Goal: Transaction & Acquisition: Purchase product/service

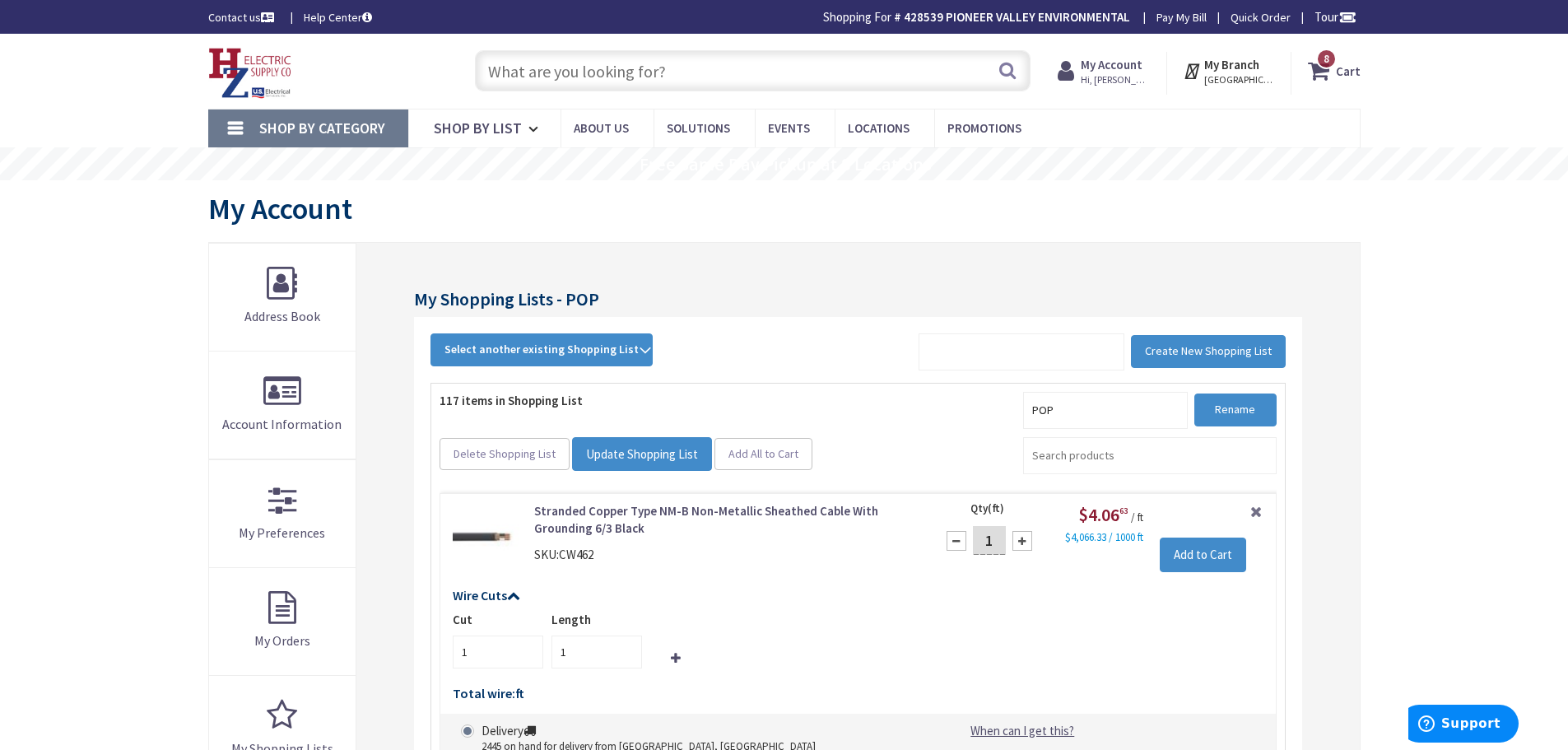
click at [1323, 64] on span "8 8 items" at bounding box center [1326, 59] width 20 height 20
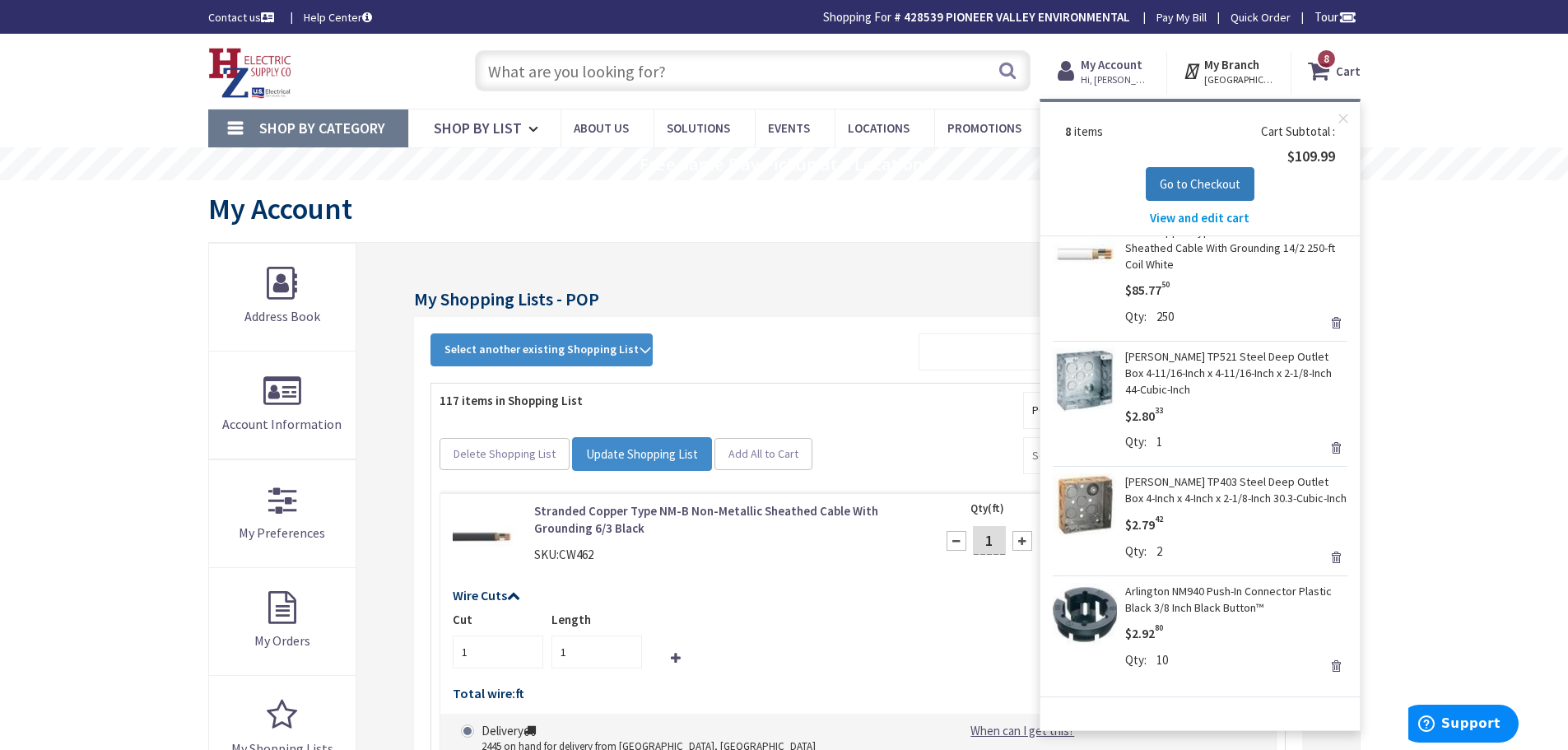
click at [1208, 179] on span "Go to Checkout" at bounding box center [1200, 183] width 81 height 16
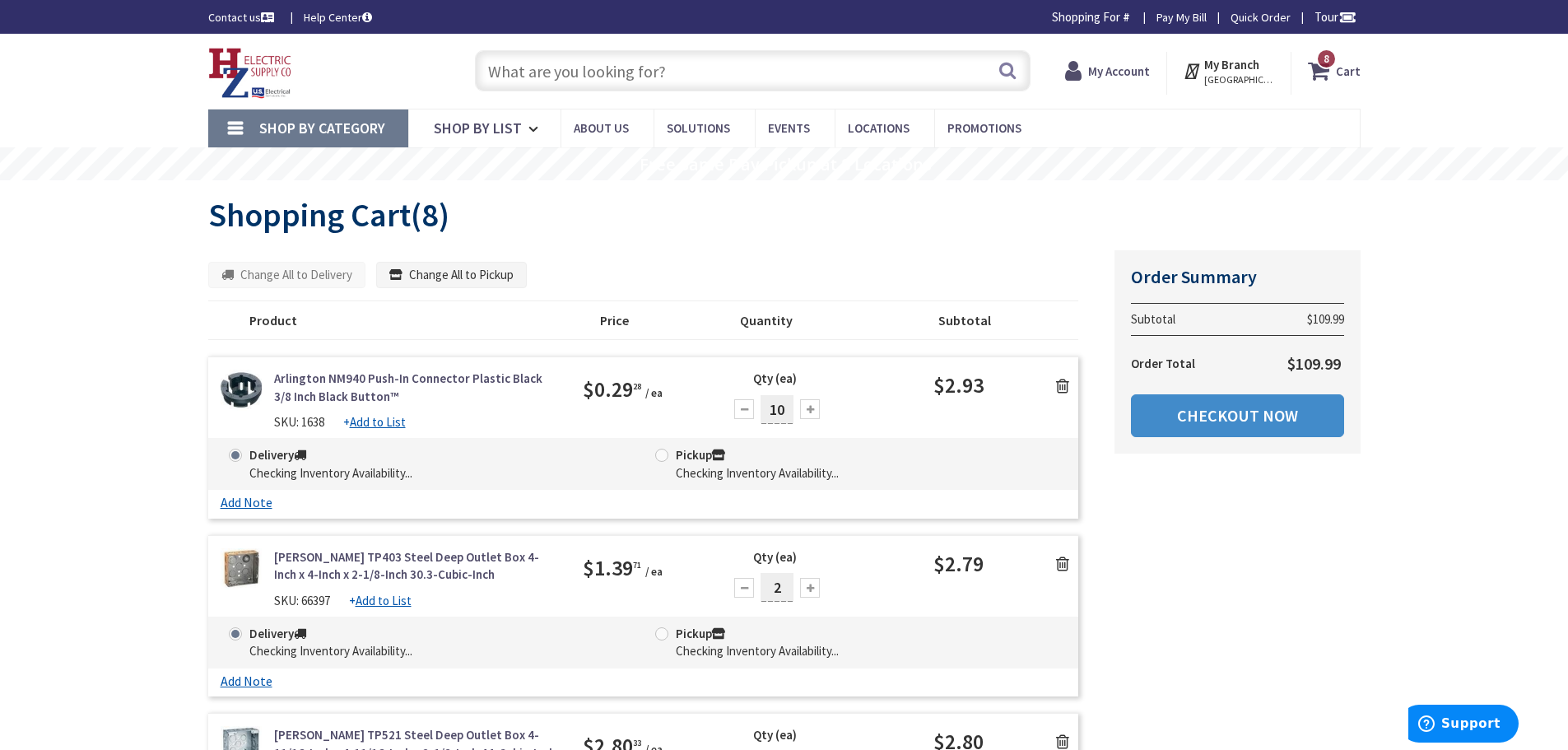
type input "E Washington St, North Attleborough, MA 02760, USA"
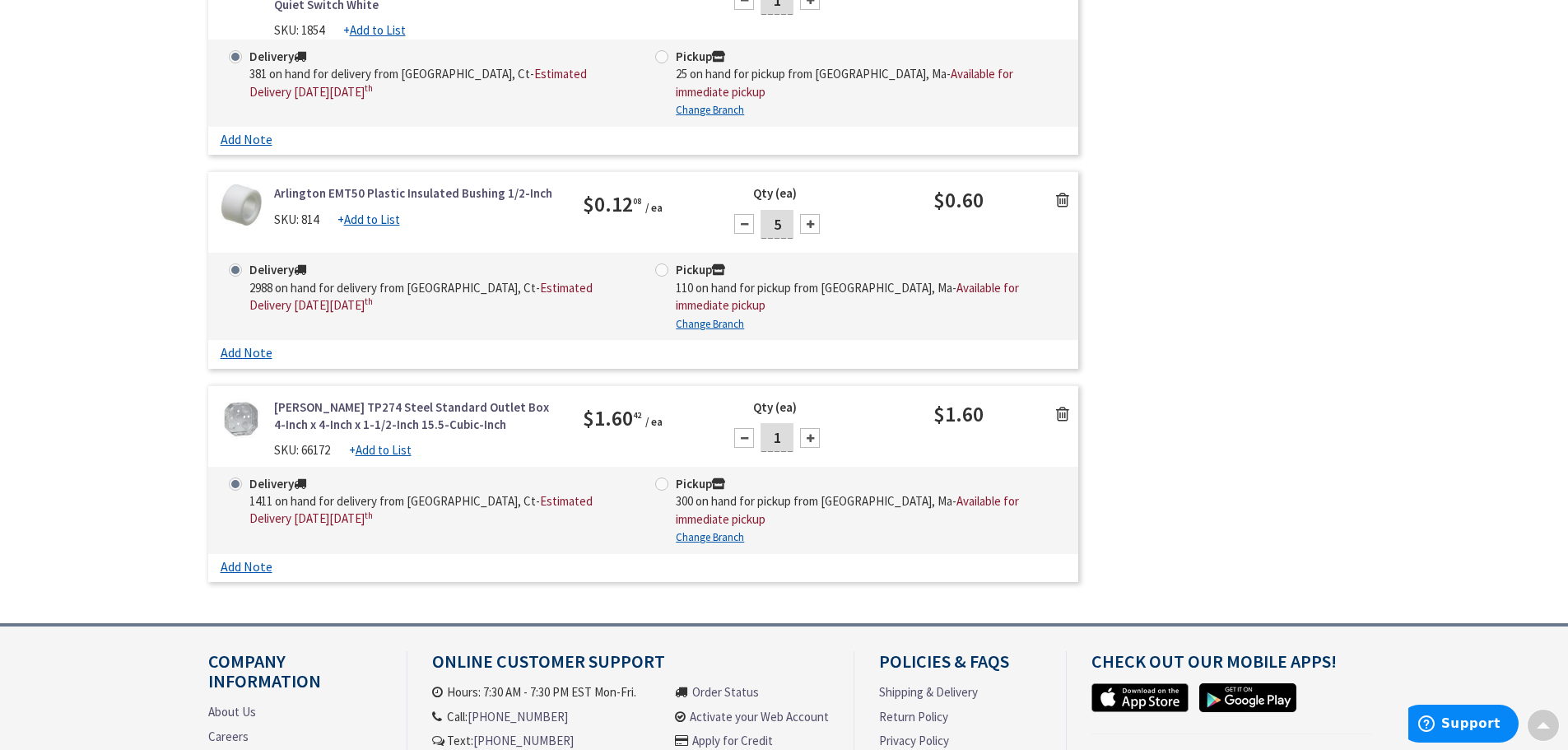
scroll to position [1563, 0]
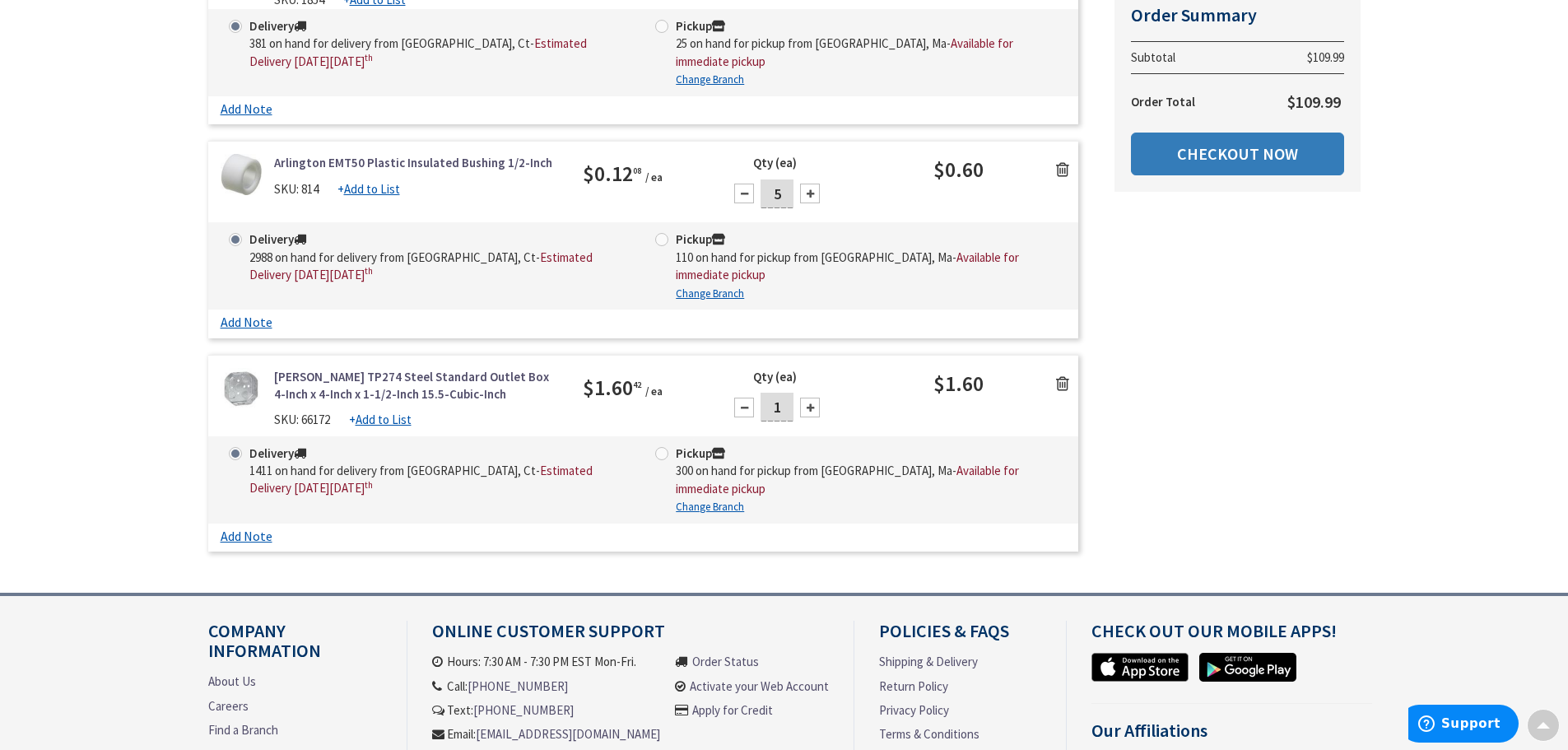
click at [1191, 150] on link "Checkout Now" at bounding box center [1237, 154] width 213 height 43
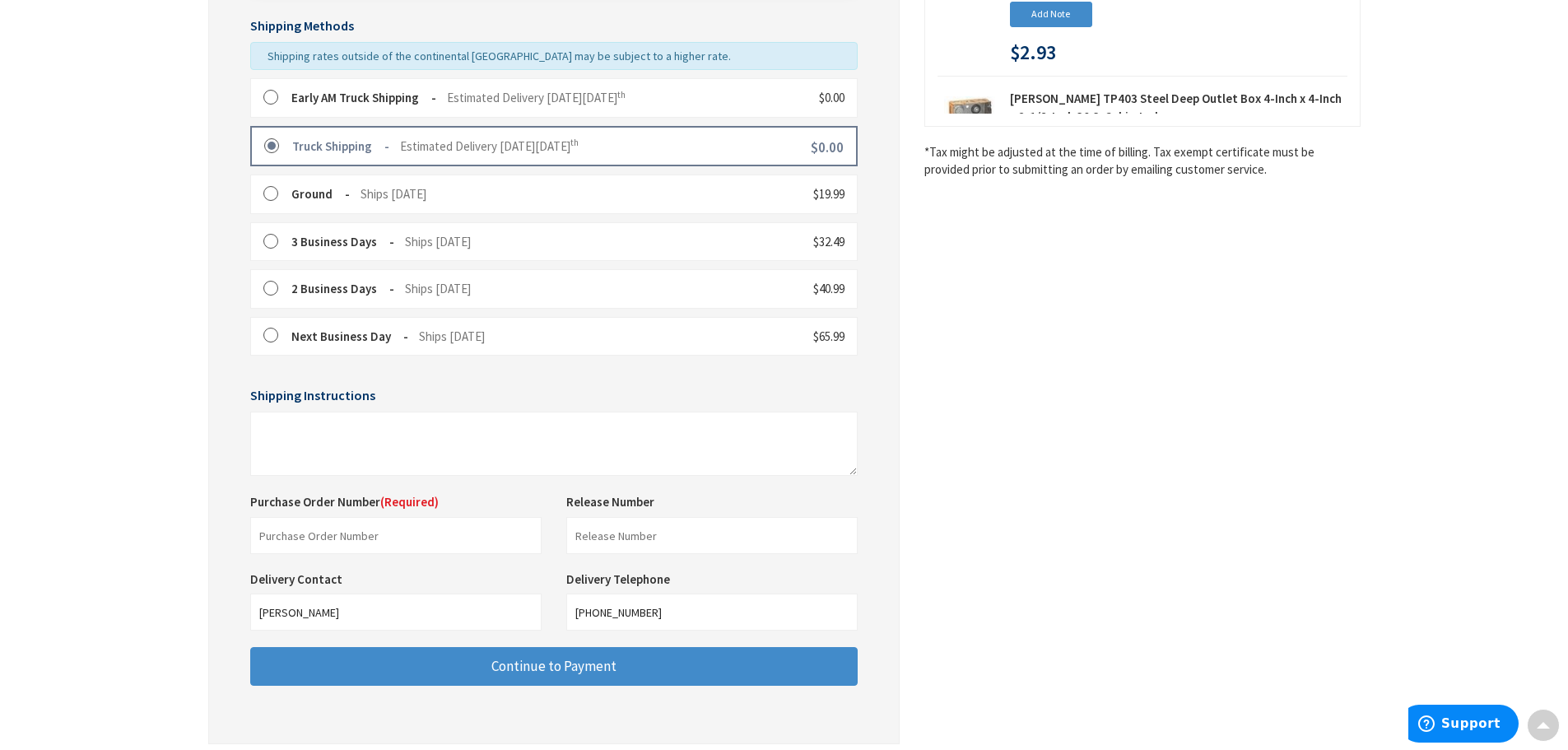
scroll to position [494, 0]
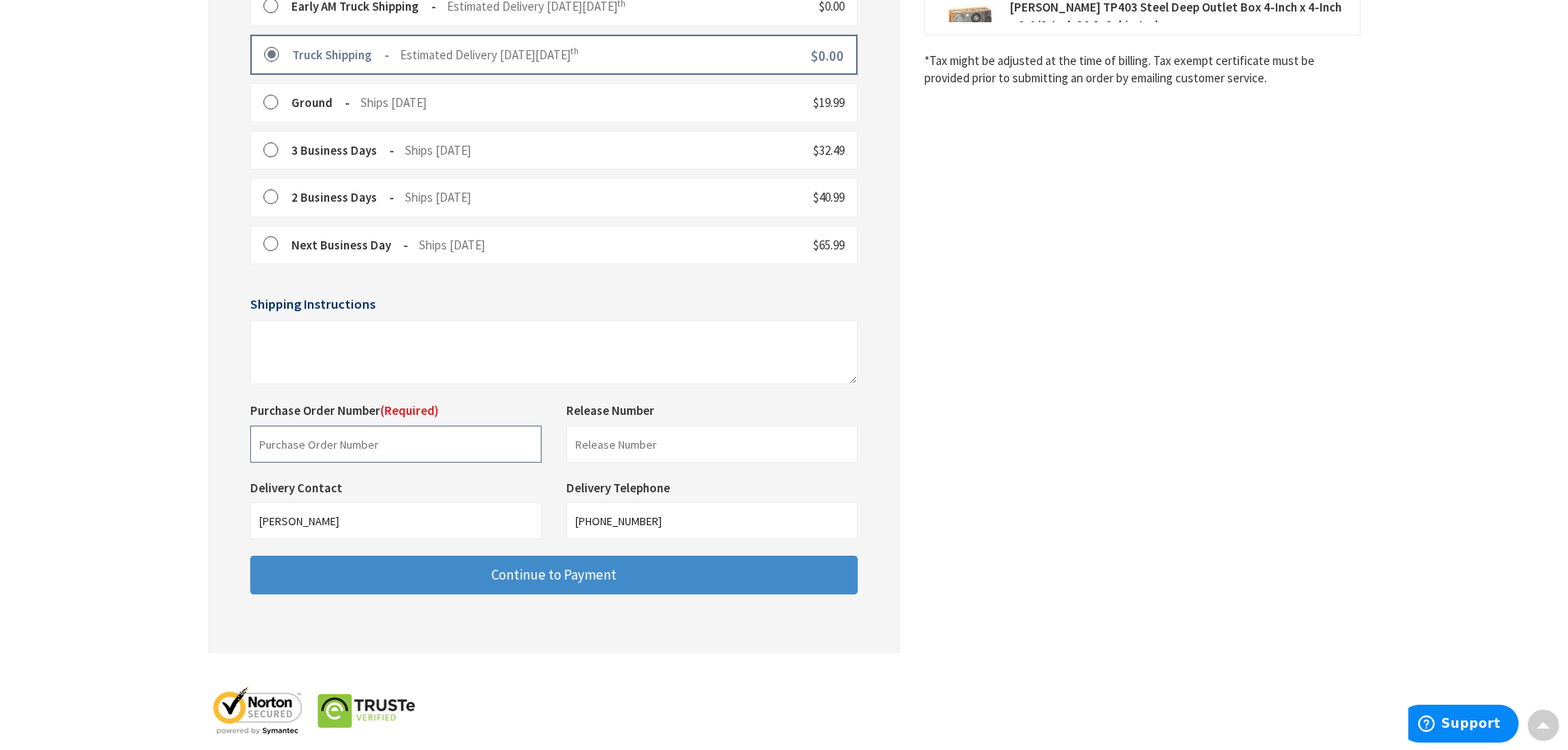
click at [491, 455] on input "text" at bounding box center [396, 444] width 291 height 37
drag, startPoint x: 382, startPoint y: 438, endPoint x: 341, endPoint y: 444, distance: 41.4
click at [382, 438] on input "text" at bounding box center [396, 444] width 291 height 37
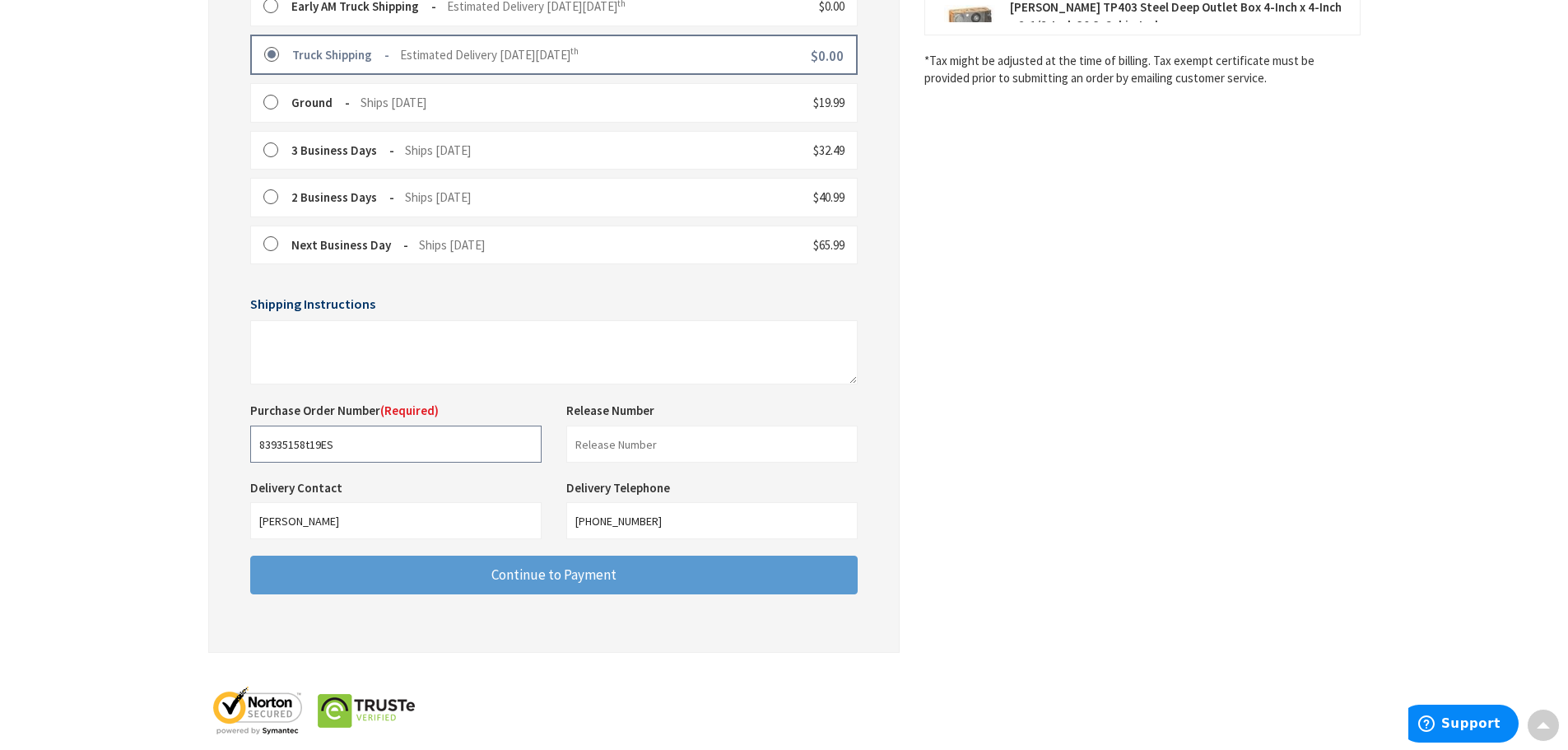
type input "83935158t19ES"
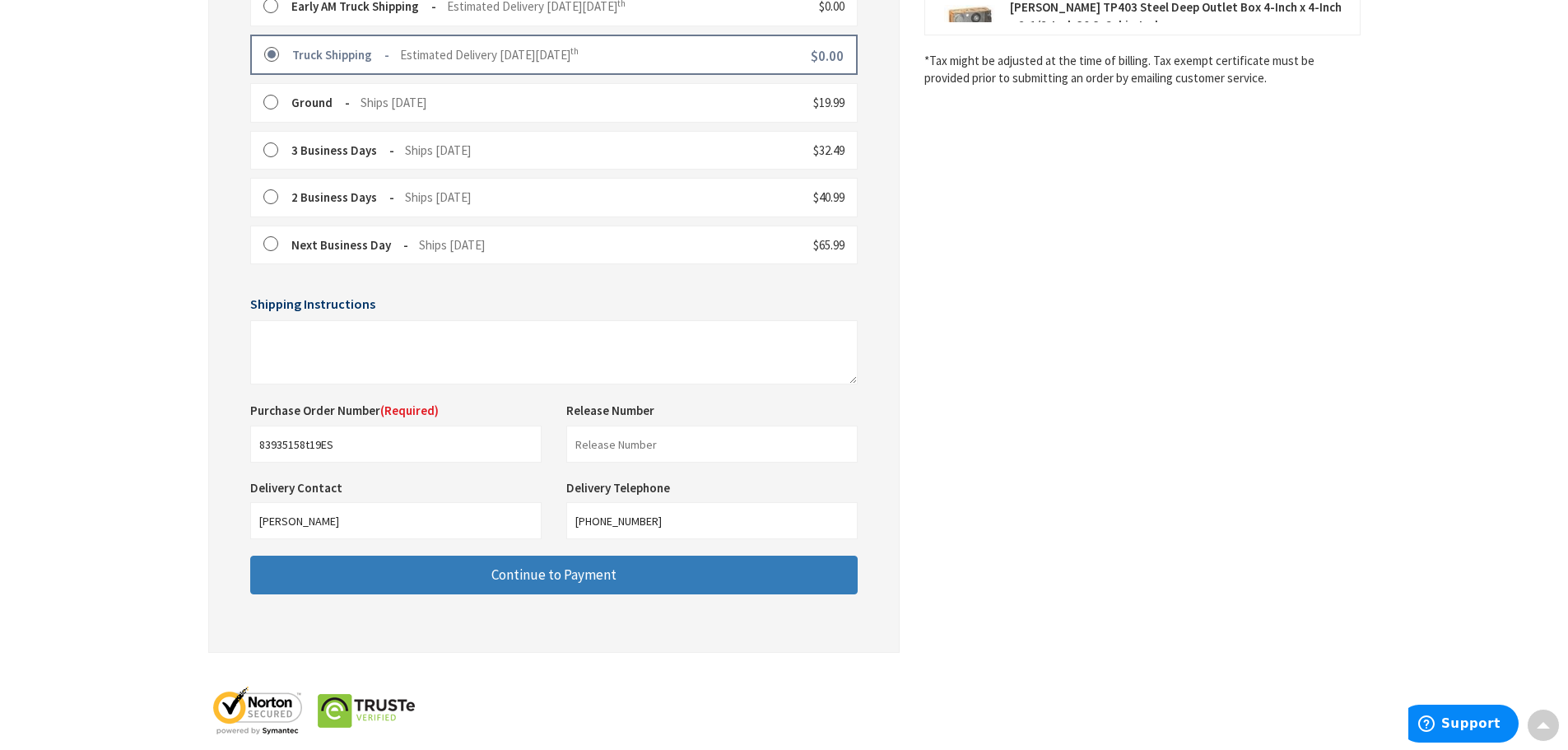
click at [565, 572] on span "Continue to Payment" at bounding box center [553, 574] width 125 height 18
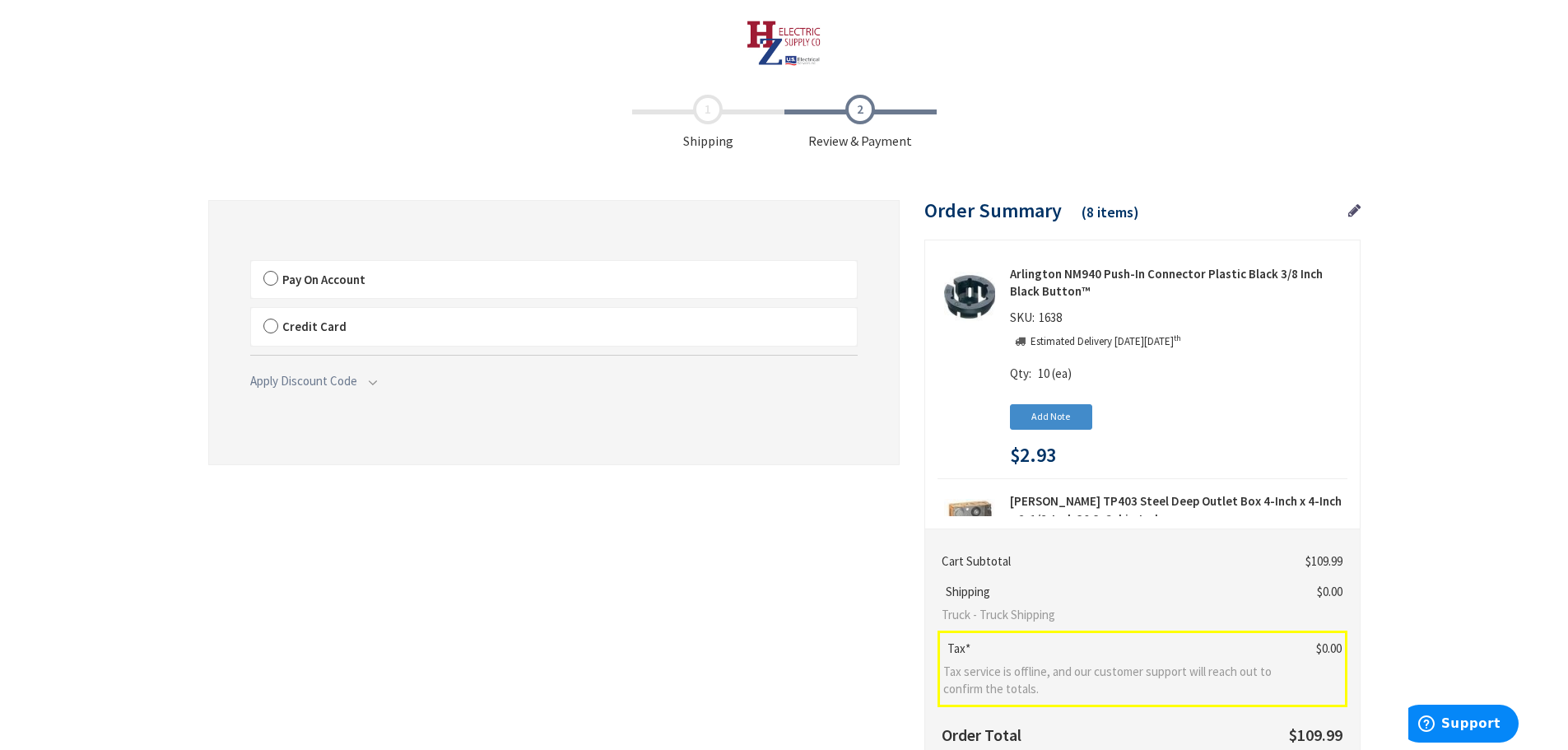
click at [271, 280] on label "Pay On Account" at bounding box center [553, 279] width 605 height 38
click at [251, 264] on input "Pay On Account" at bounding box center [251, 264] width 0 height 0
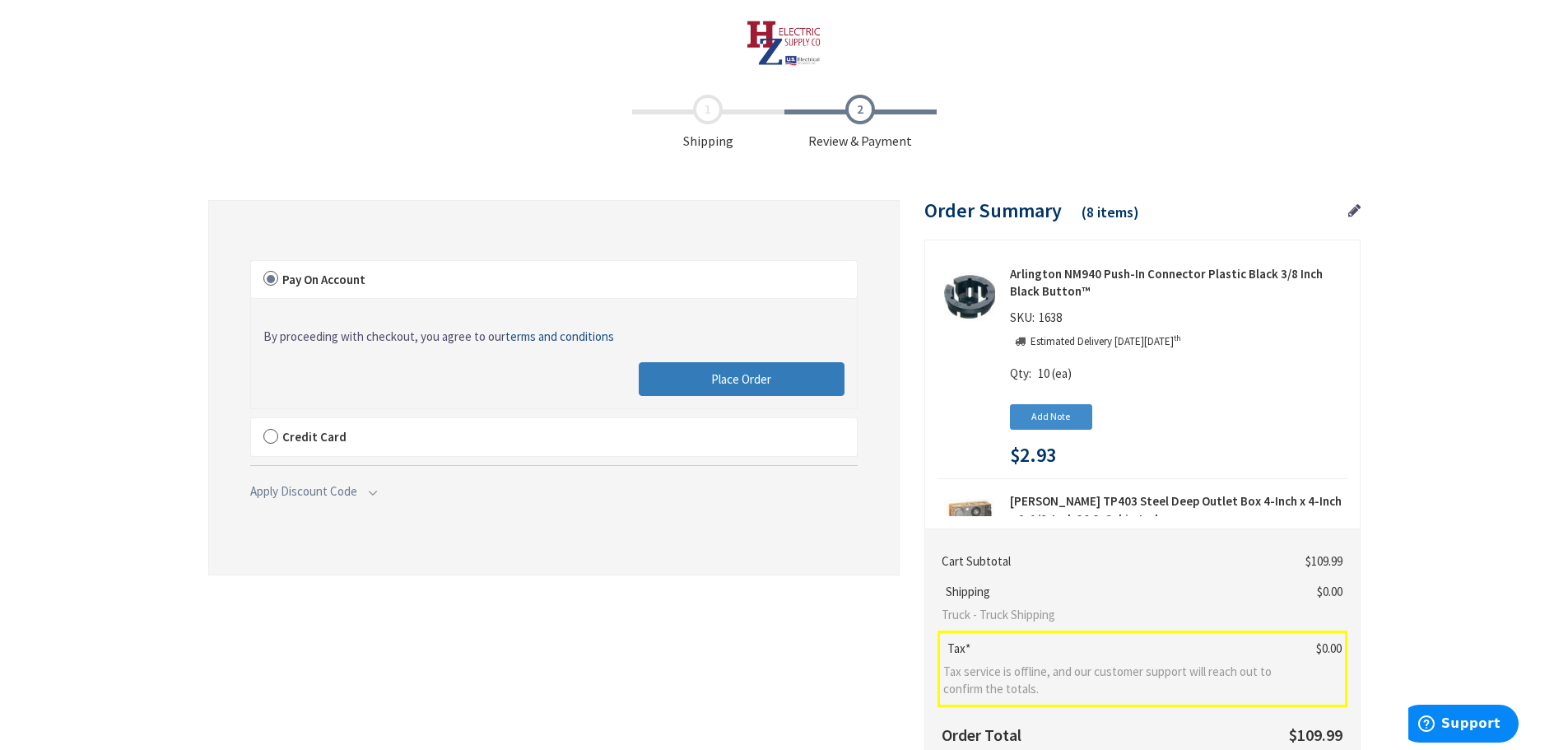
click at [734, 382] on span "Place Order" at bounding box center [741, 378] width 60 height 16
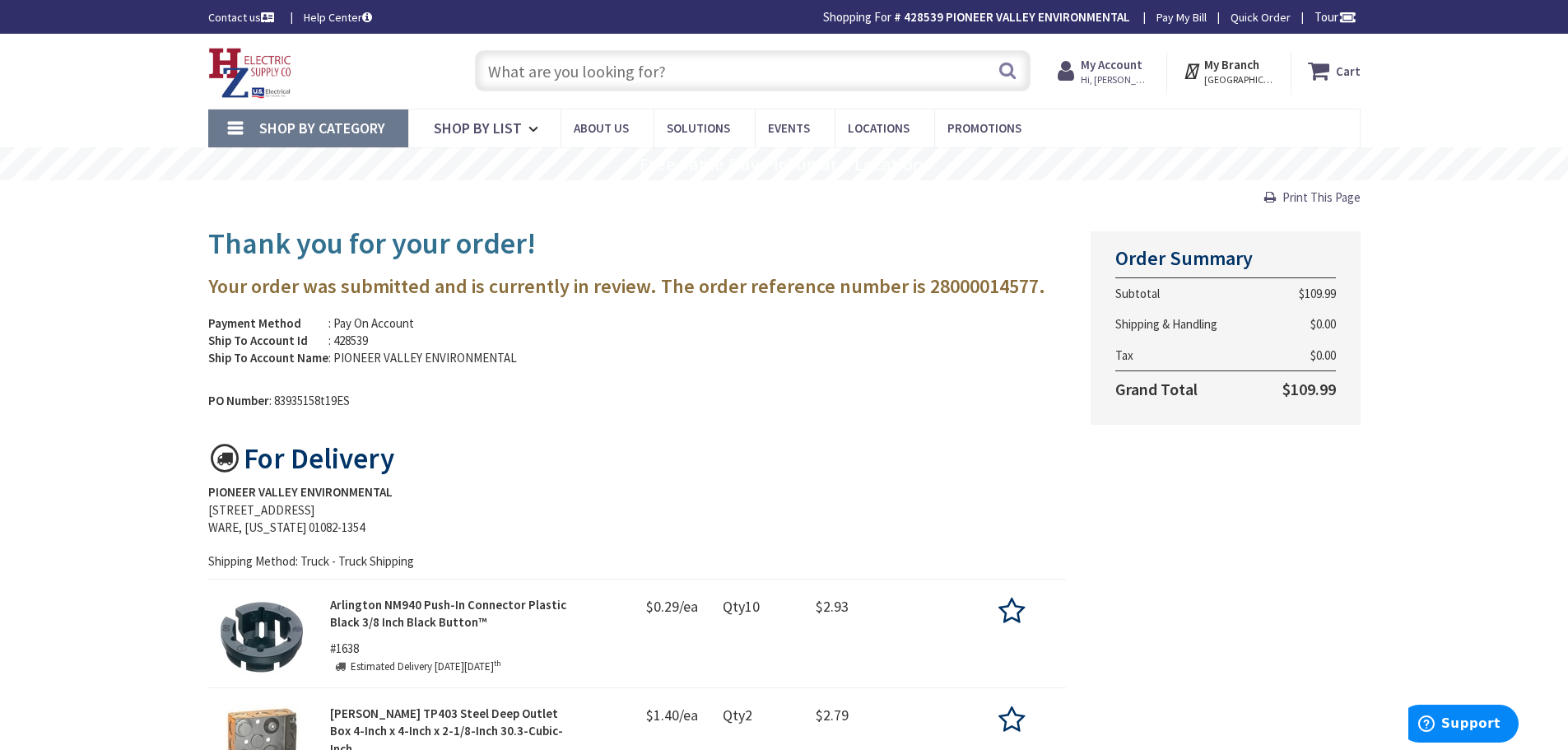
click at [230, 60] on img at bounding box center [250, 73] width 84 height 51
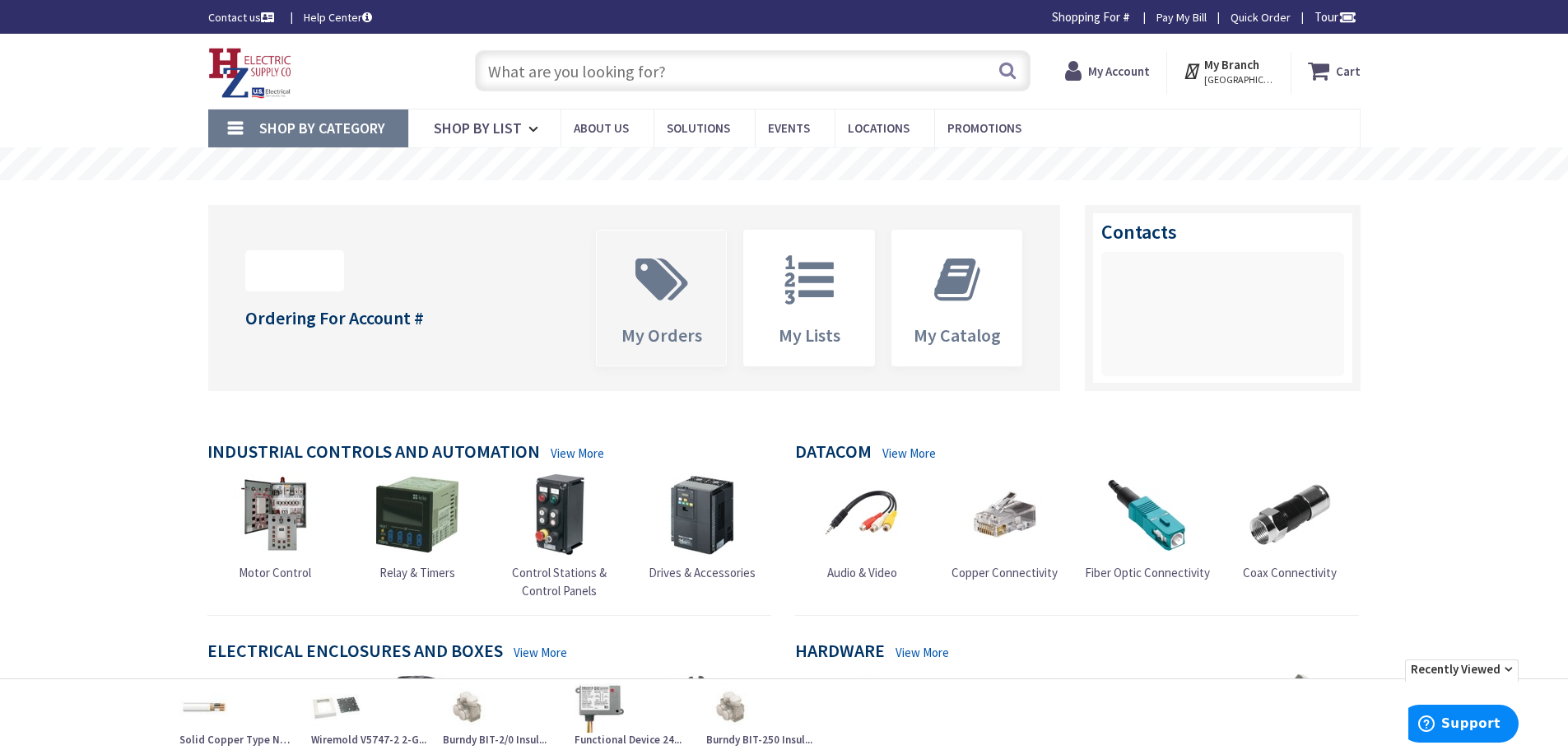
click at [672, 300] on icon at bounding box center [661, 280] width 69 height 49
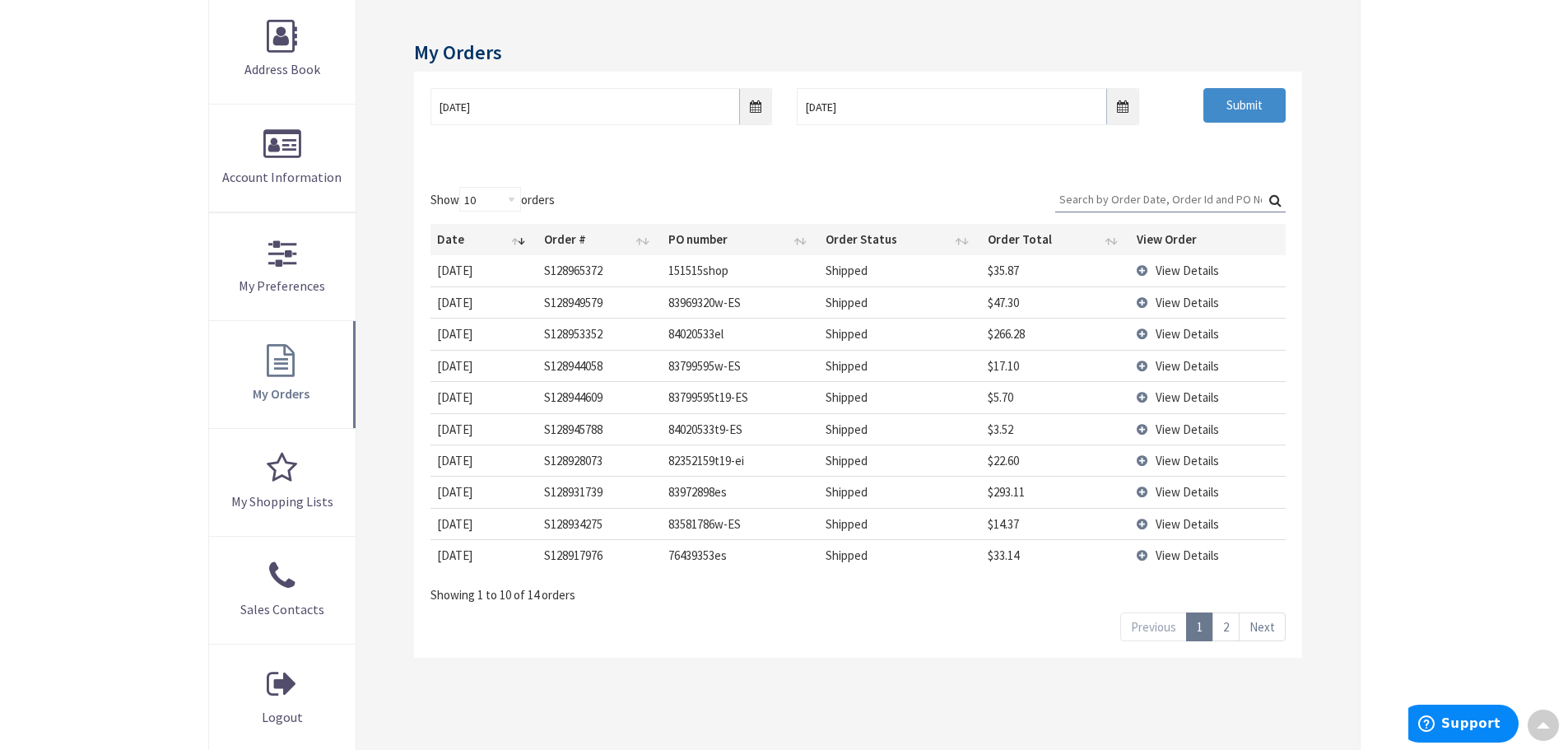
scroll to position [329, 0]
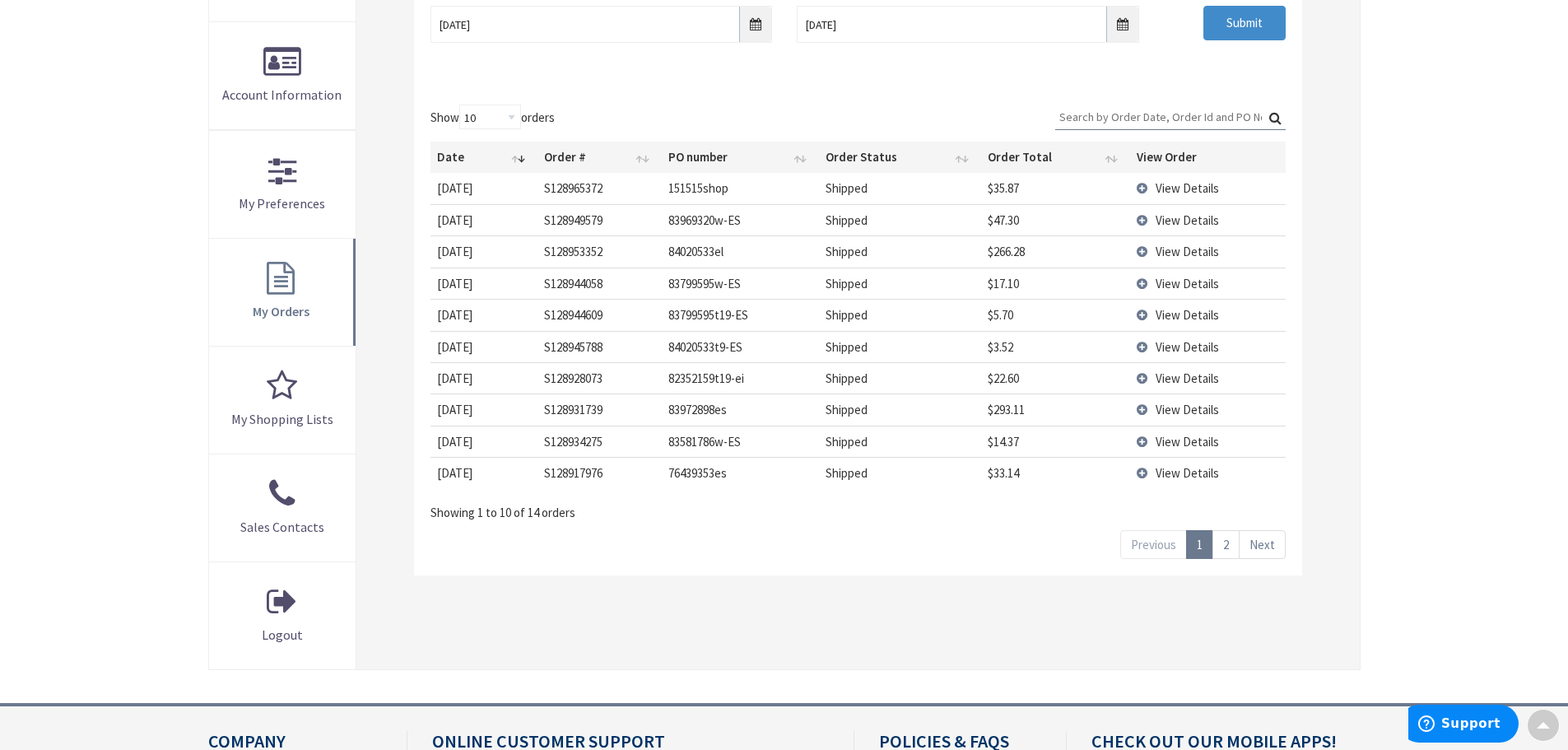
click at [1233, 540] on link "2" at bounding box center [1226, 544] width 27 height 28
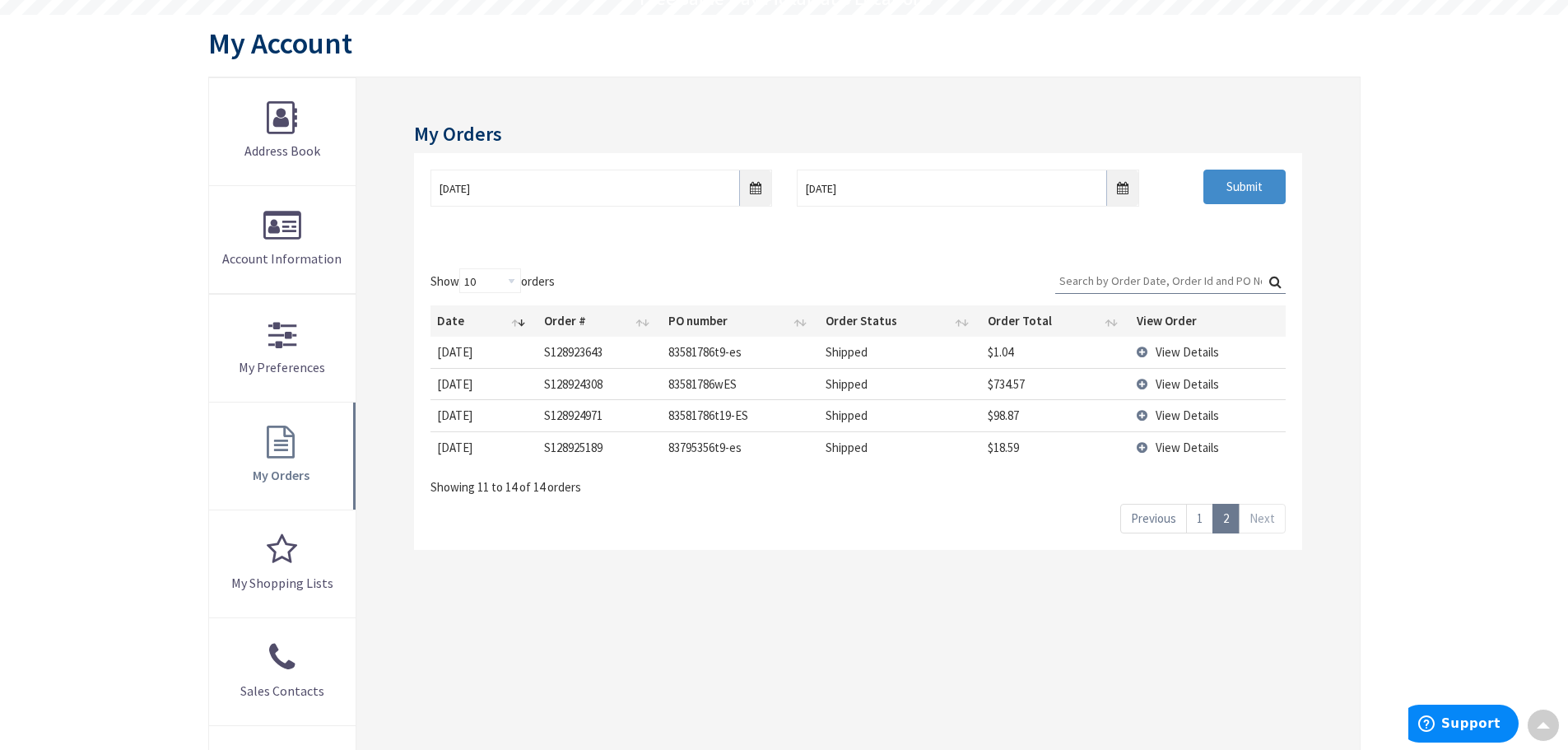
scroll to position [165, 0]
click at [754, 196] on input "10/3/2025" at bounding box center [601, 189] width 342 height 37
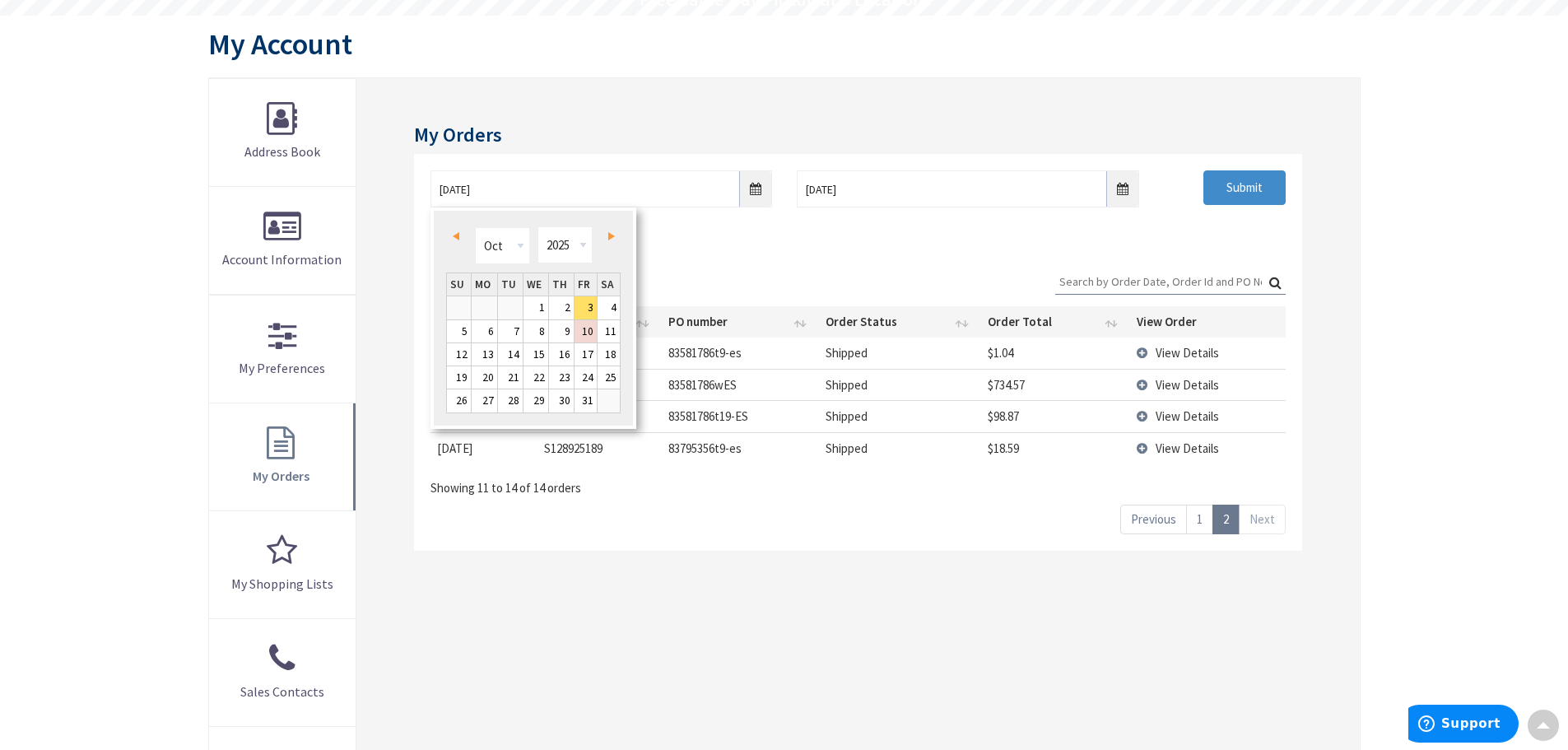
click at [456, 230] on link "Prev" at bounding box center [459, 235] width 22 height 22
click at [484, 397] on link "29" at bounding box center [485, 400] width 26 height 22
type input "09/29/2025"
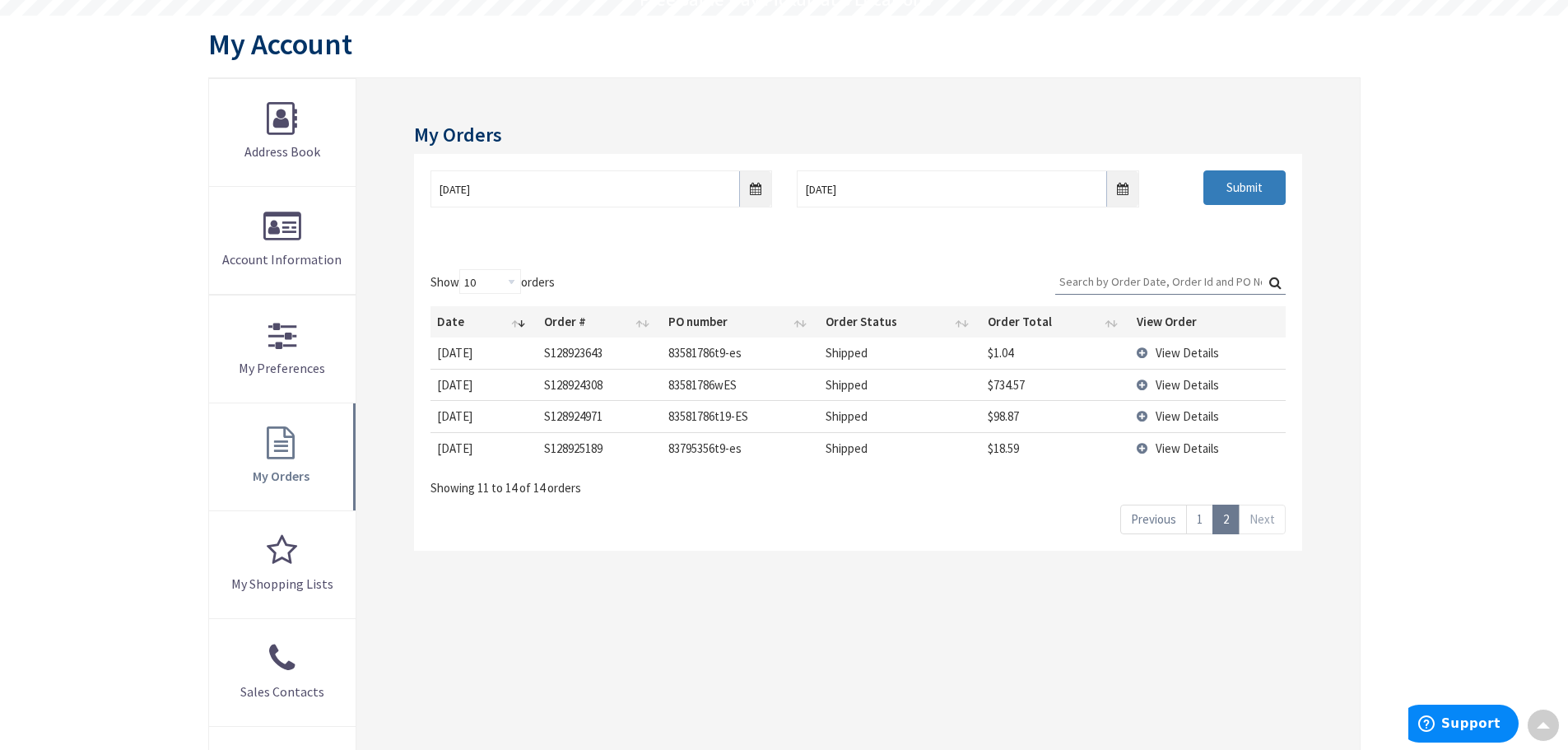
click at [1243, 193] on input "Submit" at bounding box center [1245, 188] width 82 height 35
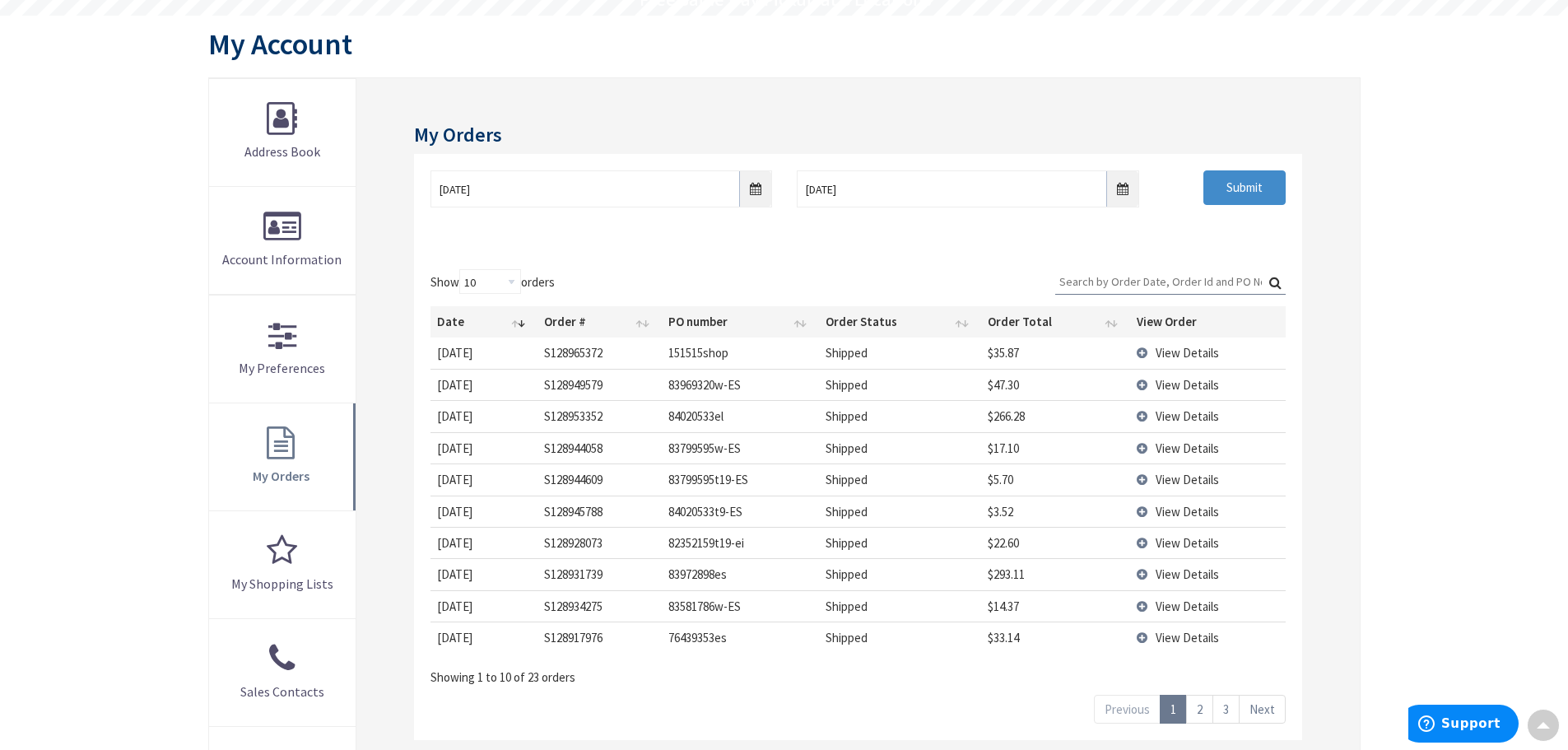
click at [1182, 572] on span "View Details" at bounding box center [1187, 573] width 63 height 16
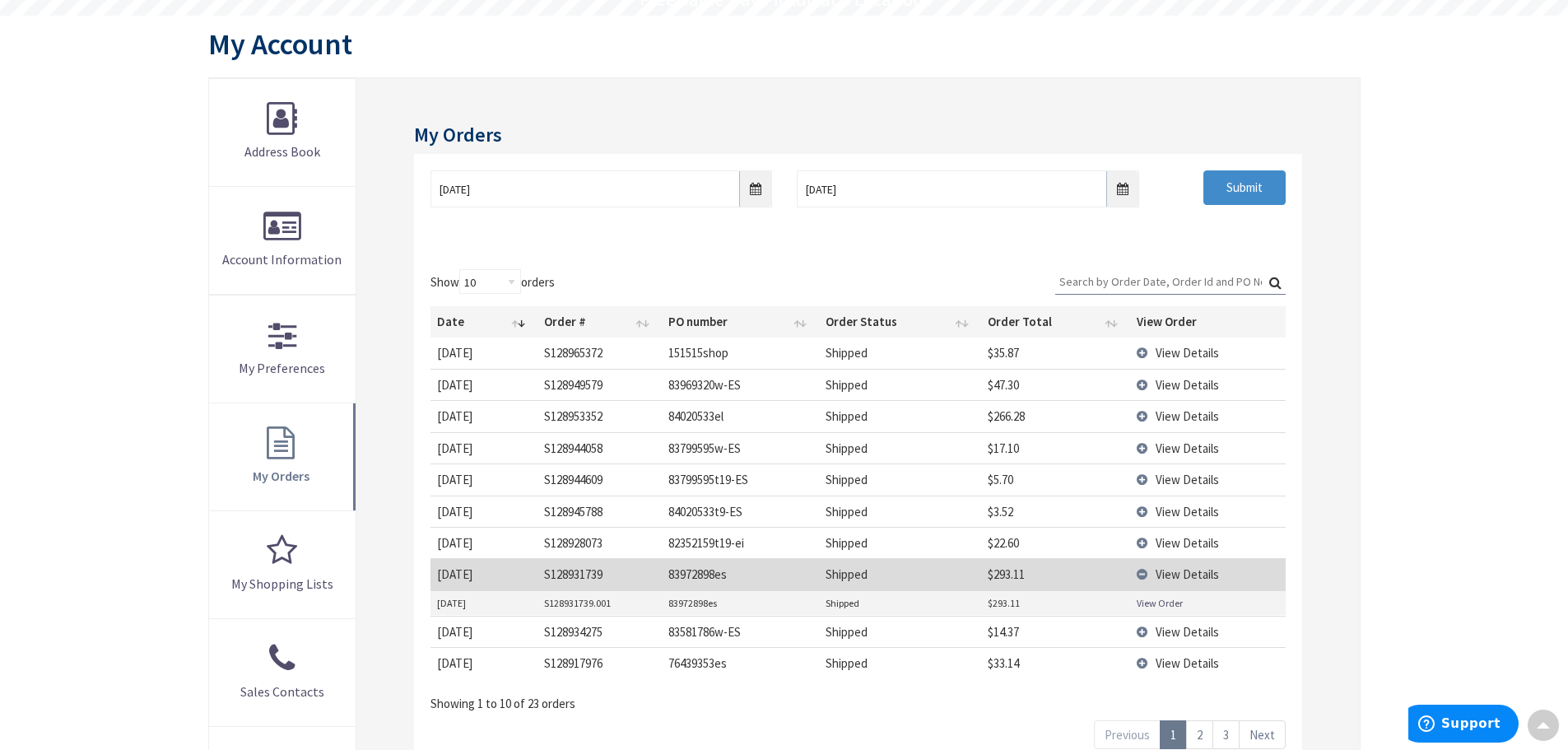
click at [1182, 572] on span "View Details" at bounding box center [1187, 573] width 63 height 16
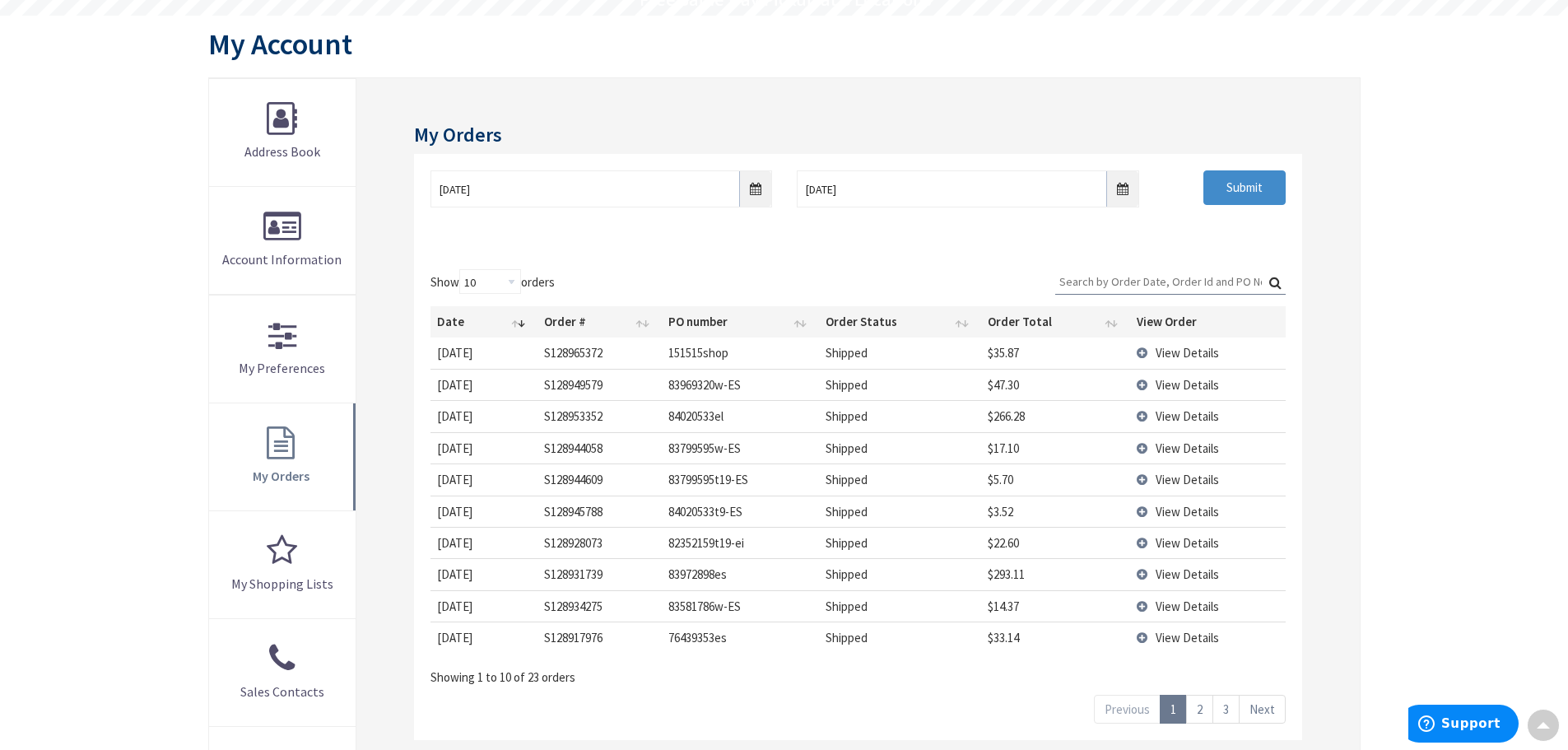
click at [1198, 510] on span "View Details" at bounding box center [1187, 511] width 63 height 16
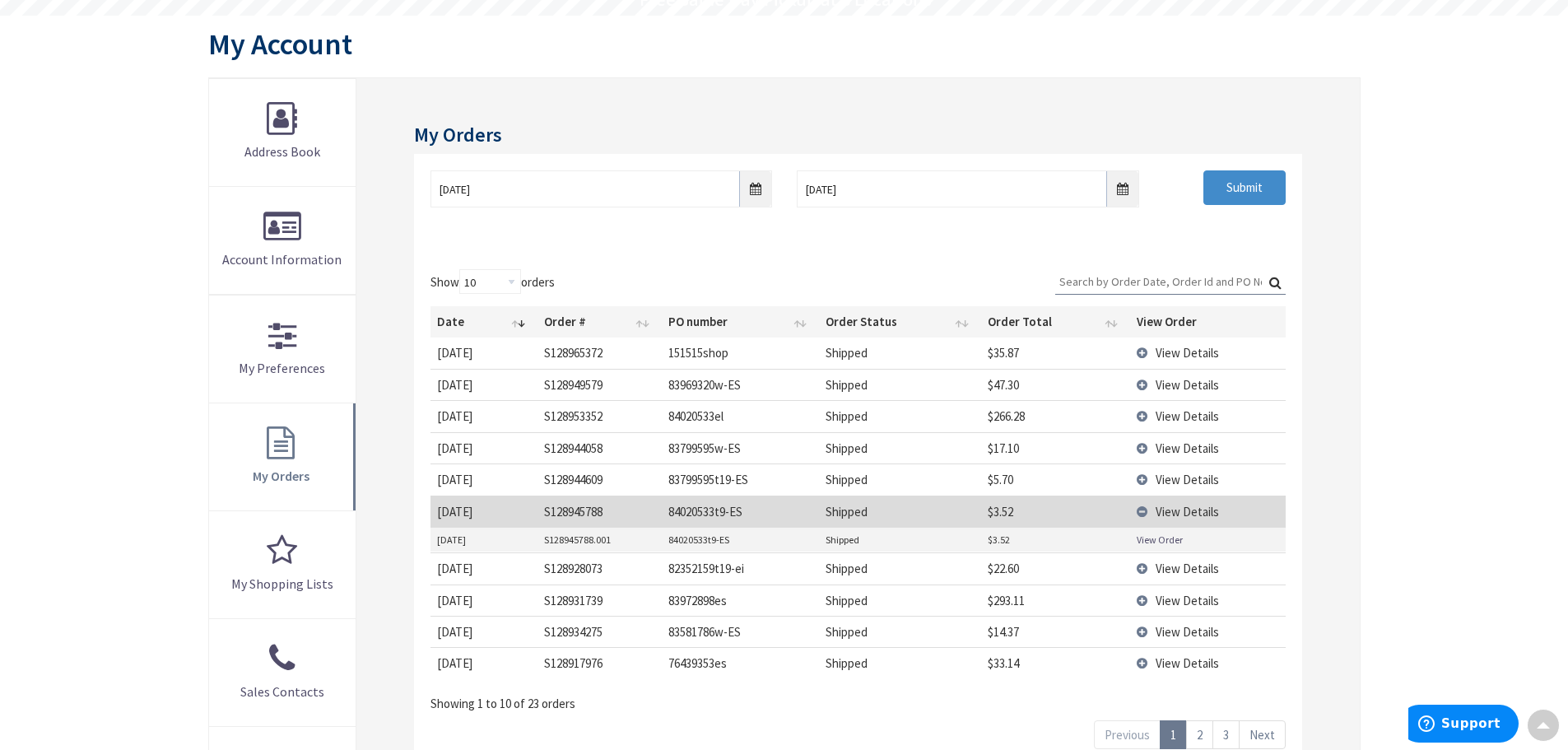
click at [1164, 539] on link "View Order" at bounding box center [1160, 538] width 46 height 14
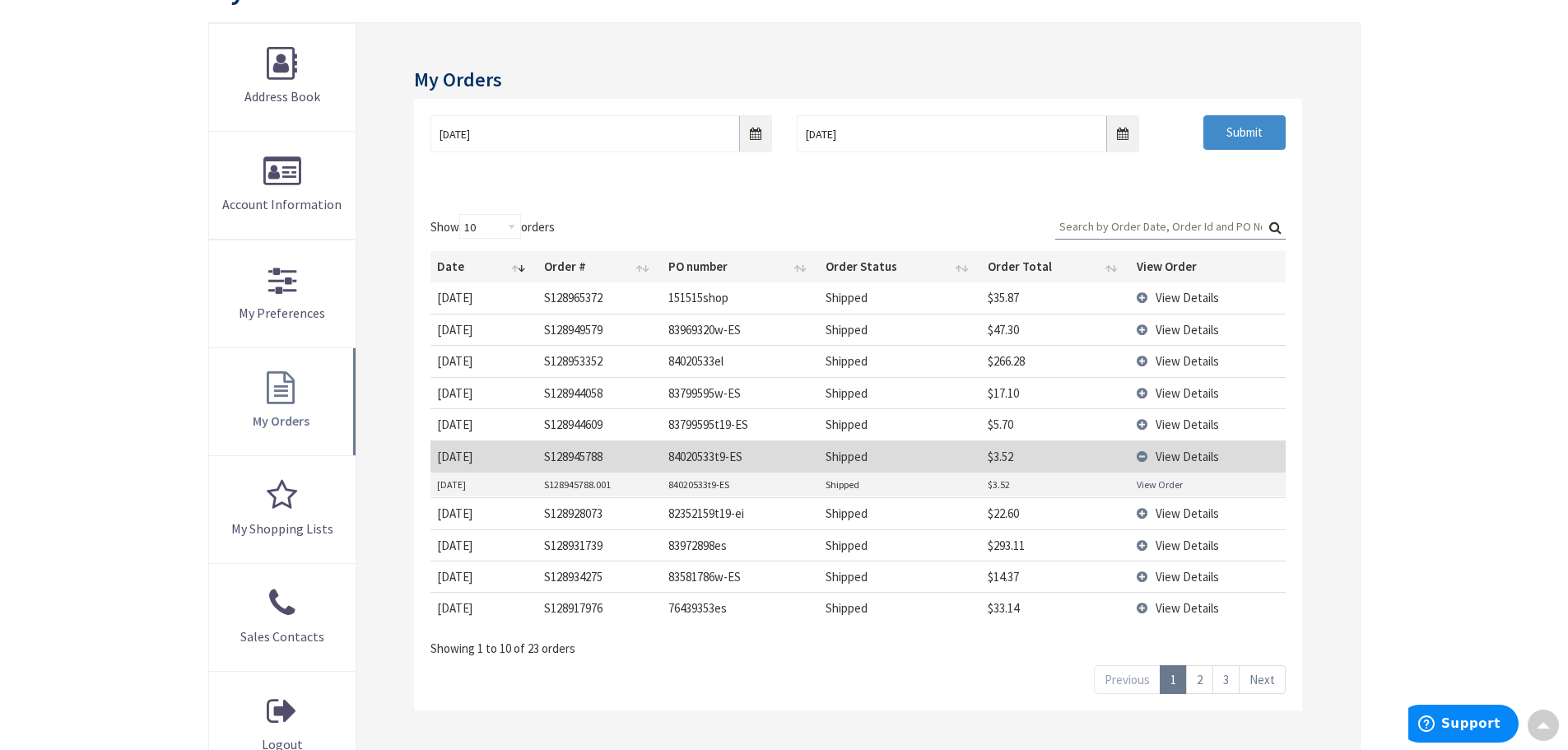
scroll to position [247, 0]
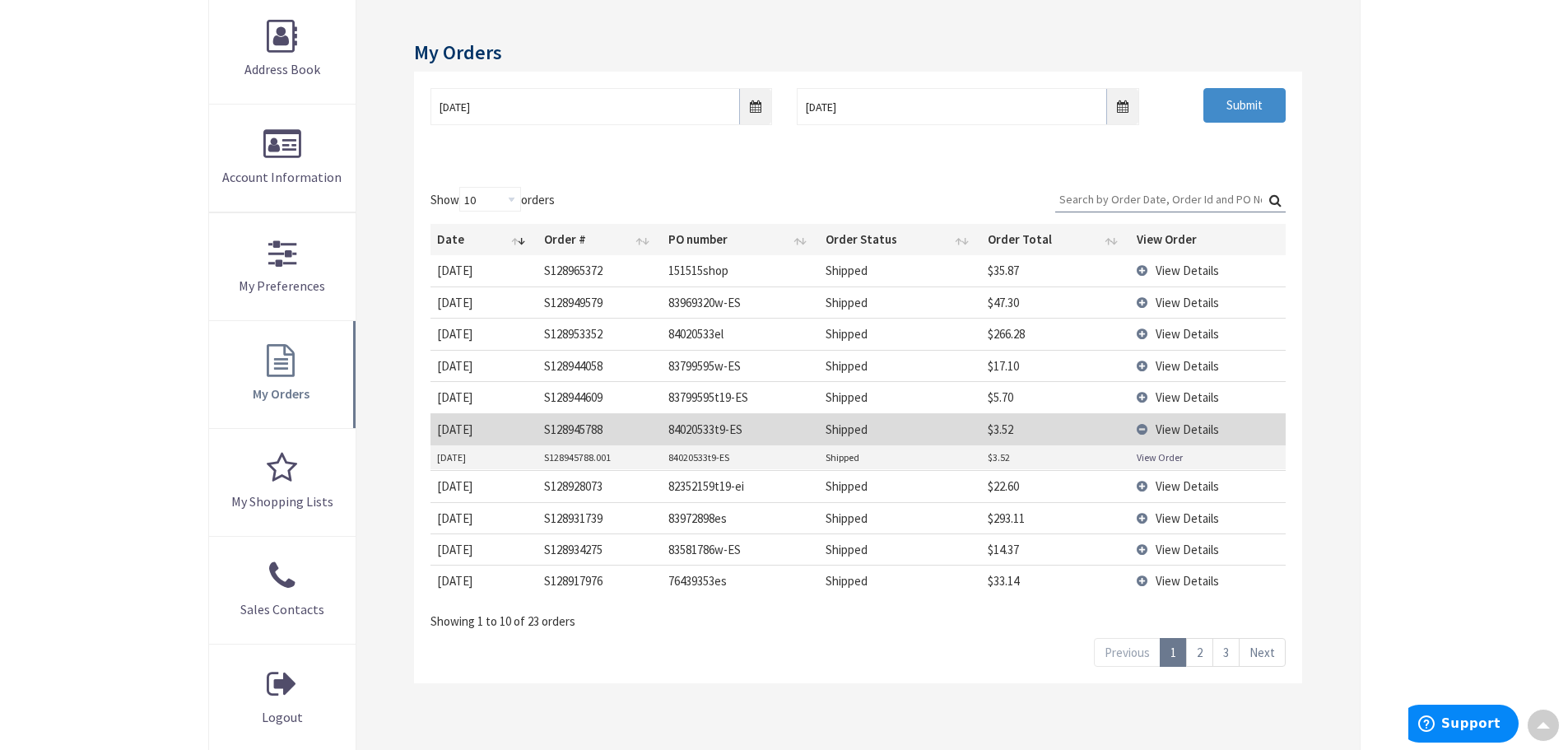
click at [1205, 656] on link "2" at bounding box center [1200, 651] width 27 height 28
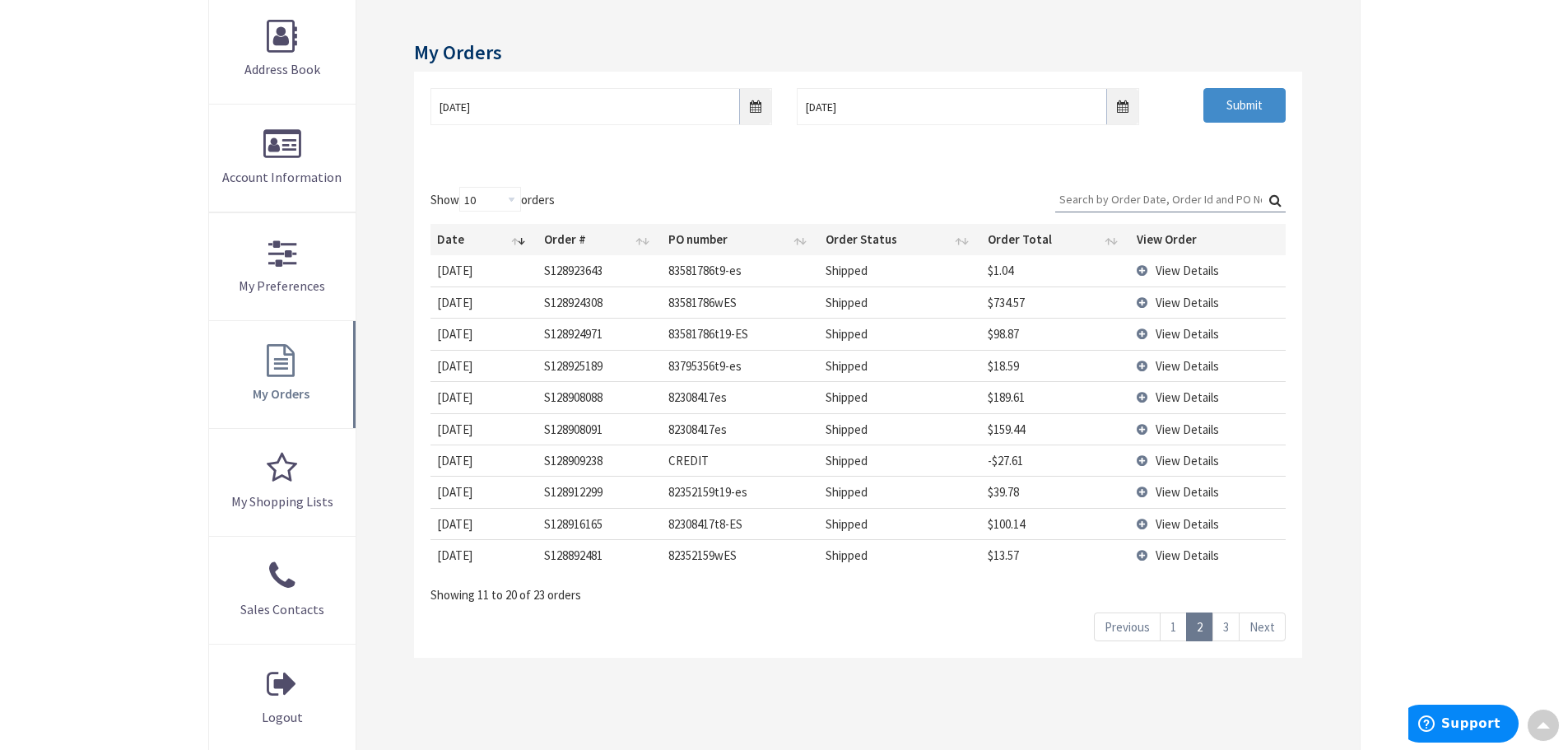
click at [1227, 631] on link "3" at bounding box center [1226, 626] width 27 height 28
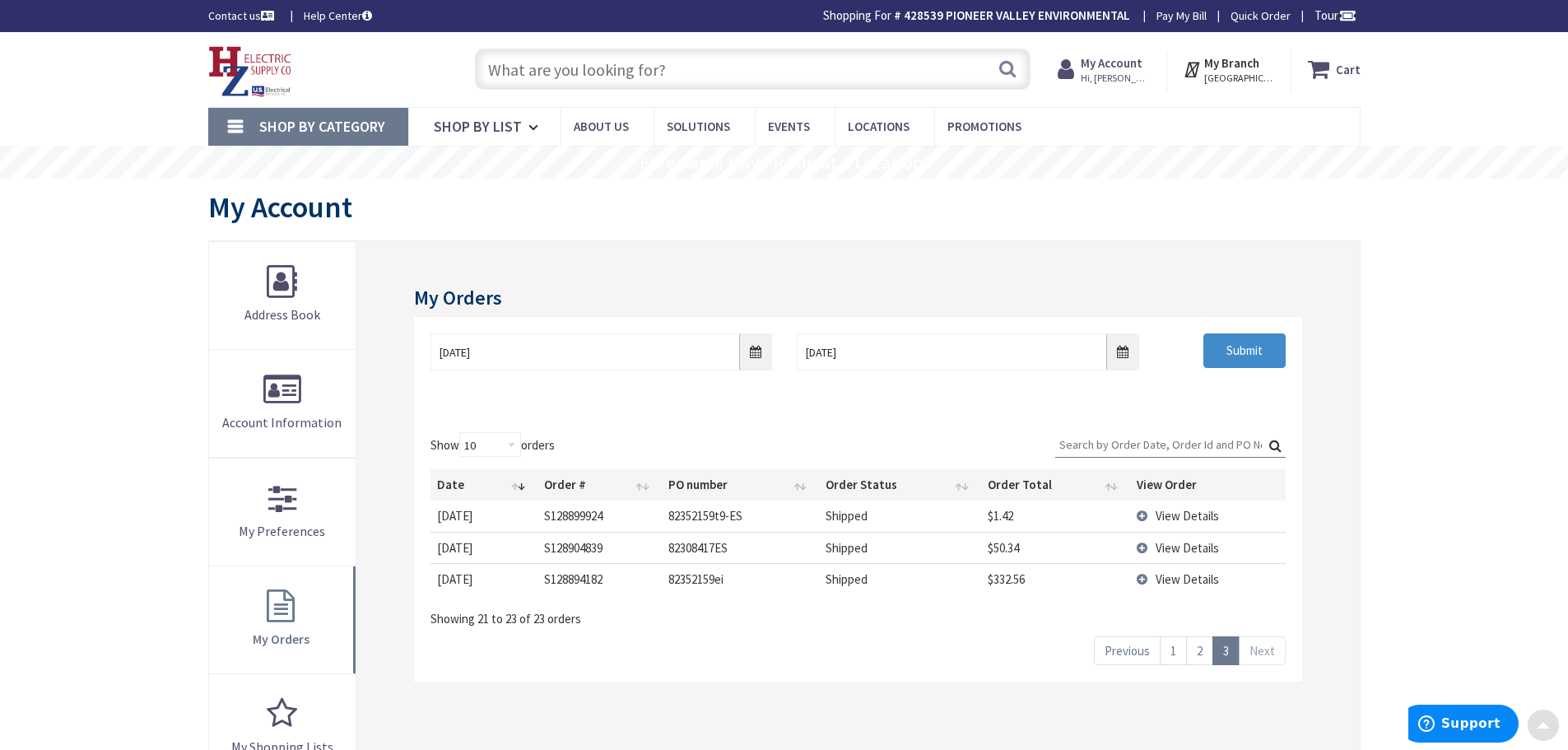
scroll to position [0, 0]
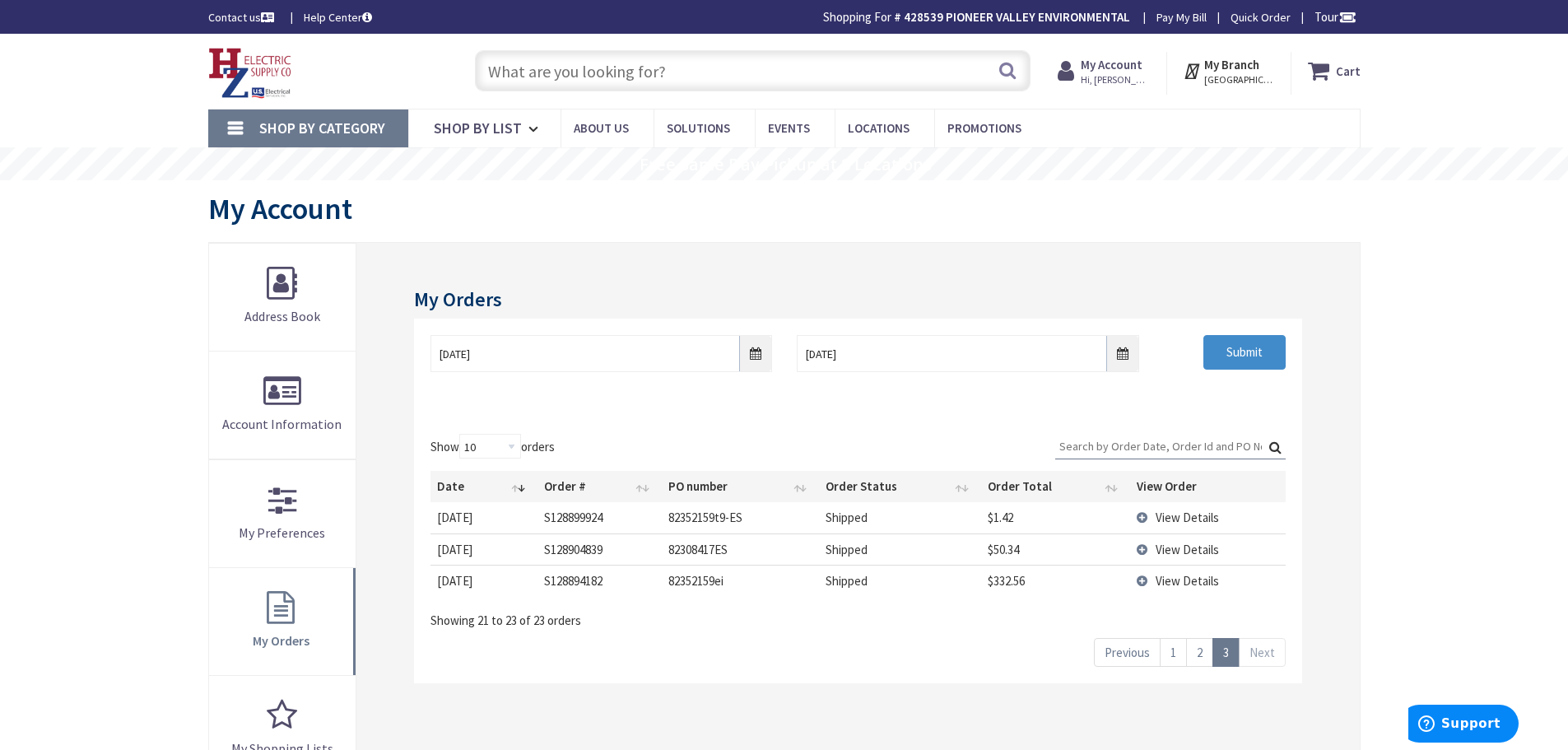
click at [1171, 437] on input "Search:" at bounding box center [1171, 446] width 231 height 25
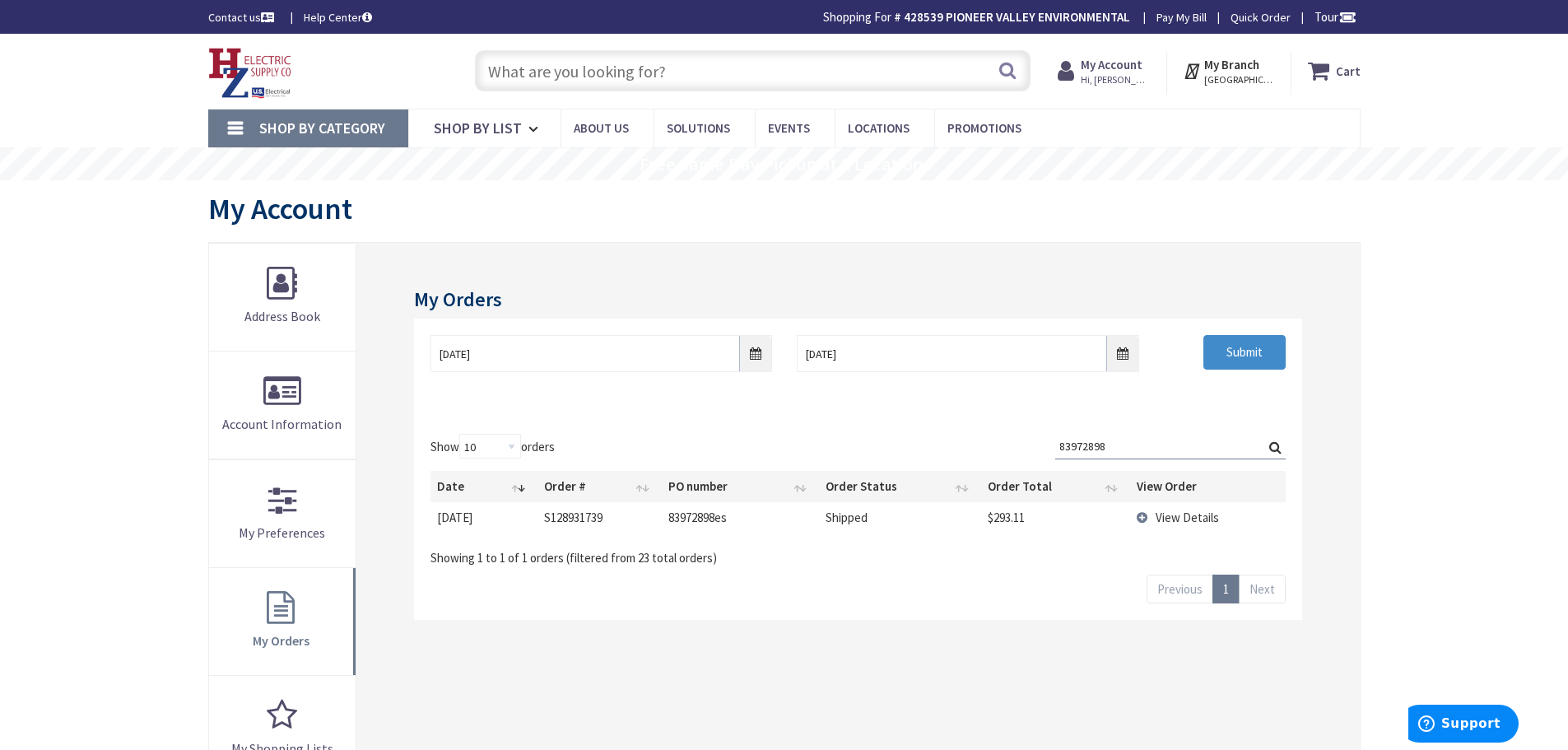
type input "83972898"
click at [1173, 516] on span "View Details" at bounding box center [1187, 516] width 63 height 16
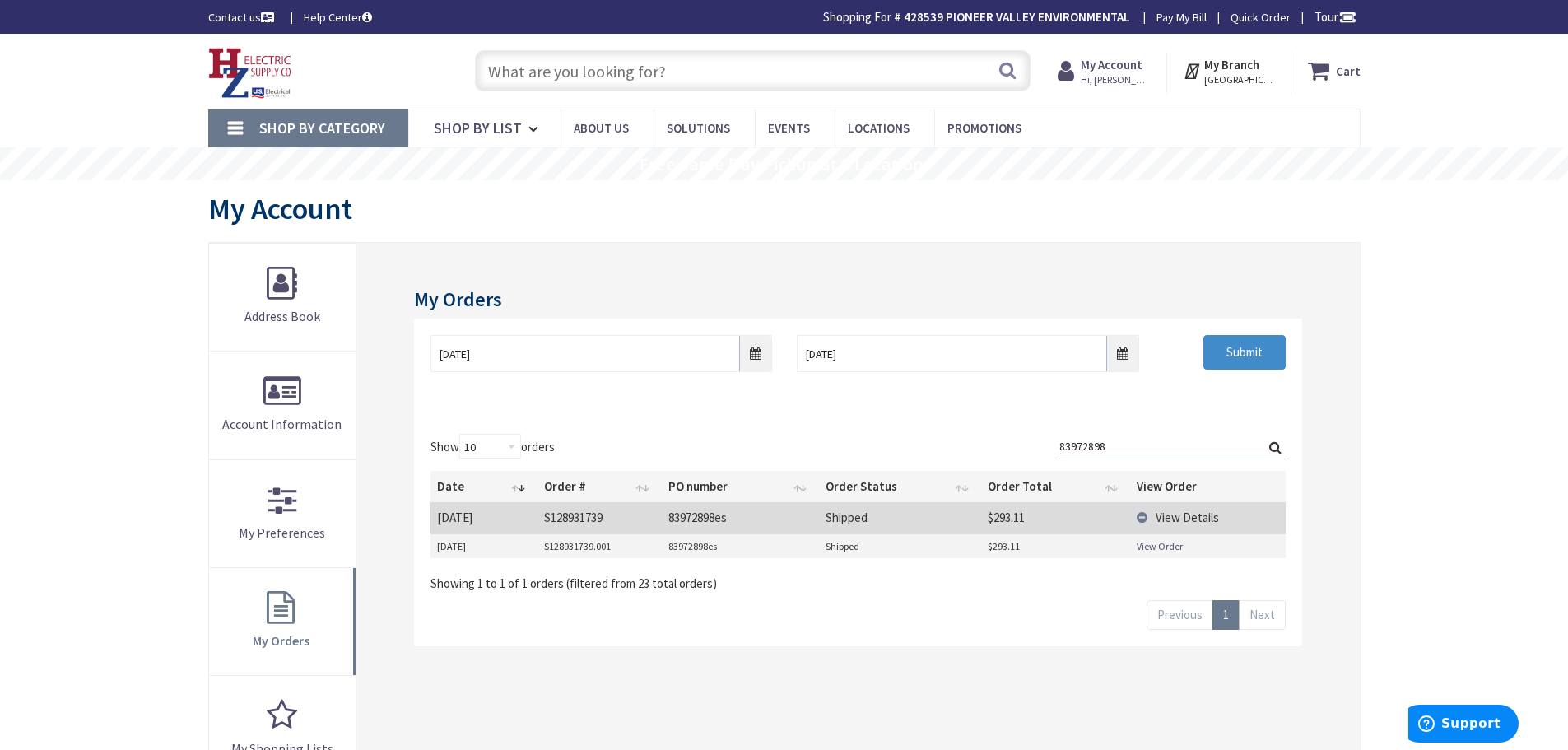
click at [1144, 546] on link "View Order" at bounding box center [1160, 546] width 46 height 14
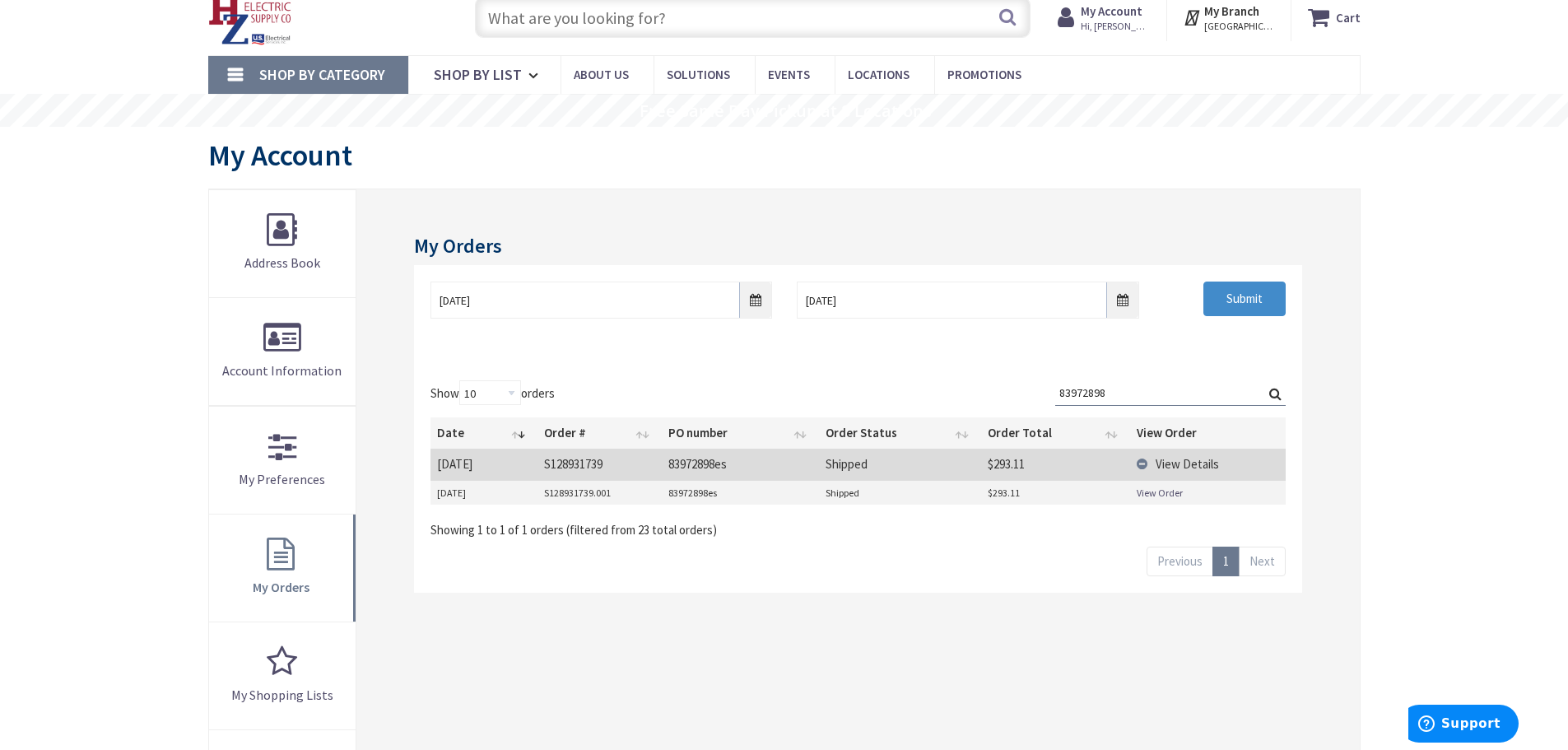
scroll to position [82, 0]
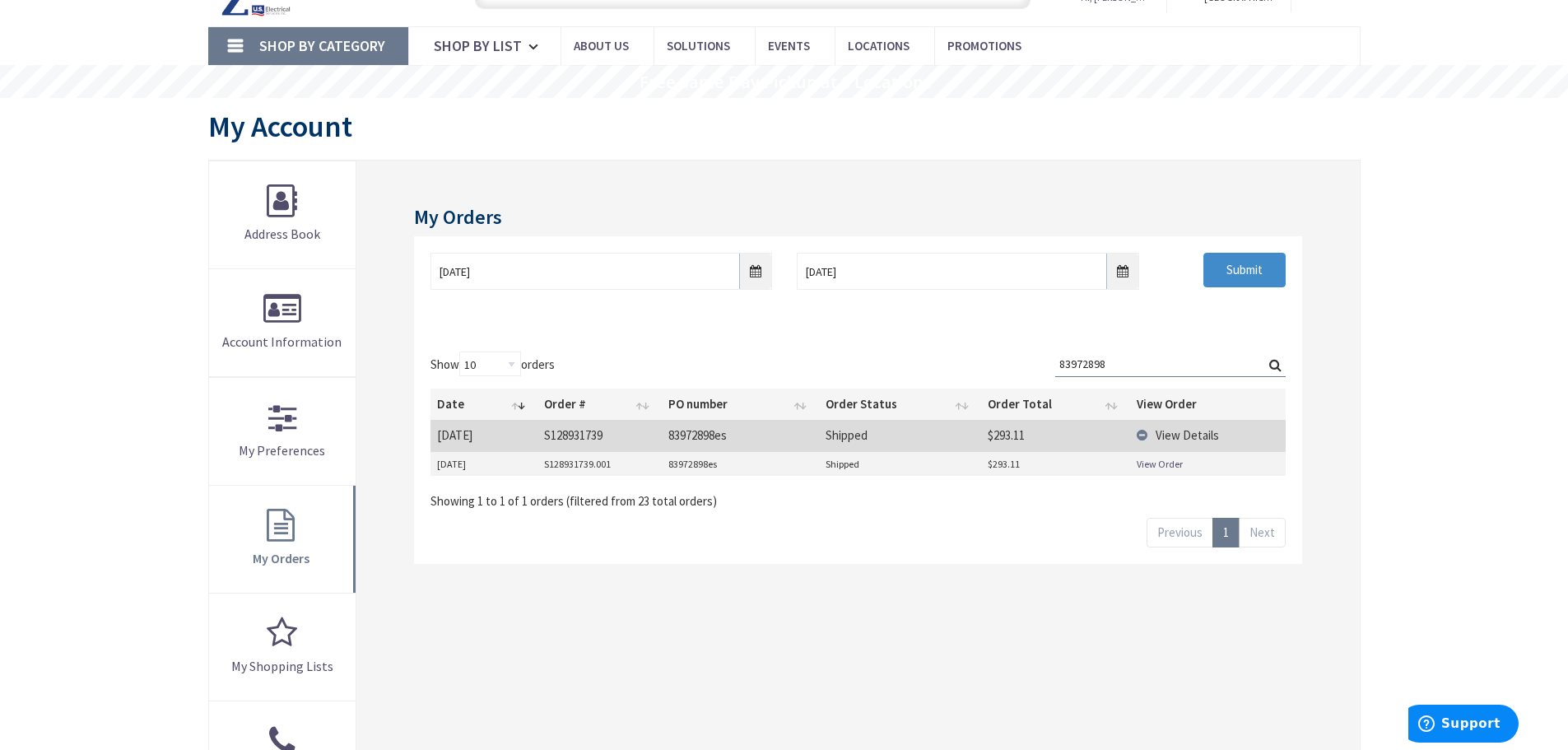
click at [1142, 434] on td "View Details" at bounding box center [1207, 434] width 155 height 30
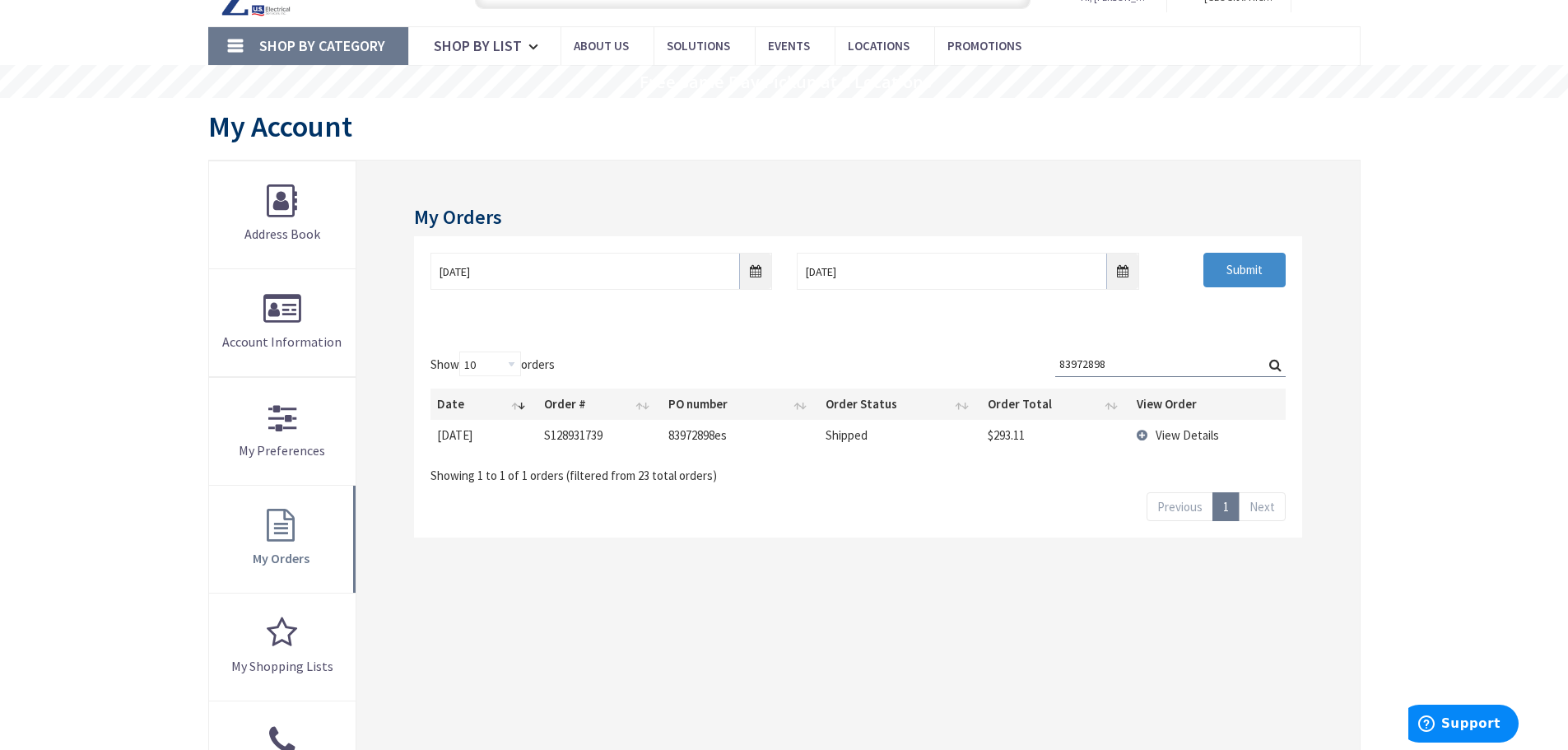
scroll to position [0, 0]
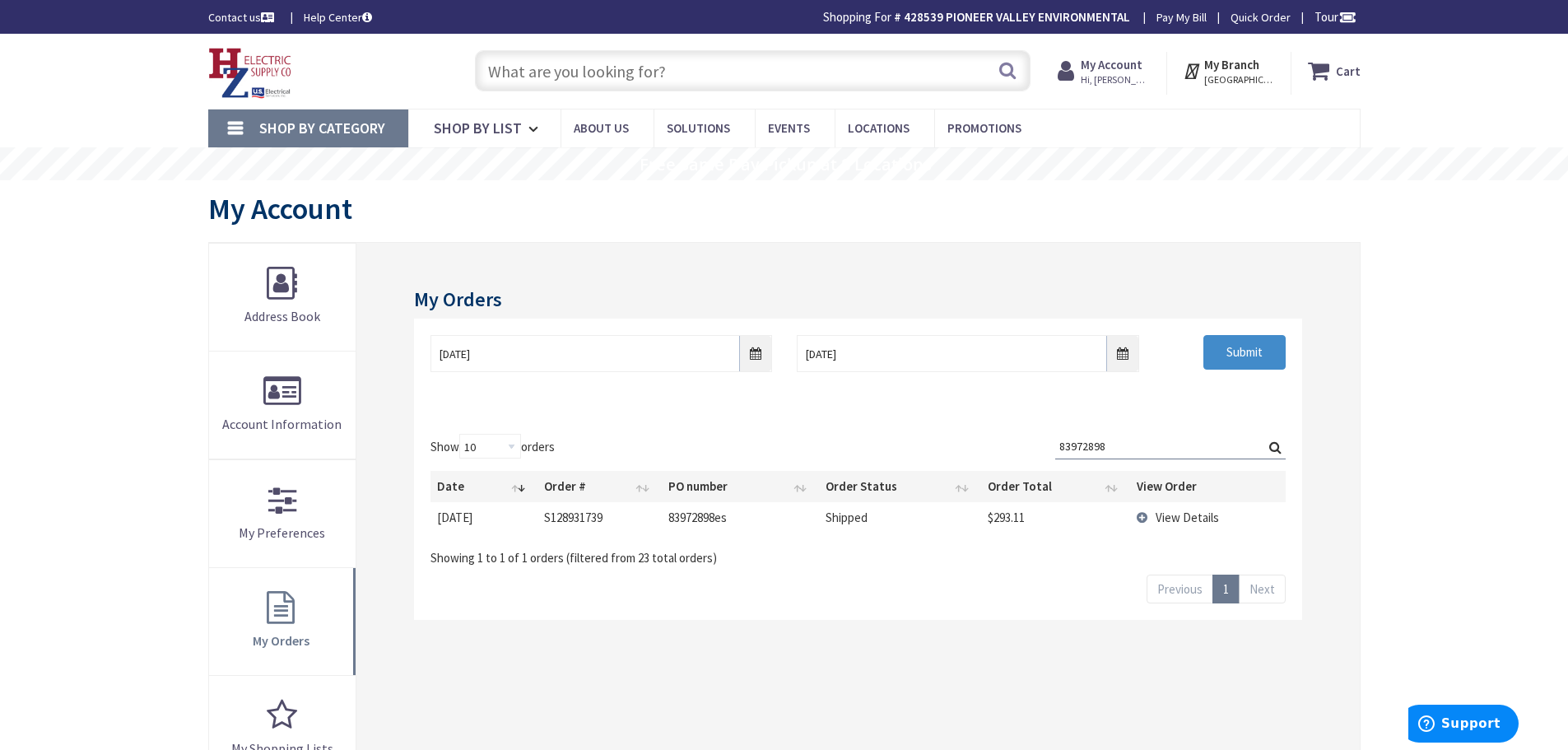
click at [248, 59] on img at bounding box center [250, 73] width 84 height 51
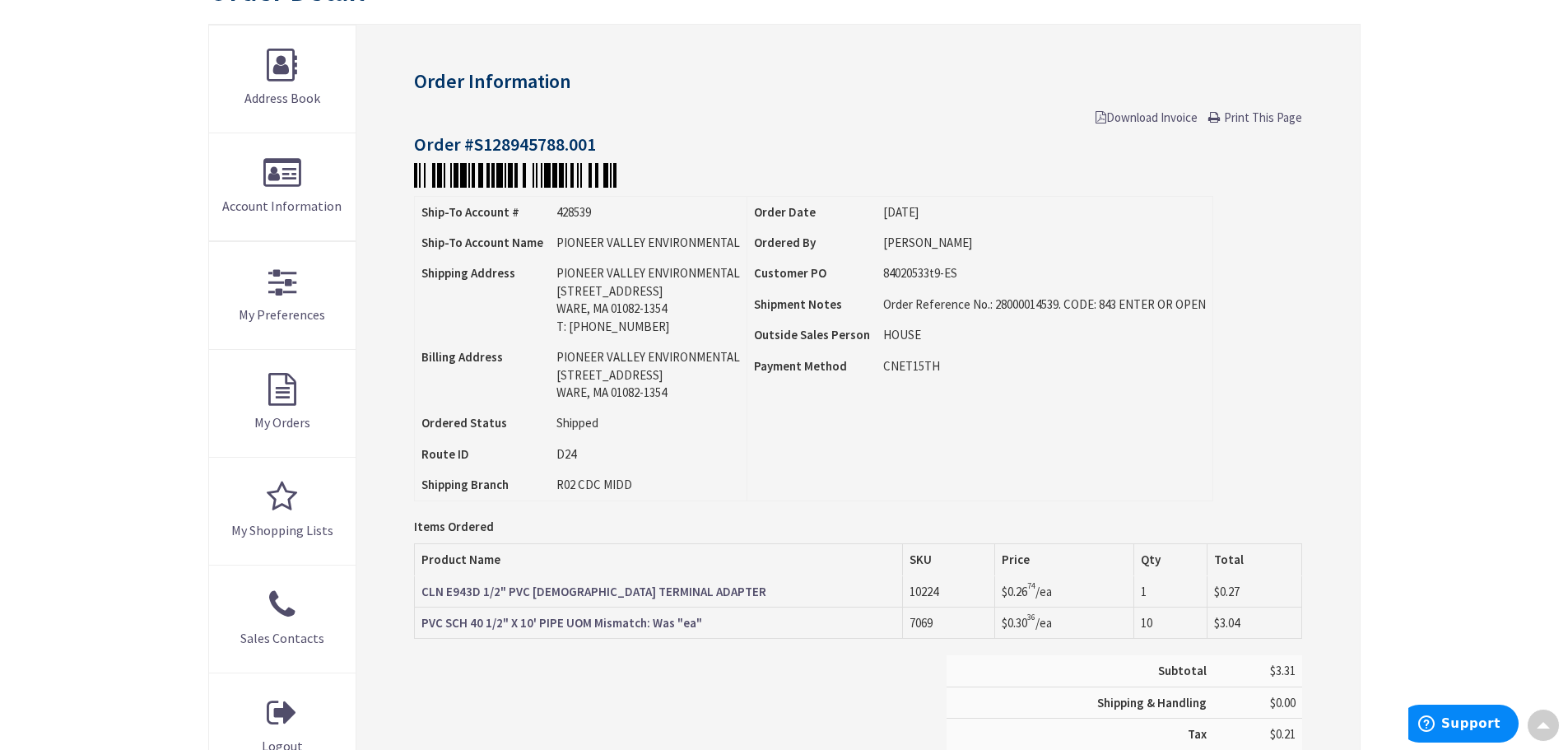
scroll to position [247, 0]
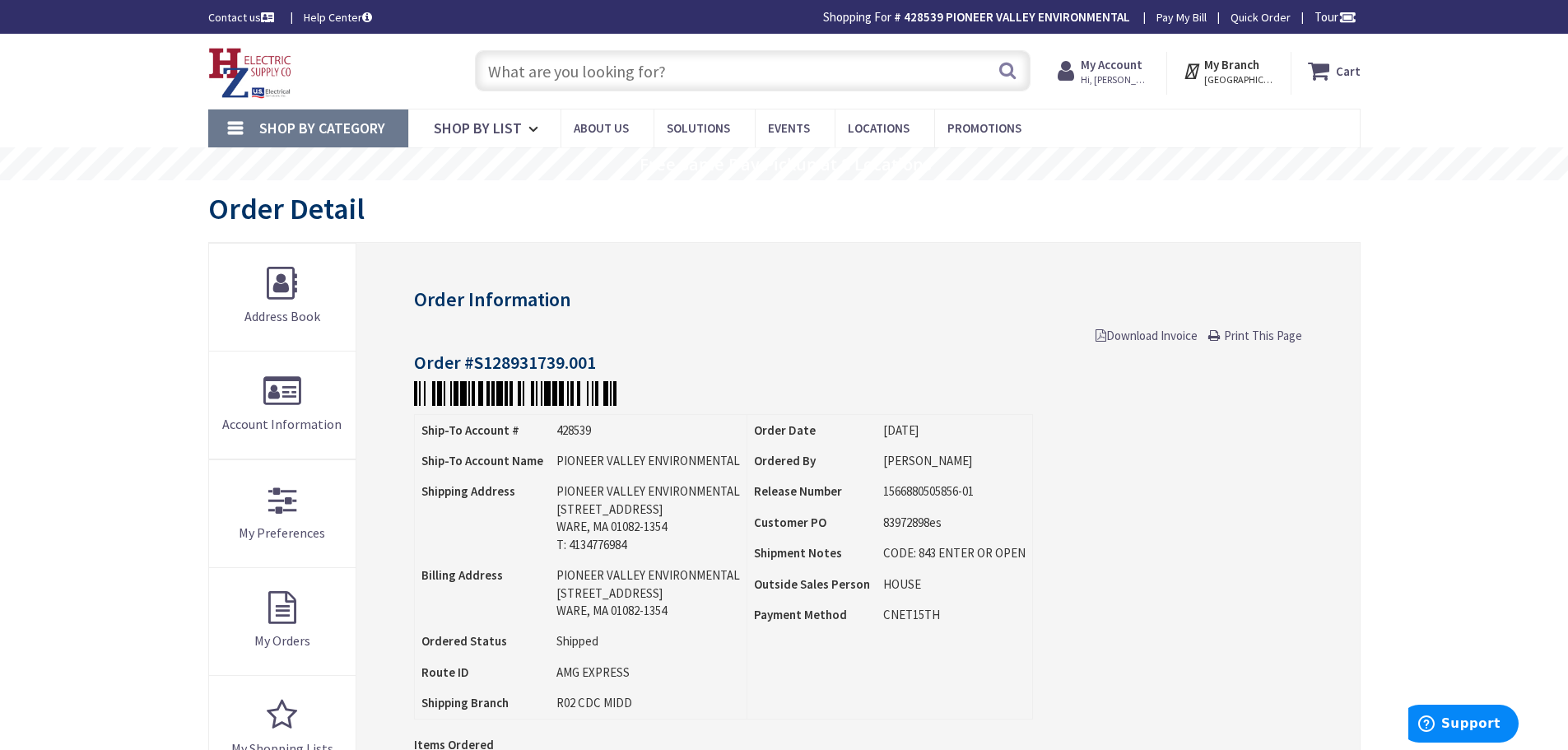
click at [259, 66] on img at bounding box center [250, 73] width 84 height 51
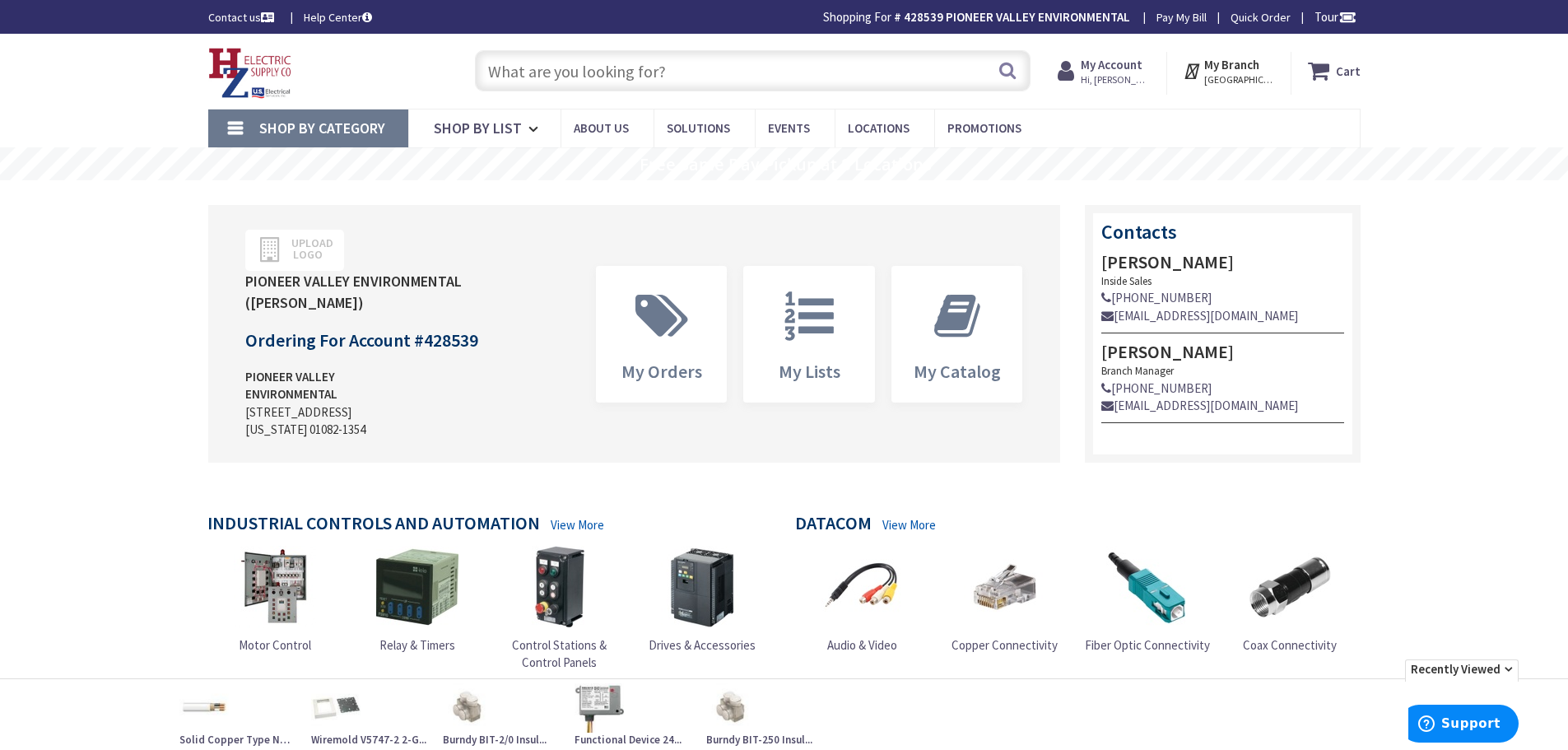
click at [725, 82] on input "text" at bounding box center [753, 71] width 556 height 41
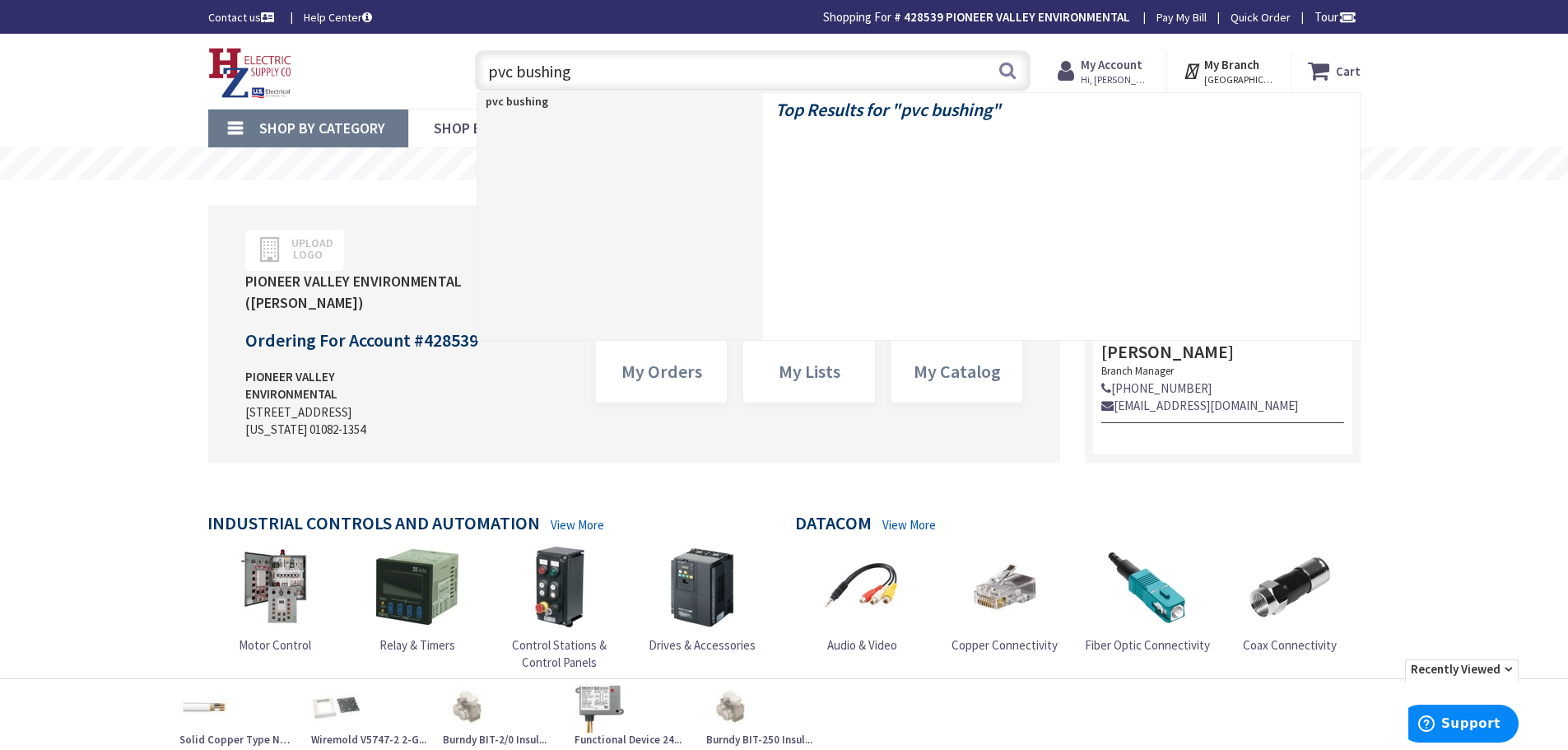
type input "pvc bushings"
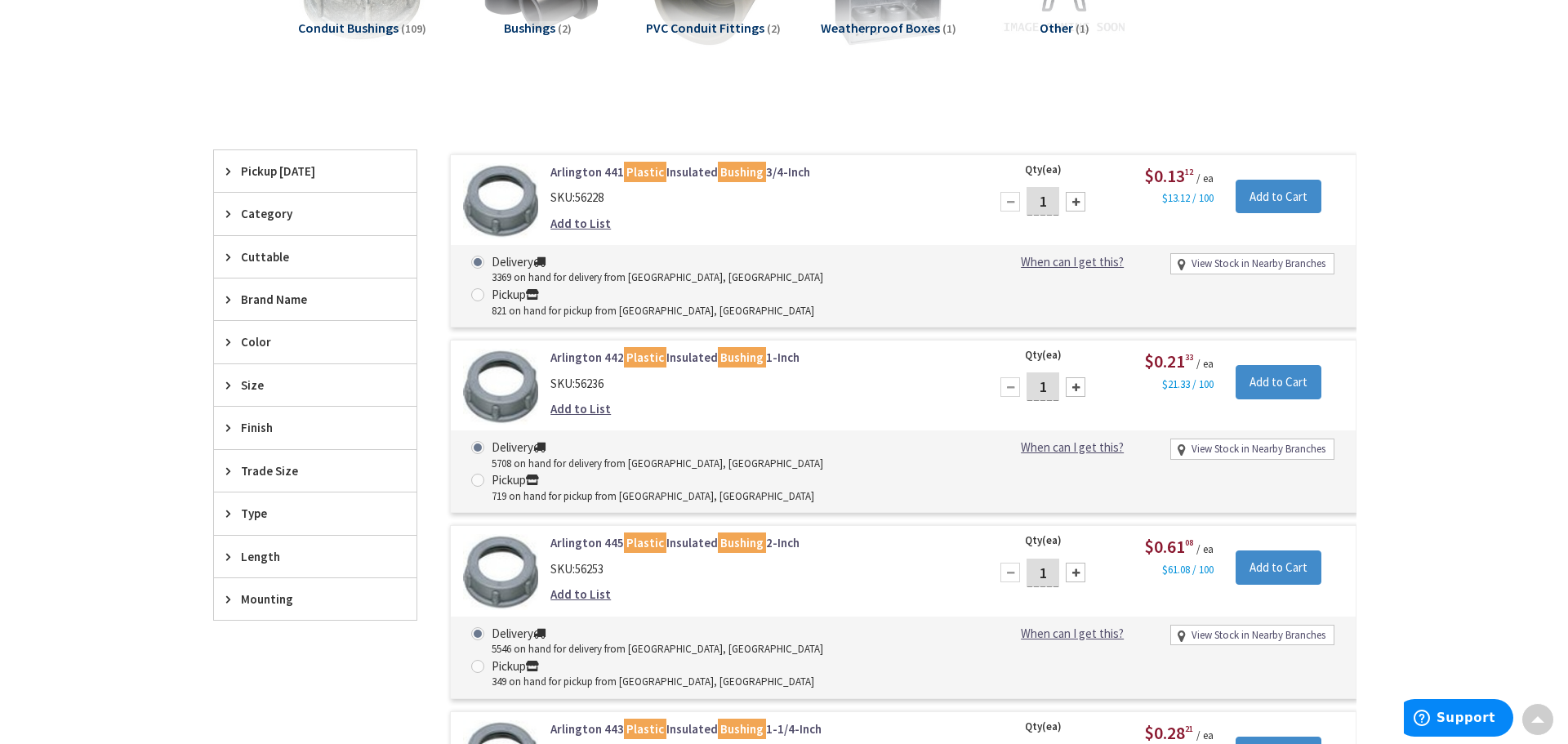
scroll to position [408, 0]
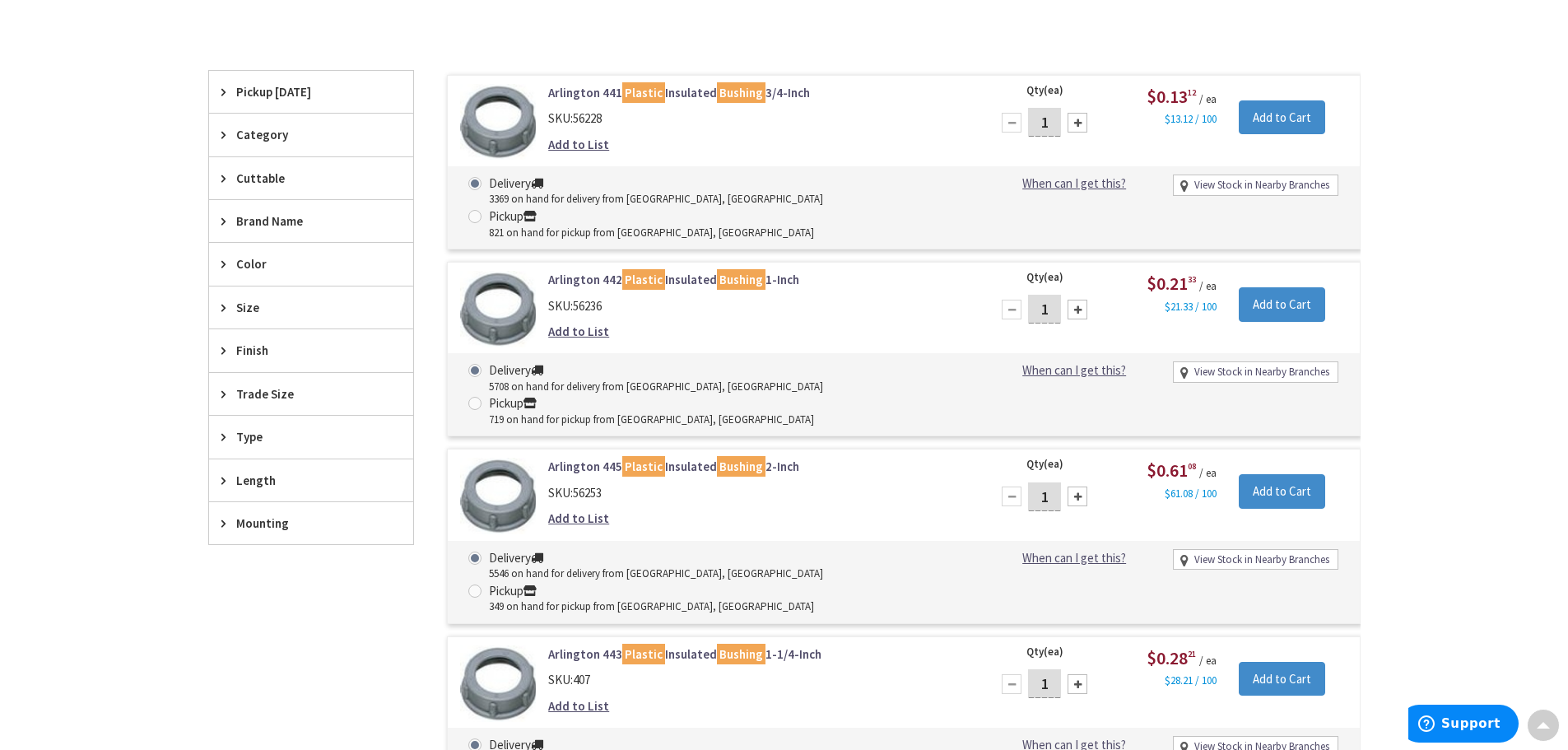
click at [1055, 295] on input "1" at bounding box center [1044, 309] width 33 height 28
type input "10"
click at [1283, 288] on input "Add to Cart" at bounding box center [1281, 305] width 86 height 35
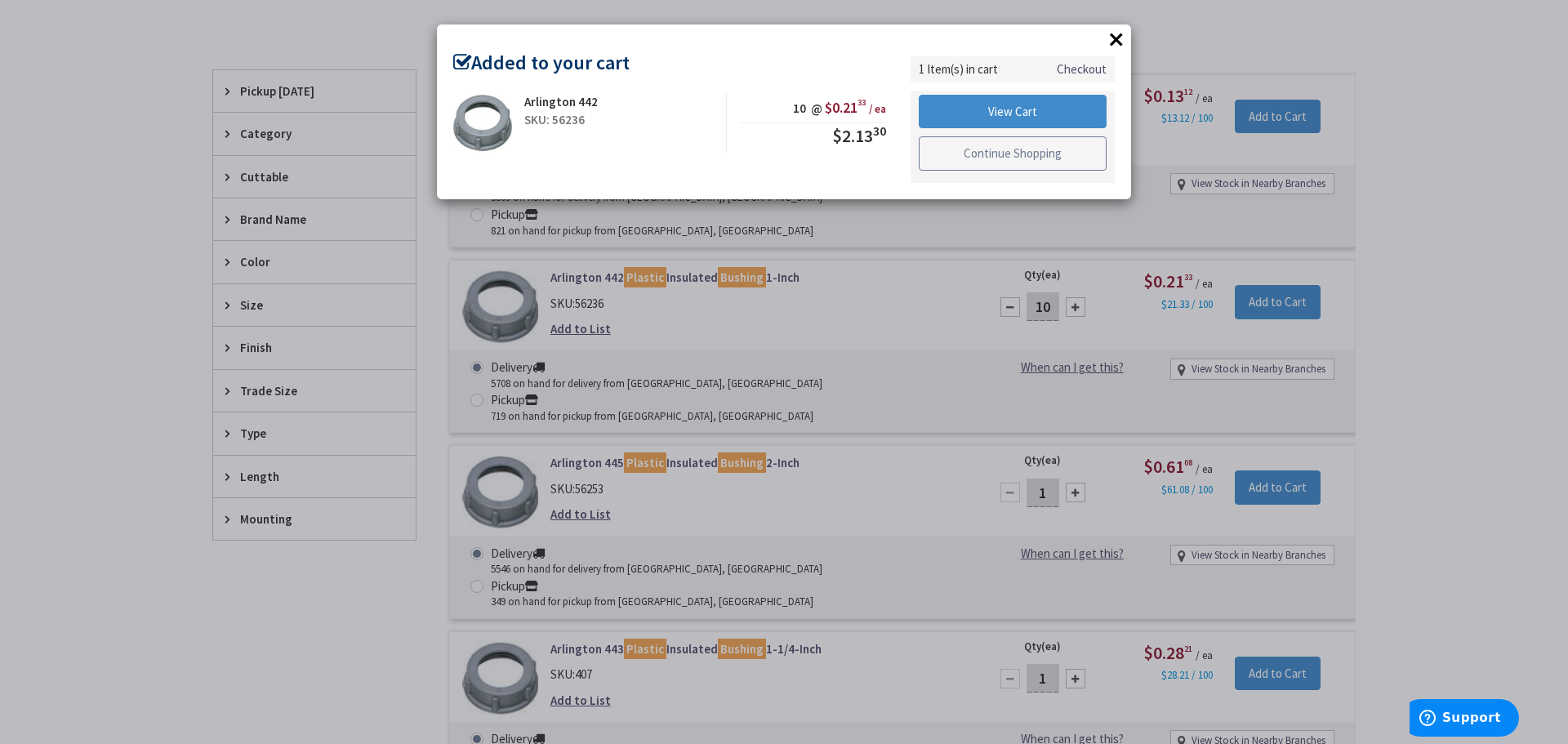
click at [991, 155] on link "Continue Shopping" at bounding box center [1013, 154] width 188 height 35
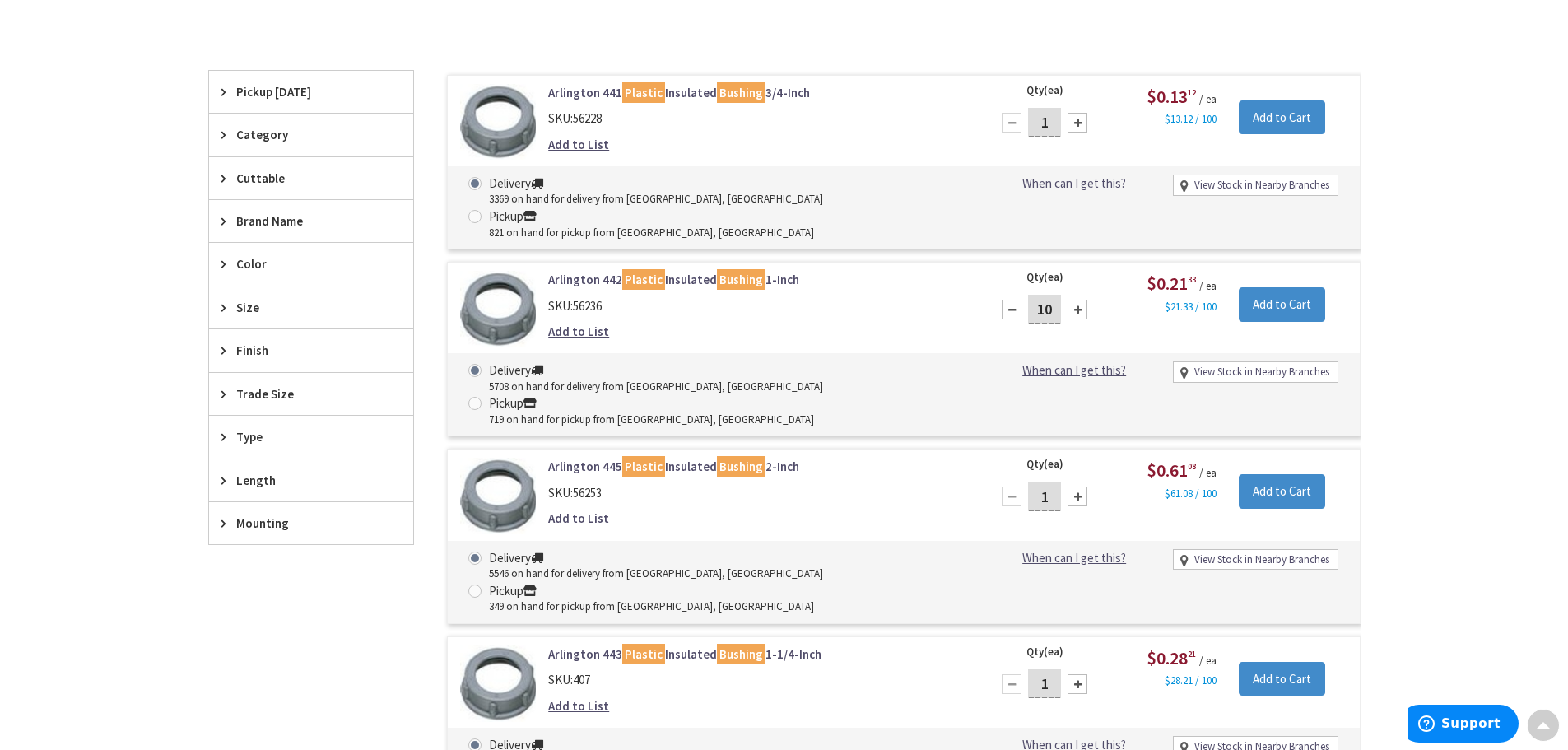
click at [1055, 483] on input "1" at bounding box center [1044, 496] width 33 height 28
type input "10"
click at [1312, 474] on input "Add to Cart" at bounding box center [1281, 492] width 86 height 35
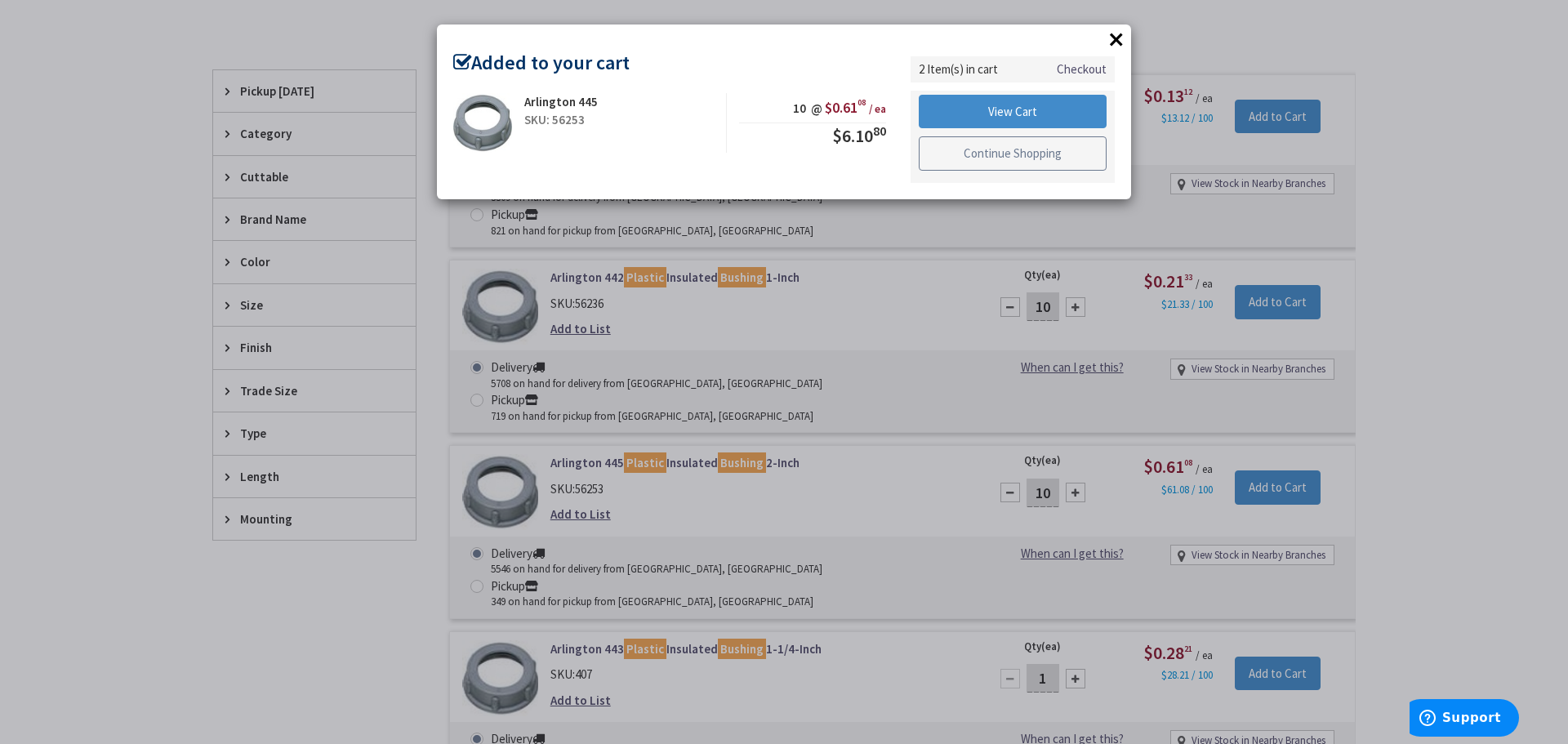
click at [991, 157] on link "Continue Shopping" at bounding box center [1013, 154] width 188 height 35
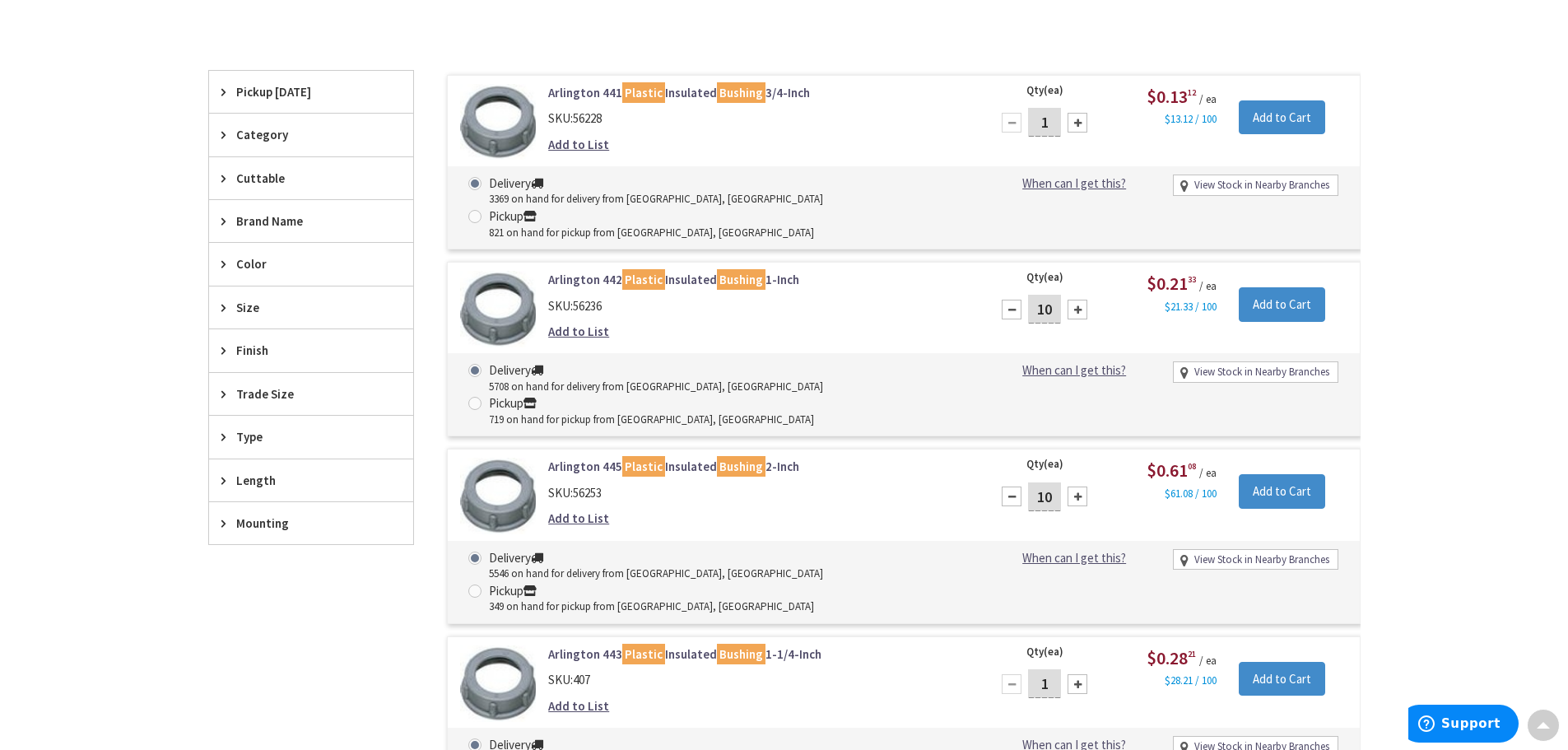
click at [1049, 669] on input "1" at bounding box center [1044, 683] width 33 height 28
type input "10"
click at [1267, 662] on input "Add to Cart" at bounding box center [1281, 679] width 86 height 35
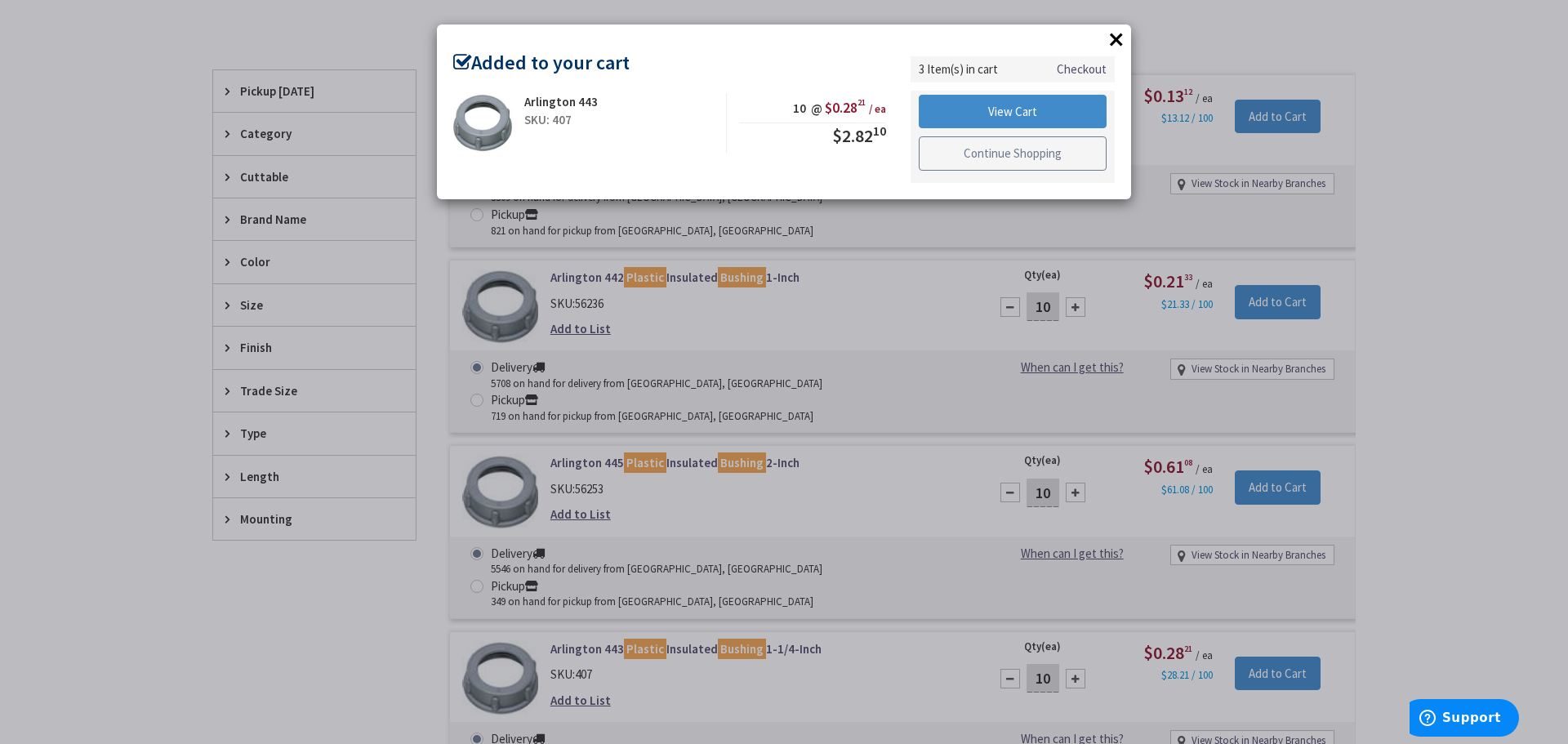
click at [1004, 158] on link "Continue Shopping" at bounding box center [1013, 154] width 188 height 35
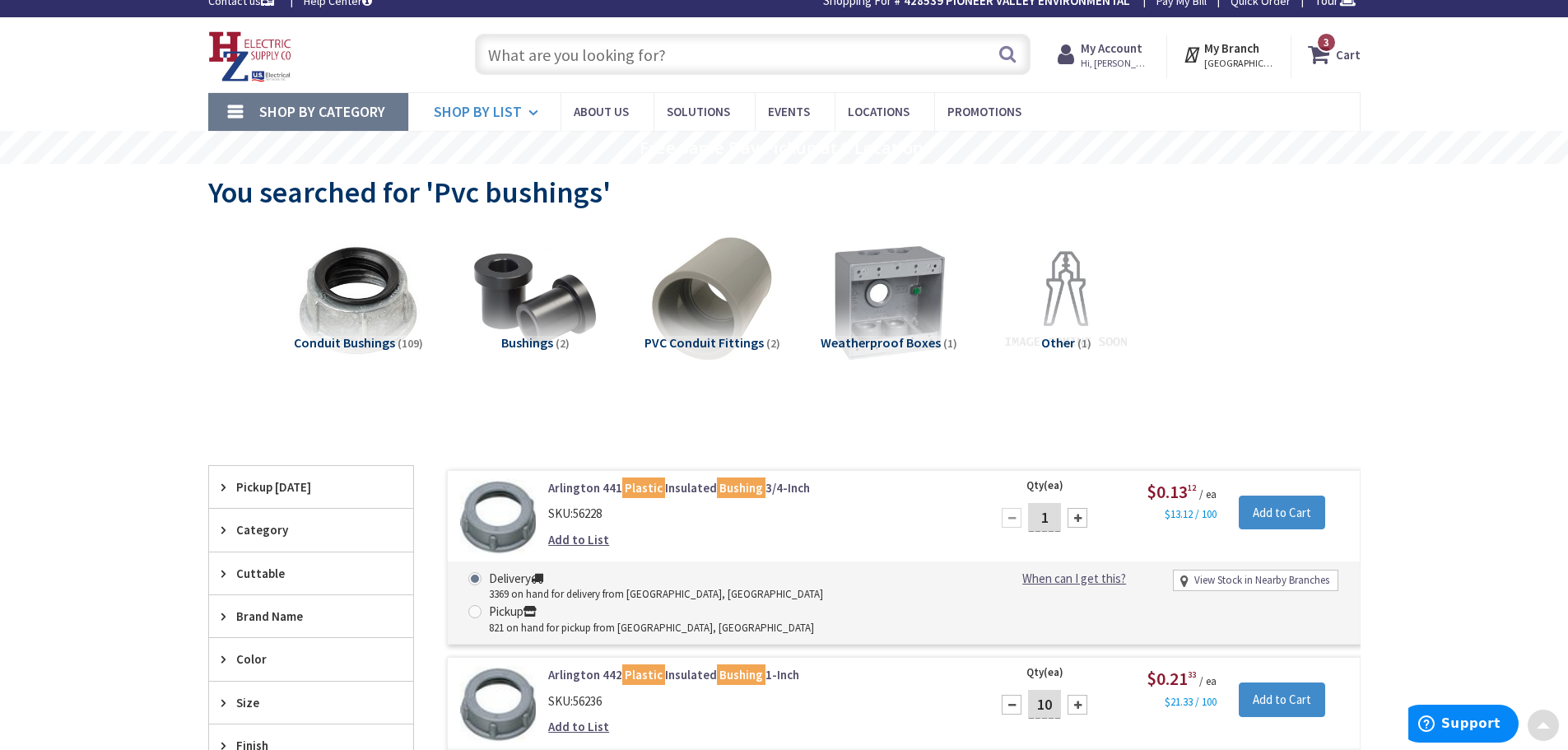
scroll to position [0, 0]
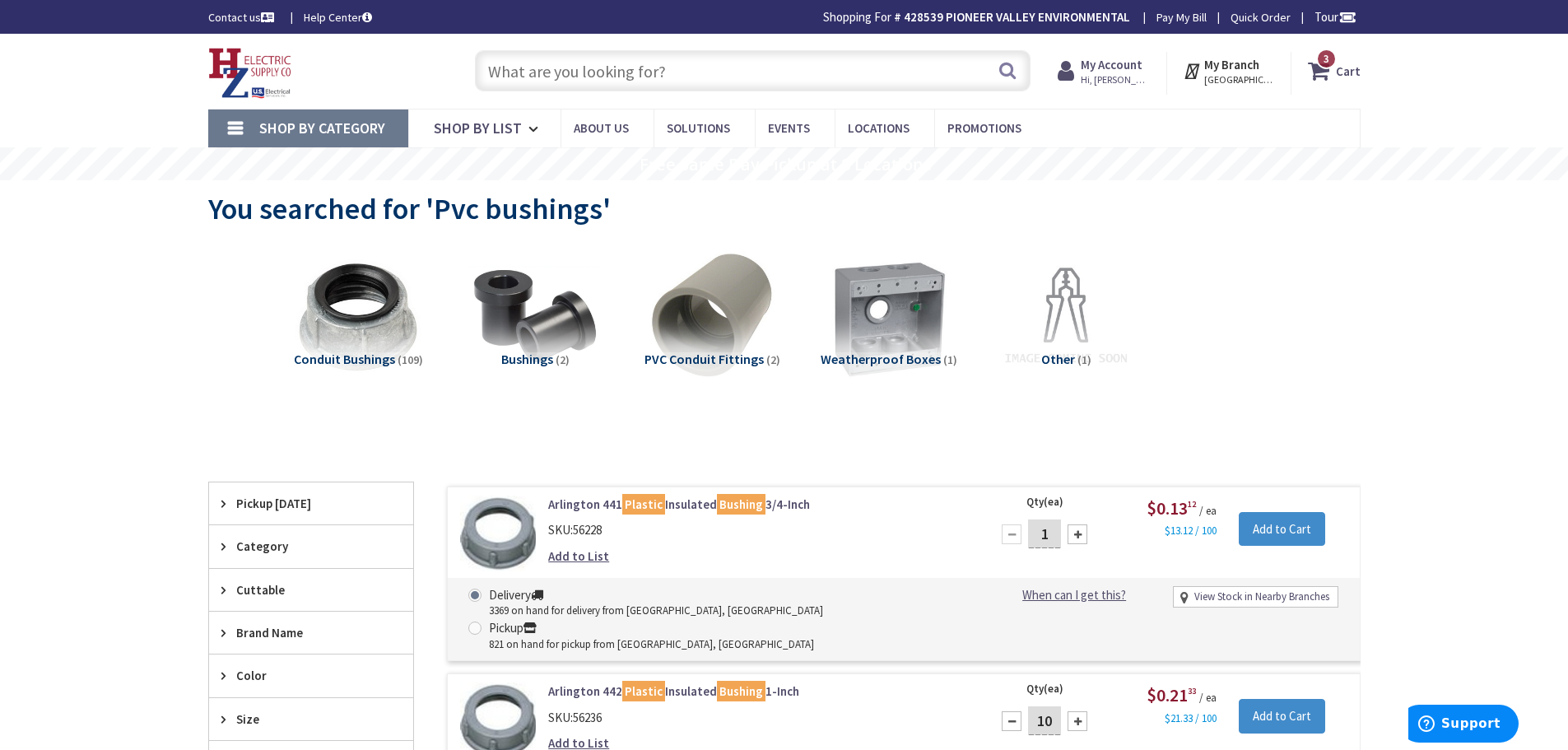
click at [527, 72] on input "text" at bounding box center [753, 71] width 556 height 41
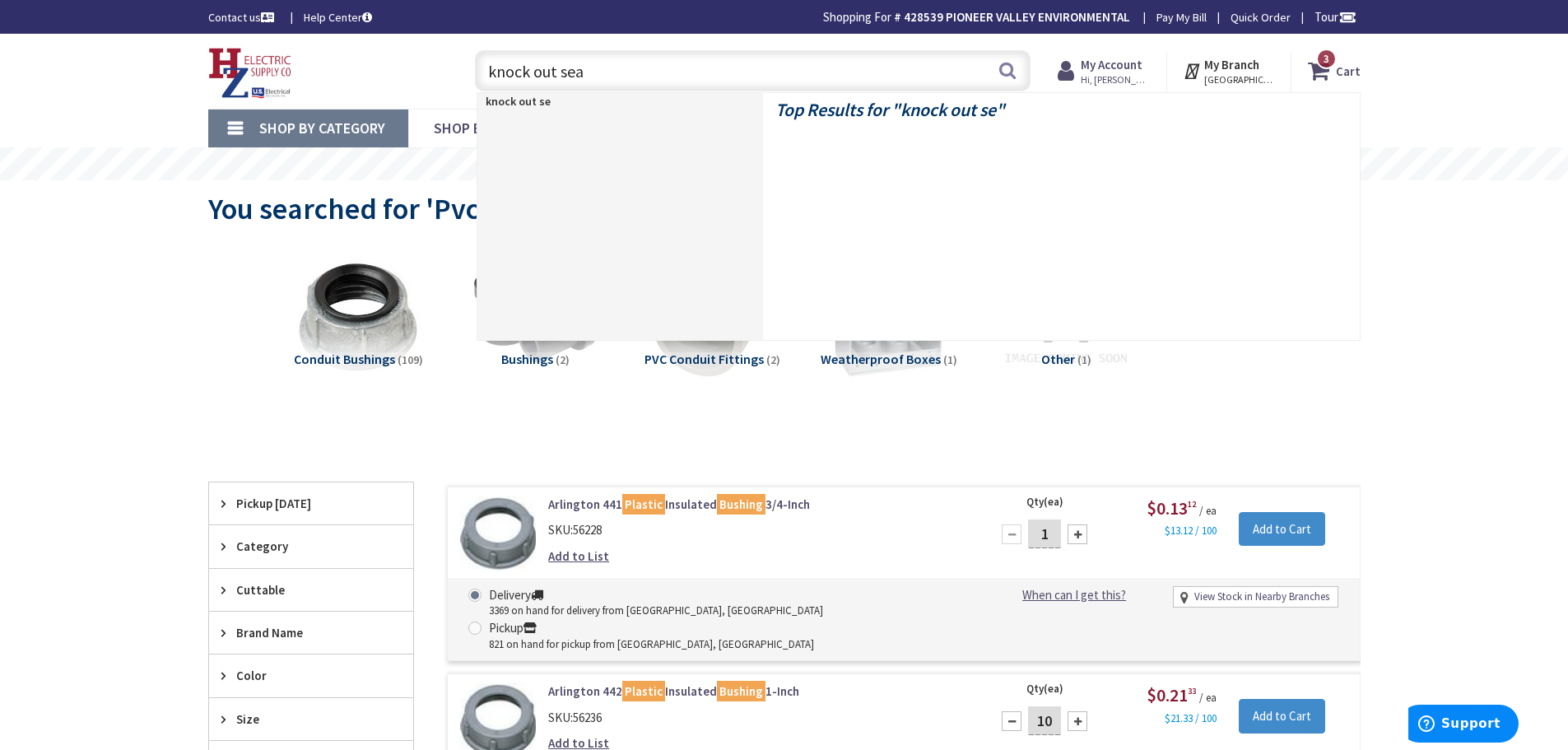
type input "knock out seal"
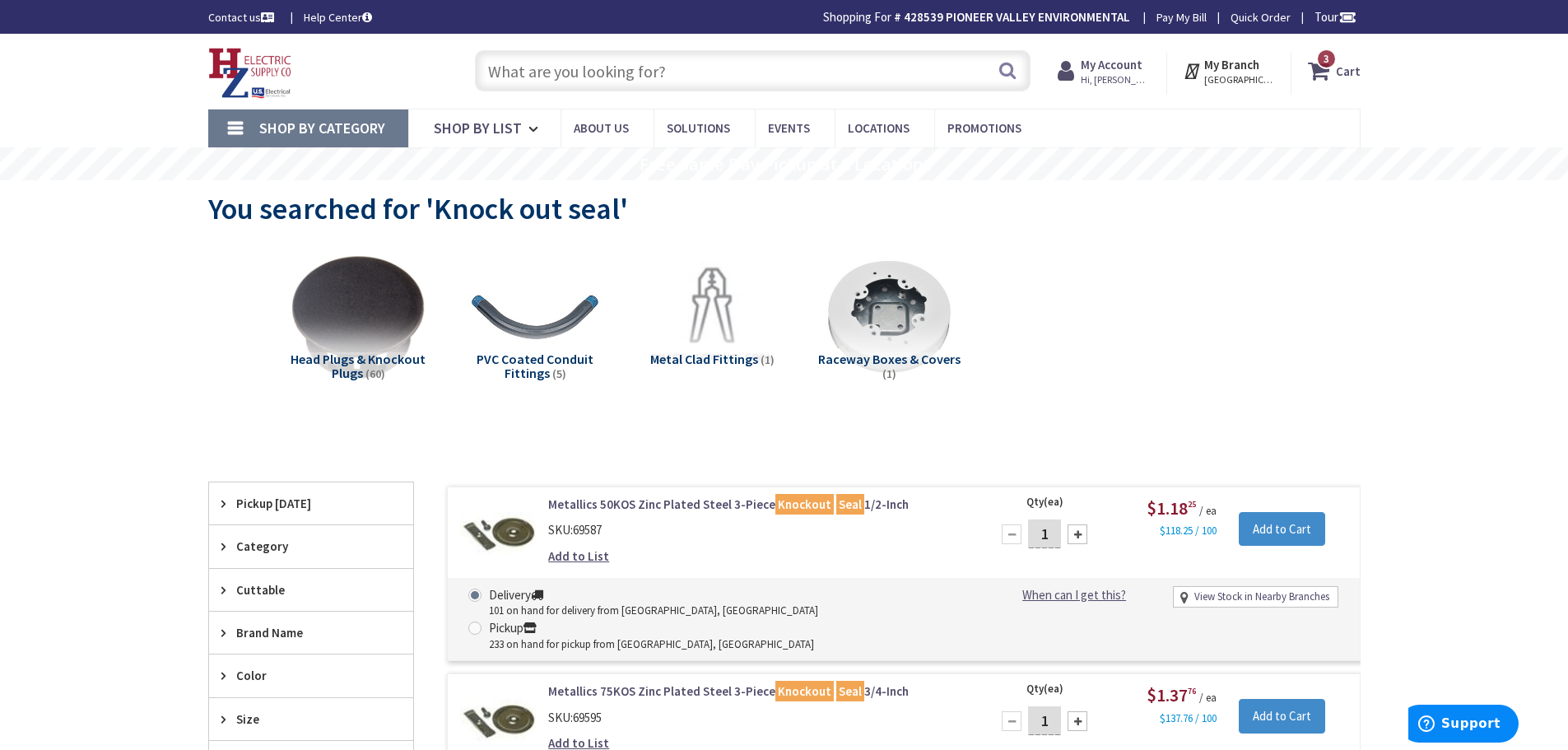
click at [716, 67] on input "text" at bounding box center [753, 71] width 556 height 41
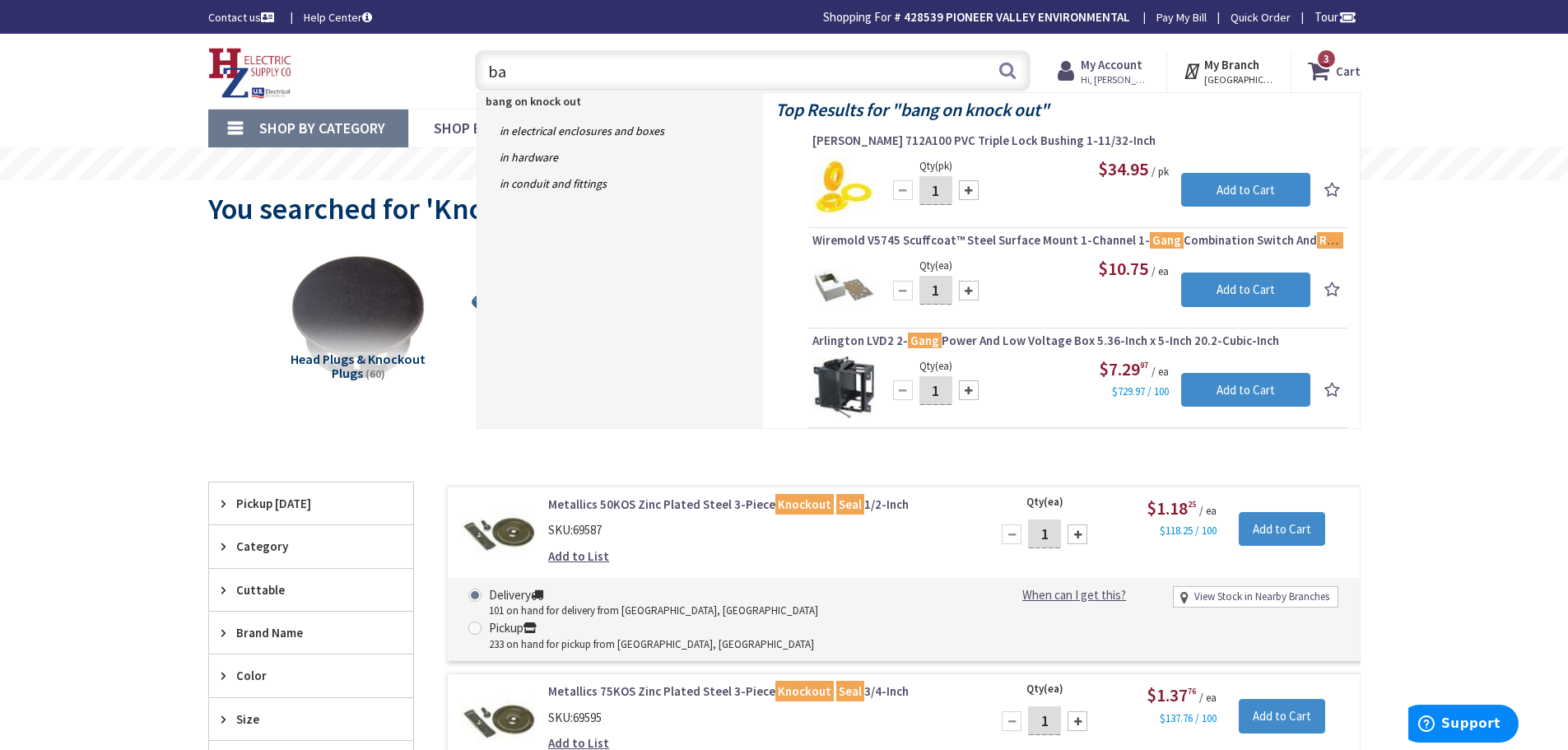
type input "b"
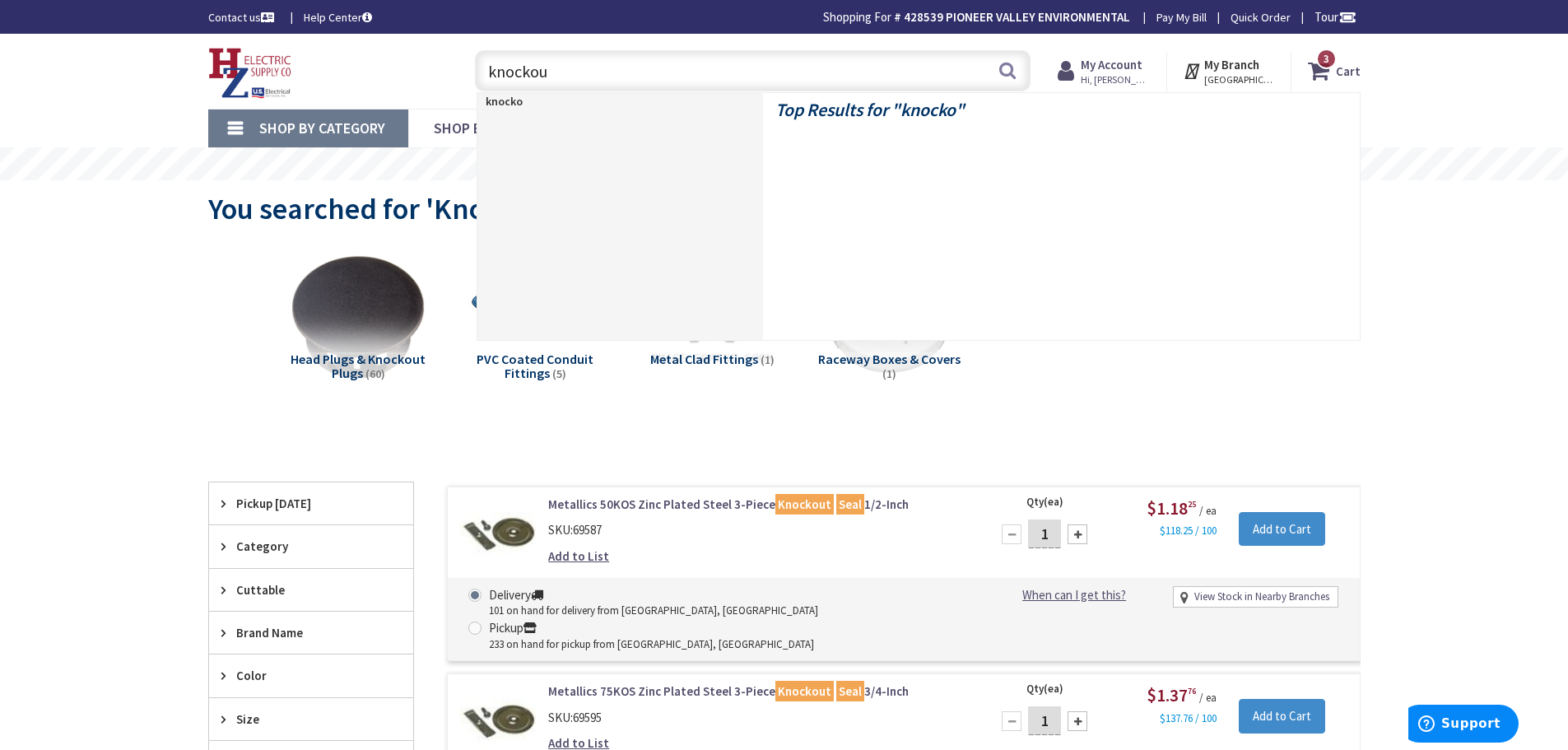
type input "knockout"
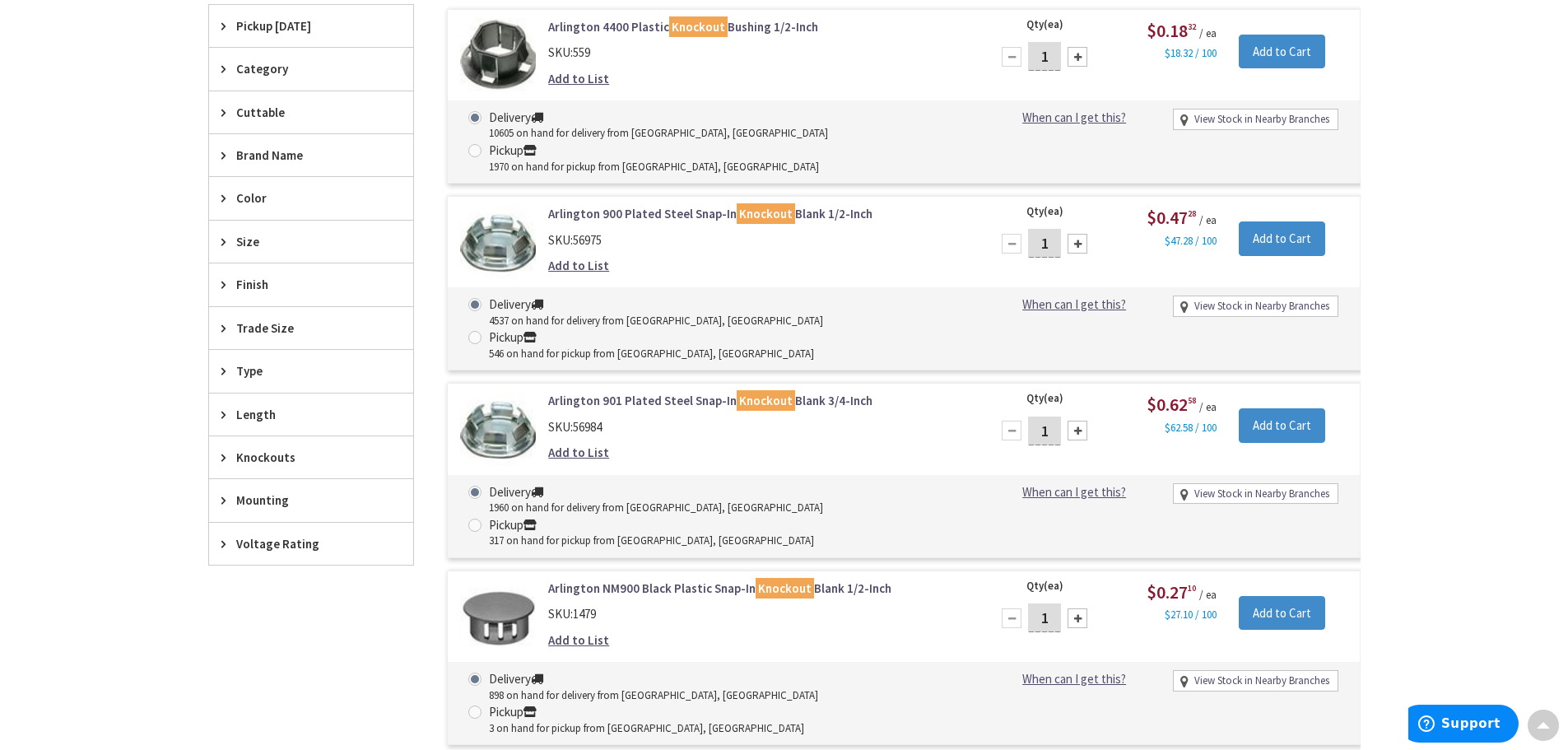
scroll to position [576, 0]
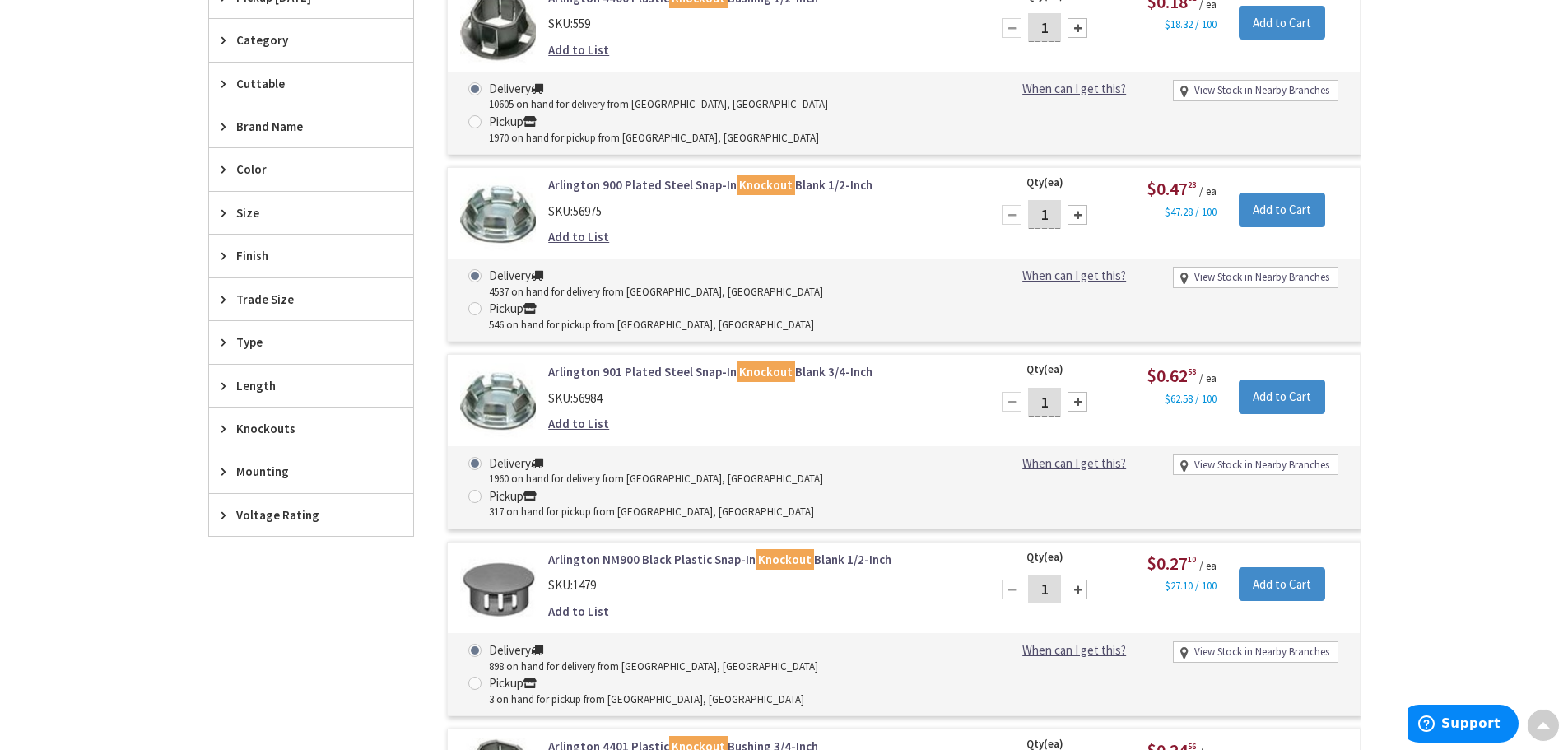
click at [1051, 200] on input "1" at bounding box center [1044, 213] width 33 height 28
type input "10"
click at [1269, 192] on input "Add to Cart" at bounding box center [1281, 210] width 86 height 35
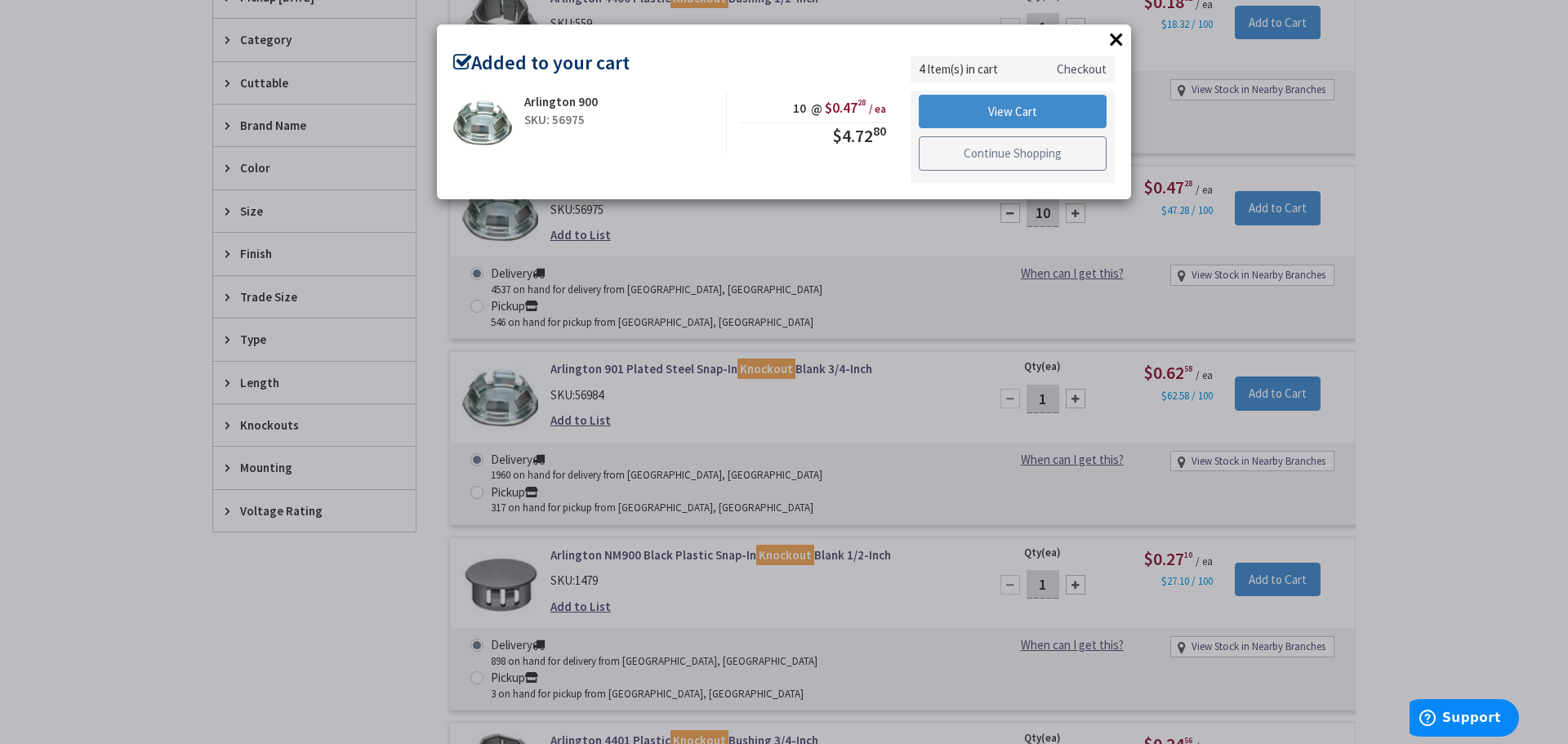
click at [1004, 151] on link "Continue Shopping" at bounding box center [1013, 154] width 188 height 35
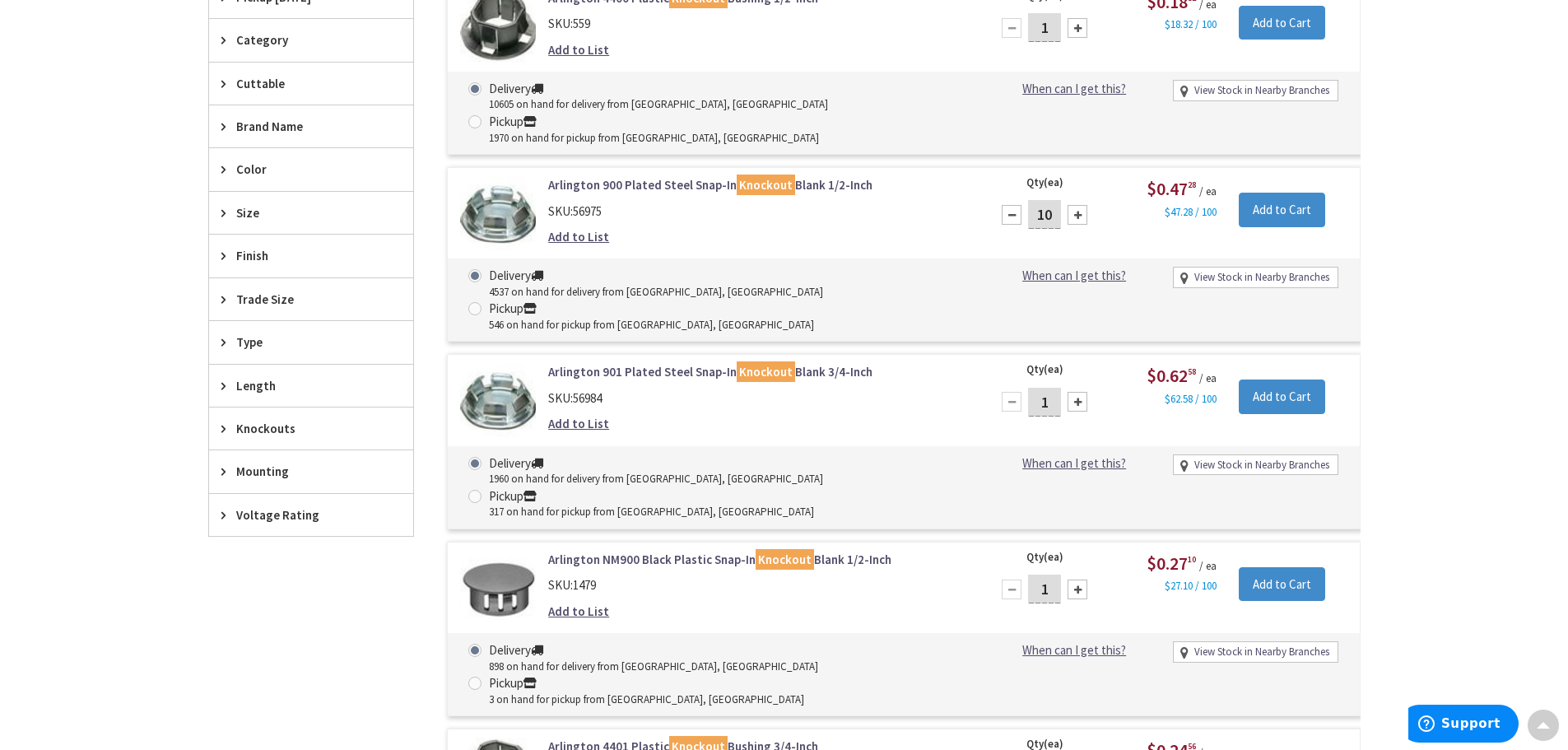
drag, startPoint x: 1051, startPoint y: 339, endPoint x: 1028, endPoint y: 337, distance: 23.1
click at [1029, 387] on input "1" at bounding box center [1044, 401] width 33 height 28
type input "10"
click at [1269, 379] on input "Add to Cart" at bounding box center [1281, 397] width 86 height 35
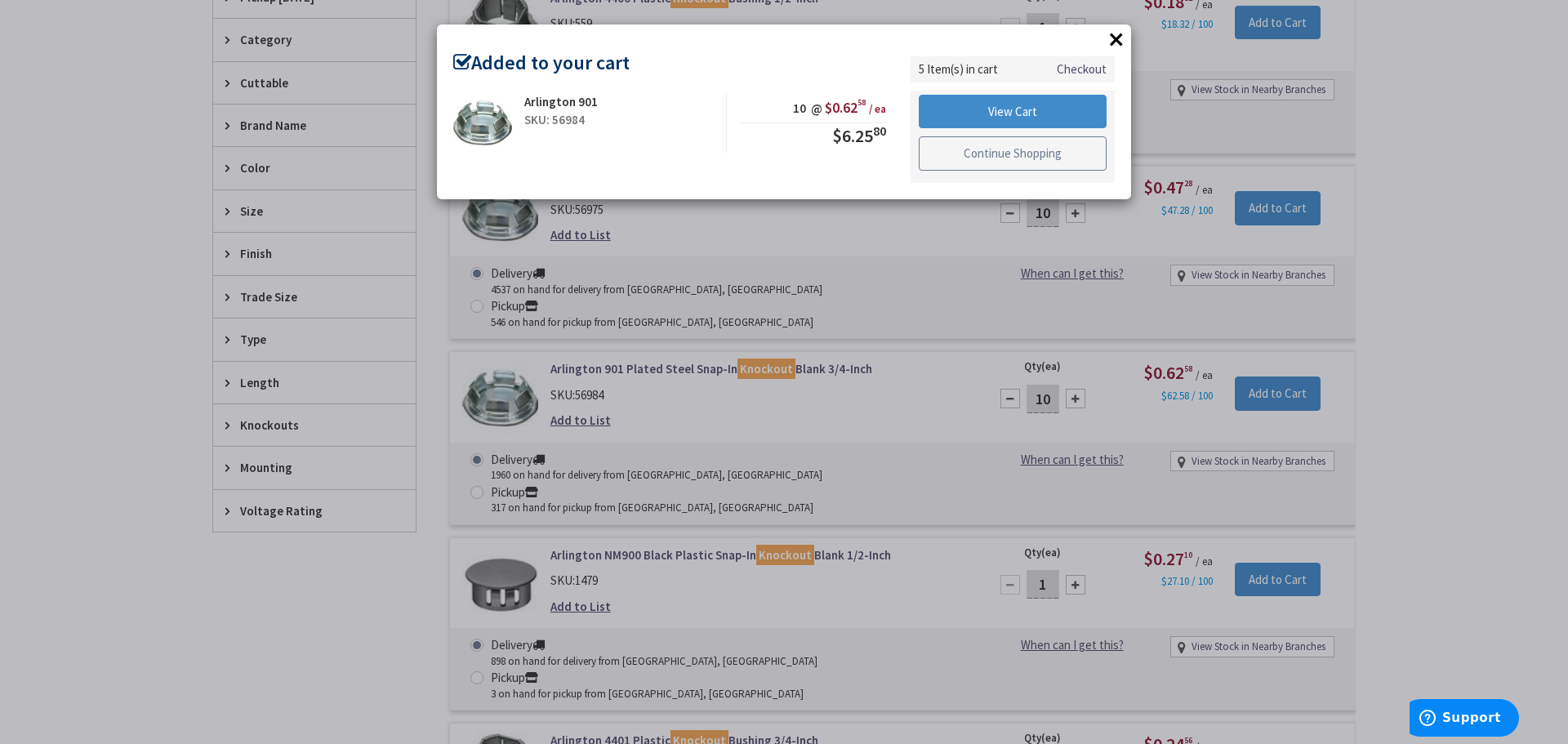
click at [969, 157] on link "Continue Shopping" at bounding box center [1013, 154] width 188 height 35
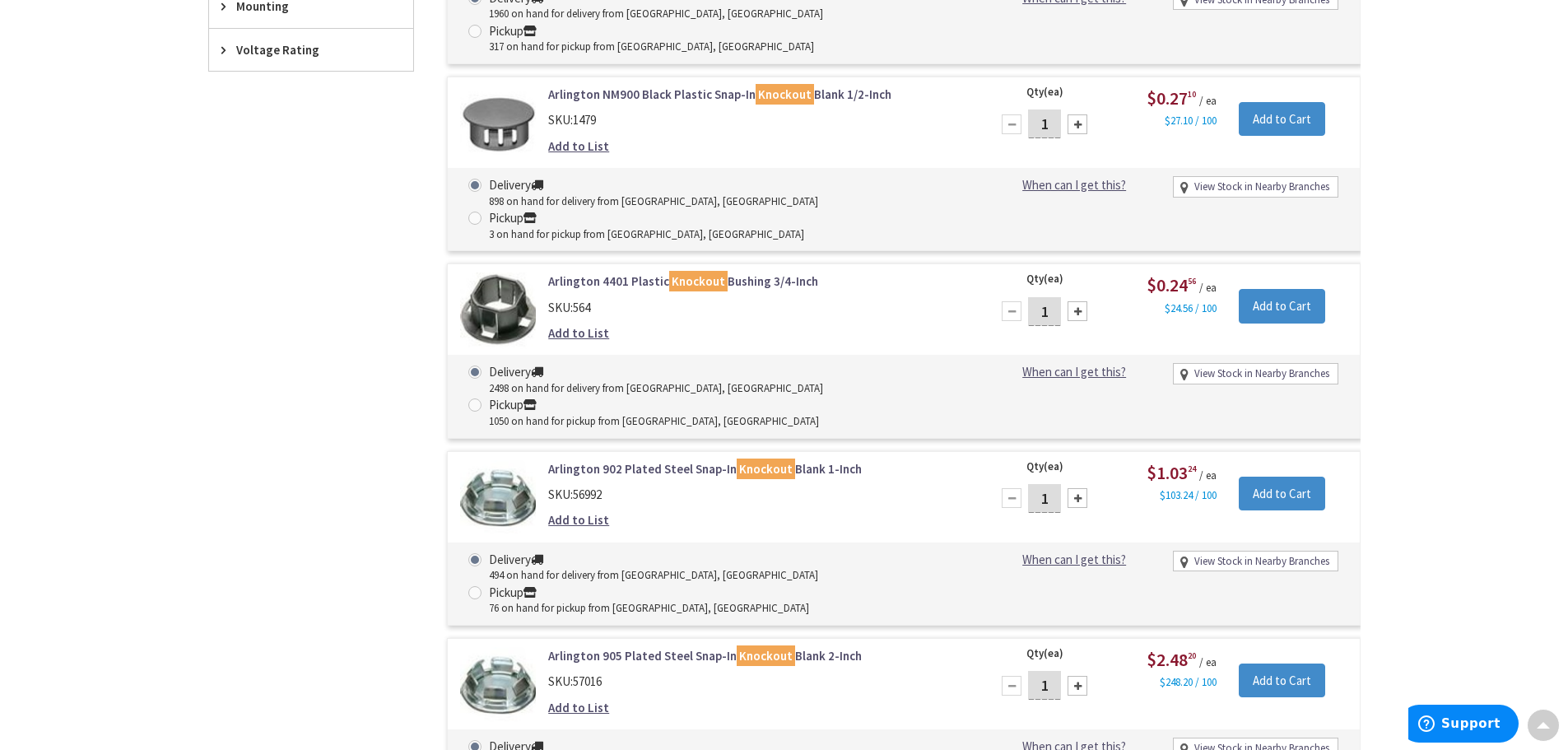
scroll to position [1070, 0]
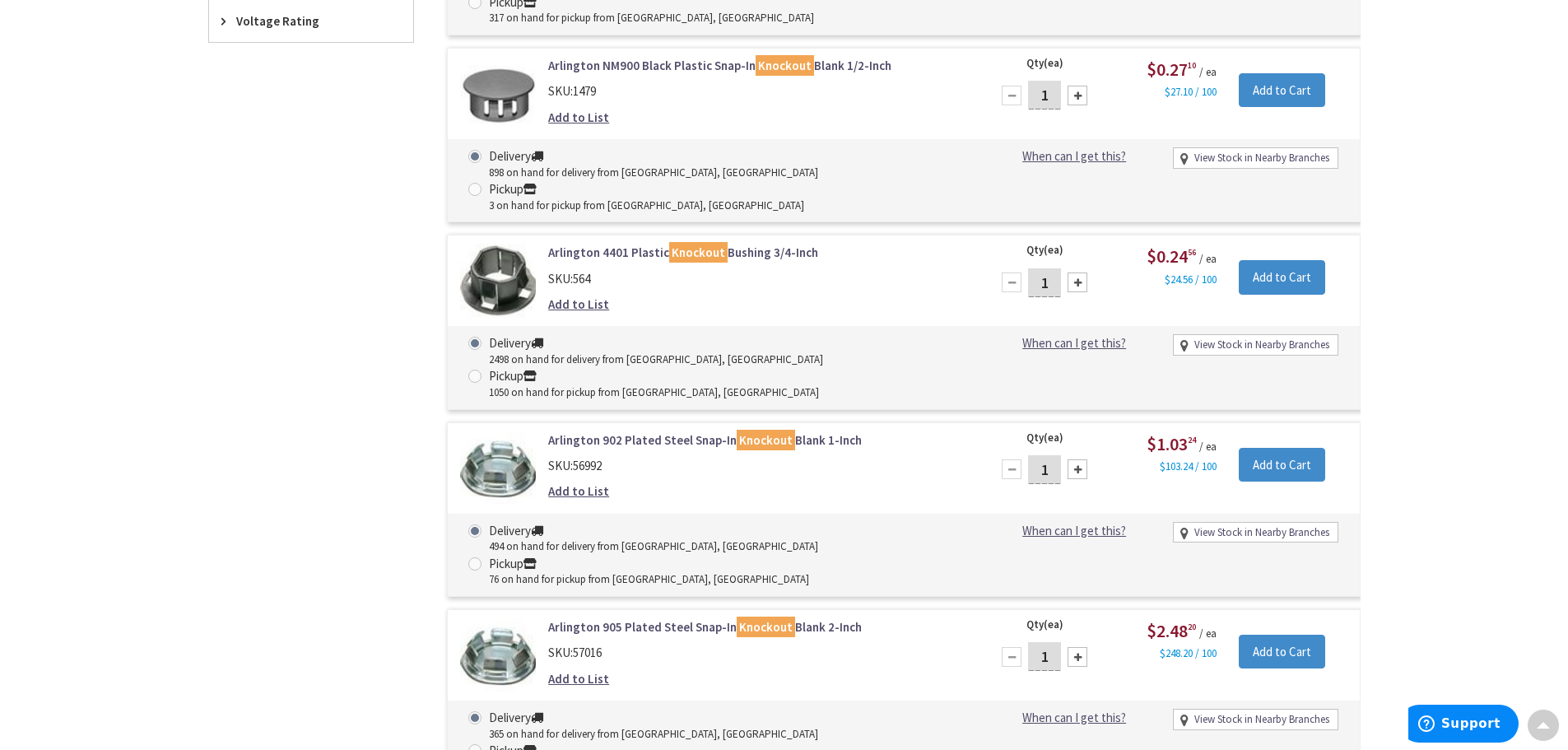
drag, startPoint x: 1050, startPoint y: 303, endPoint x: 1020, endPoint y: 303, distance: 30.0
click at [1020, 452] on div "1" at bounding box center [1044, 469] width 99 height 33
type input "5"
click at [1271, 448] on input "Add to Cart" at bounding box center [1281, 465] width 86 height 35
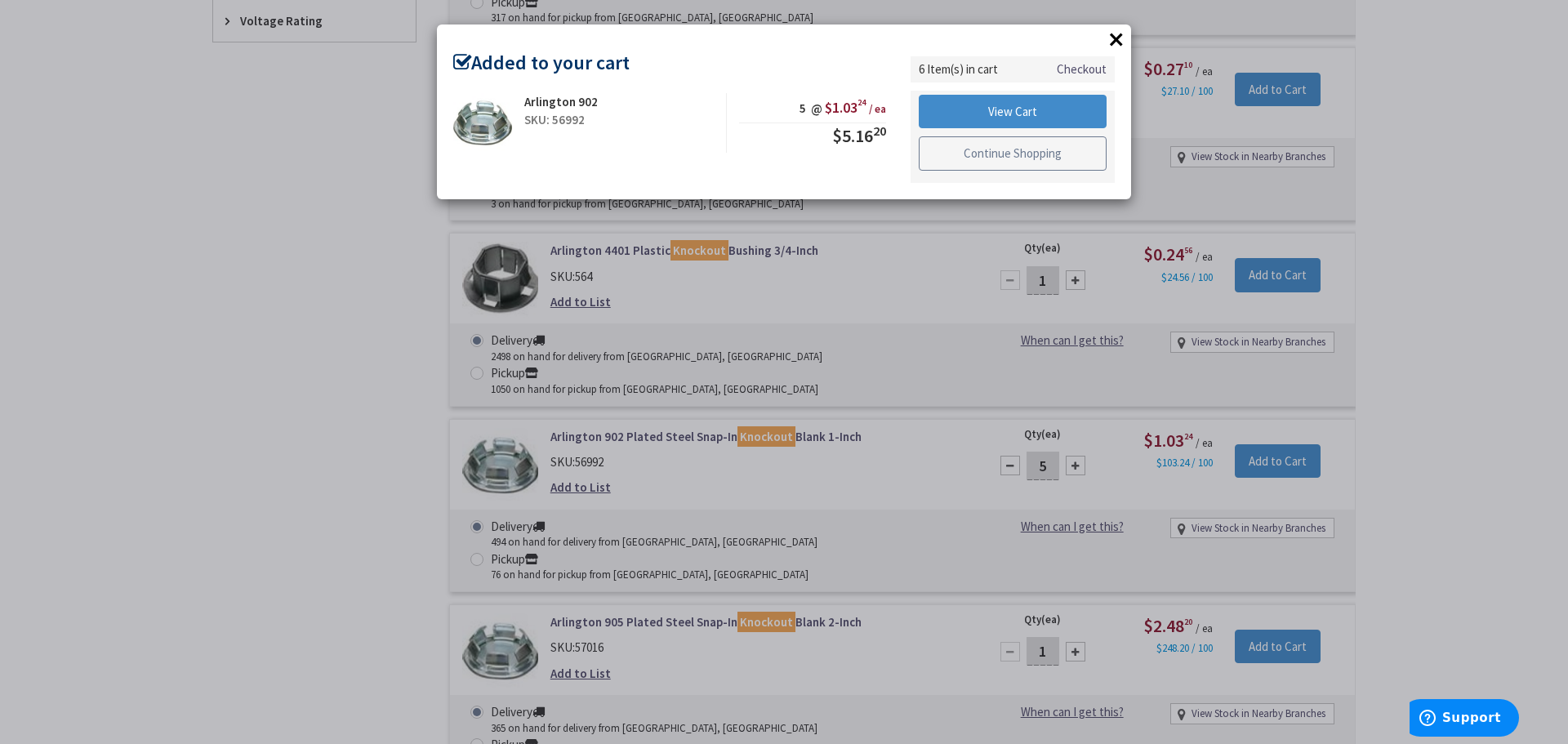
click at [1030, 153] on link "Continue Shopping" at bounding box center [1013, 154] width 188 height 35
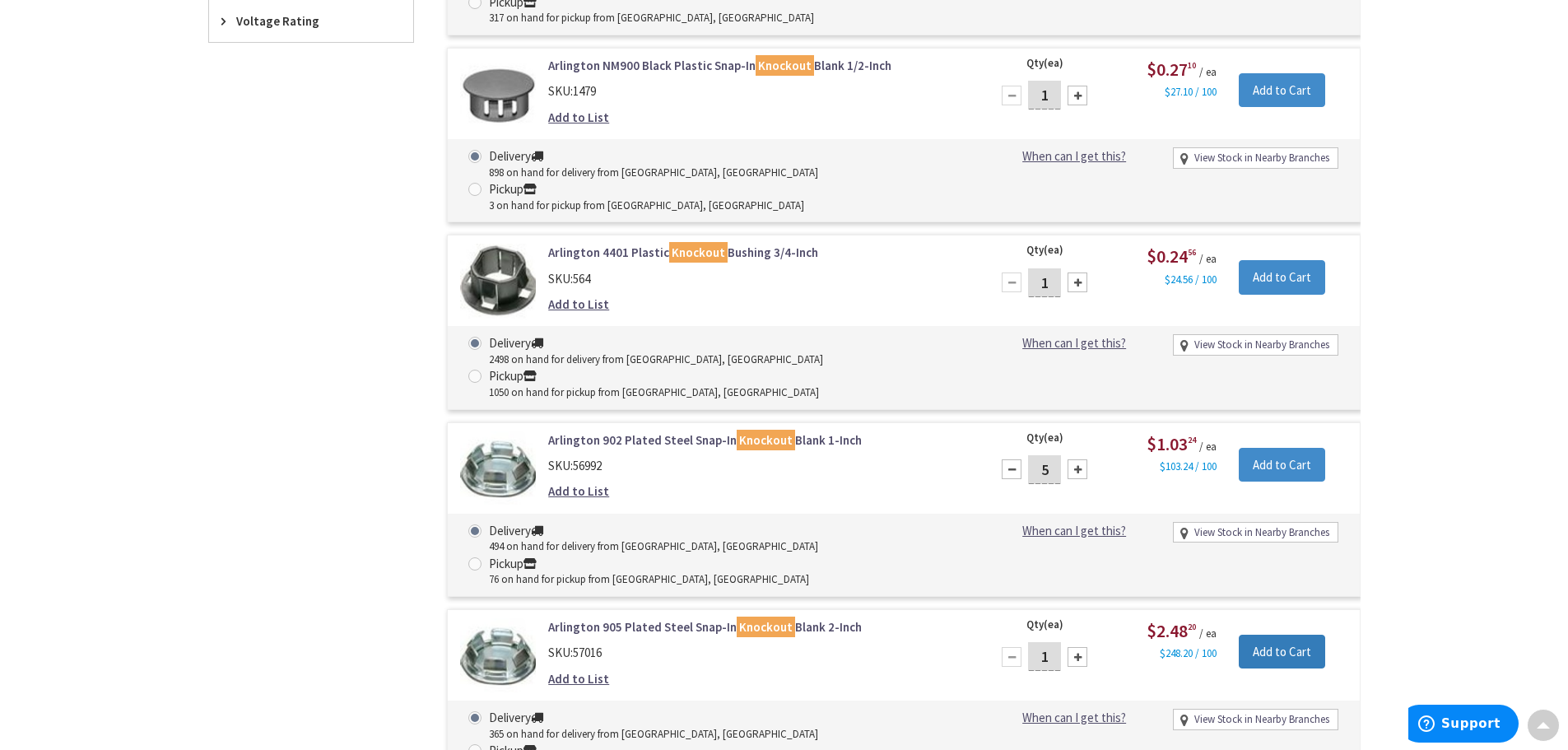
click at [1269, 635] on input "Add to Cart" at bounding box center [1281, 652] width 86 height 35
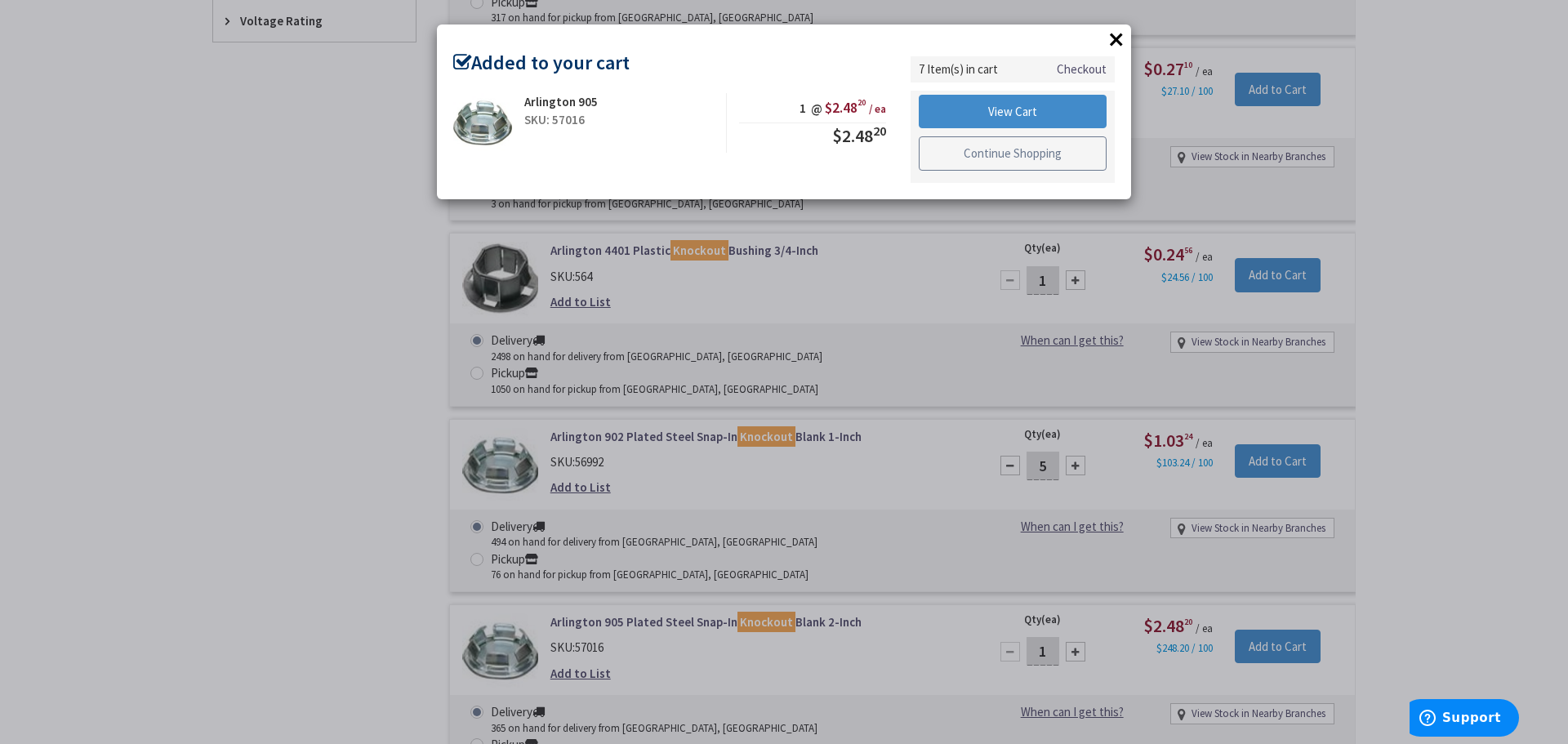
click at [998, 162] on link "Continue Shopping" at bounding box center [1013, 154] width 188 height 35
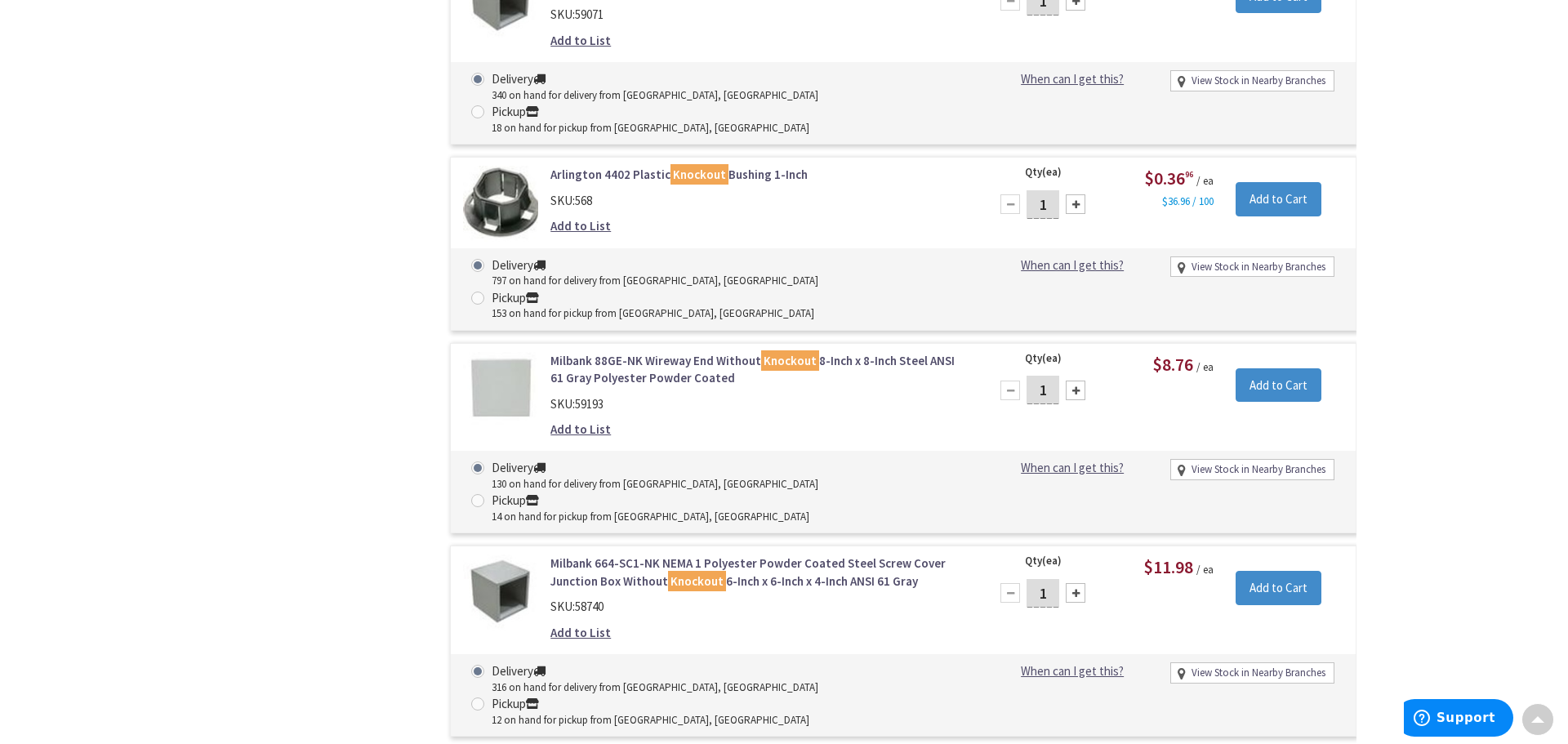
scroll to position [2367, 0]
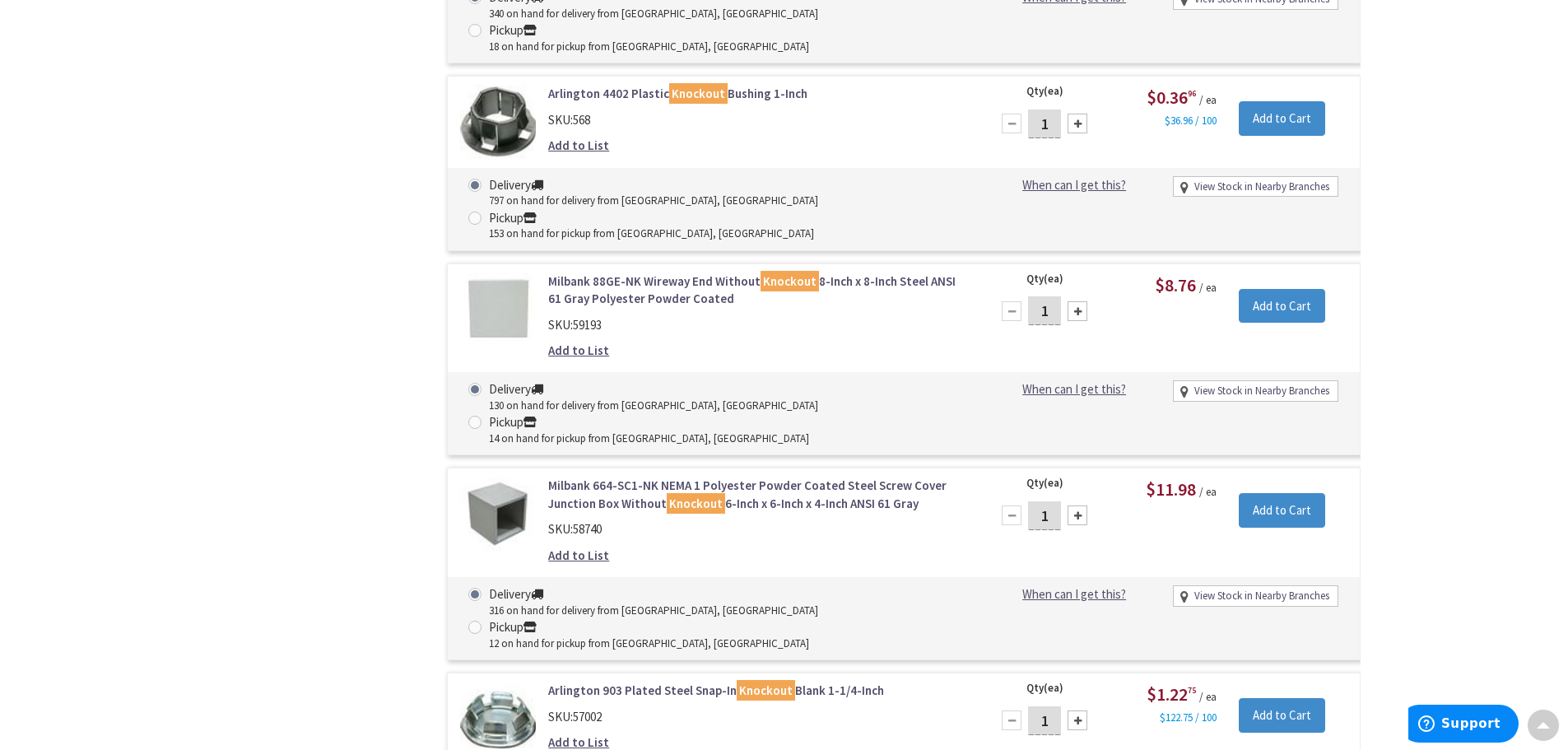
drag, startPoint x: 1045, startPoint y: 290, endPoint x: 1016, endPoint y: 291, distance: 29.0
click at [1017, 703] on div "1" at bounding box center [1044, 720] width 99 height 33
type input "5"
click at [1276, 698] on input "Add to Cart" at bounding box center [1281, 715] width 86 height 35
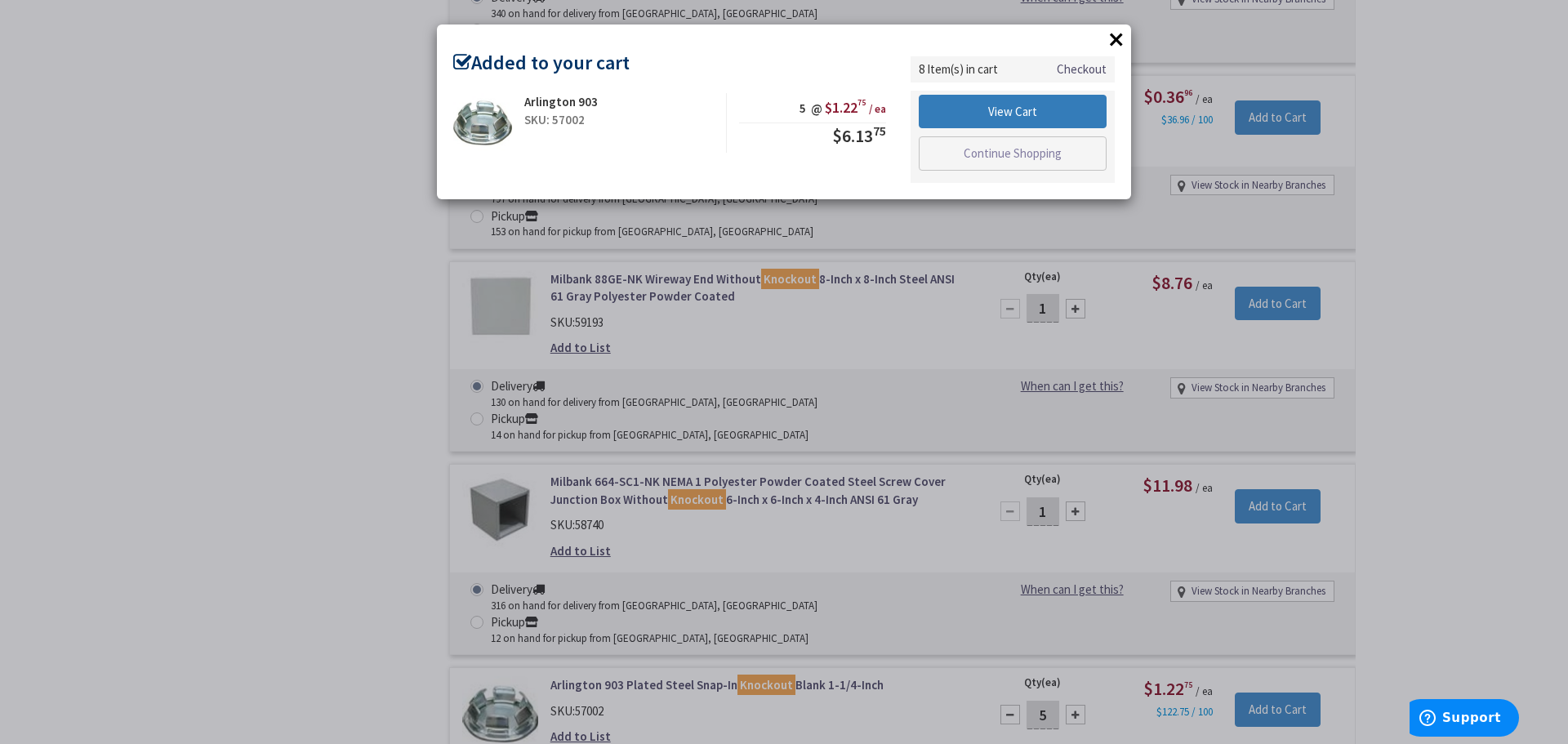
click at [990, 114] on link "View Cart" at bounding box center [1013, 112] width 188 height 35
click at [986, 114] on link "View Cart" at bounding box center [1013, 112] width 188 height 35
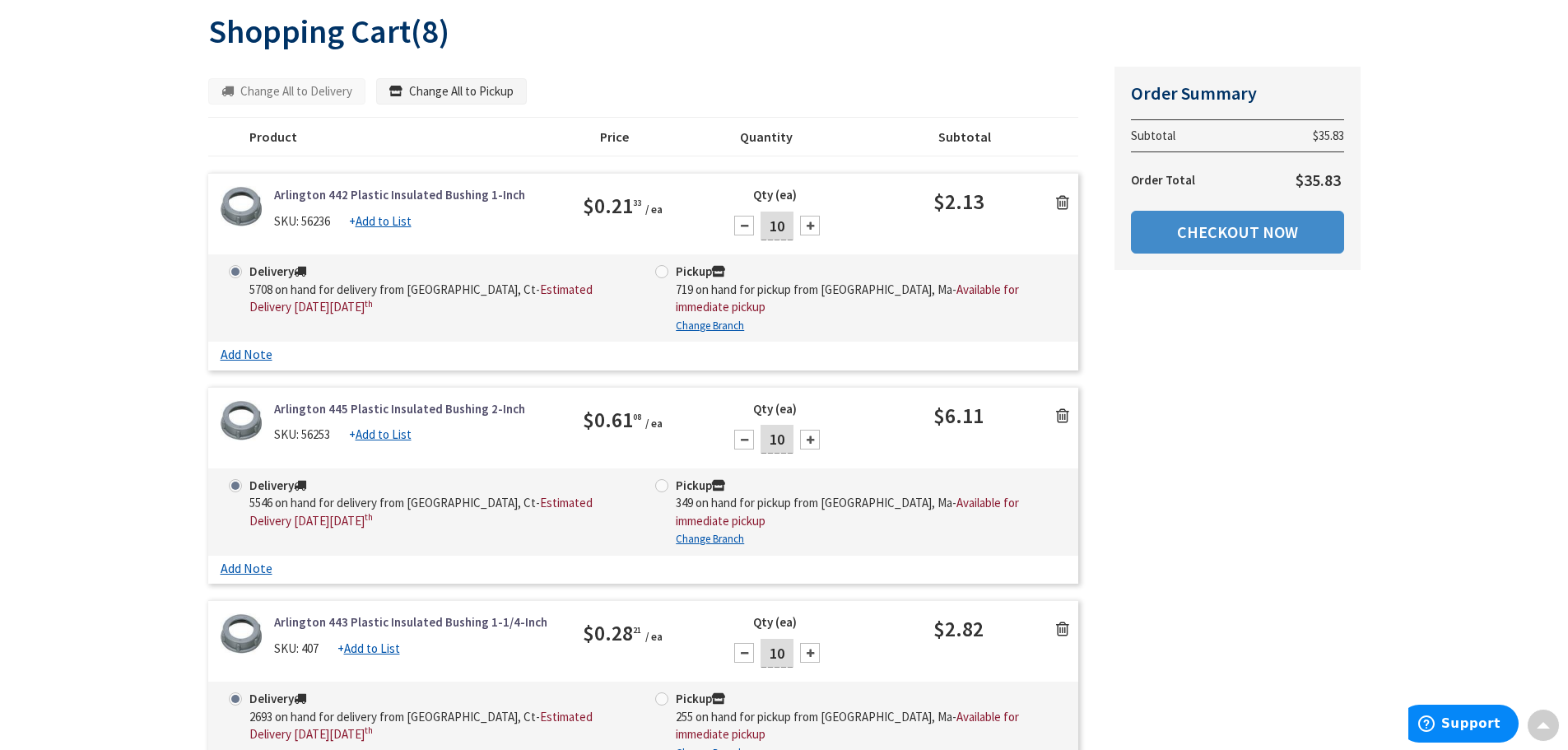
scroll to position [165, 0]
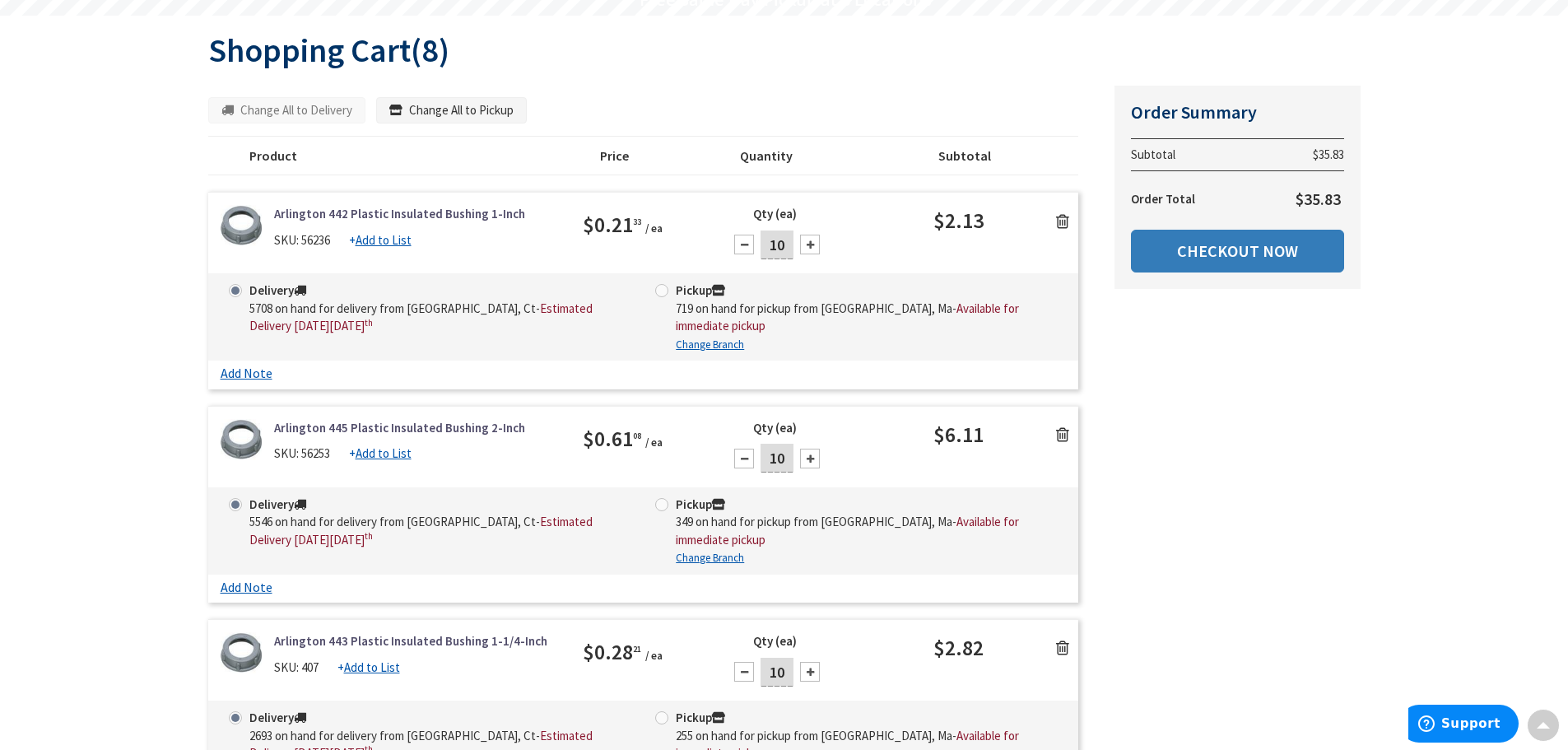
click at [1230, 255] on link "Checkout Now" at bounding box center [1237, 251] width 213 height 43
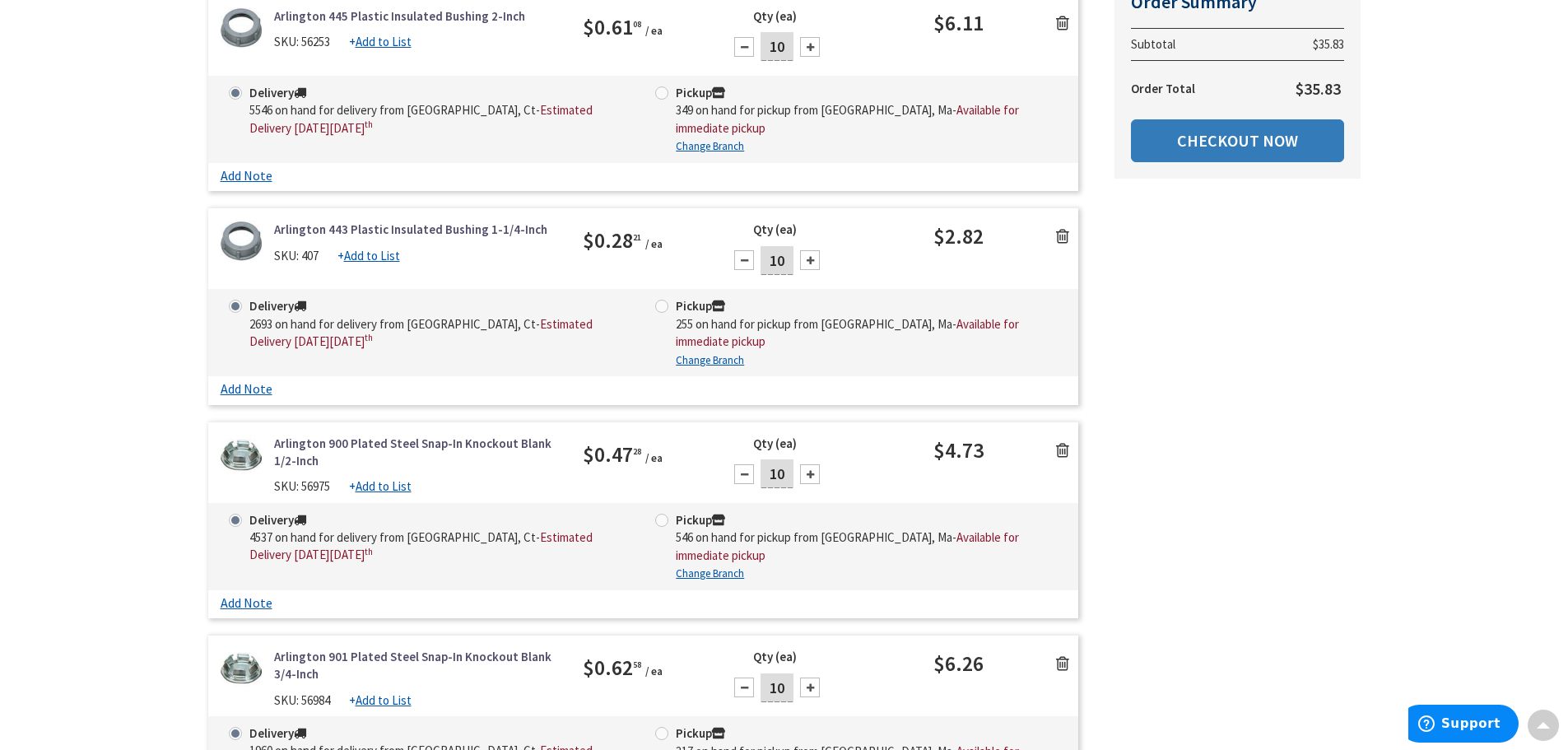
scroll to position [283, 0]
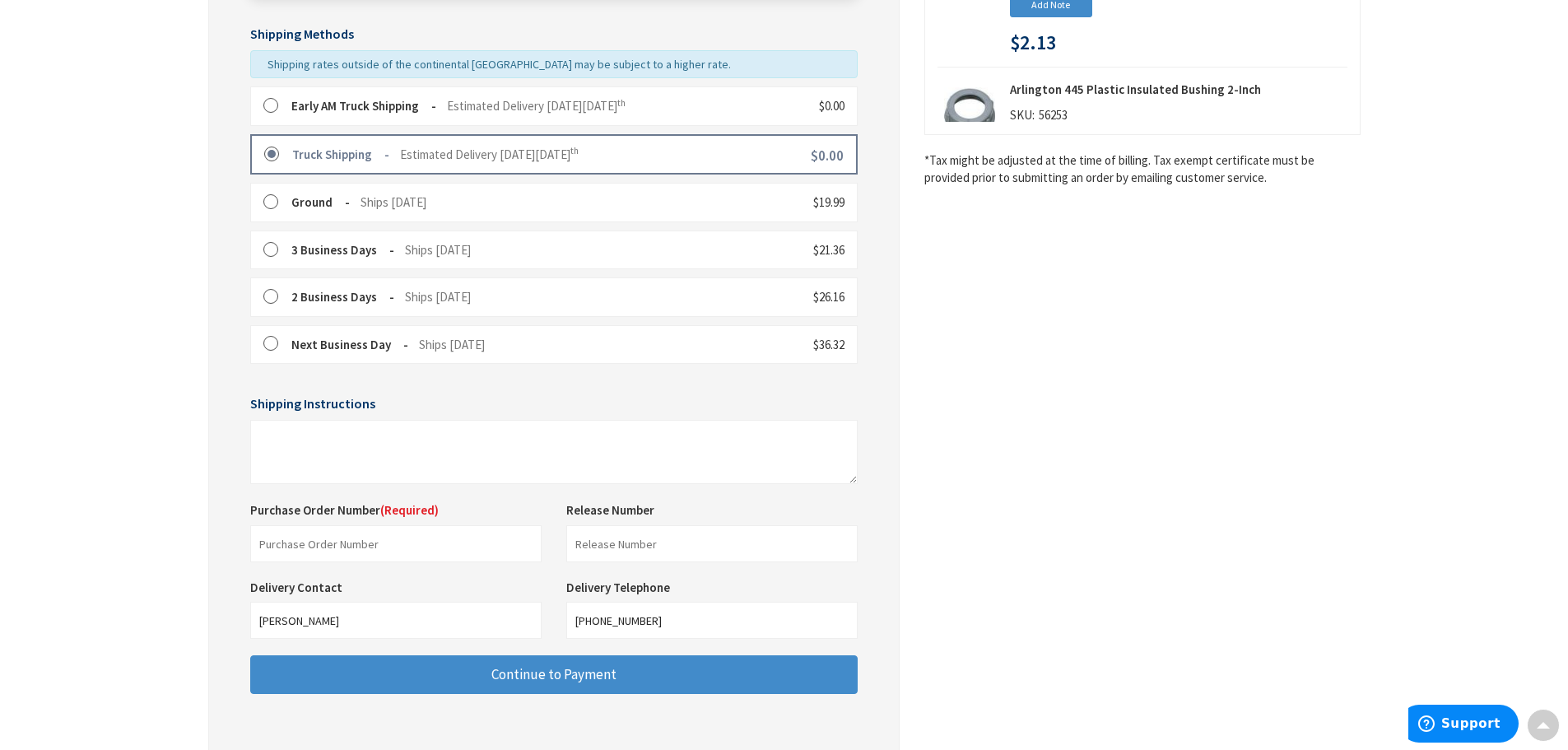
scroll to position [494, 0]
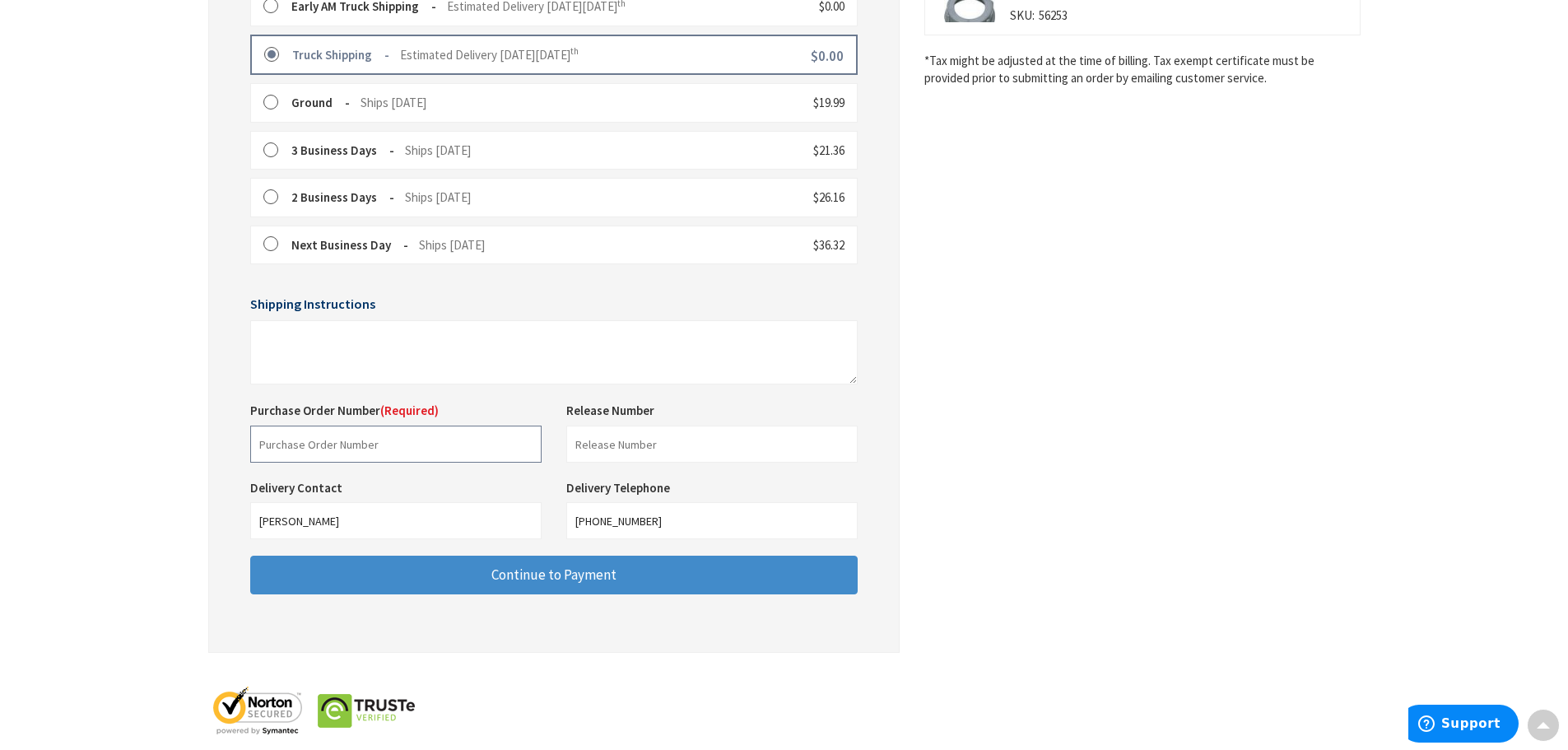
click at [278, 441] on input "text" at bounding box center [396, 444] width 291 height 37
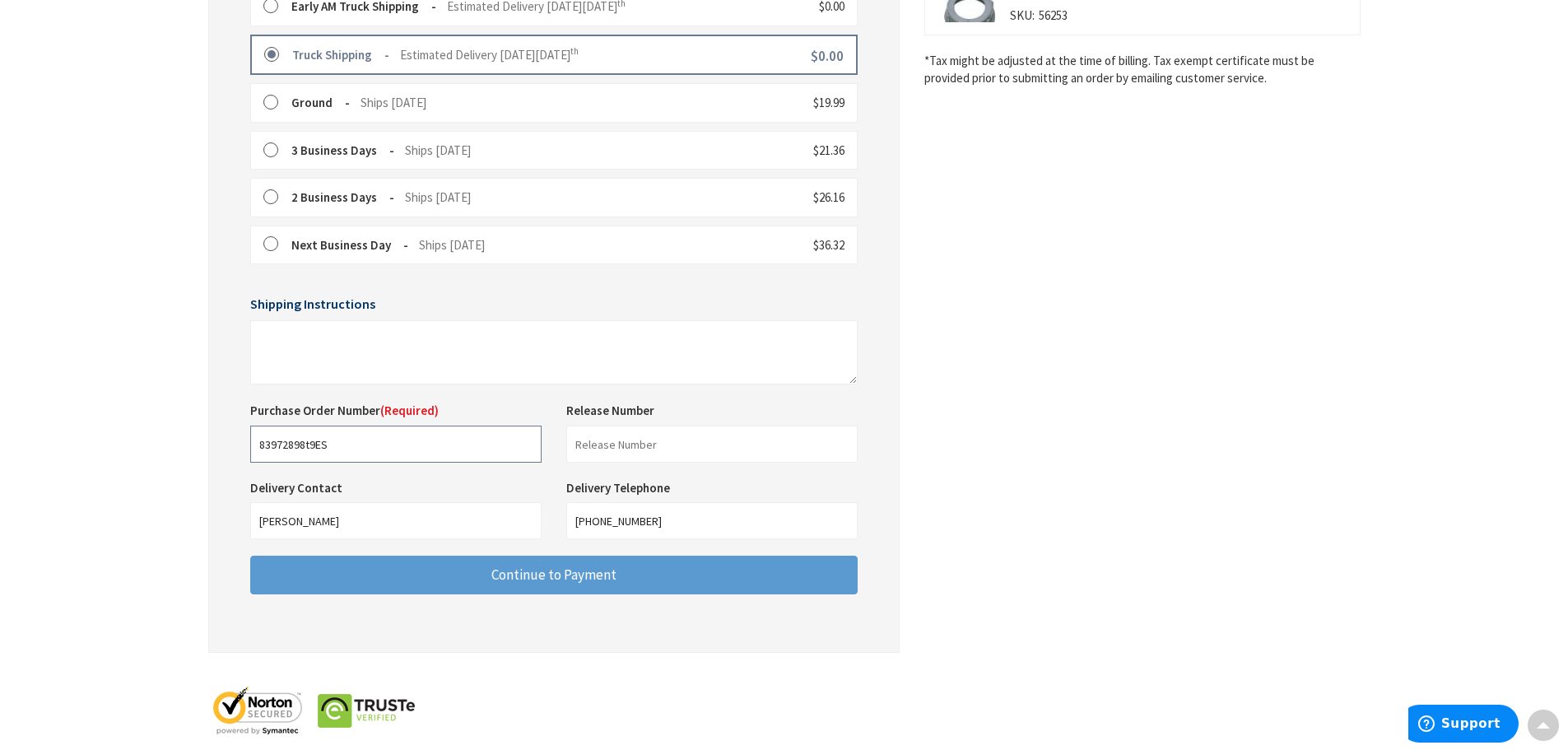
type input "83972898t9ES"
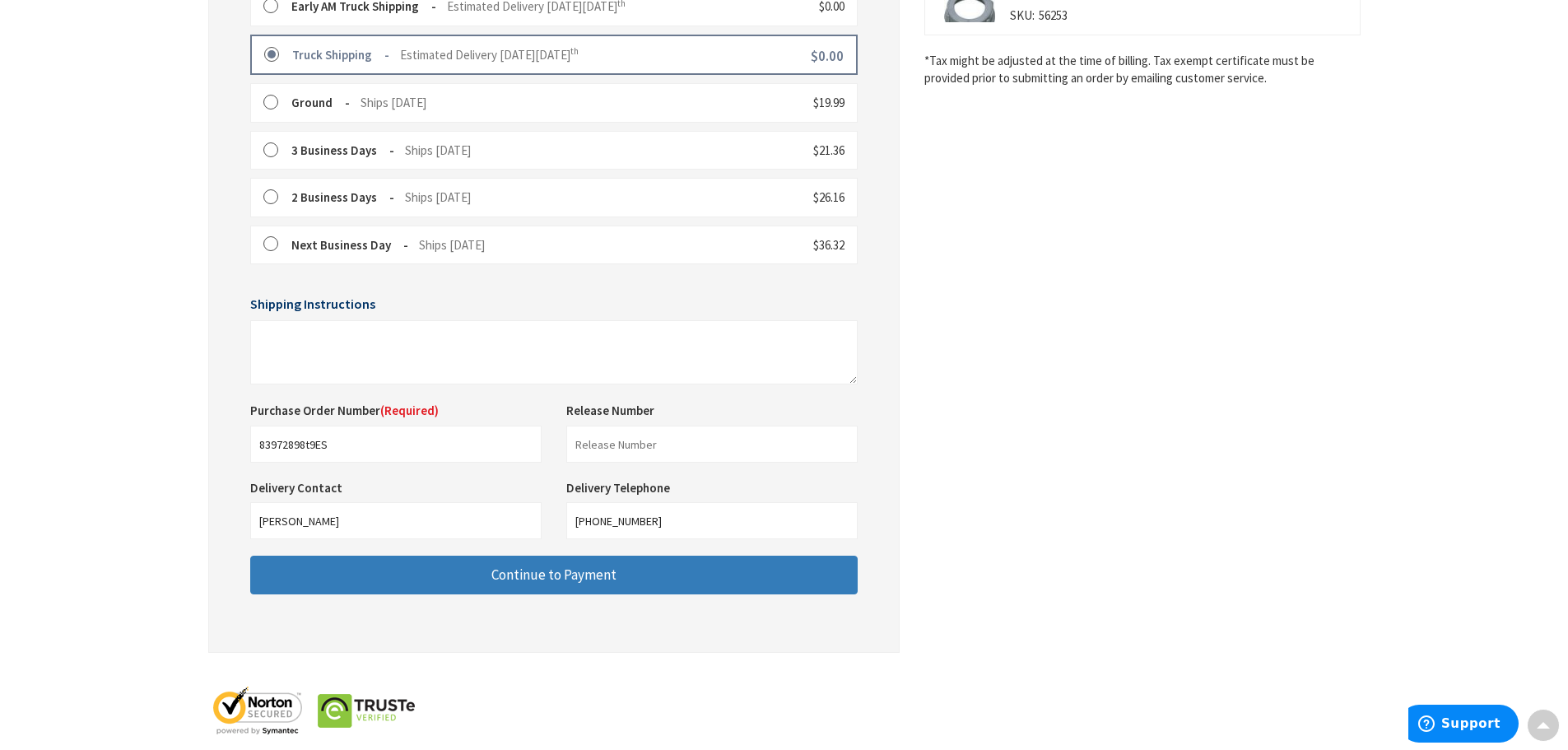
click at [466, 579] on button "Continue to Payment" at bounding box center [553, 575] width 607 height 38
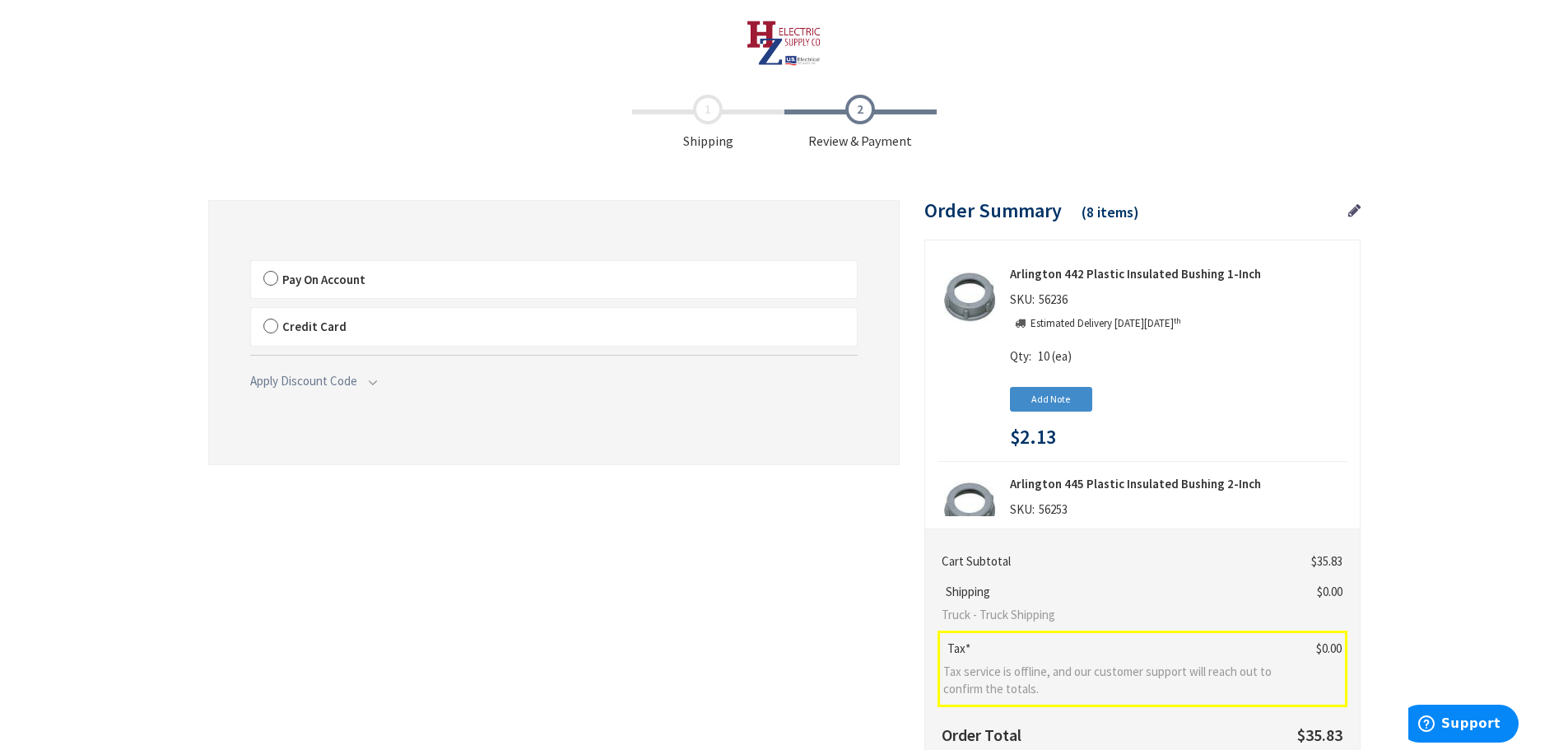
click at [268, 280] on label "Pay On Account" at bounding box center [553, 279] width 605 height 38
click at [251, 264] on input "Pay On Account" at bounding box center [251, 264] width 0 height 0
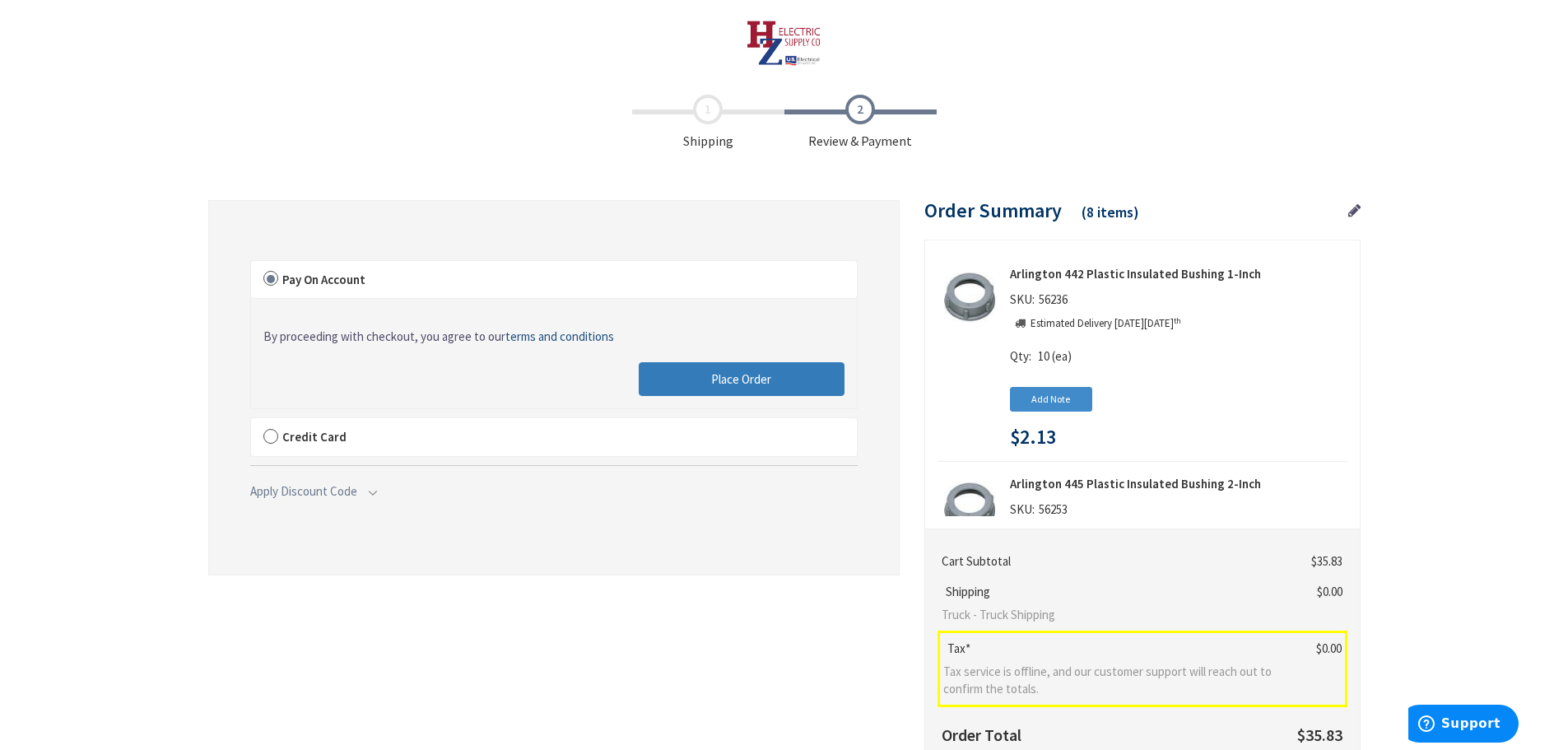
click at [679, 381] on button "Place Order" at bounding box center [741, 379] width 206 height 35
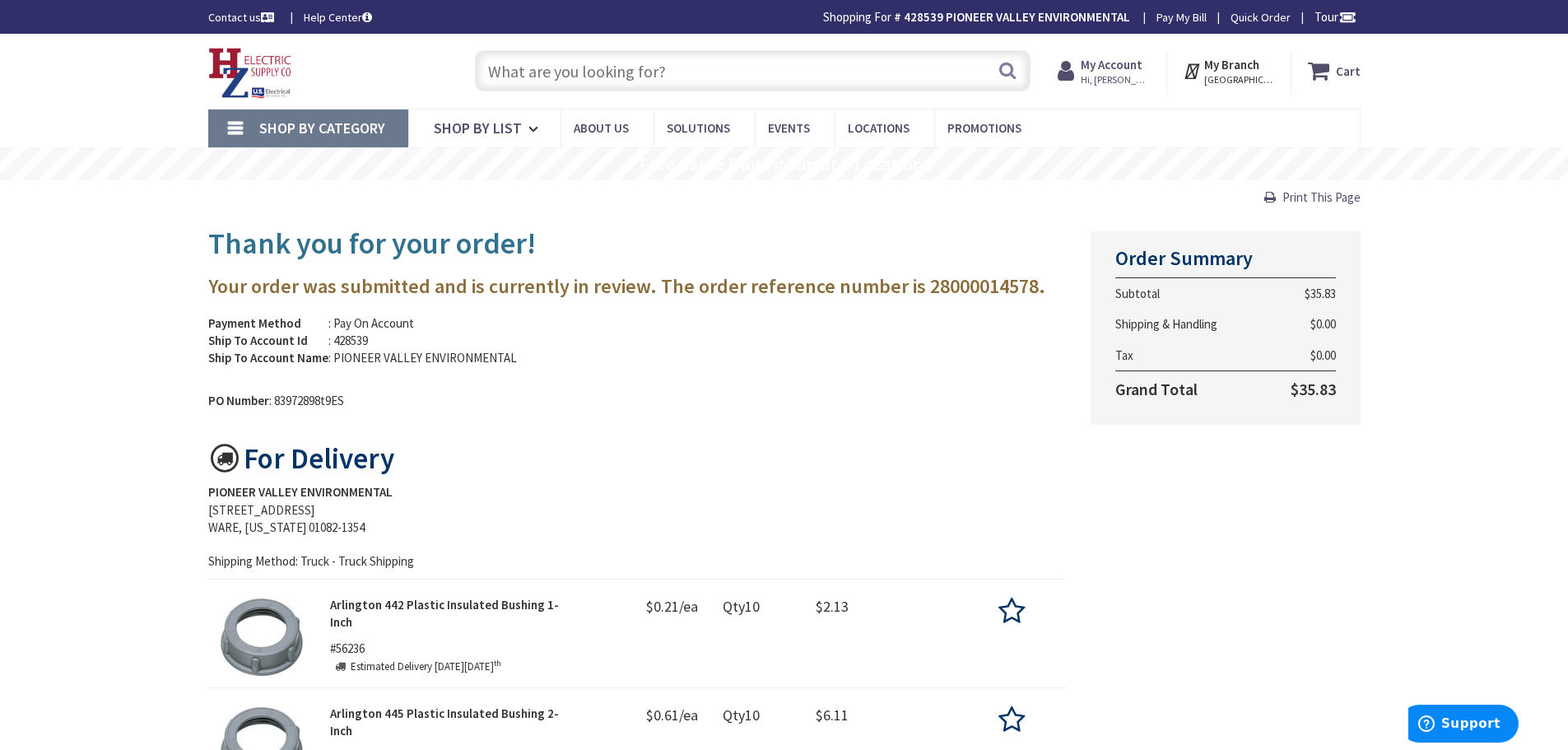
click at [254, 69] on img at bounding box center [250, 73] width 84 height 51
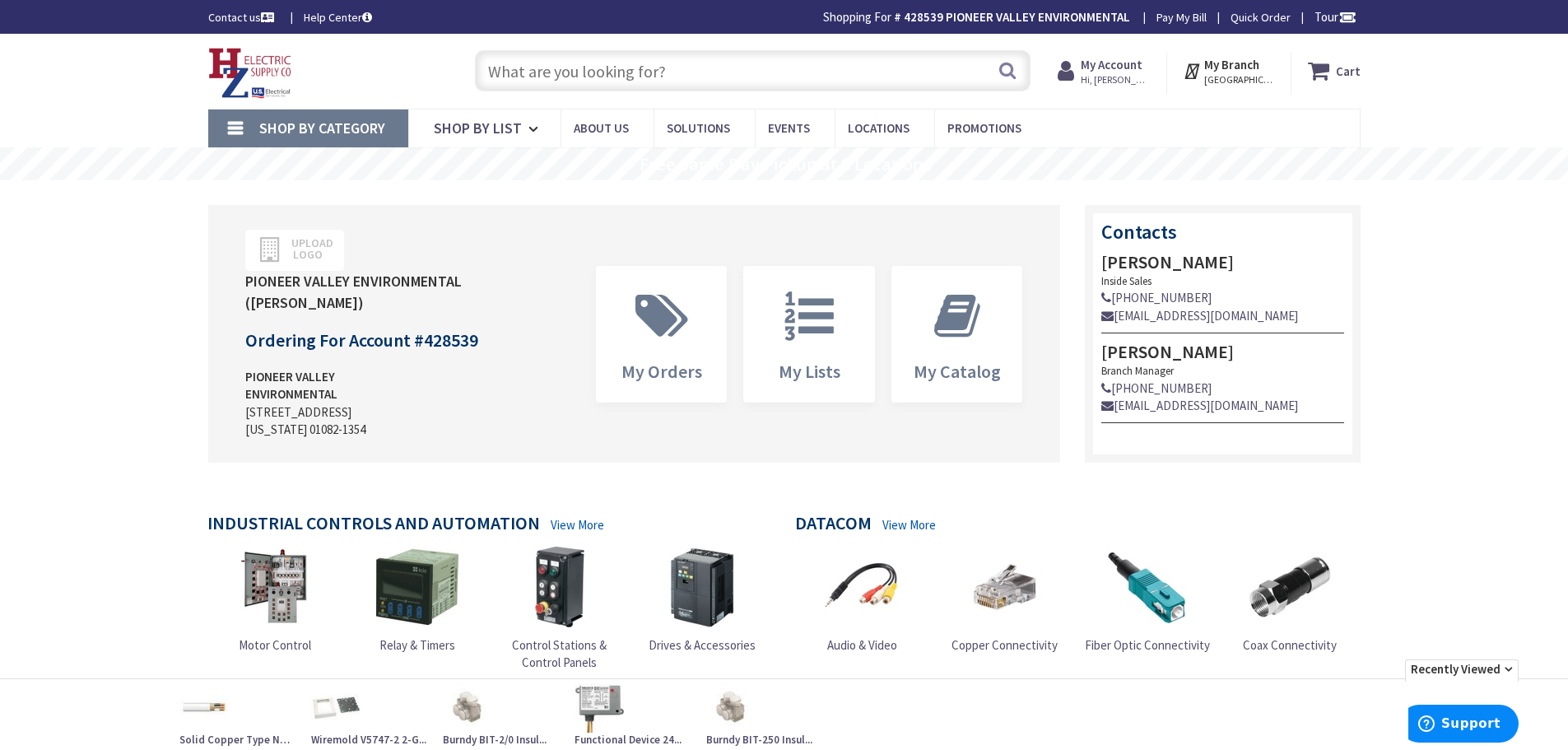
click at [603, 64] on input "text" at bounding box center [753, 71] width 556 height 41
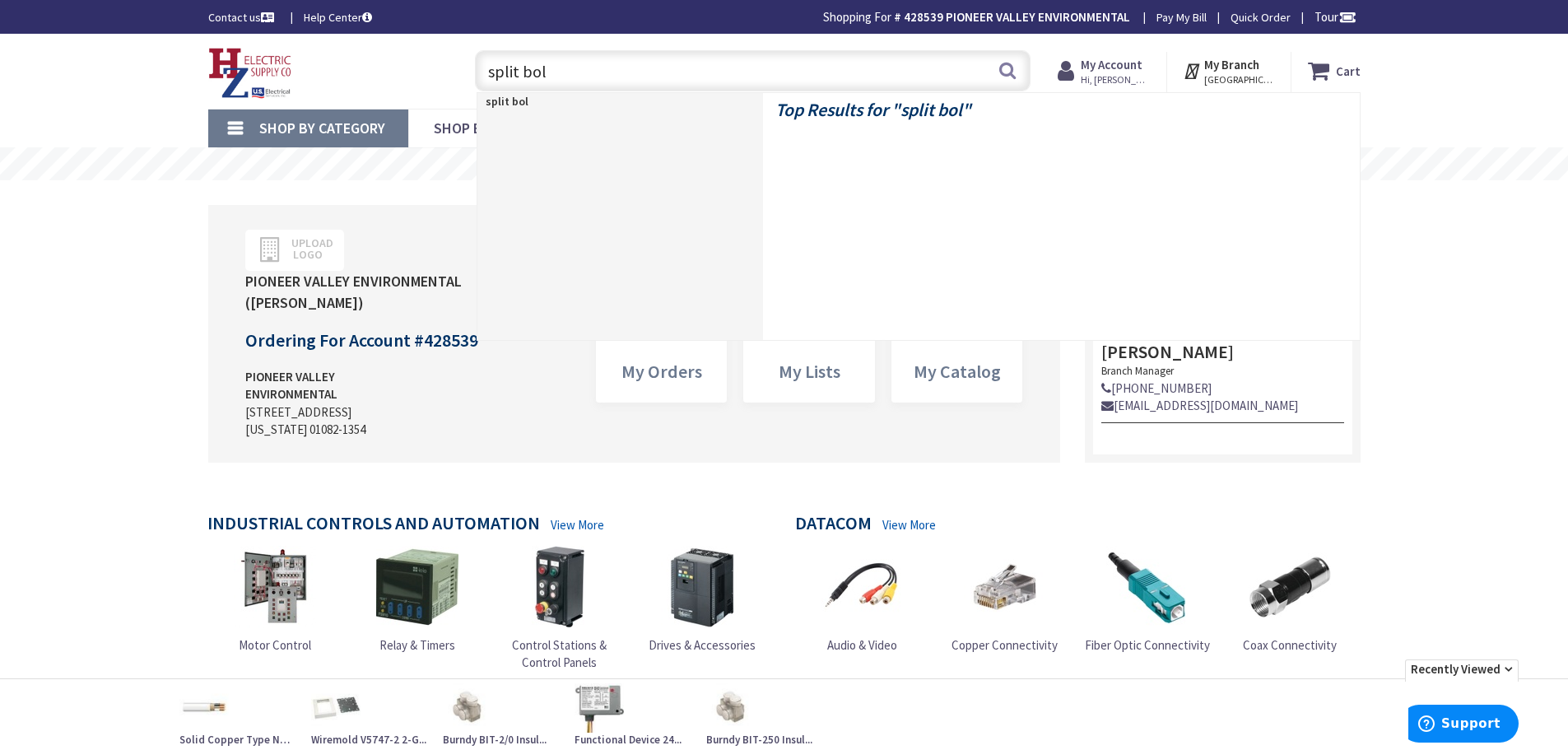
type input "split bolt"
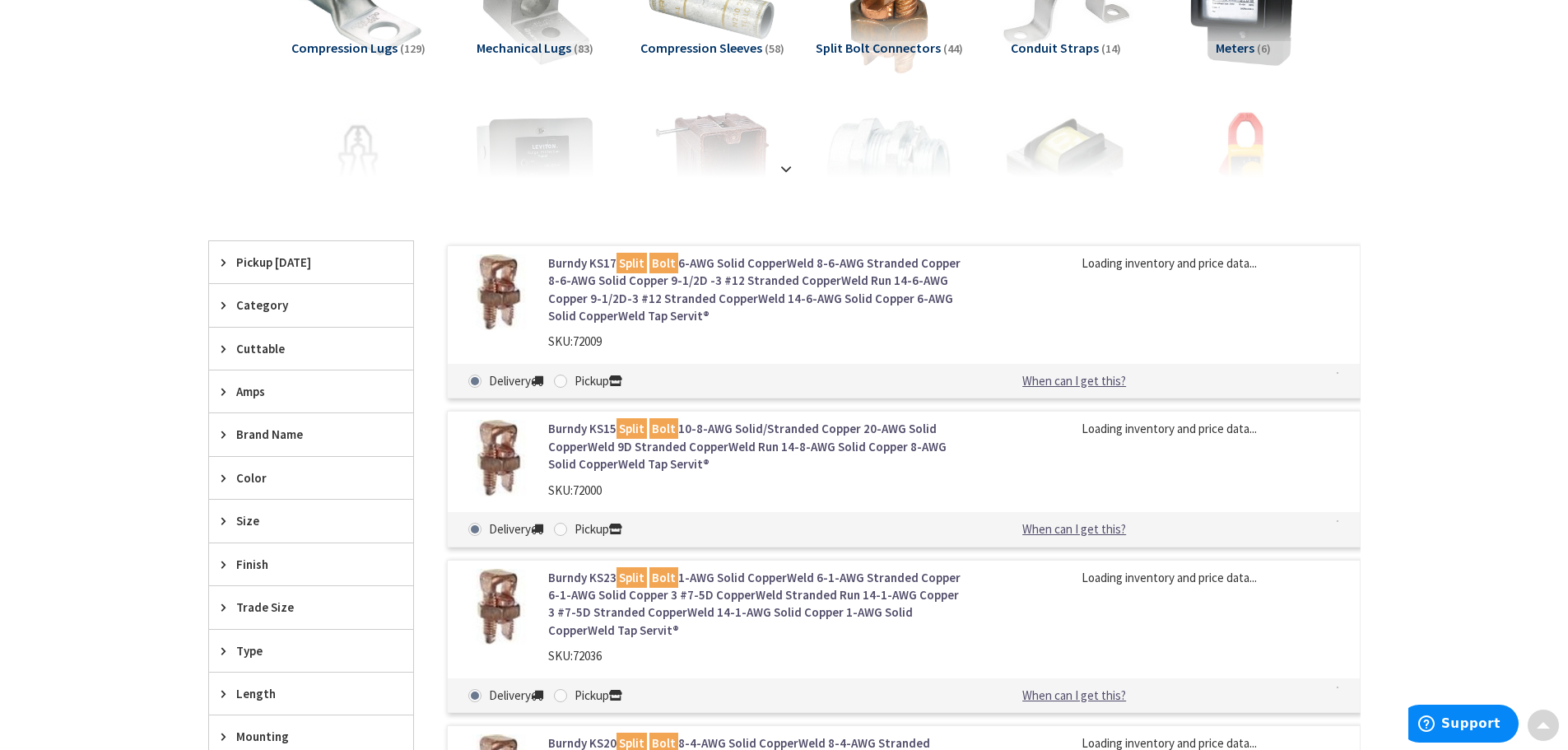
scroll to position [329, 0]
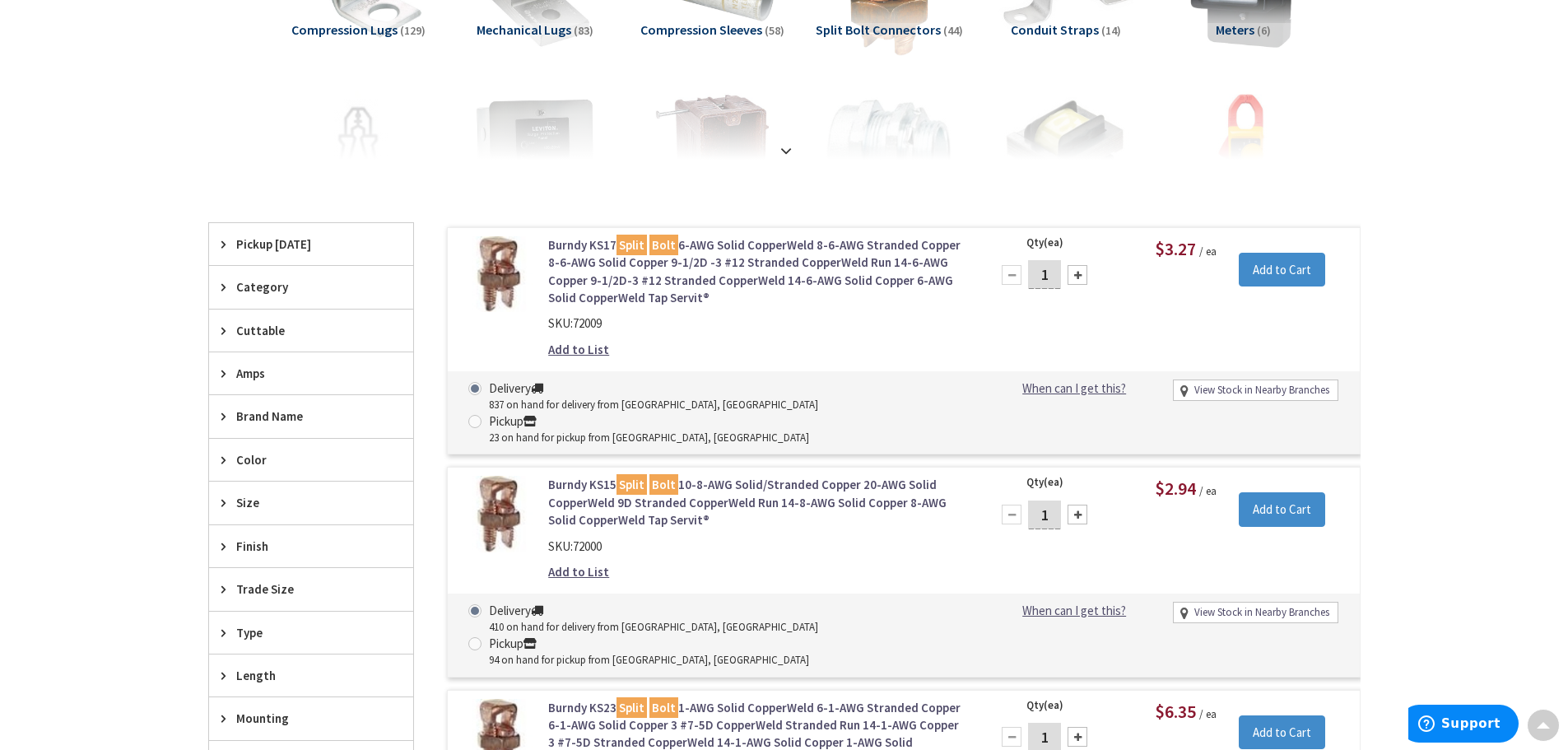
click at [1070, 505] on div at bounding box center [1078, 515] width 20 height 20
click at [1077, 505] on div at bounding box center [1078, 515] width 20 height 20
type input "3"
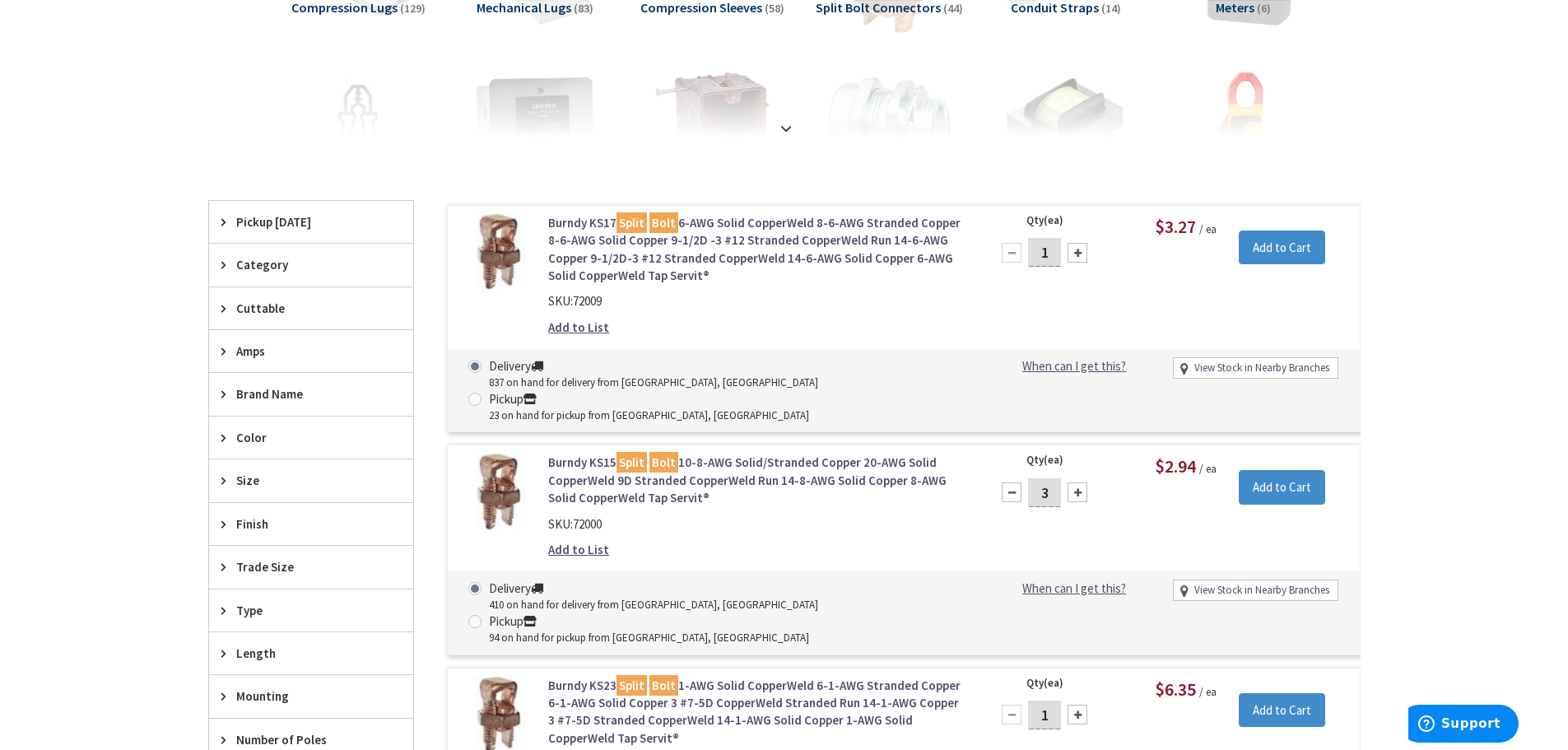
scroll to position [494, 0]
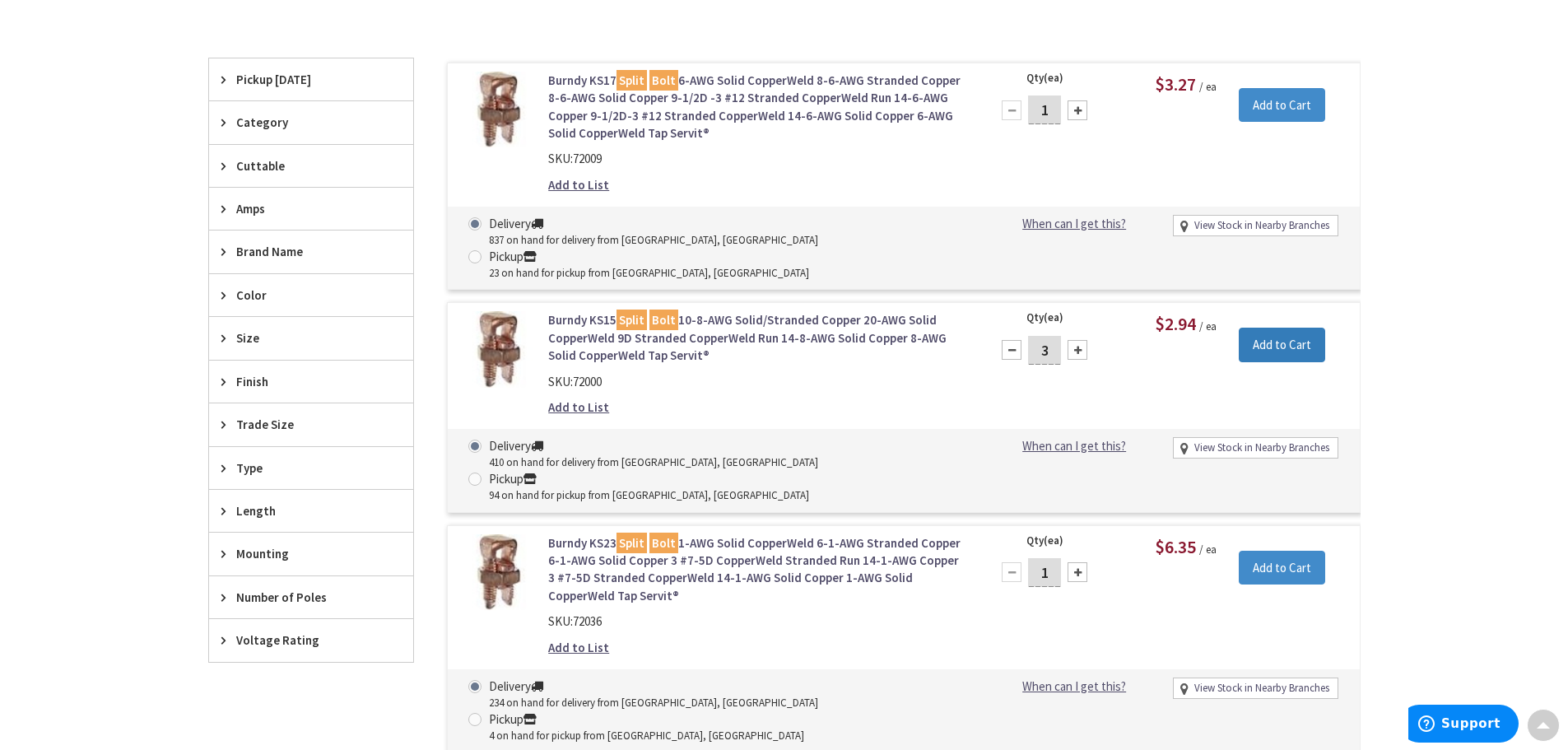
click at [1296, 328] on input "Add to Cart" at bounding box center [1281, 345] width 86 height 35
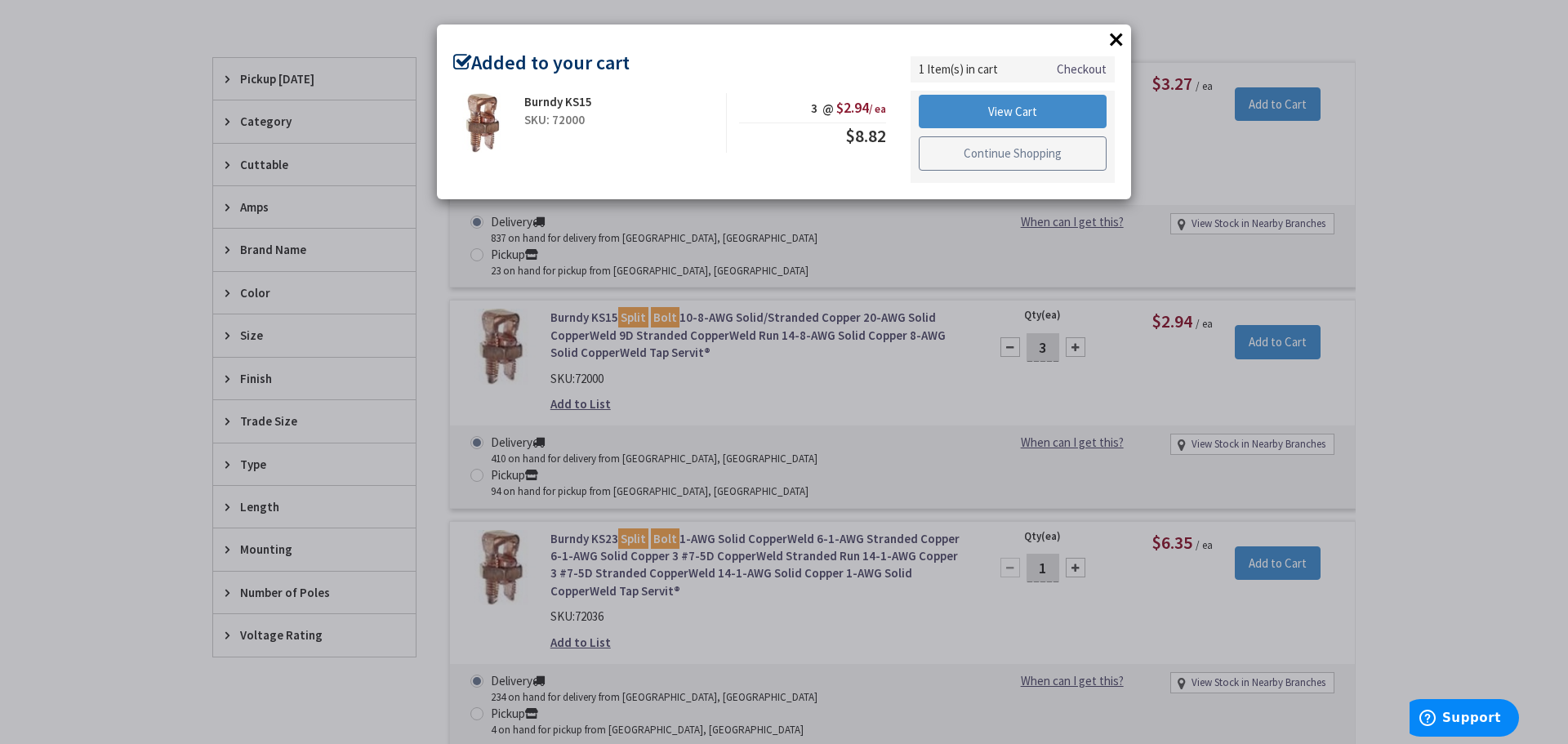
click at [989, 152] on link "Continue Shopping" at bounding box center [1013, 154] width 188 height 35
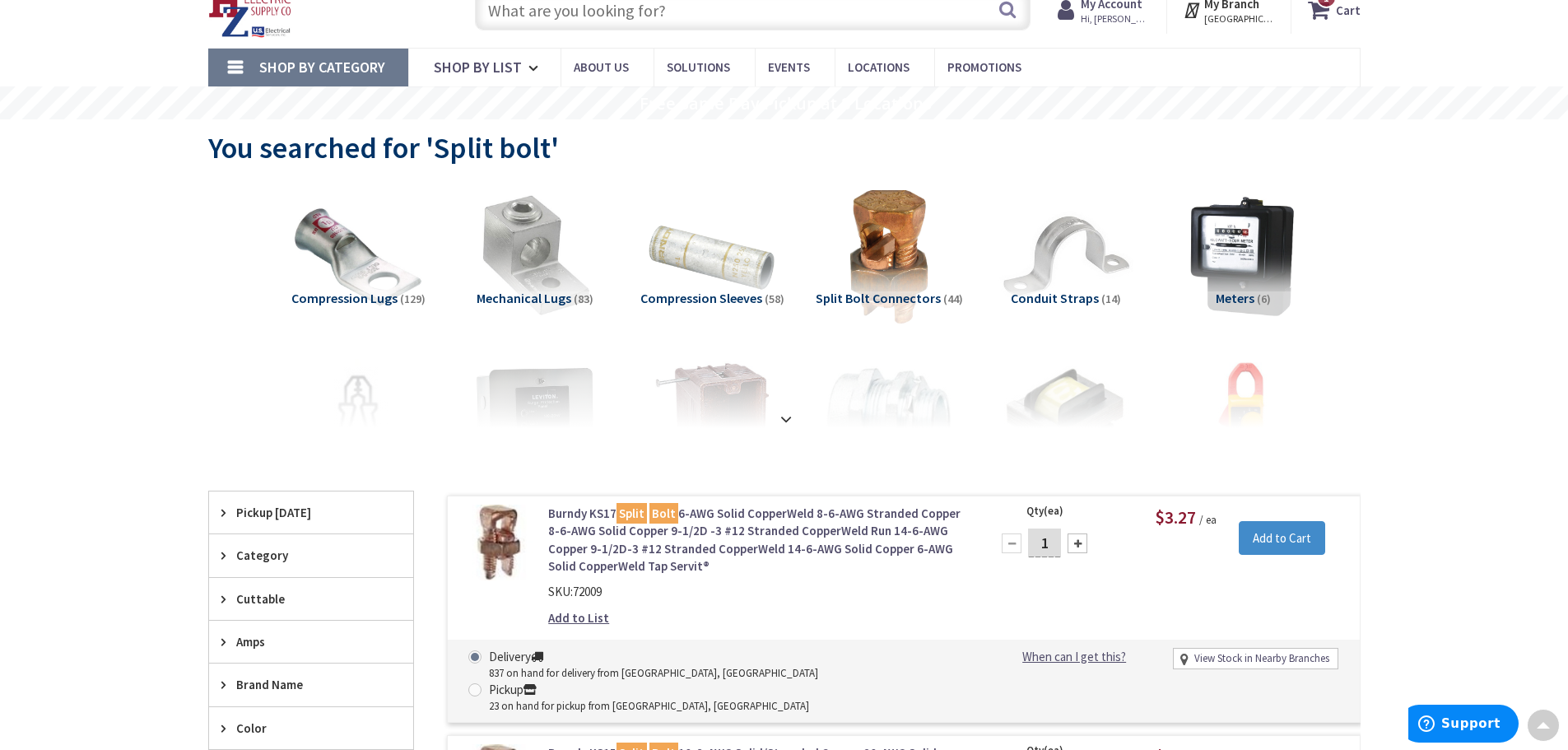
scroll to position [0, 0]
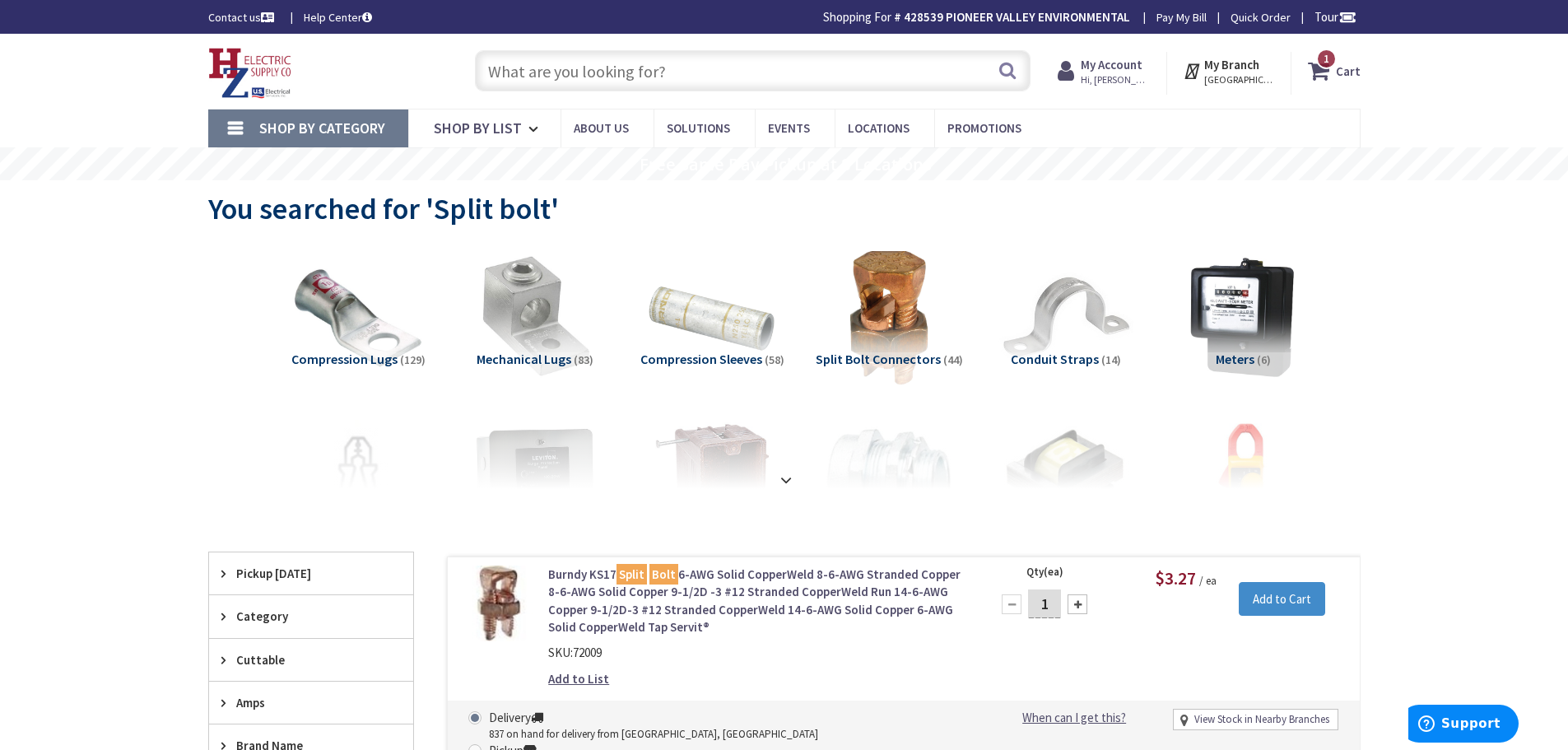
click at [700, 65] on input "text" at bounding box center [753, 71] width 556 height 41
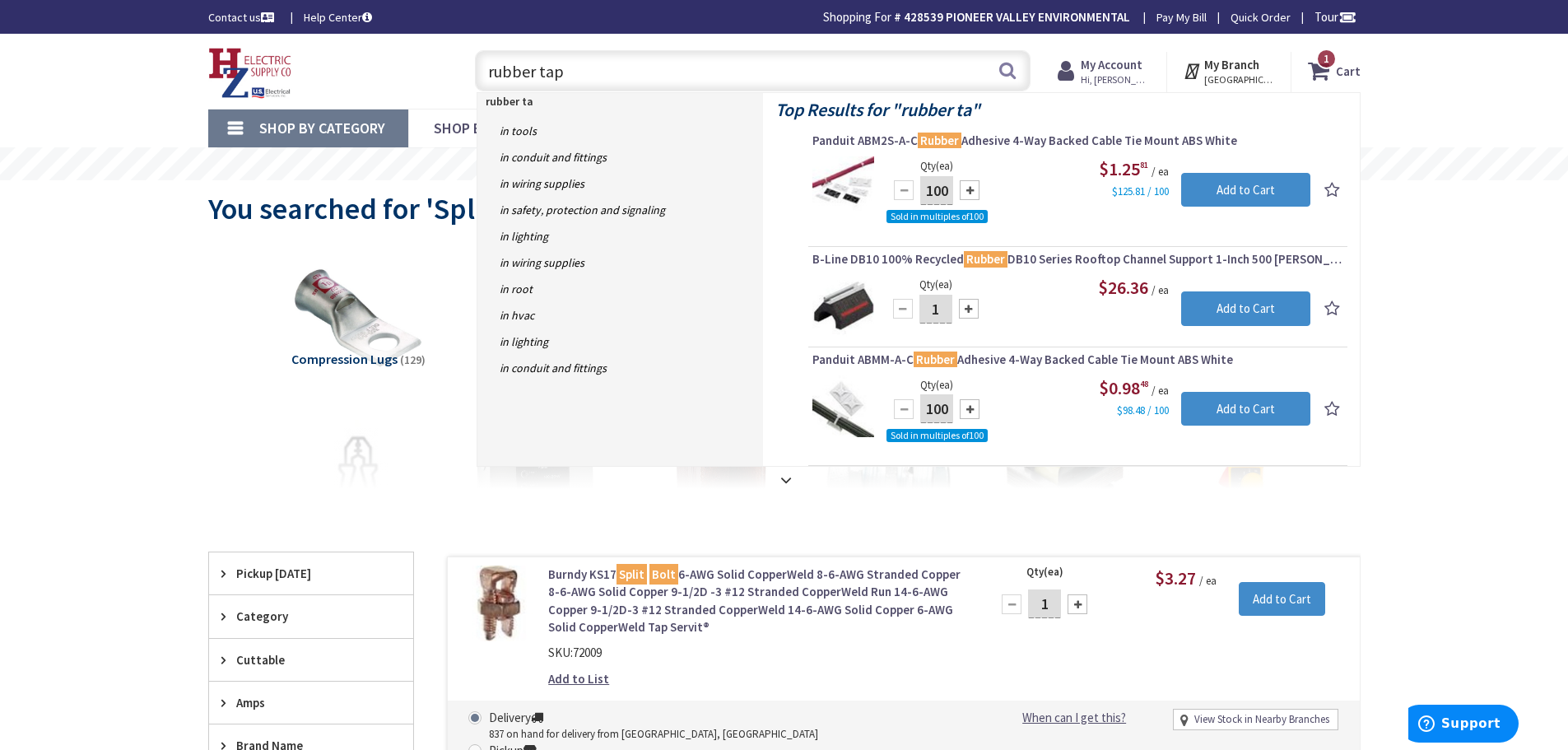
type input "rubber tape"
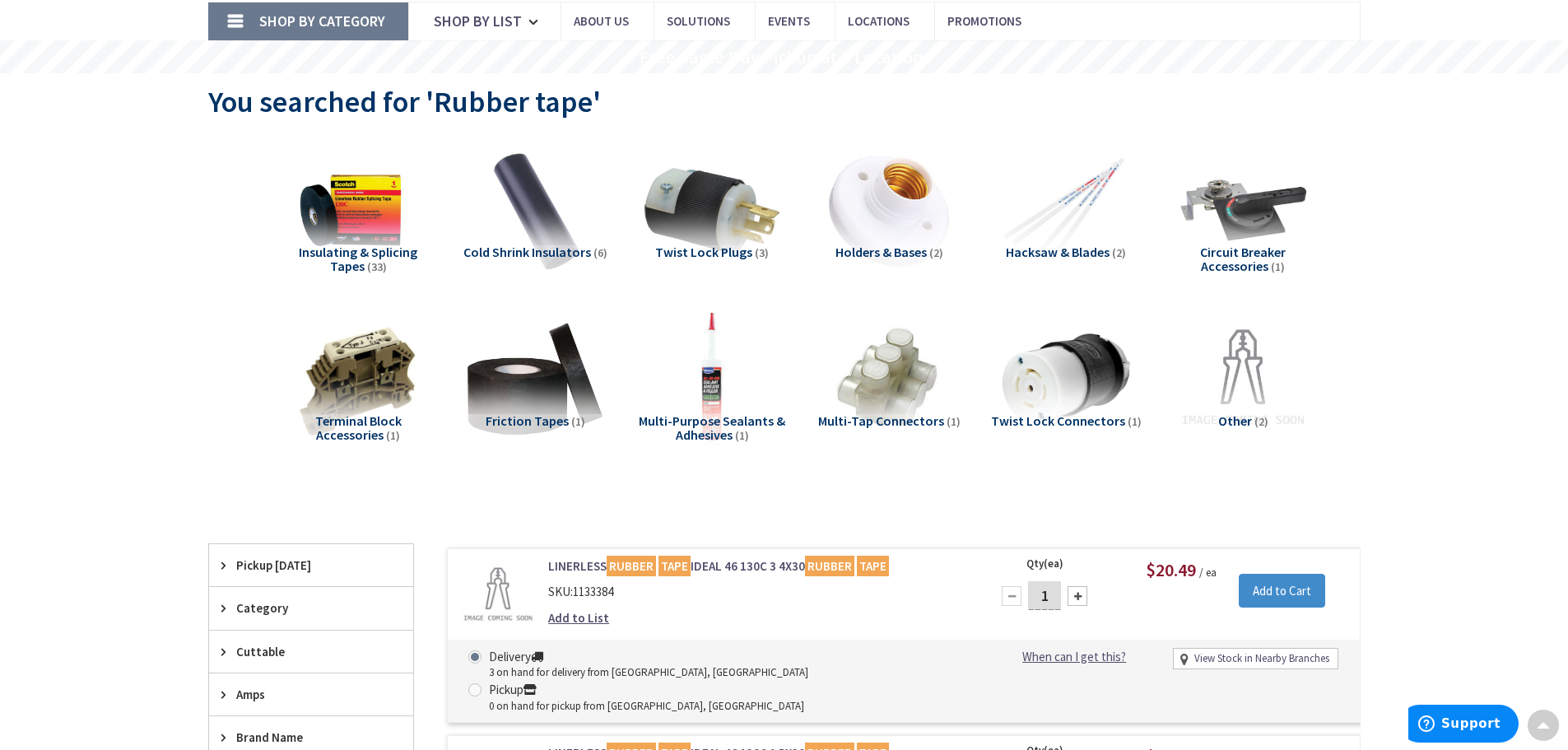
scroll to position [82, 0]
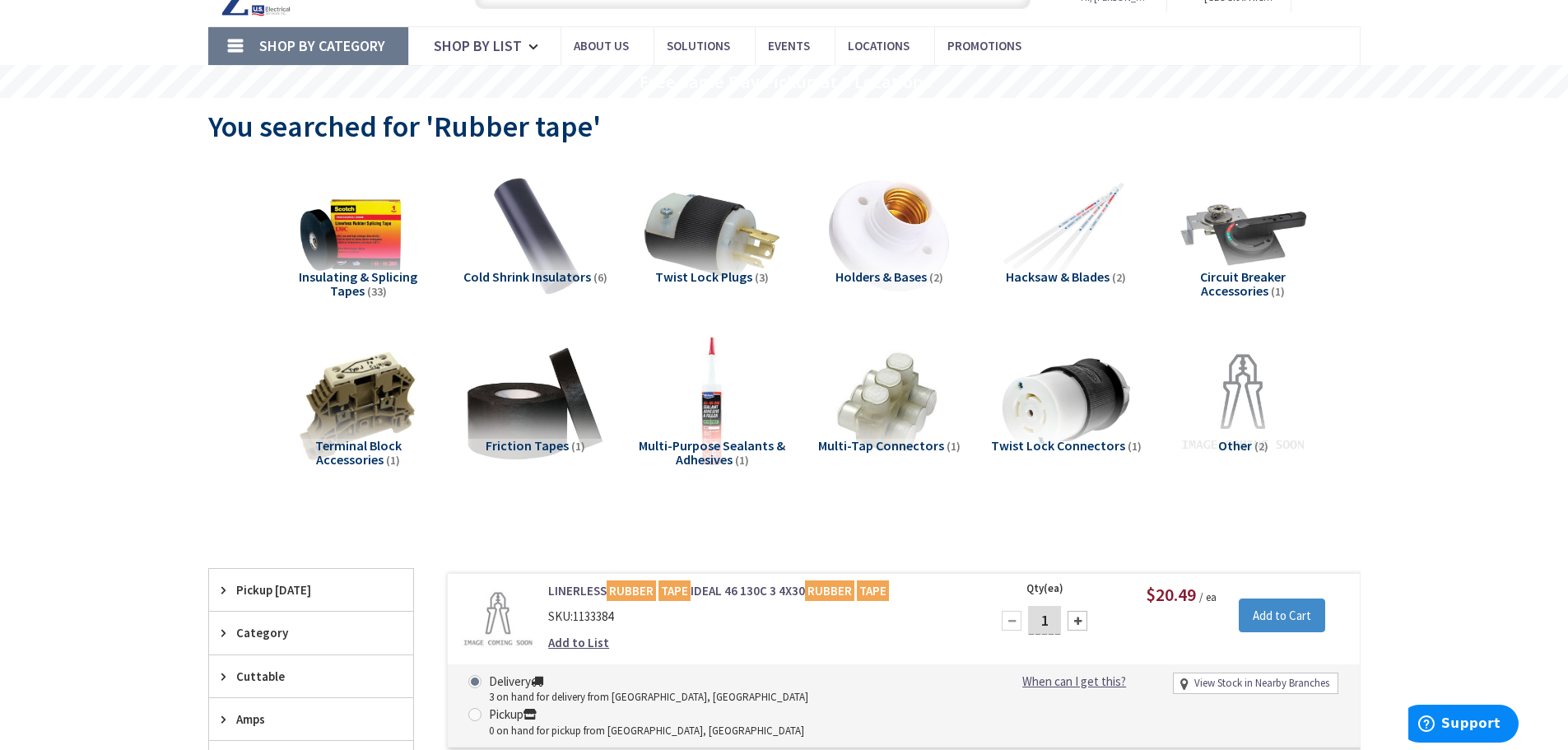
click at [378, 280] on span "Insulating & Splicing Tapes" at bounding box center [357, 284] width 118 height 31
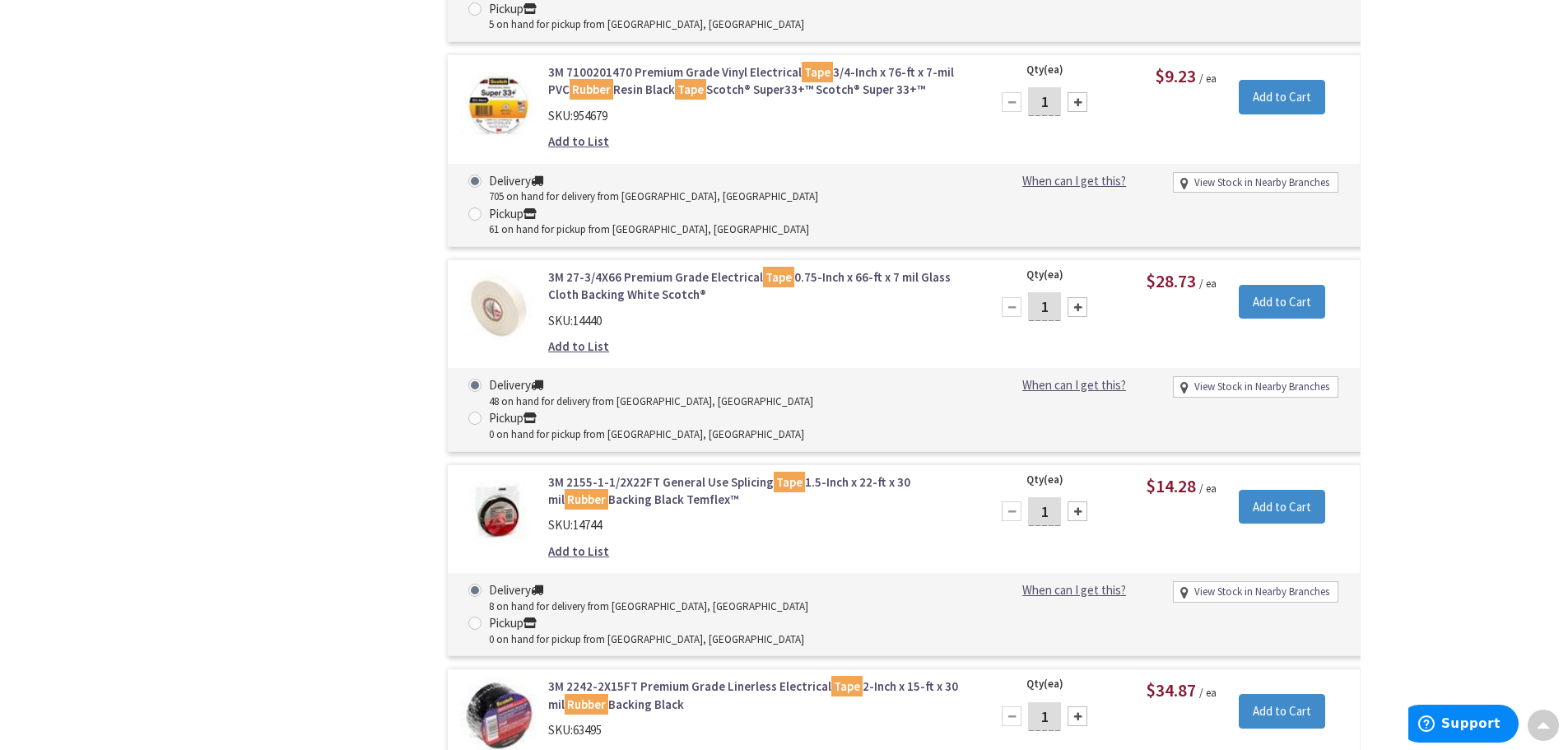
scroll to position [1032, 0]
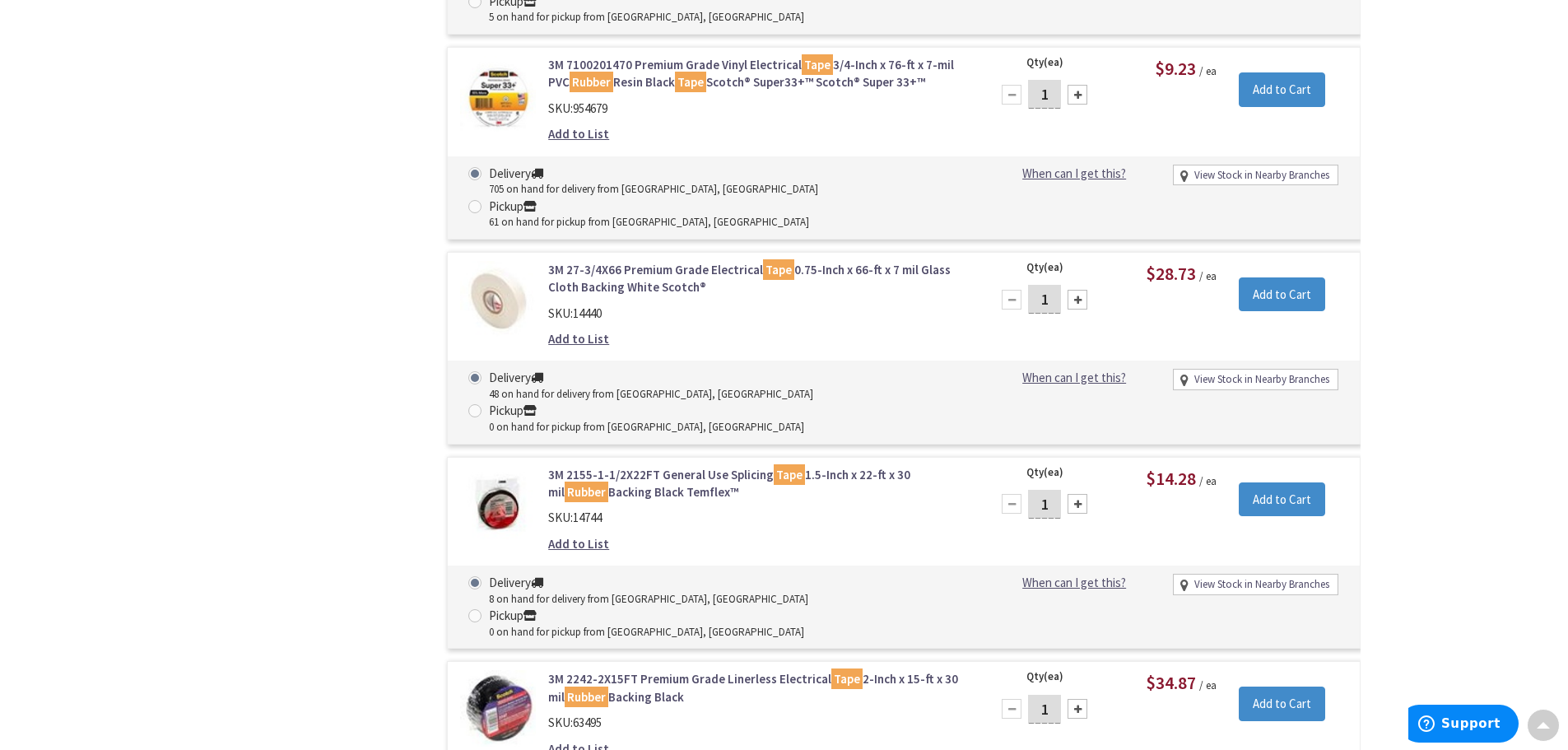
click at [637, 466] on link "3M 2155-1-1/2X22FT General Use Splicing Tape 1.5-Inch x 22-ft x 30 mil Rubber B…" at bounding box center [757, 484] width 419 height 36
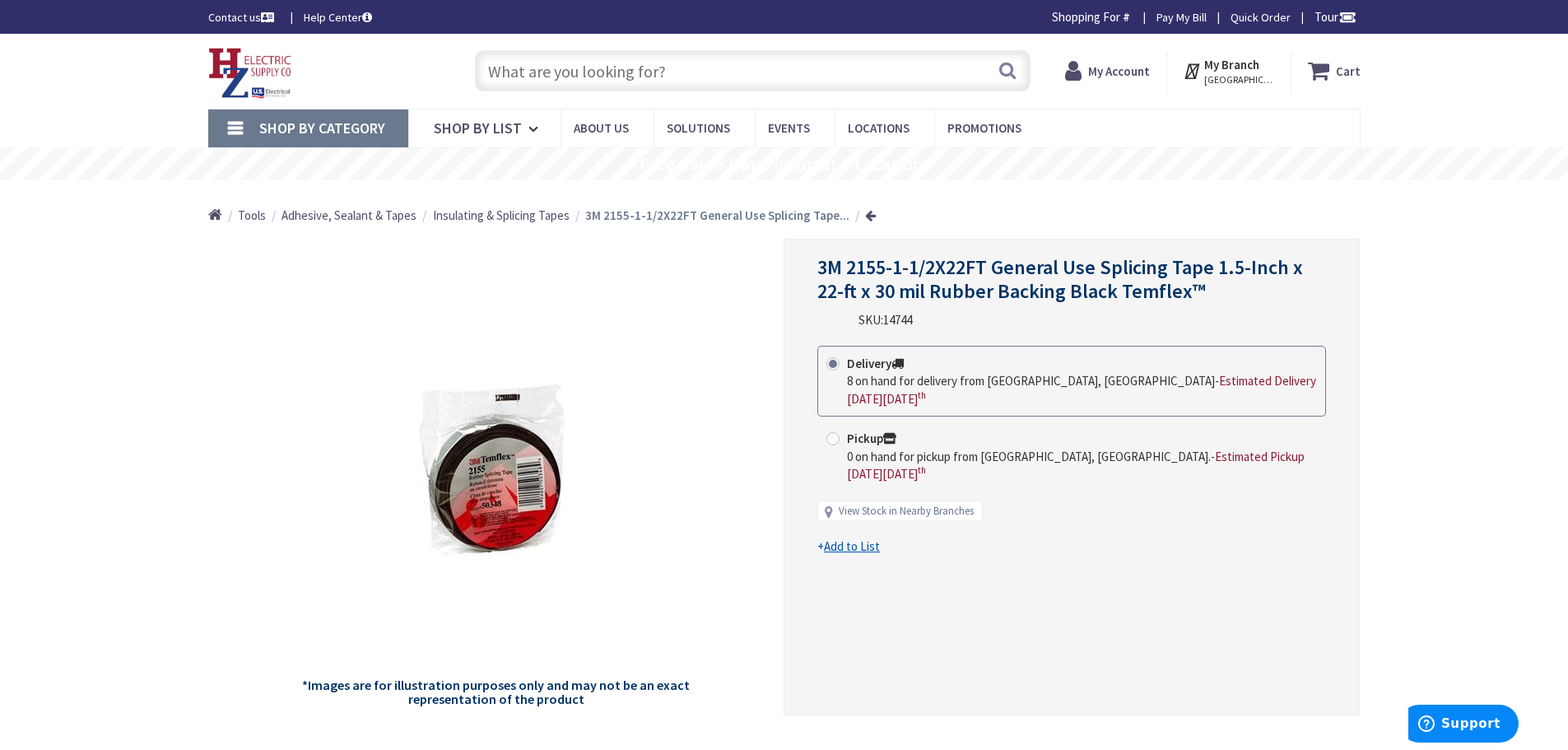
click at [858, 538] on u "Add to List" at bounding box center [852, 546] width 56 height 16
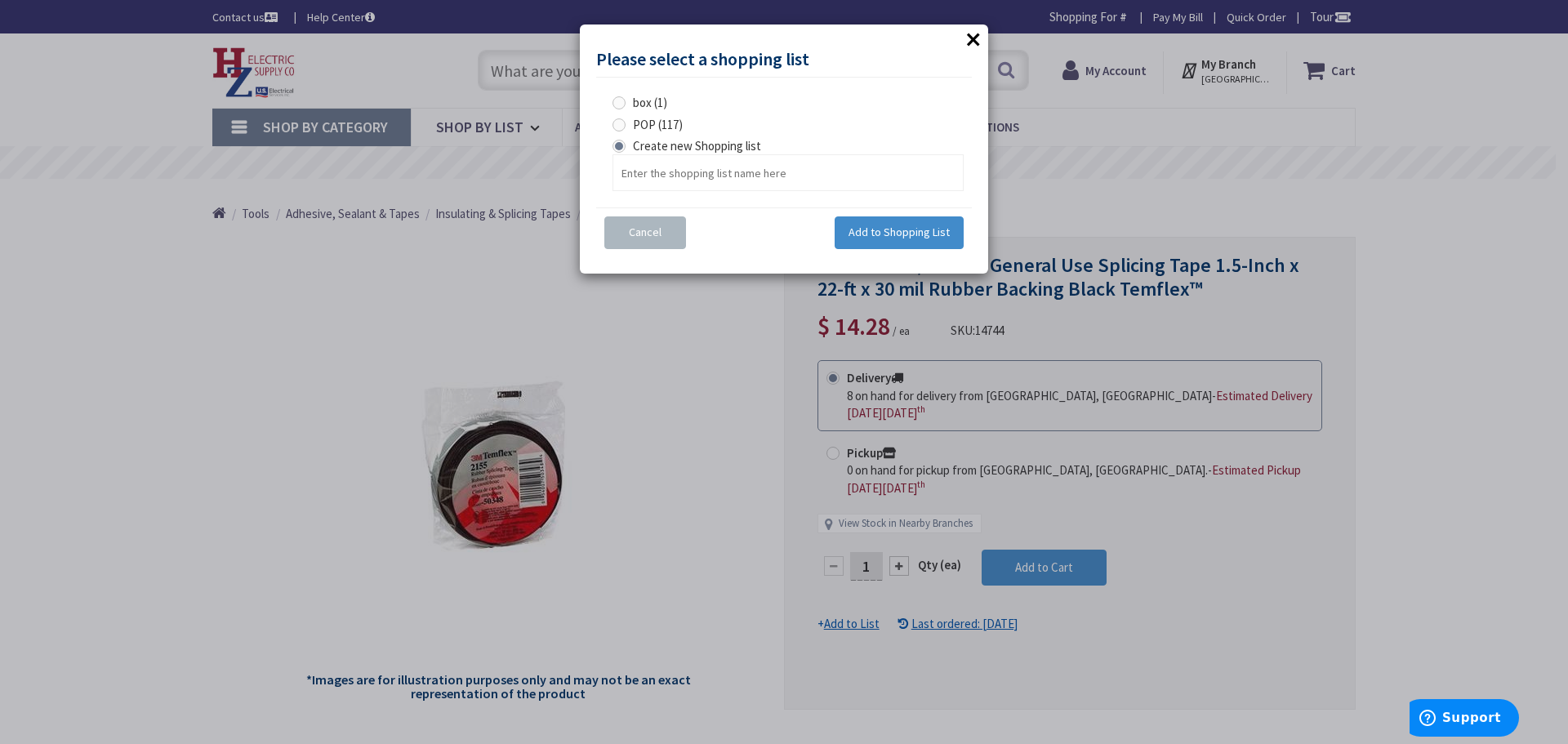
click at [623, 124] on span at bounding box center [619, 124] width 13 height 13
click at [623, 124] on input "POP (117)" at bounding box center [622, 124] width 11 height 11
radio input "true"
click at [908, 236] on span "Add to Shopping List" at bounding box center [899, 232] width 101 height 15
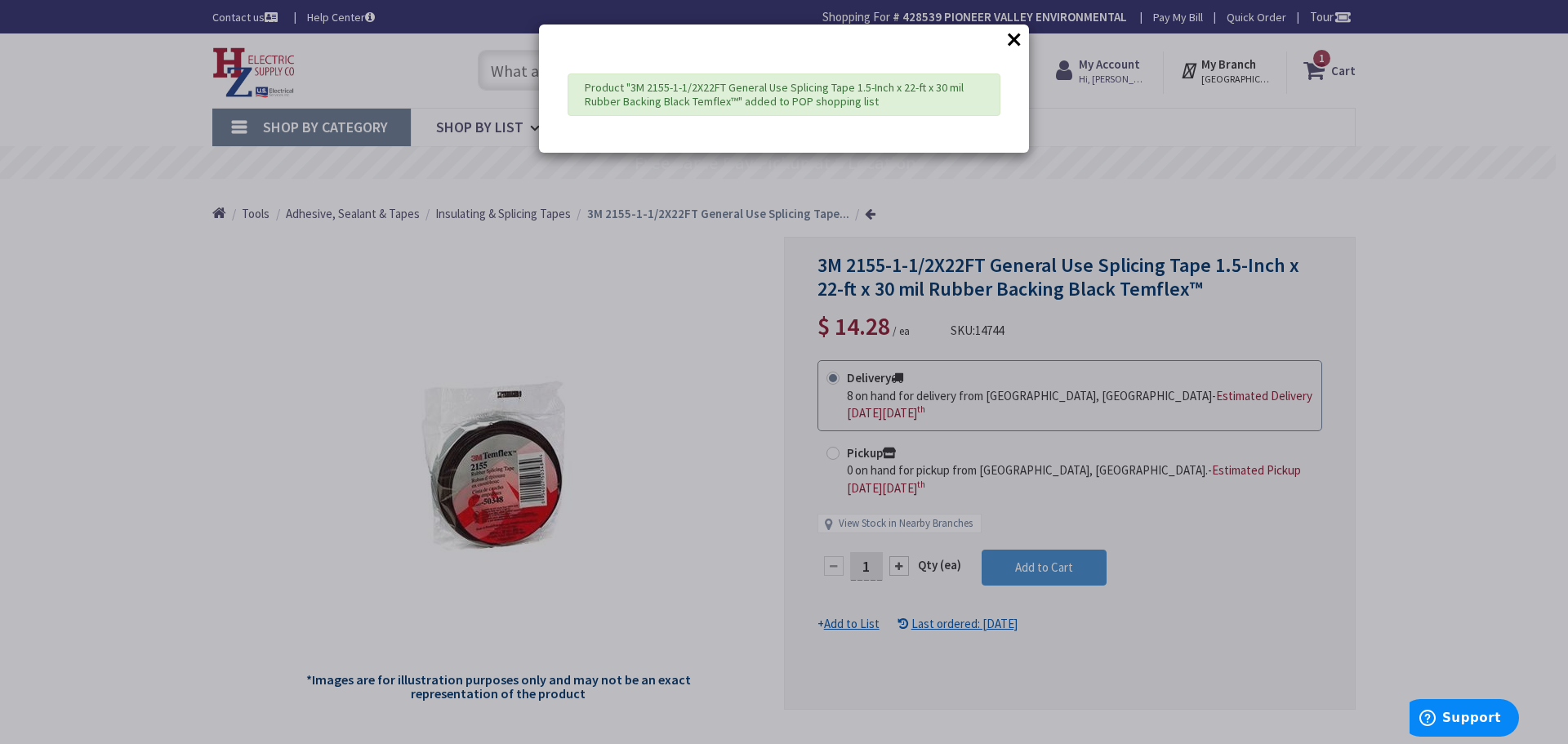
click at [1011, 37] on button "×" at bounding box center [1014, 39] width 25 height 25
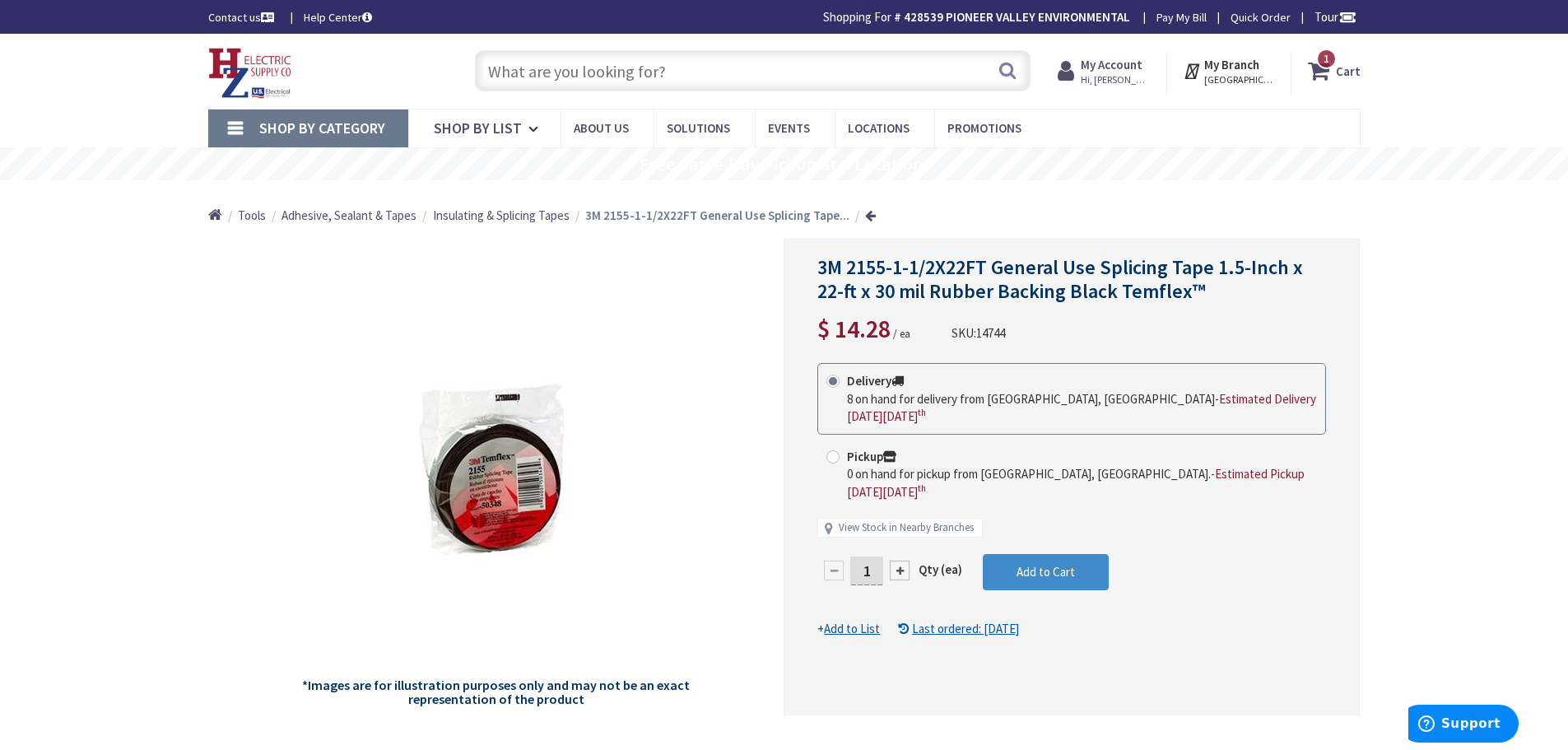
click at [1319, 74] on icon at bounding box center [1322, 71] width 28 height 29
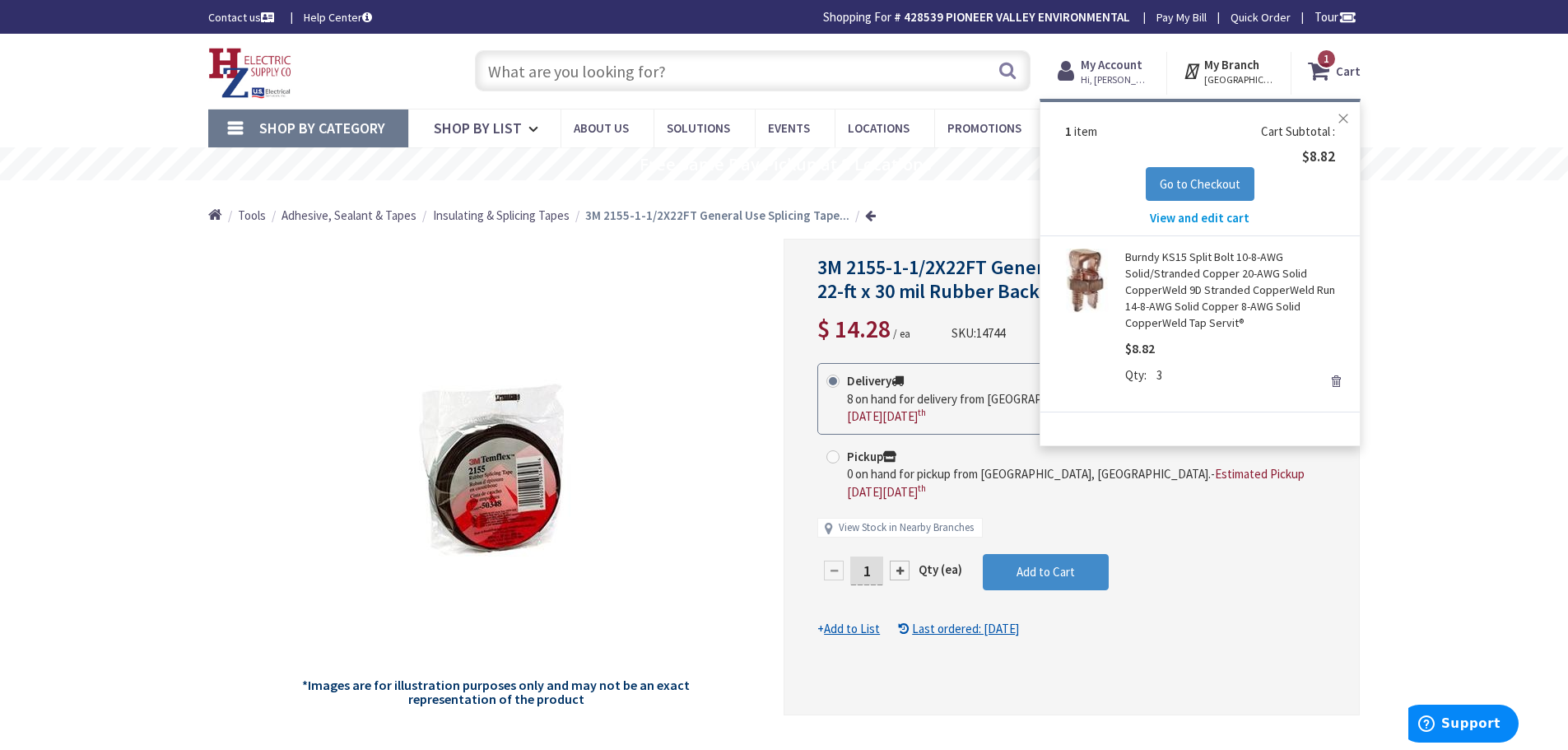
click at [1344, 118] on button "Close" at bounding box center [1344, 118] width 33 height 33
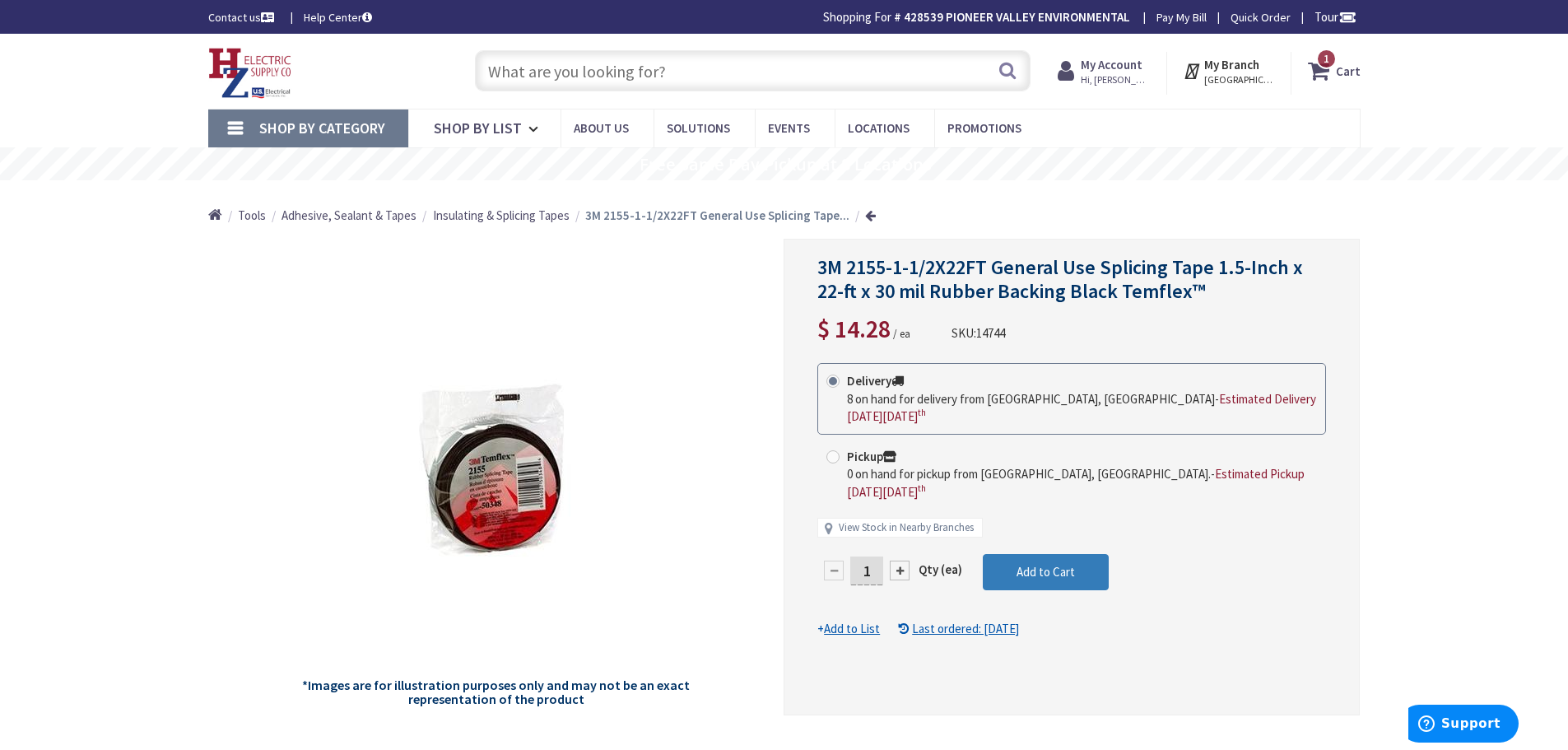
click at [1051, 564] on span "Add to Cart" at bounding box center [1046, 571] width 59 height 16
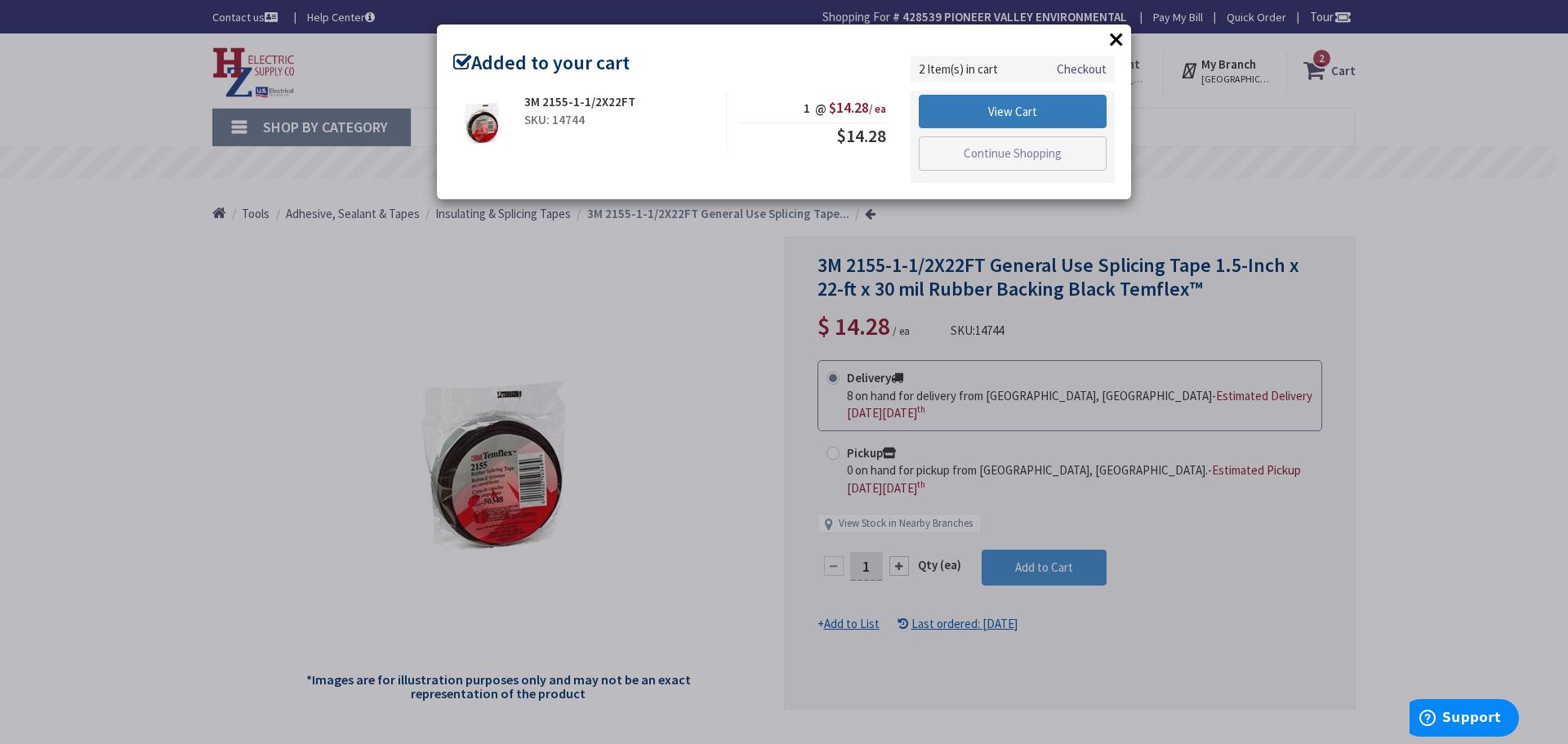
click at [1004, 107] on link "View Cart" at bounding box center [1013, 112] width 188 height 35
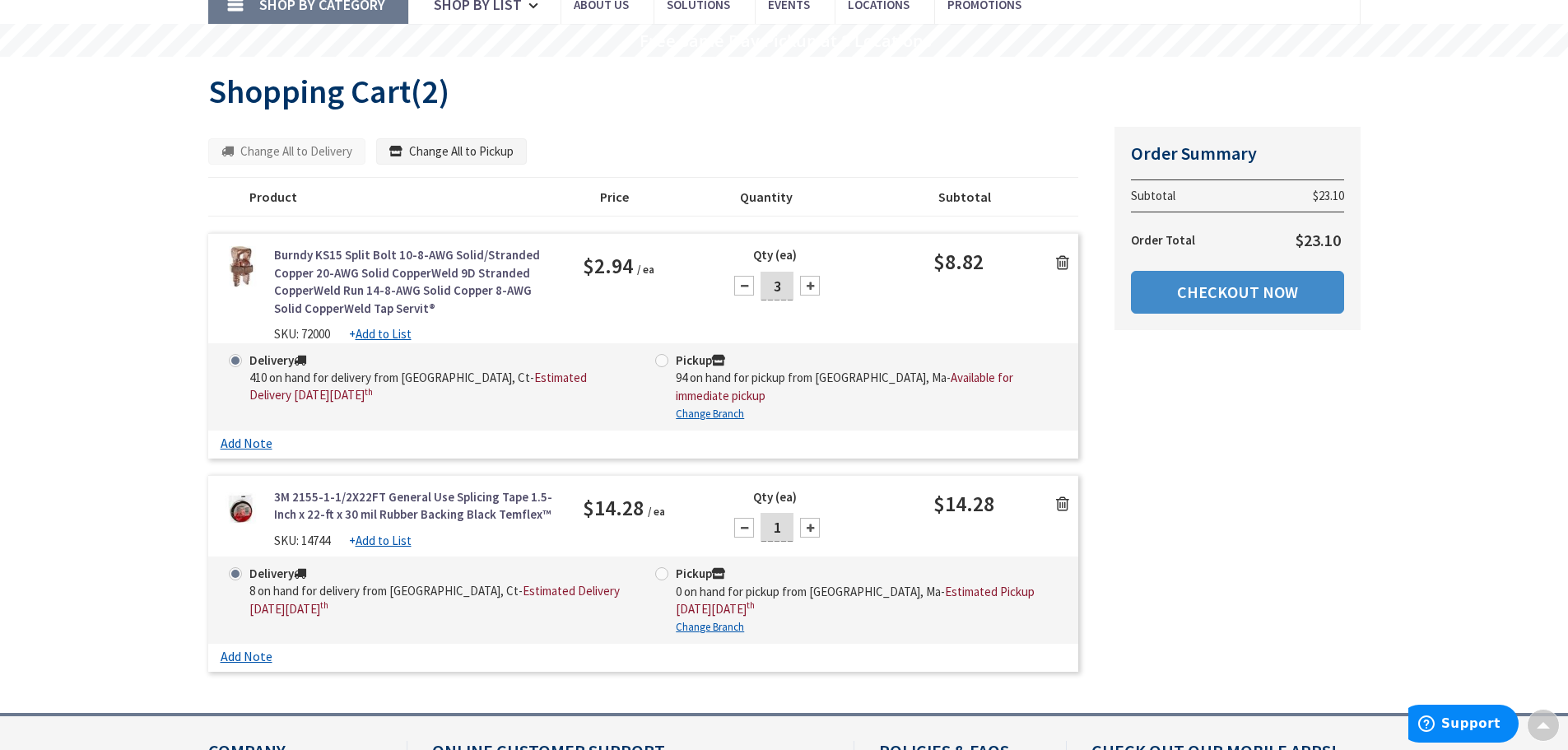
scroll to position [82, 0]
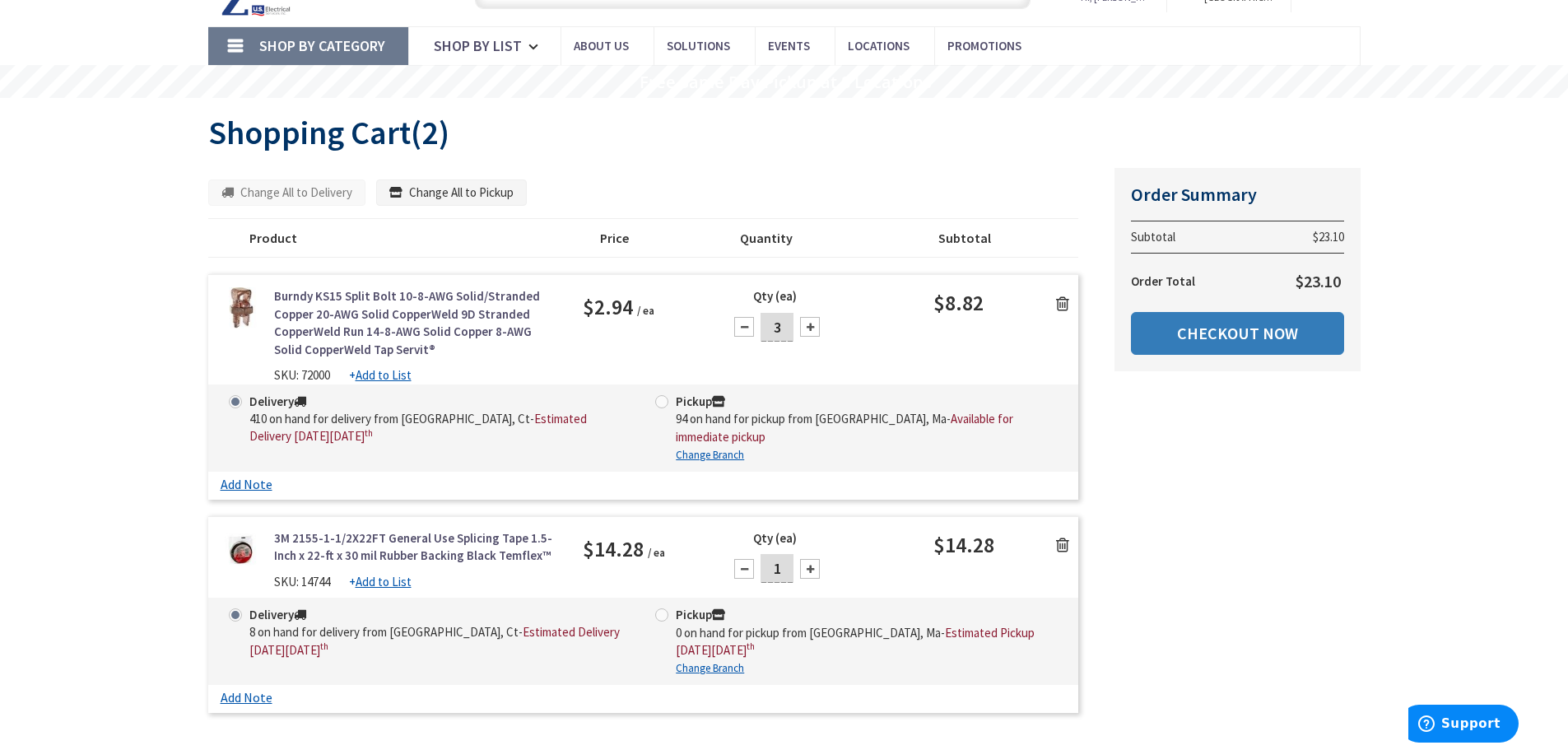
click at [1238, 332] on link "Checkout Now" at bounding box center [1237, 333] width 213 height 43
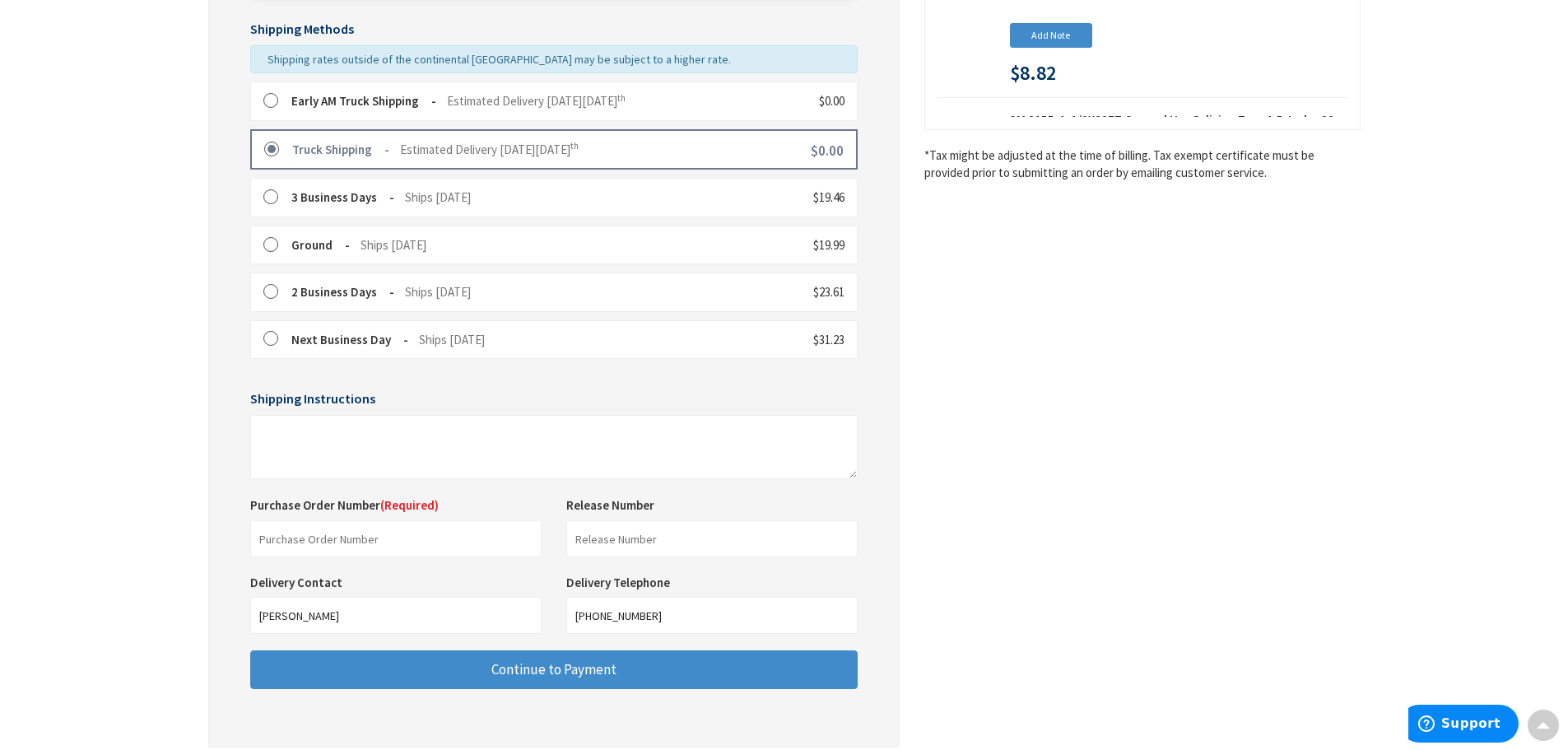
scroll to position [494, 0]
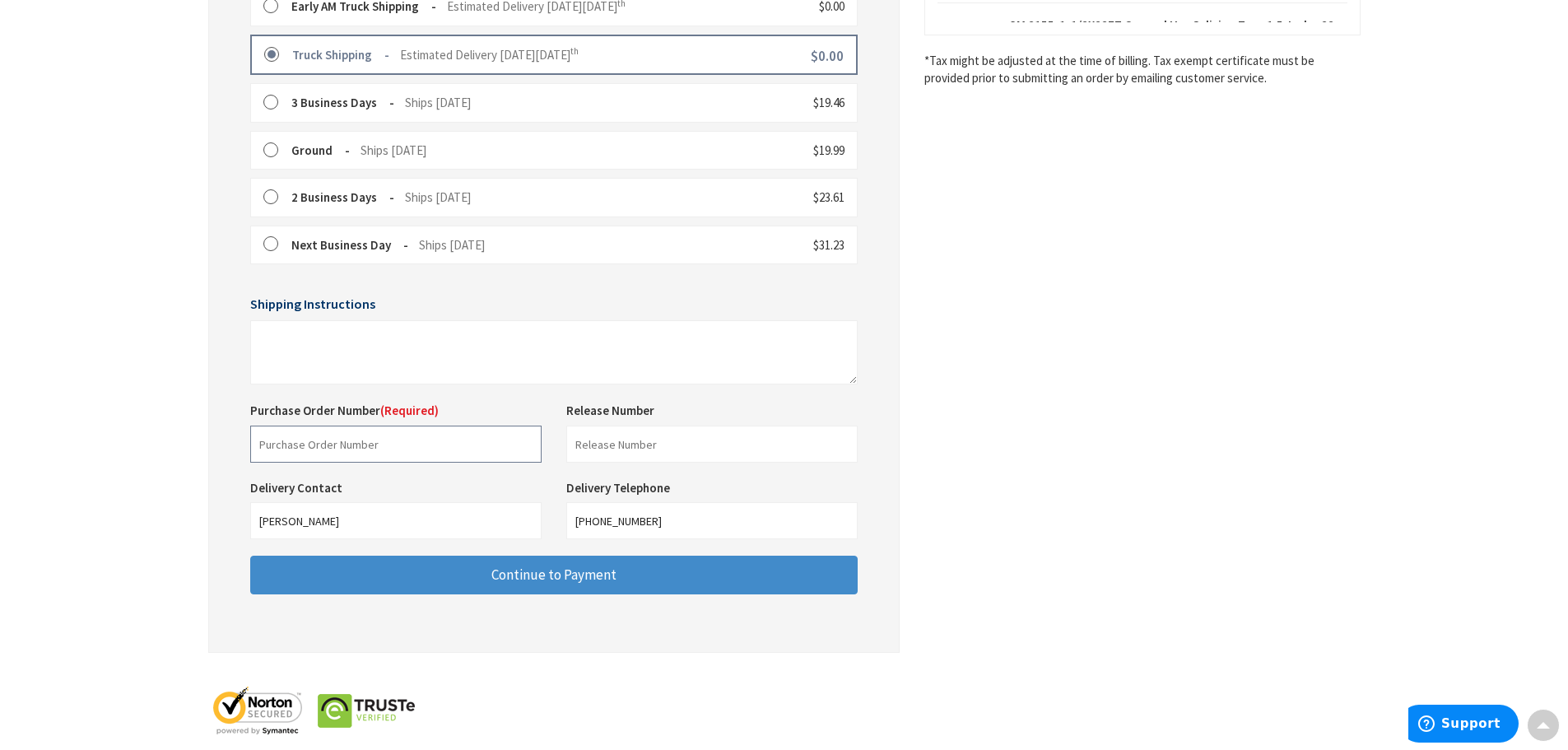
click at [329, 440] on input "text" at bounding box center [396, 444] width 291 height 37
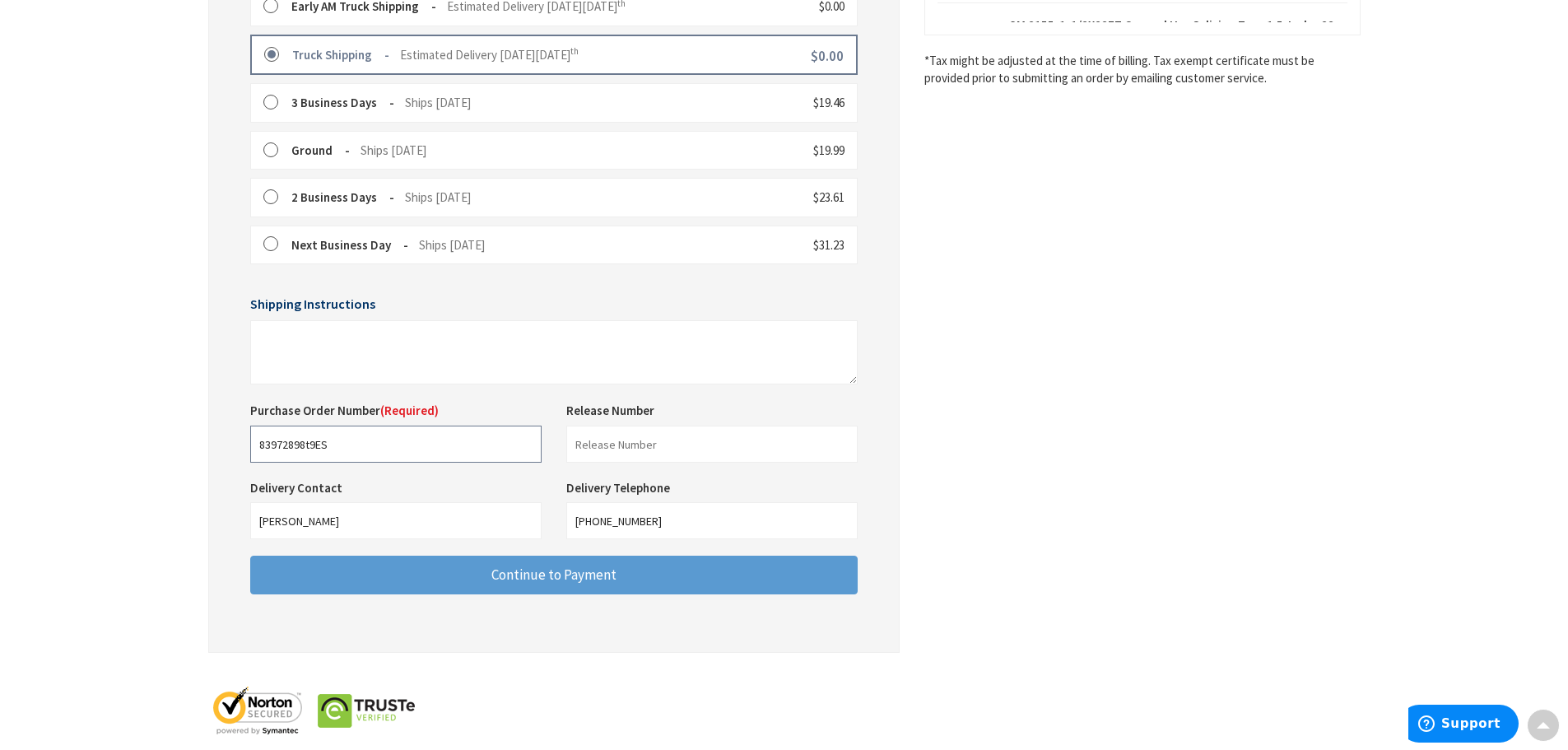
type input "83972898t9ES"
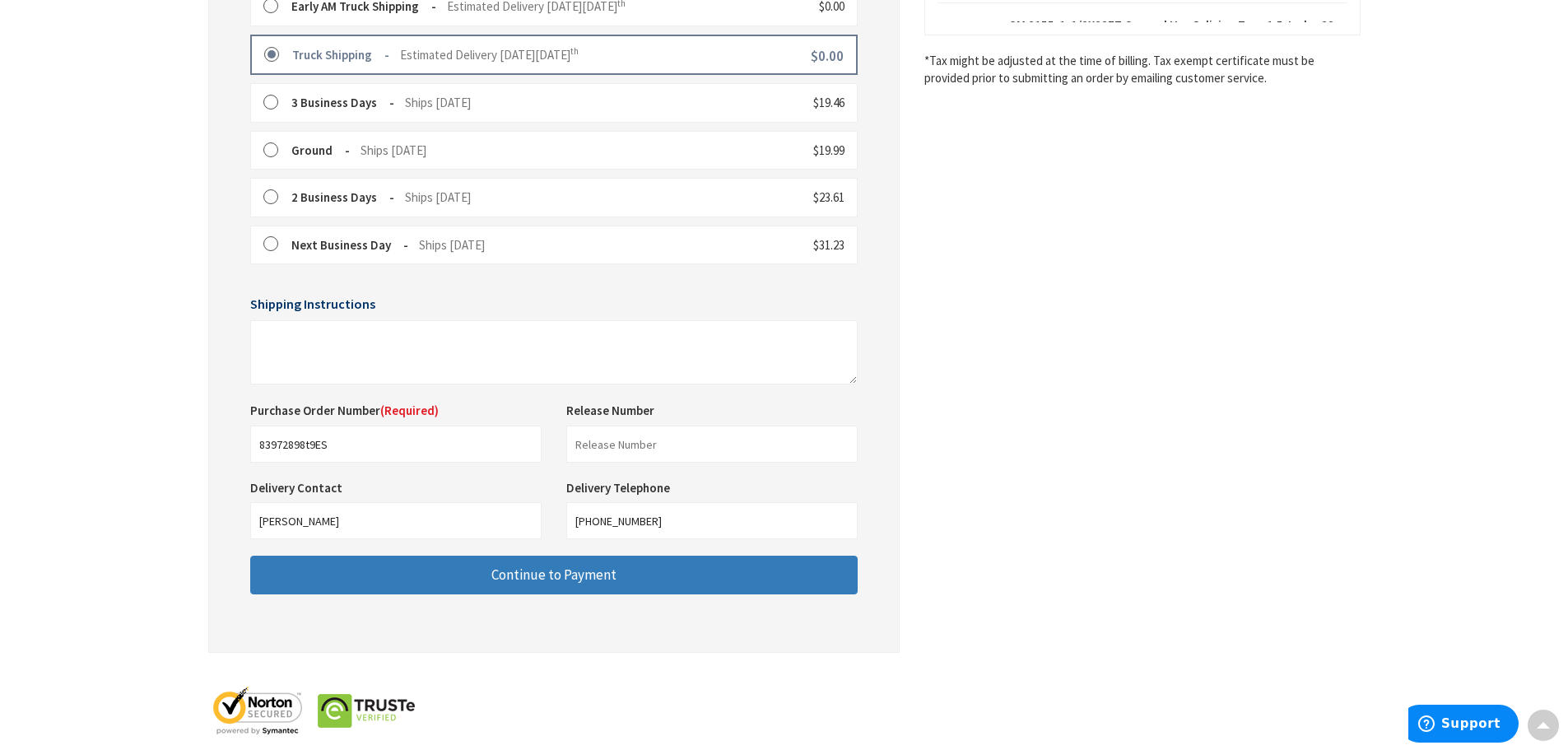
click at [516, 572] on span "Continue to Payment" at bounding box center [553, 574] width 125 height 18
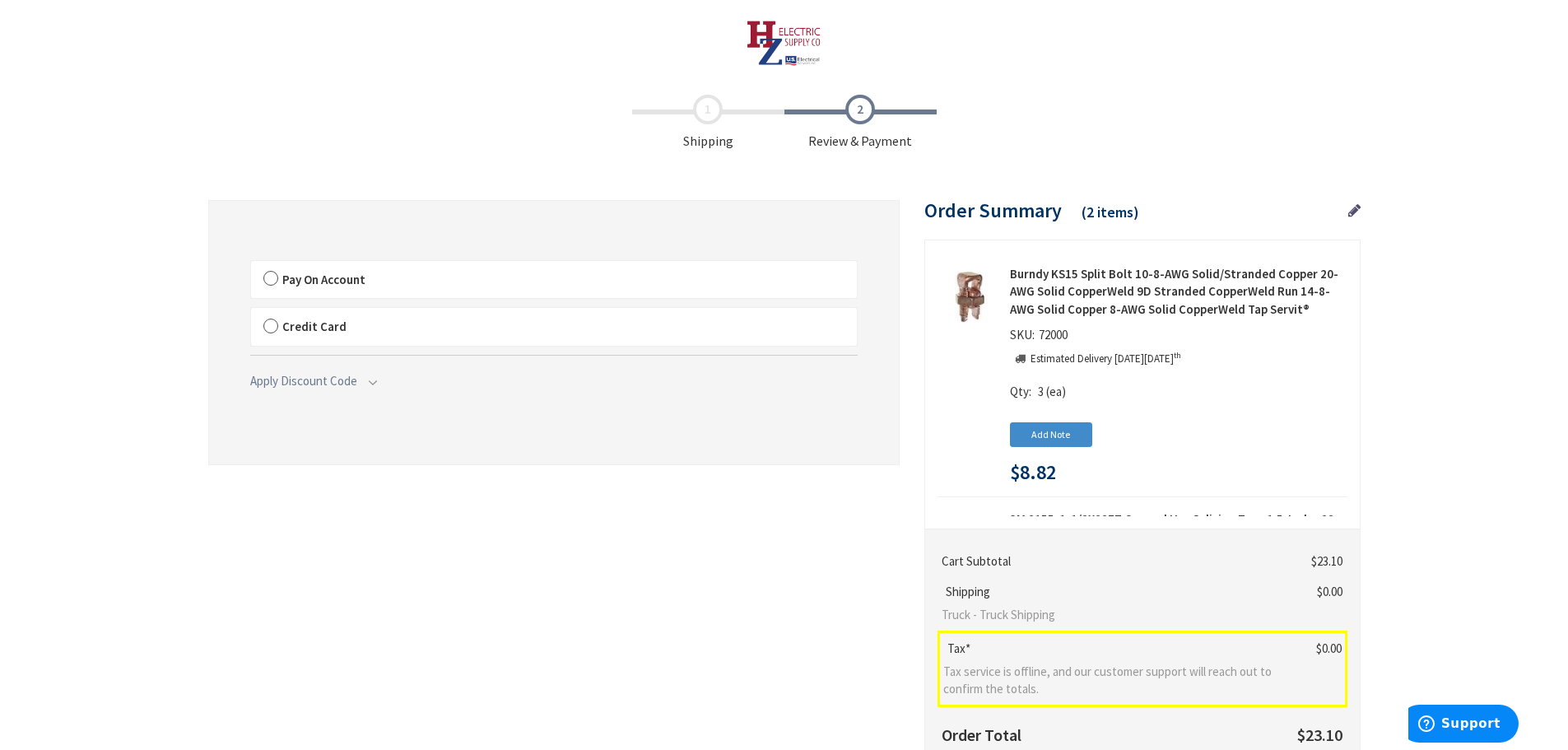
click at [271, 276] on label "Pay On Account" at bounding box center [553, 279] width 605 height 38
click at [251, 264] on input "Pay On Account" at bounding box center [251, 264] width 0 height 0
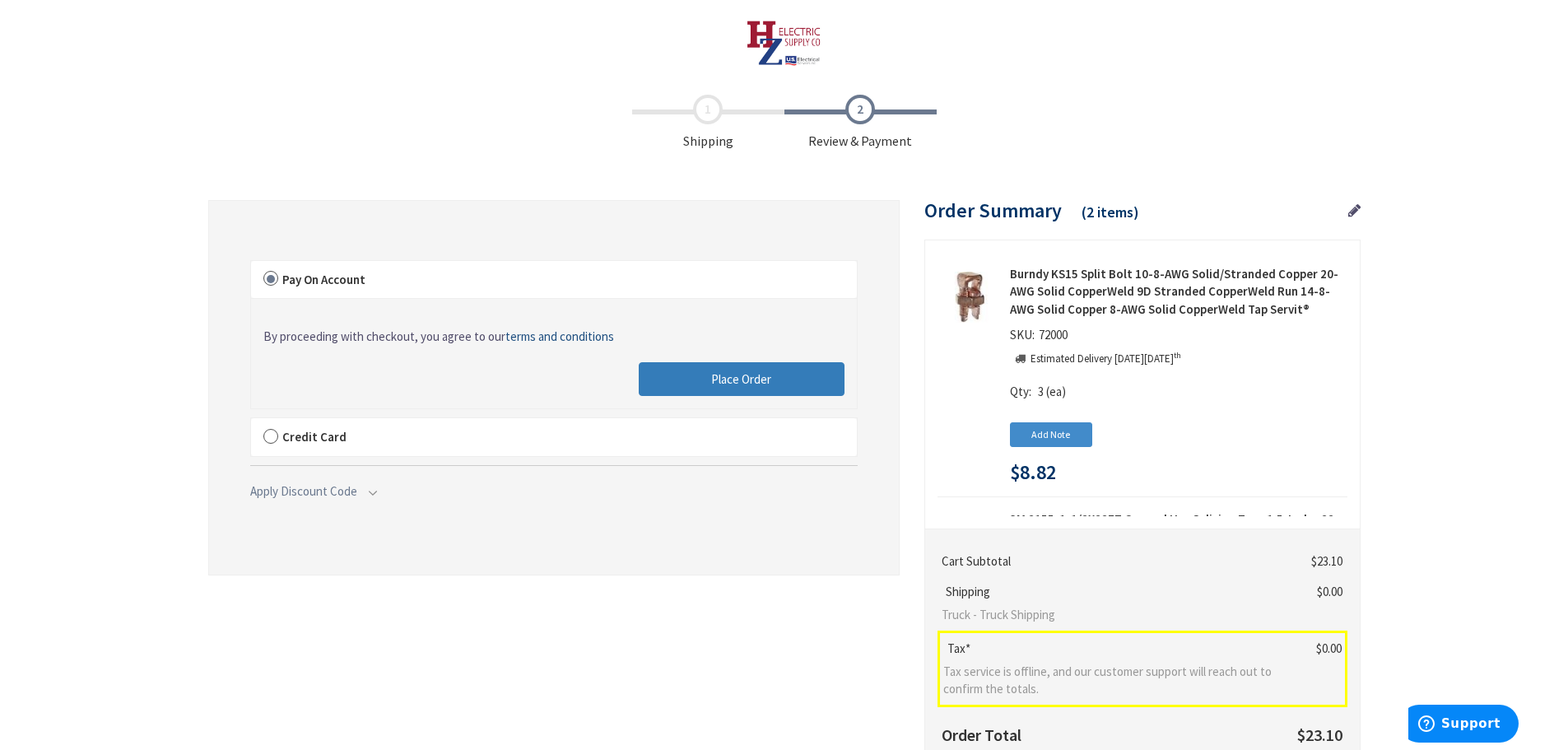
click at [723, 371] on span "Place Order" at bounding box center [741, 378] width 60 height 16
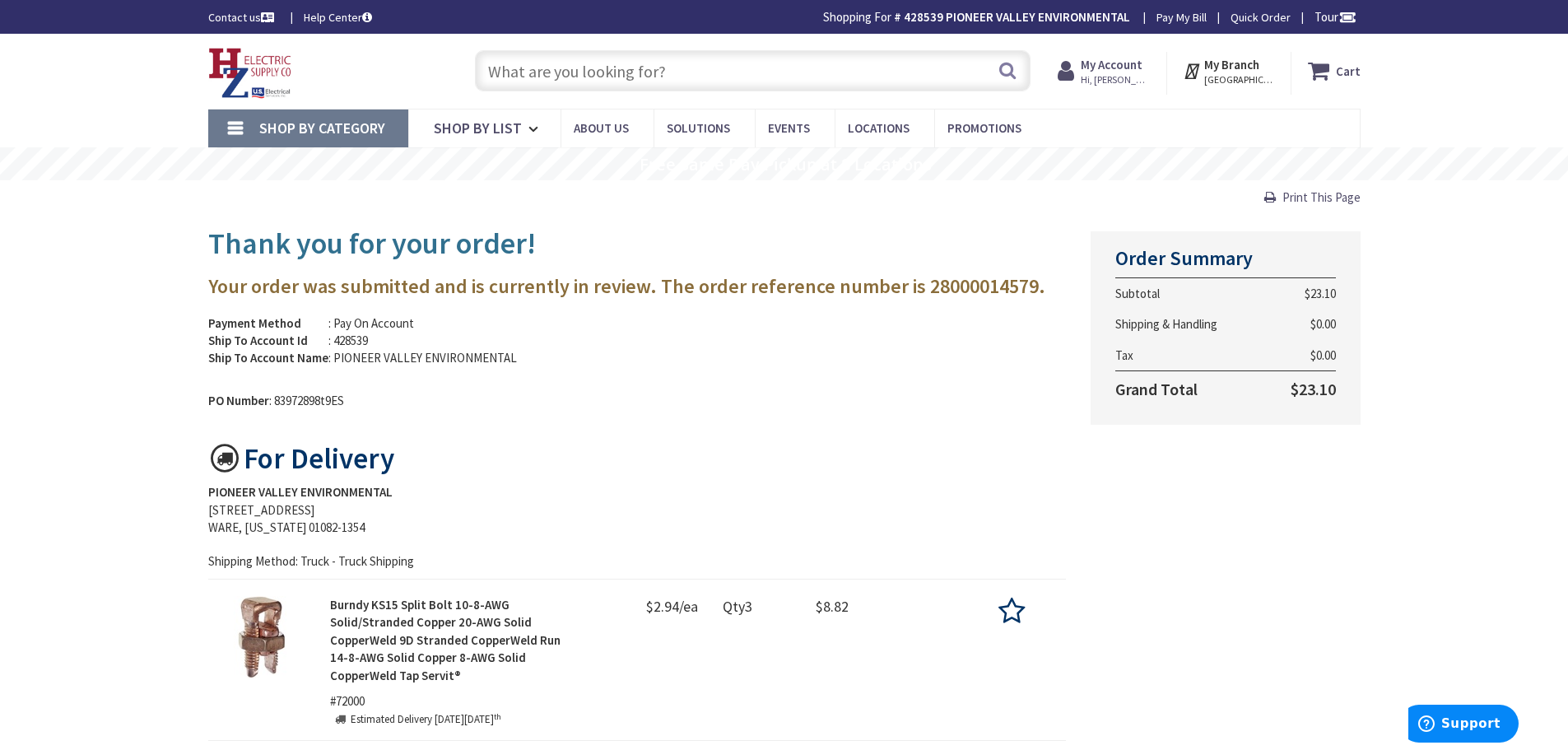
click at [222, 77] on img at bounding box center [250, 73] width 84 height 51
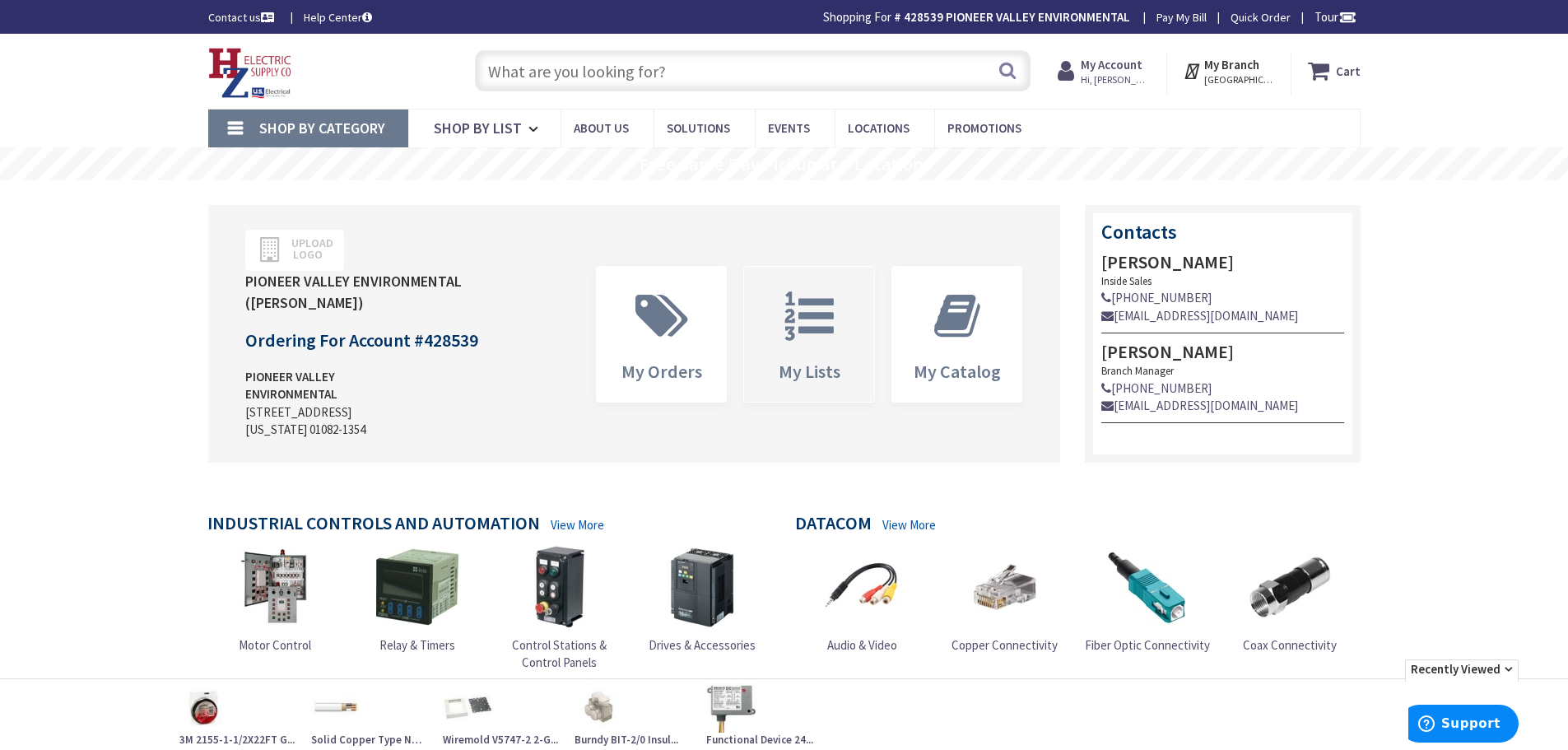
click at [800, 325] on icon at bounding box center [809, 316] width 66 height 49
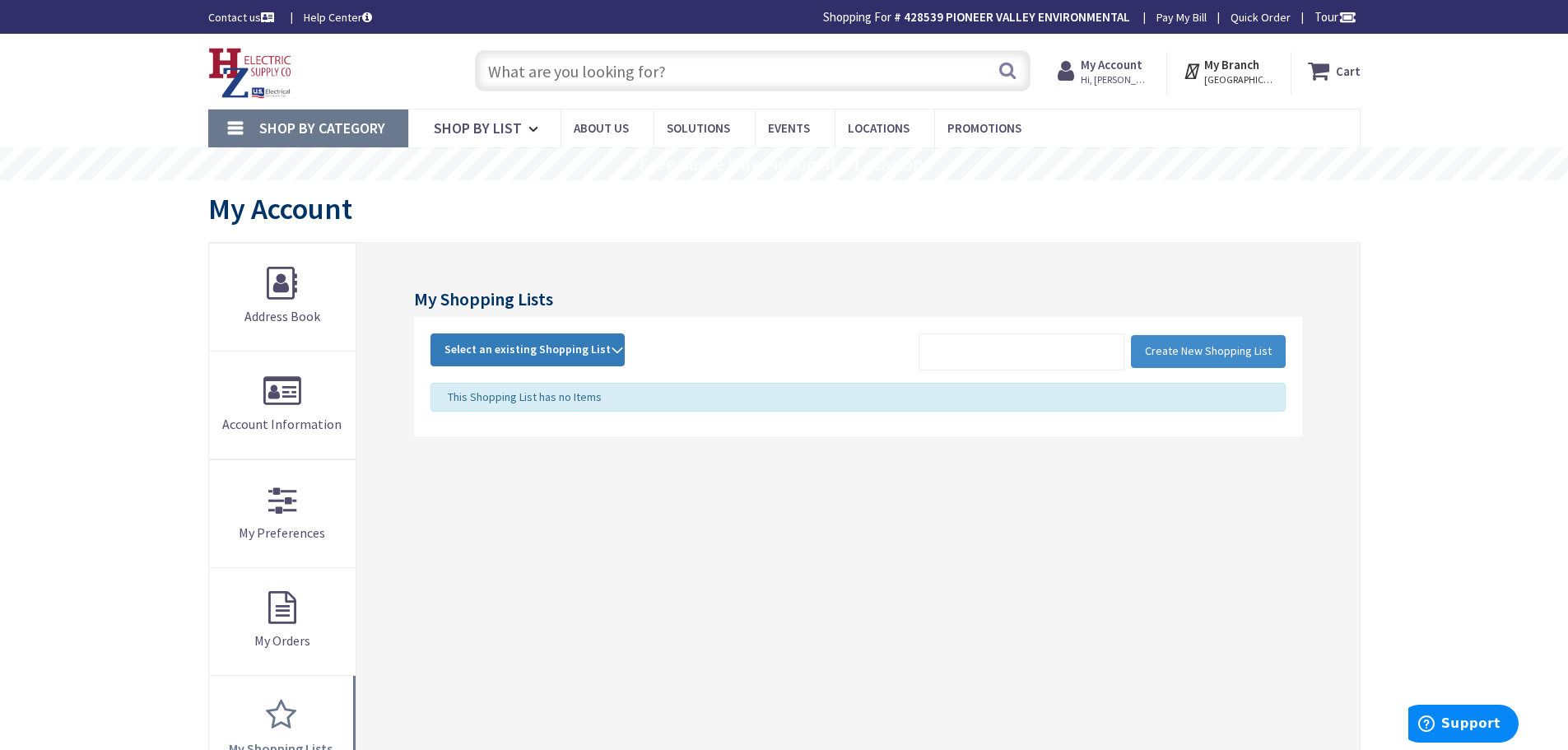
click at [593, 352] on strong "Select an existing Shopping List" at bounding box center [528, 350] width 167 height 20
click at [538, 456] on link "POP" at bounding box center [528, 460] width 192 height 37
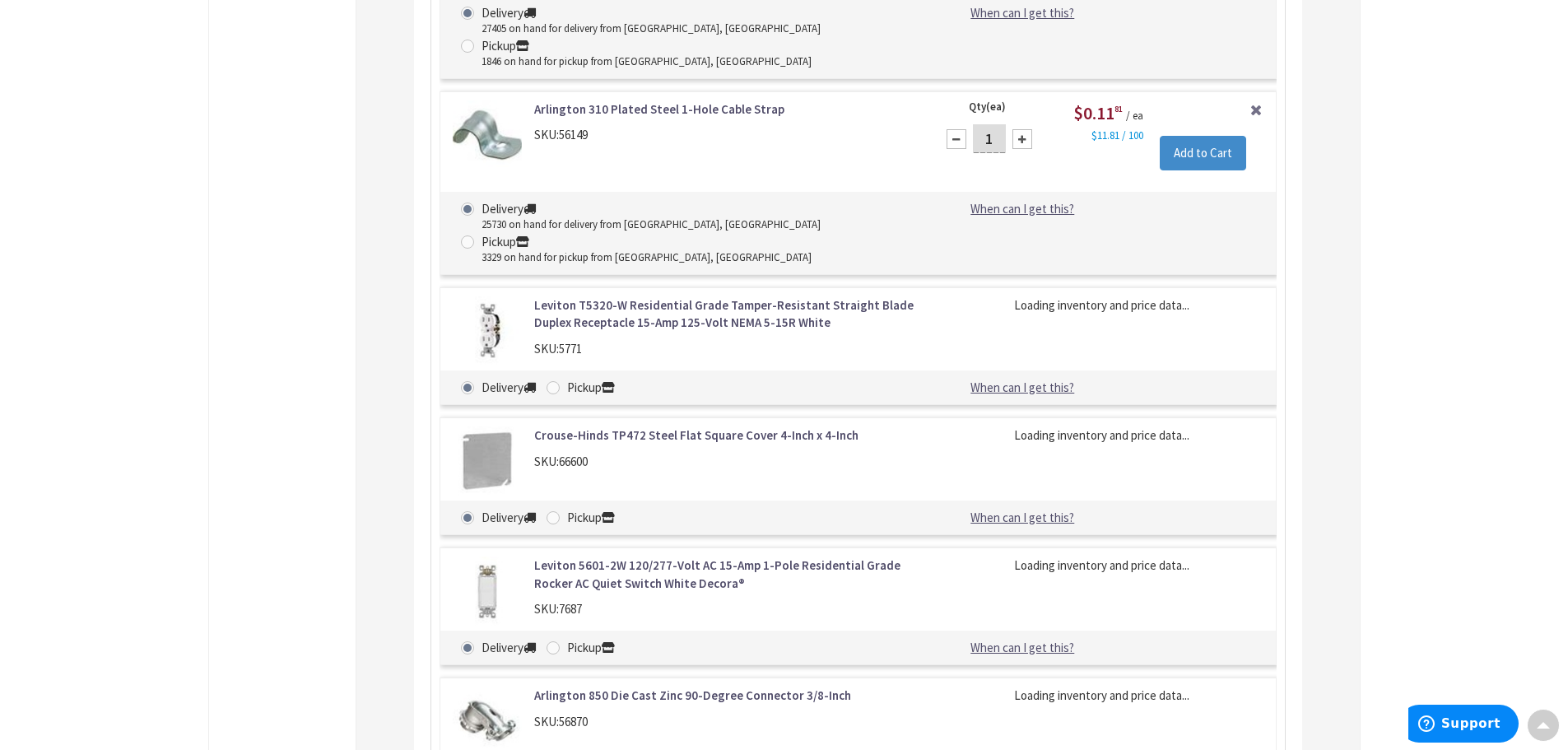
scroll to position [2462, 0]
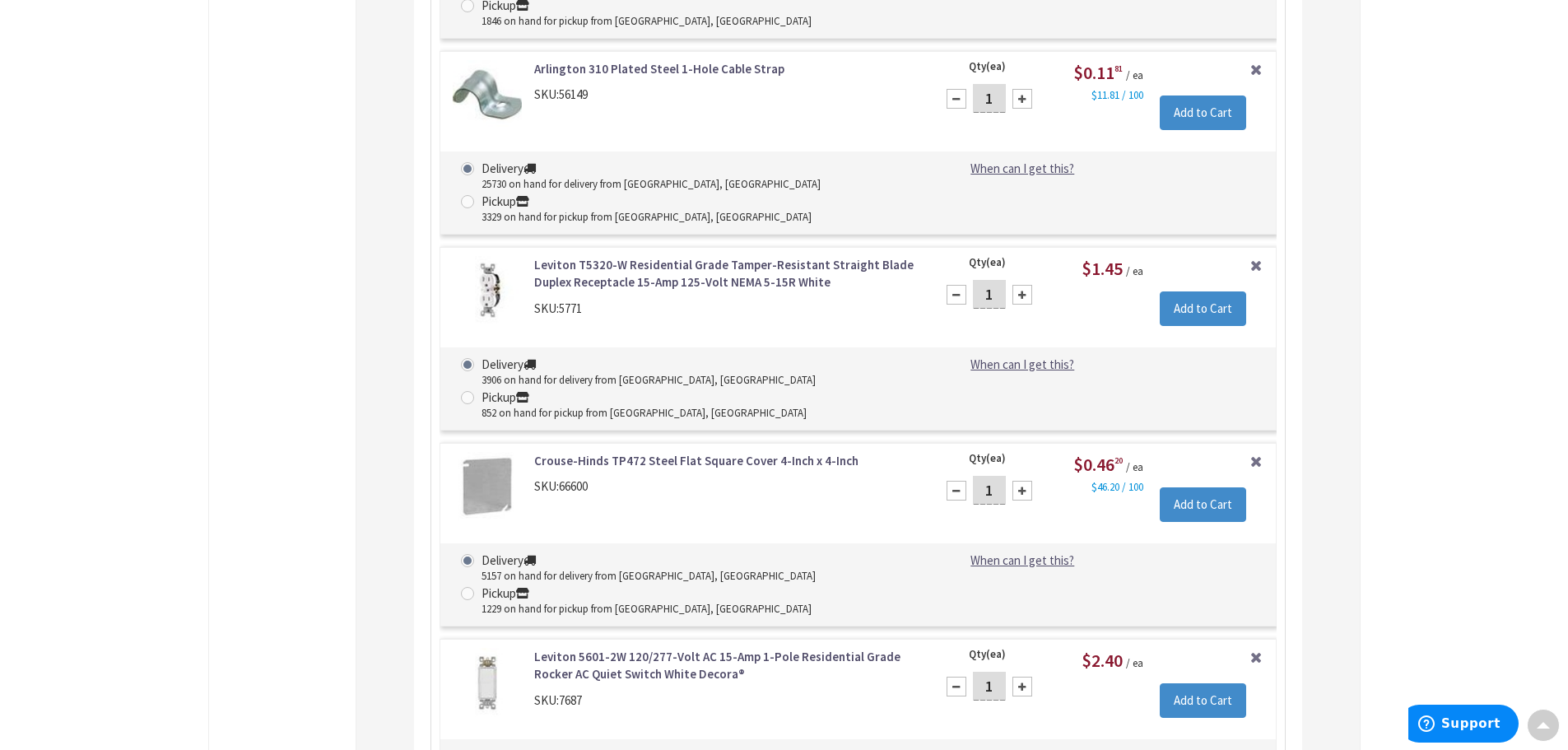
click at [1023, 285] on div at bounding box center [1022, 295] width 20 height 20
type input "2"
click at [1177, 291] on input "Add to Cart" at bounding box center [1203, 309] width 86 height 35
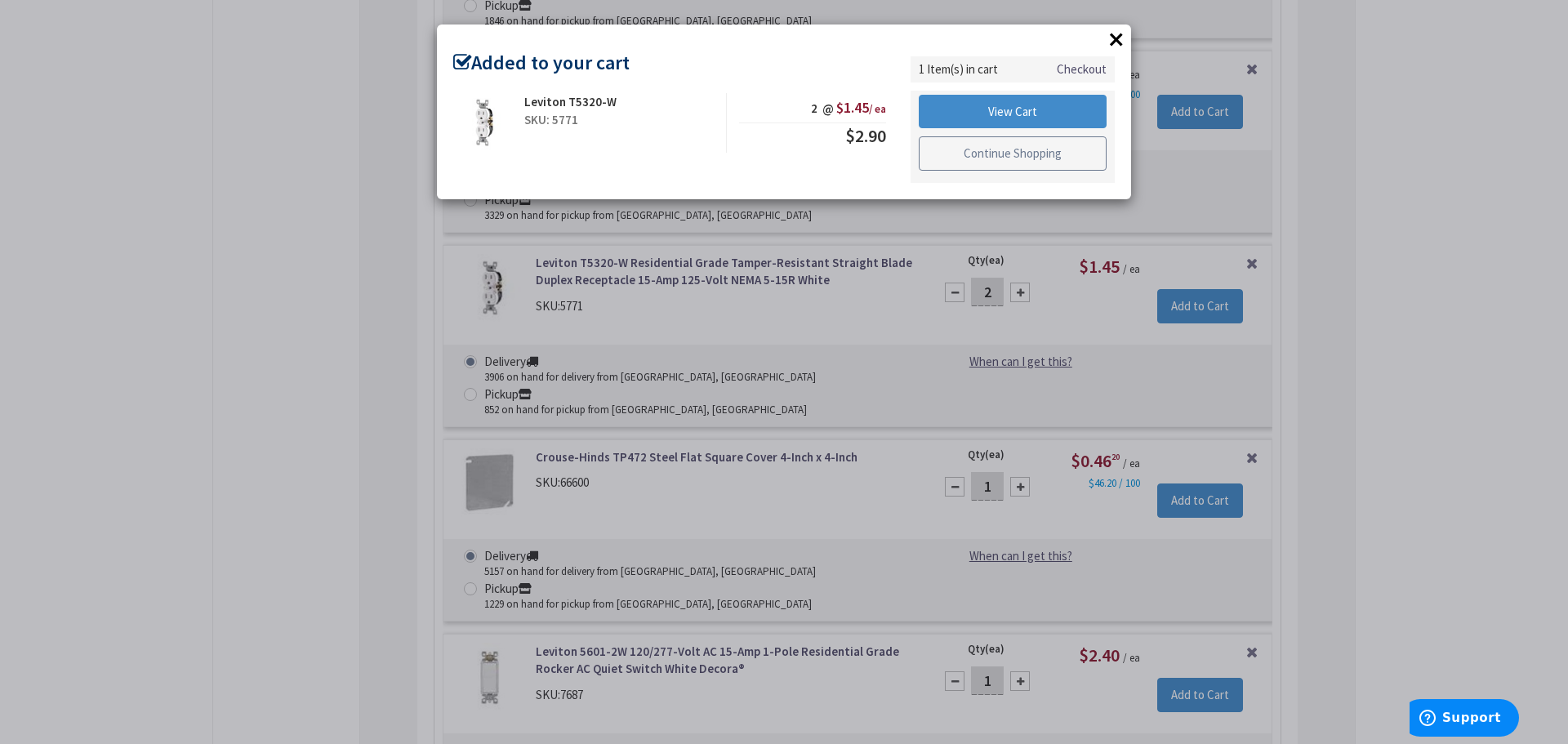
click at [1014, 146] on link "Continue Shopping" at bounding box center [1013, 154] width 188 height 35
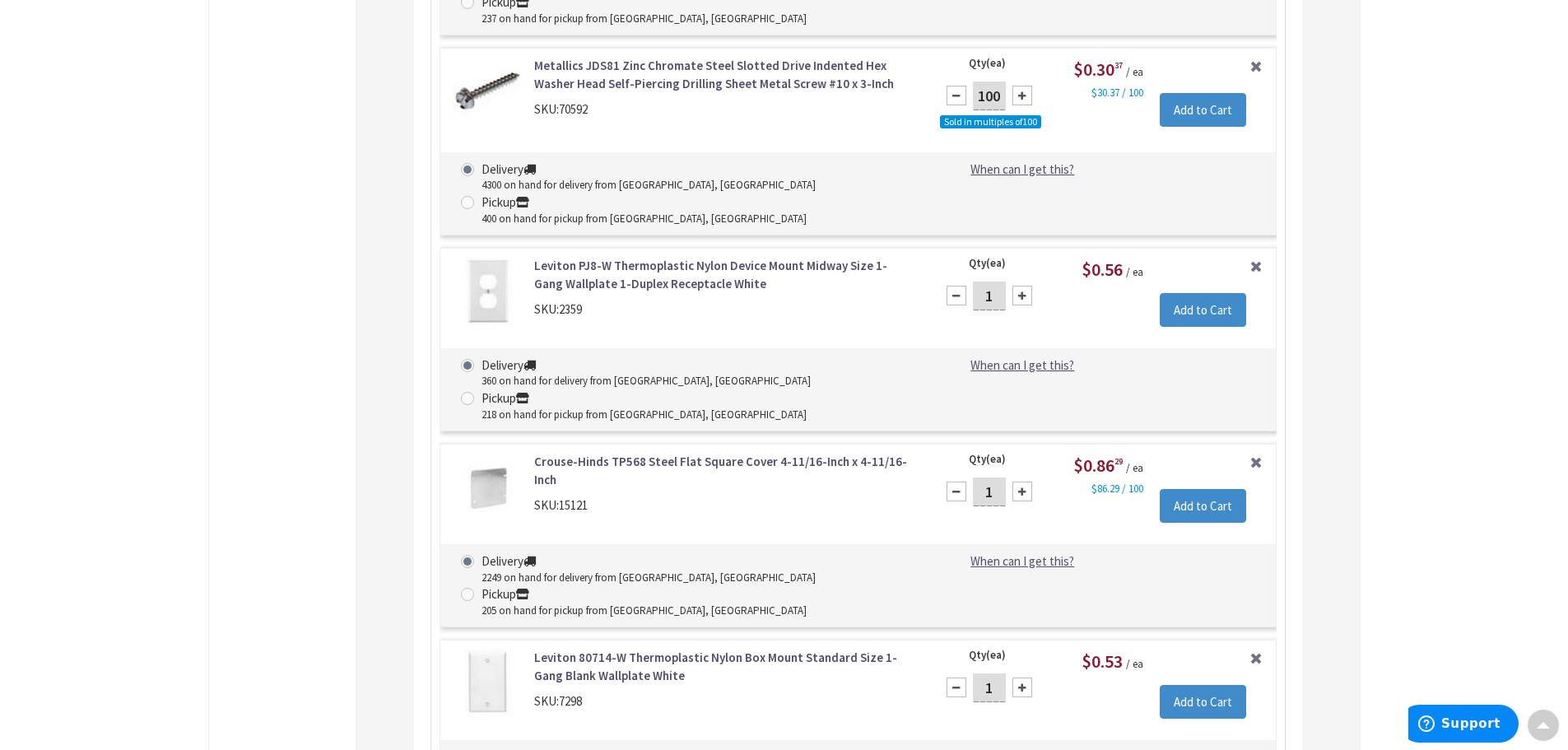
scroll to position [3614, 0]
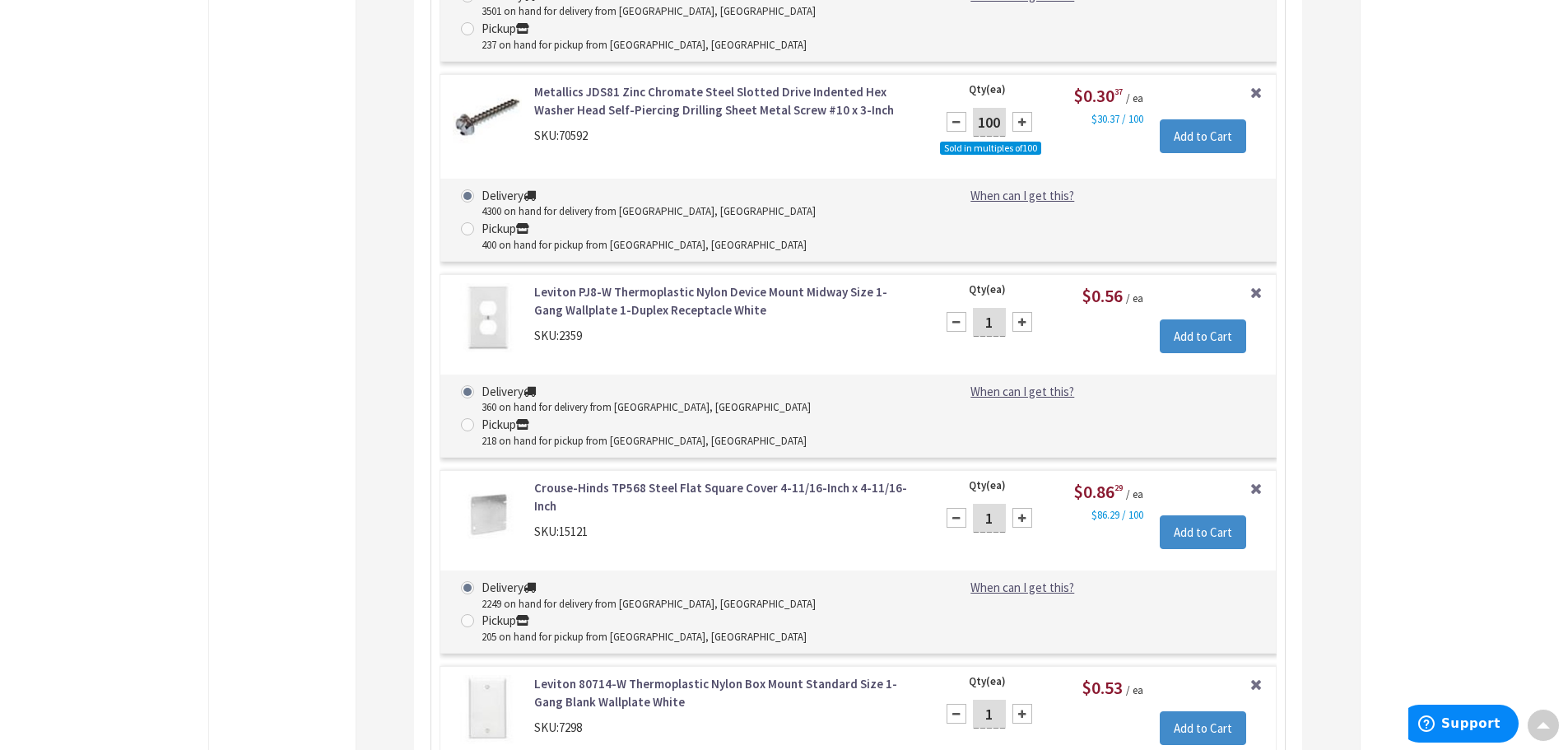
click at [1028, 312] on div at bounding box center [1022, 322] width 20 height 20
type input "2"
click at [1182, 320] on input "Add to Cart" at bounding box center [1203, 337] width 86 height 35
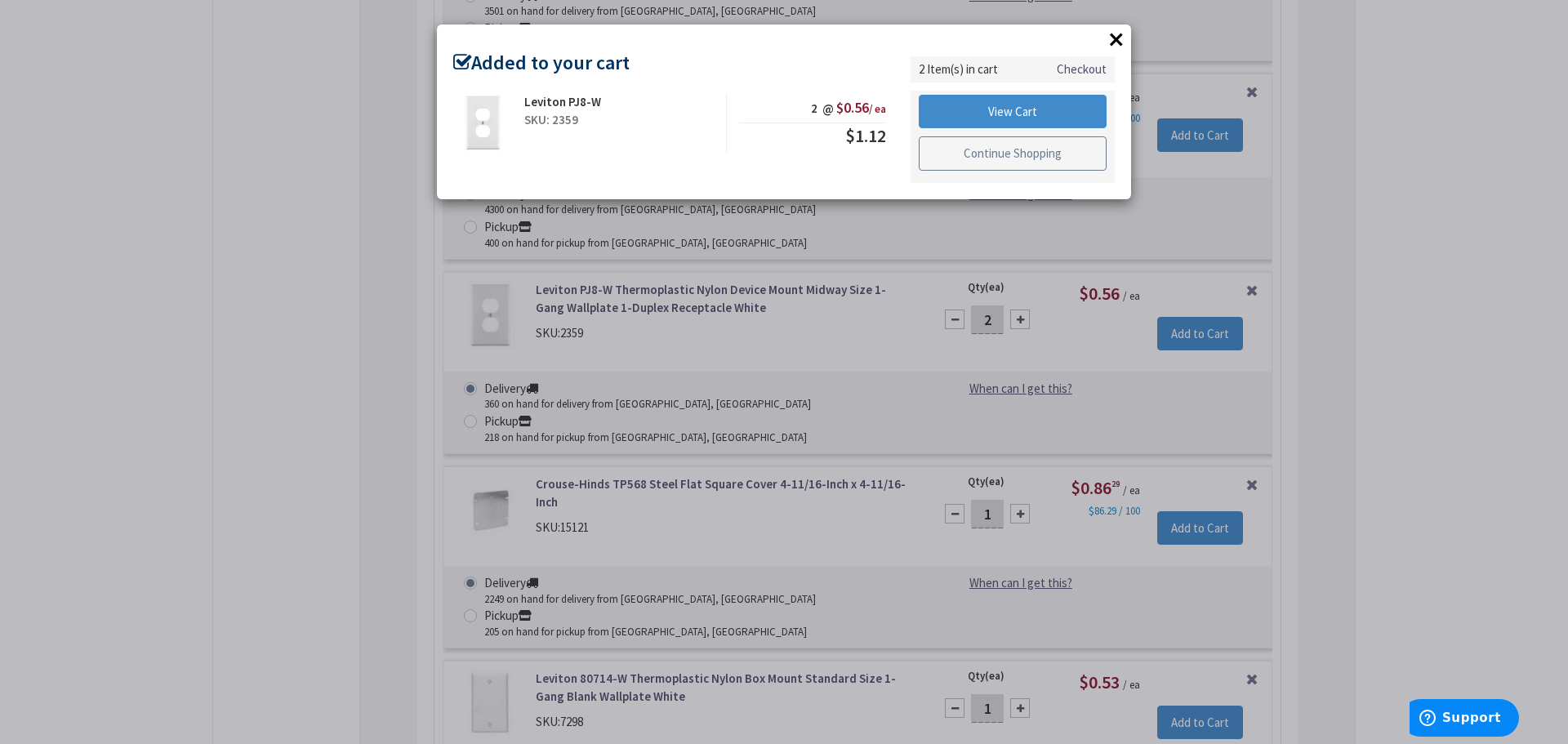
click at [964, 153] on link "Continue Shopping" at bounding box center [1013, 154] width 188 height 35
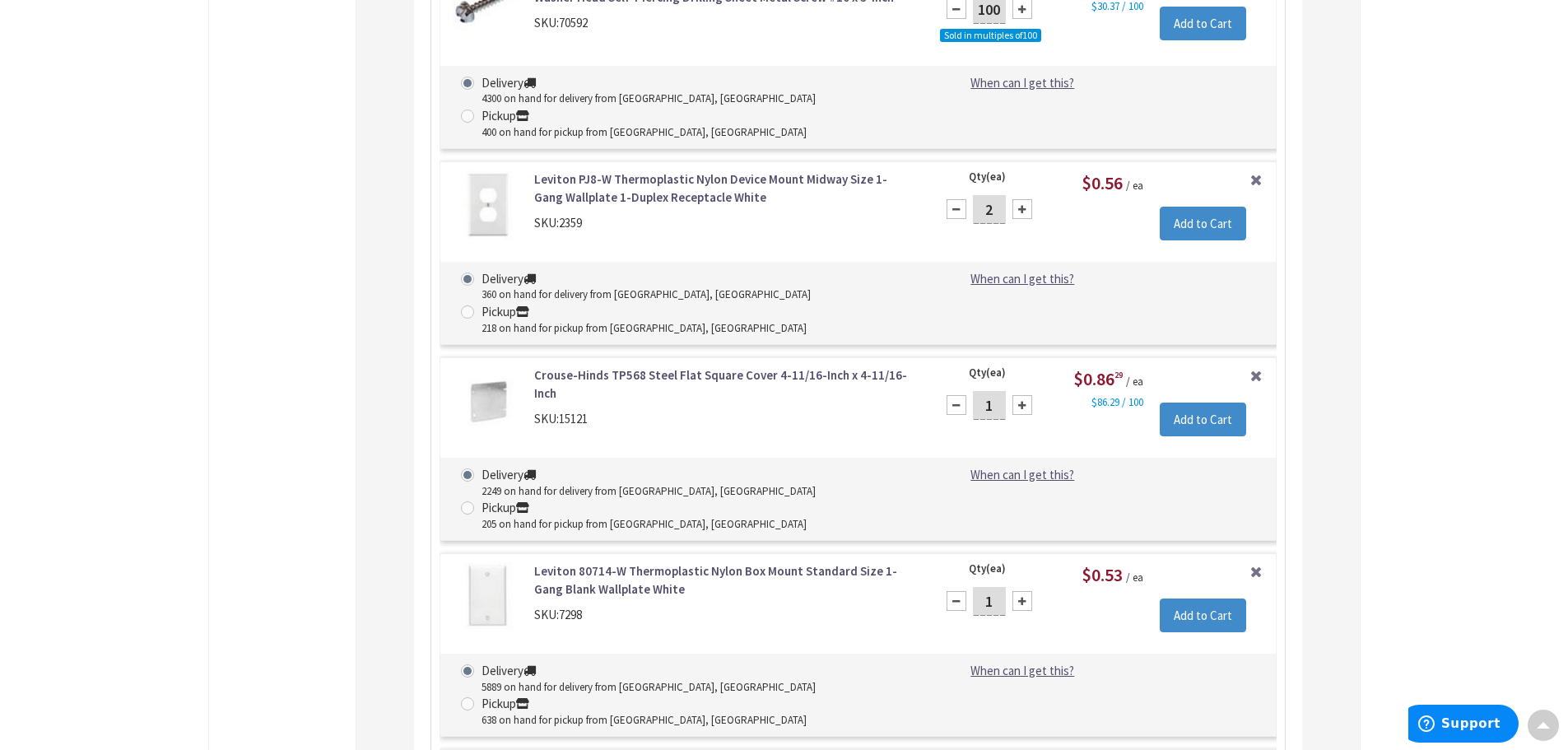
scroll to position [0, 0]
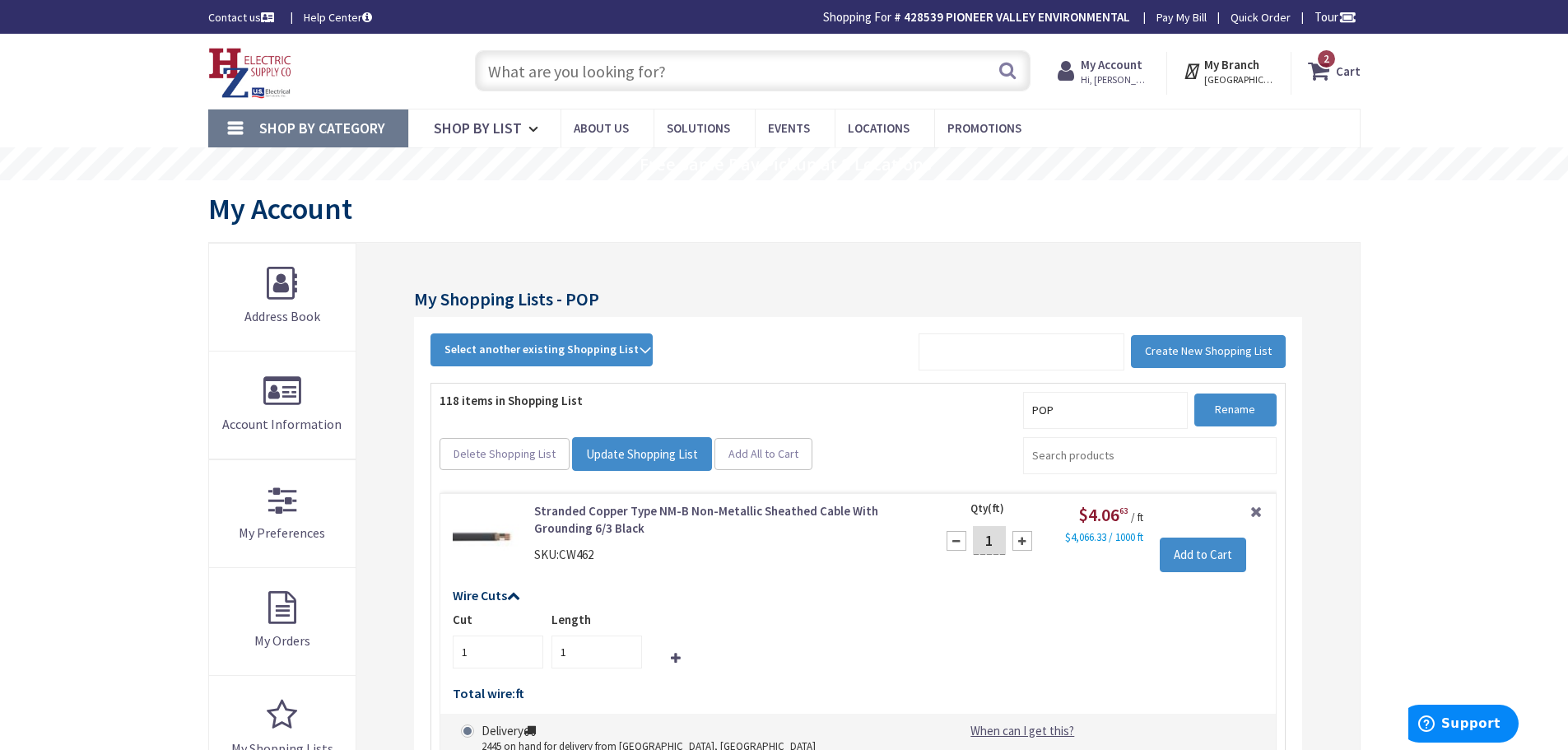
click at [256, 62] on img at bounding box center [250, 73] width 84 height 51
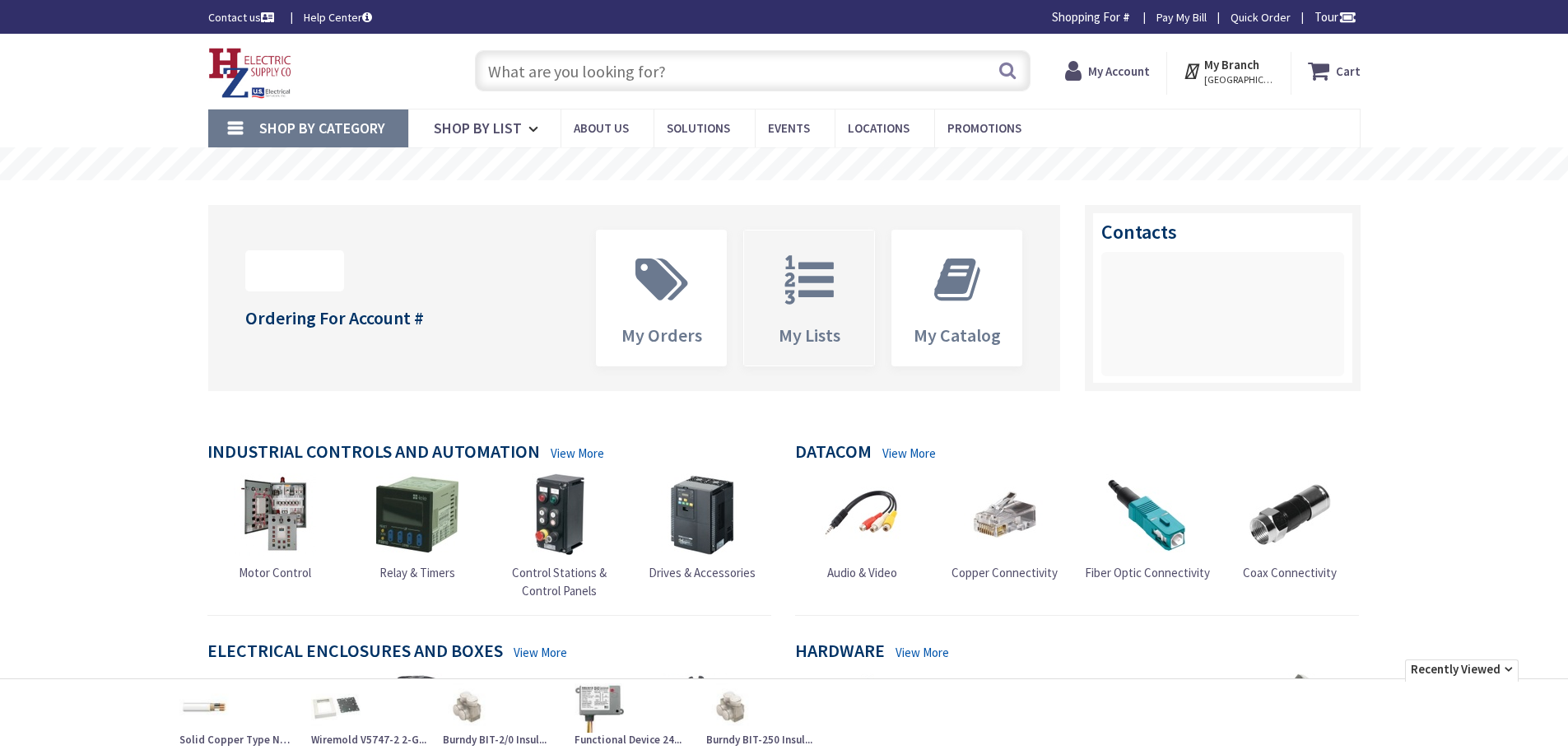
click at [806, 276] on icon at bounding box center [809, 280] width 66 height 49
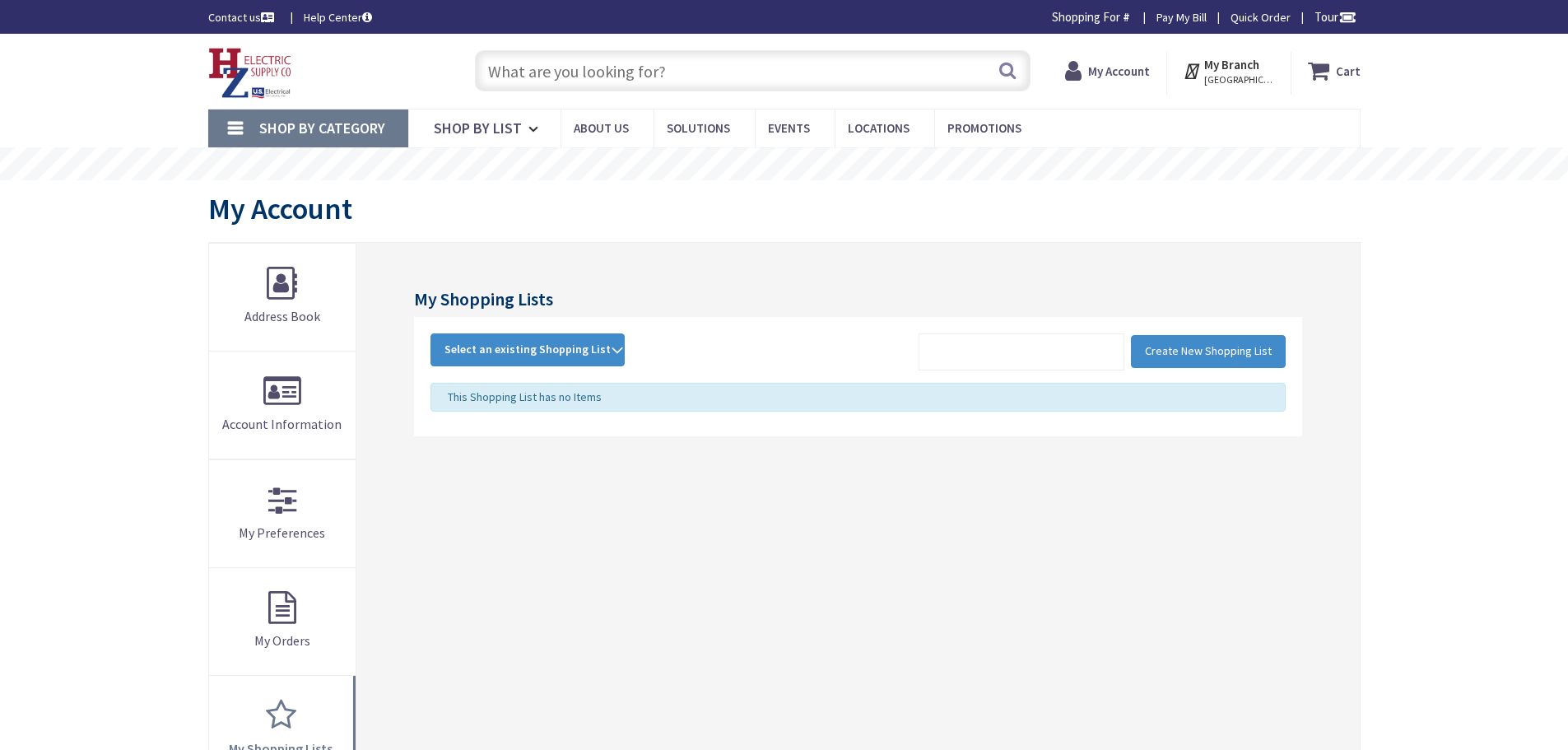
click at [238, 61] on img at bounding box center [250, 73] width 84 height 51
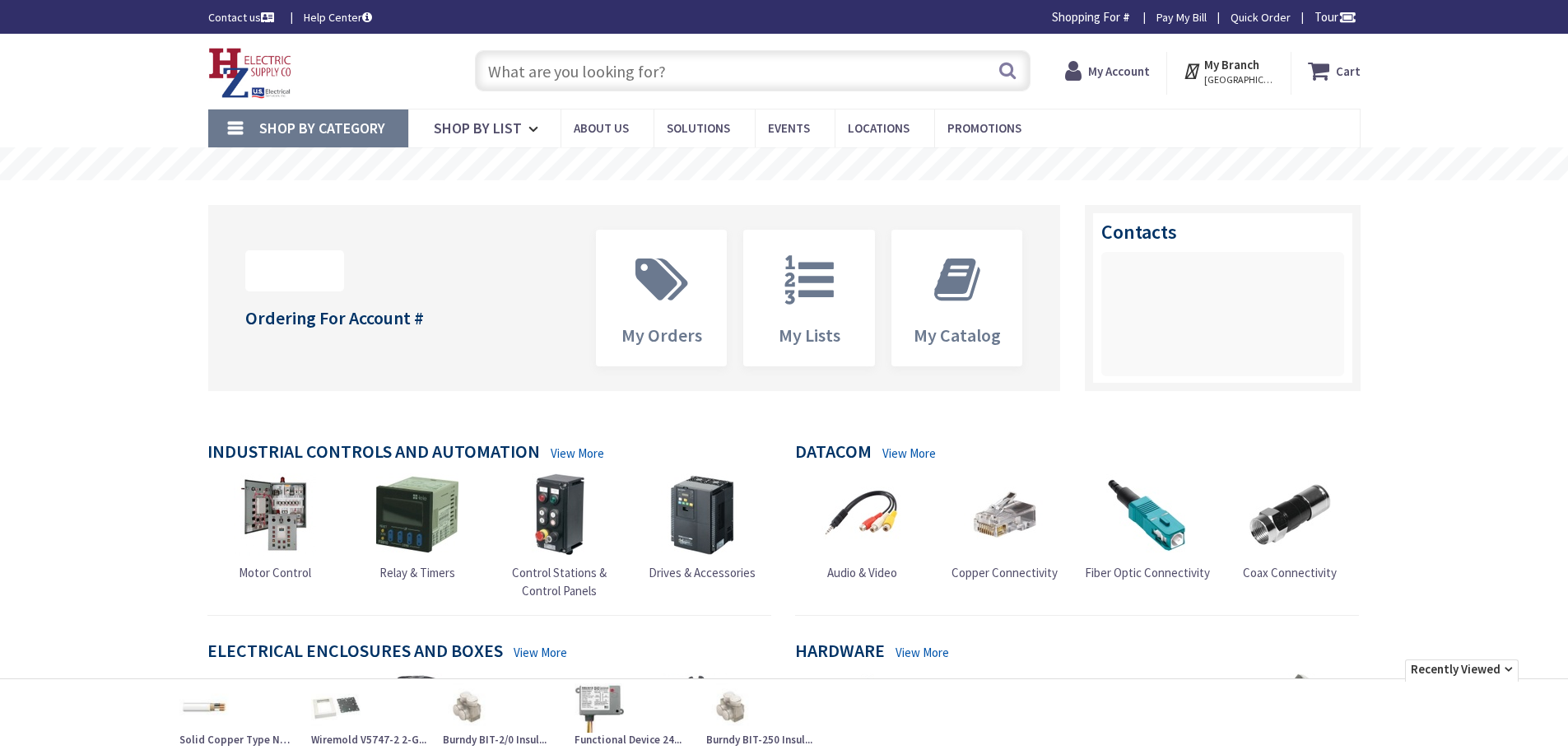
click at [689, 282] on icon at bounding box center [661, 280] width 69 height 49
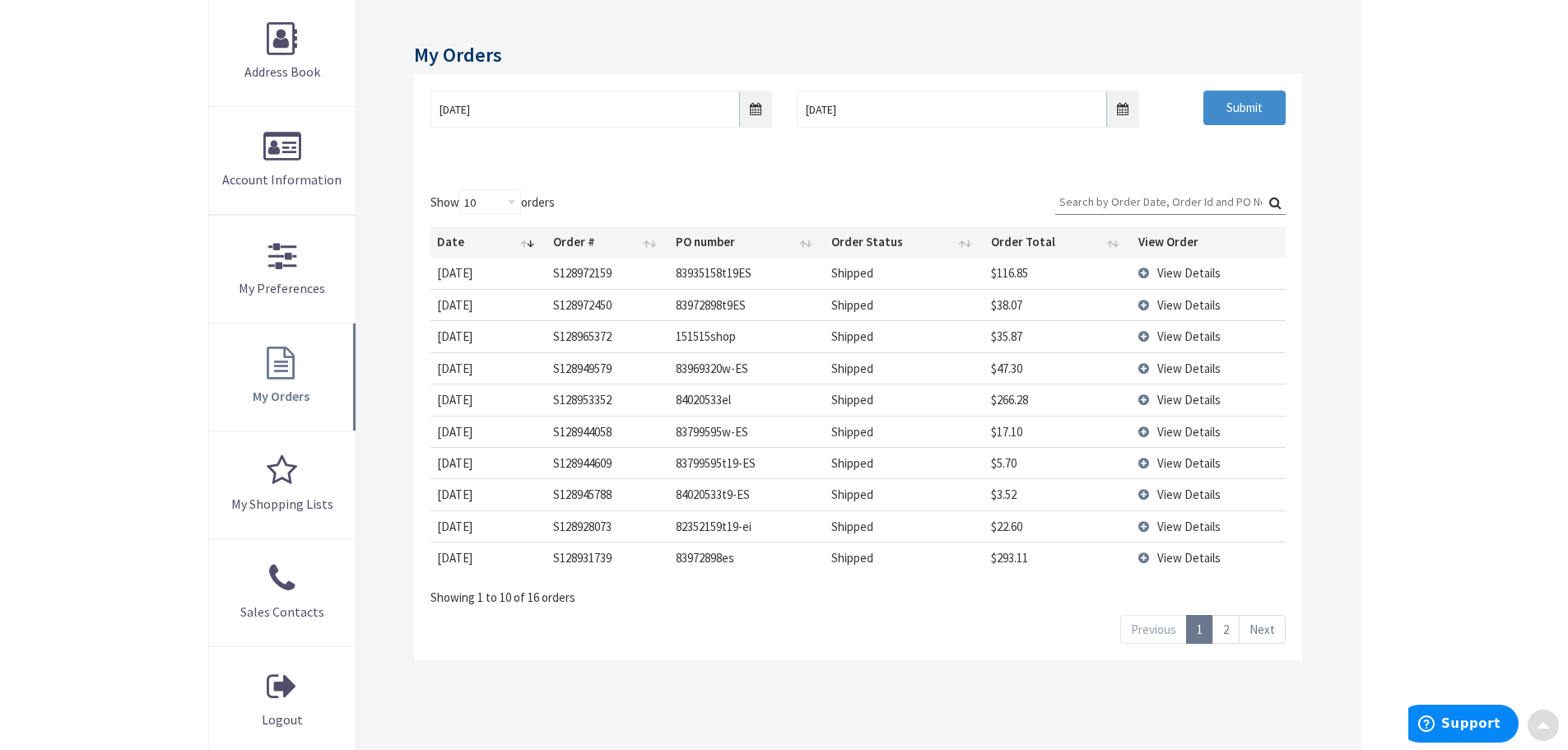
scroll to position [247, 0]
click at [1171, 551] on span "View Details" at bounding box center [1188, 555] width 63 height 16
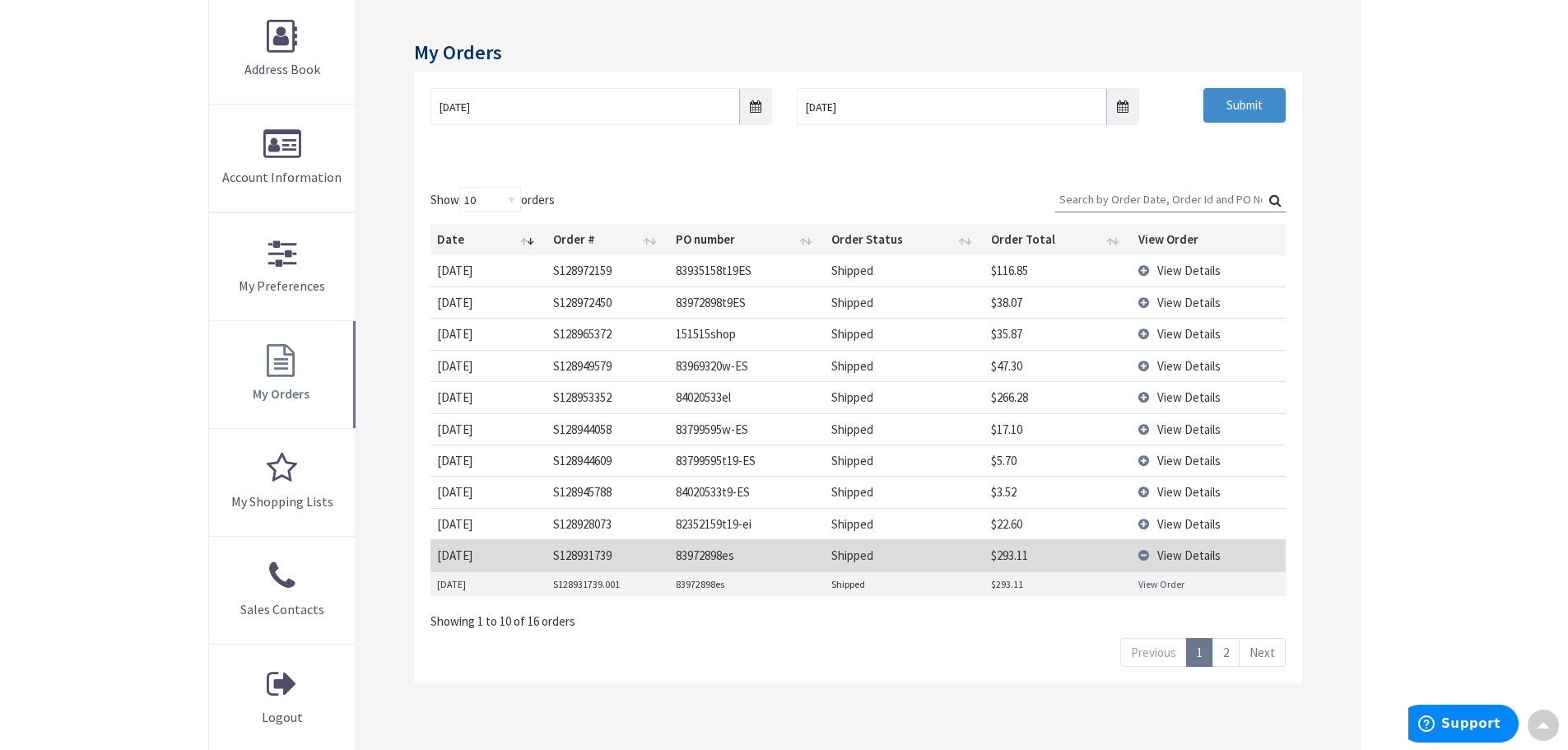
click at [1152, 585] on link "View Order" at bounding box center [1161, 583] width 46 height 14
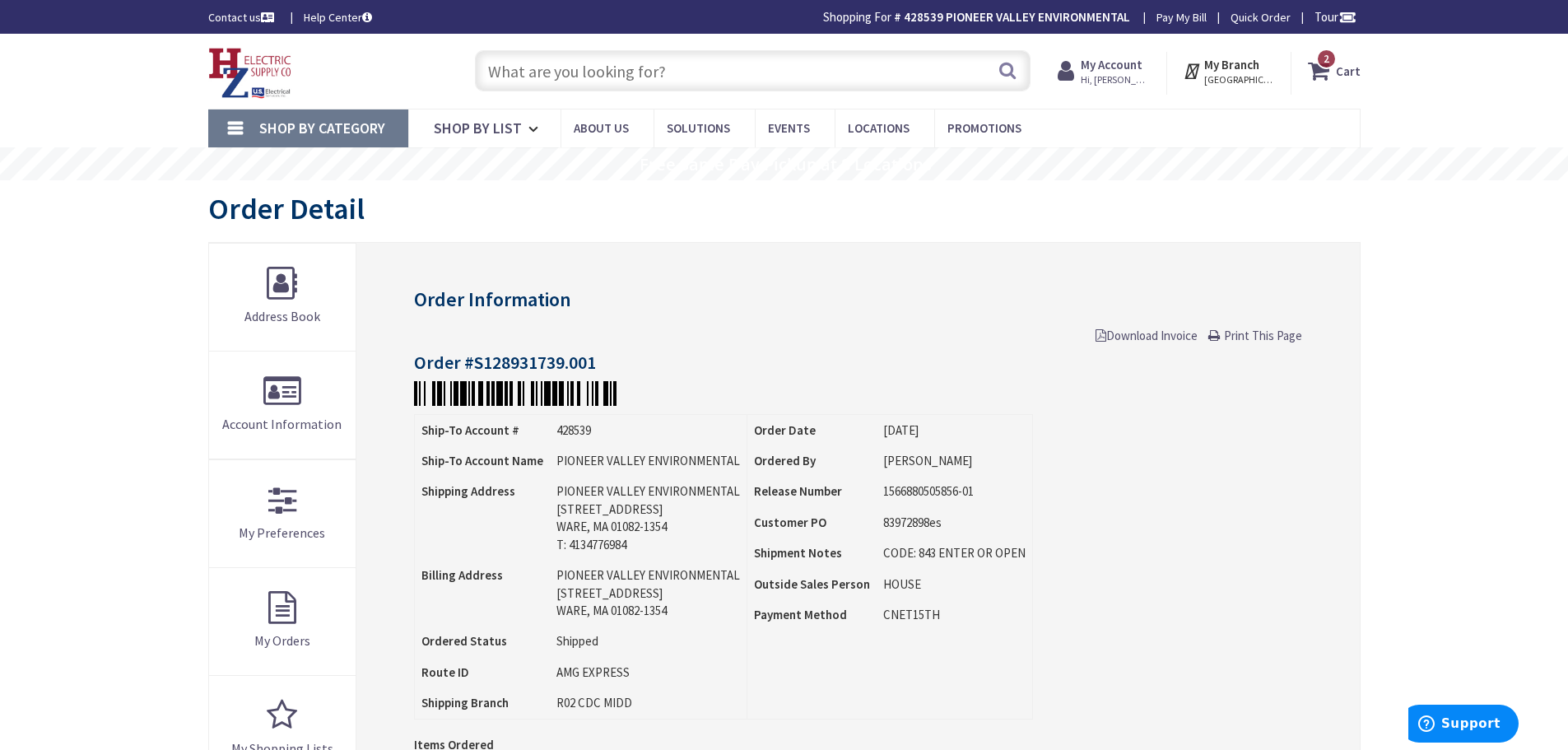
click at [757, 73] on input "text" at bounding box center [753, 71] width 556 height 41
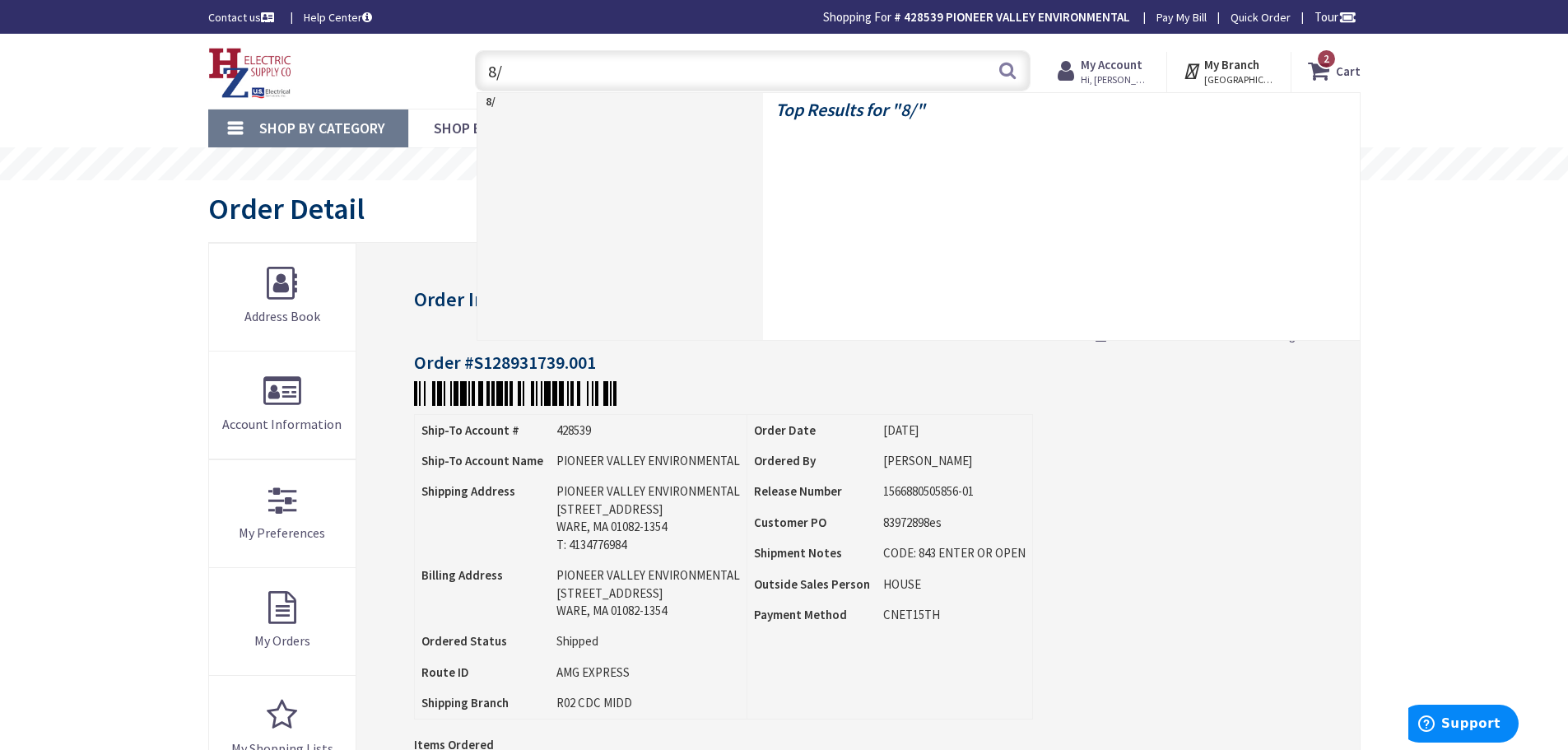
type input "8/3"
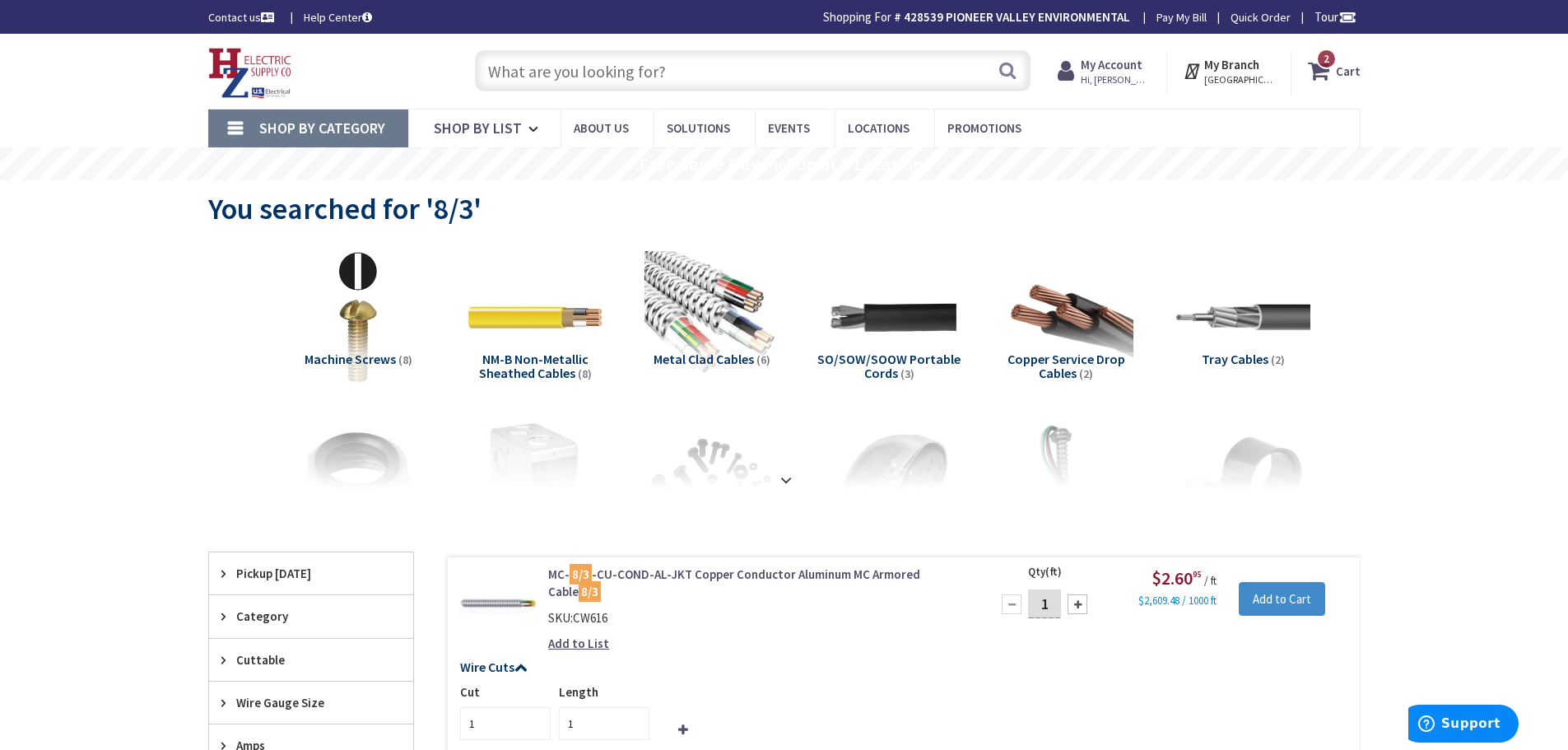
click at [245, 60] on img at bounding box center [250, 73] width 84 height 51
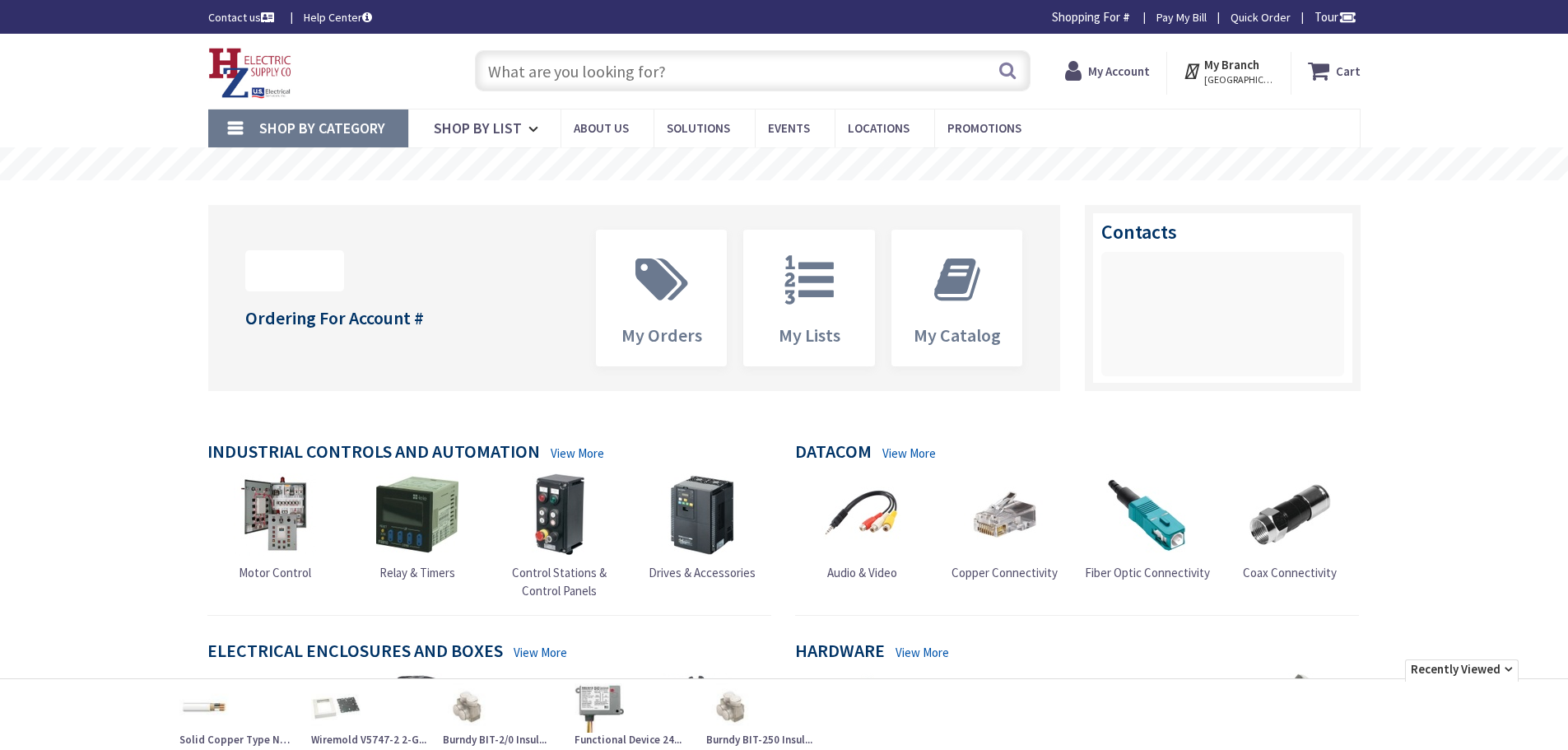
click at [832, 294] on icon at bounding box center [809, 280] width 66 height 49
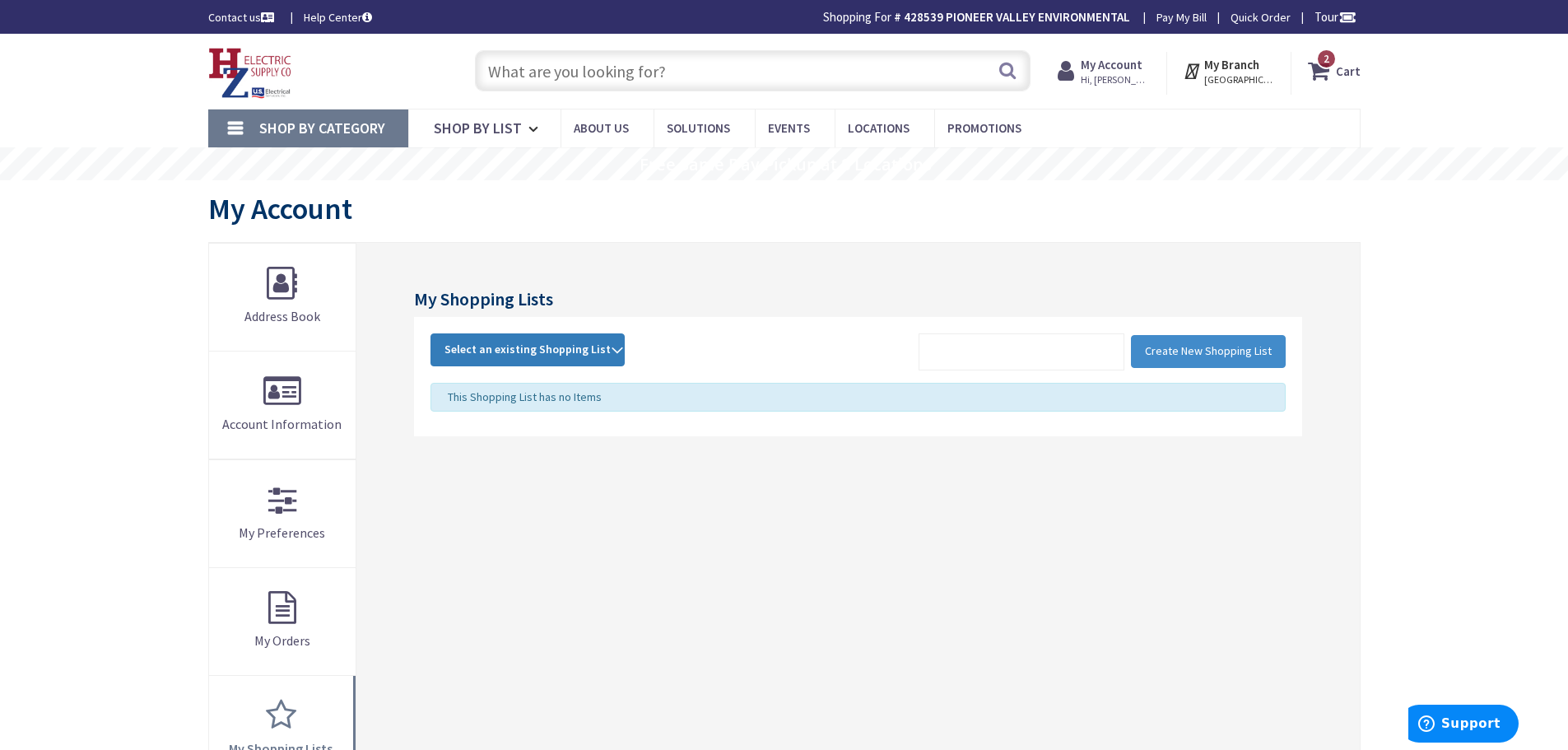
click at [599, 351] on strong "Select an existing Shopping List" at bounding box center [528, 350] width 167 height 20
click at [564, 458] on link "POP" at bounding box center [528, 460] width 192 height 37
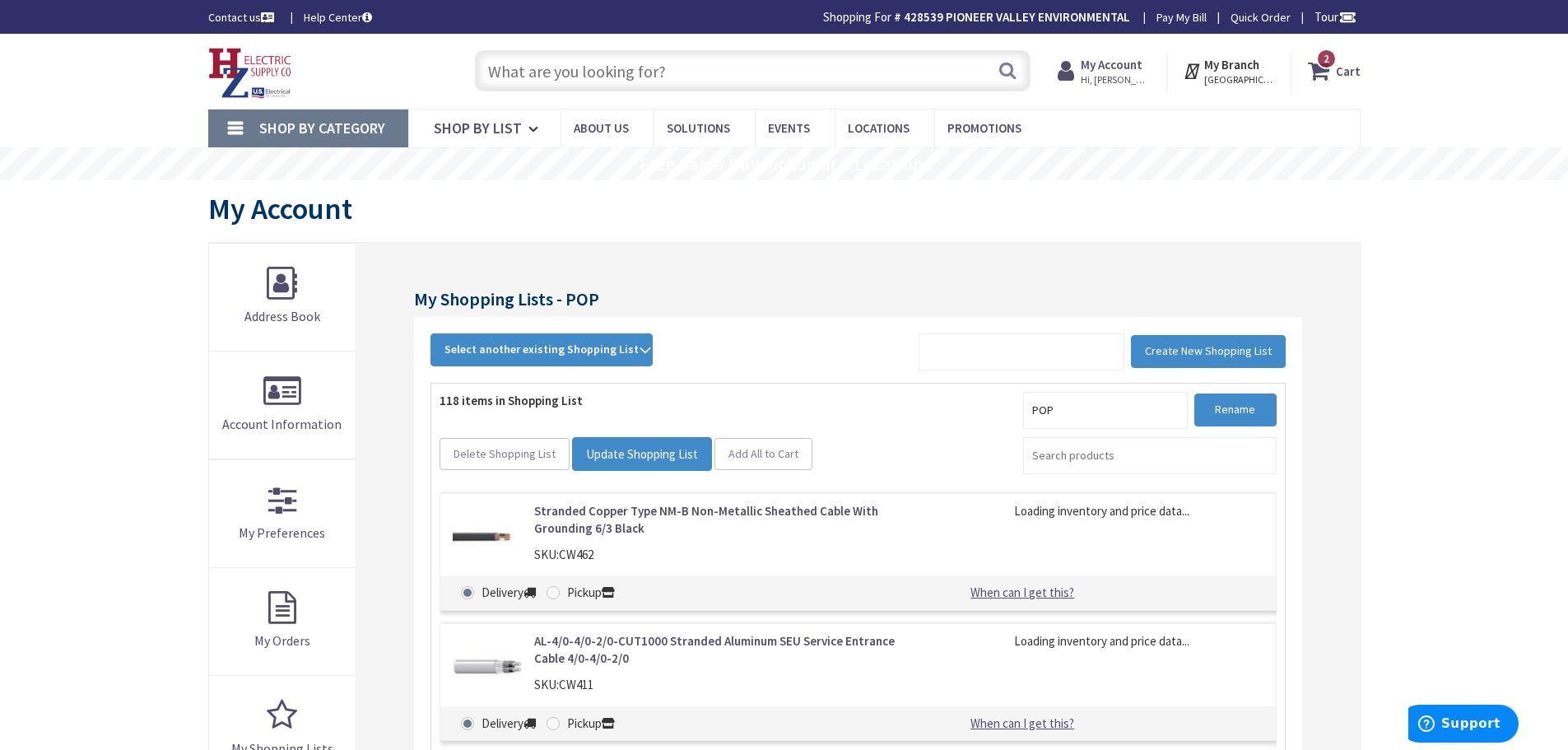
click at [778, 60] on input "text" at bounding box center [753, 71] width 556 height 41
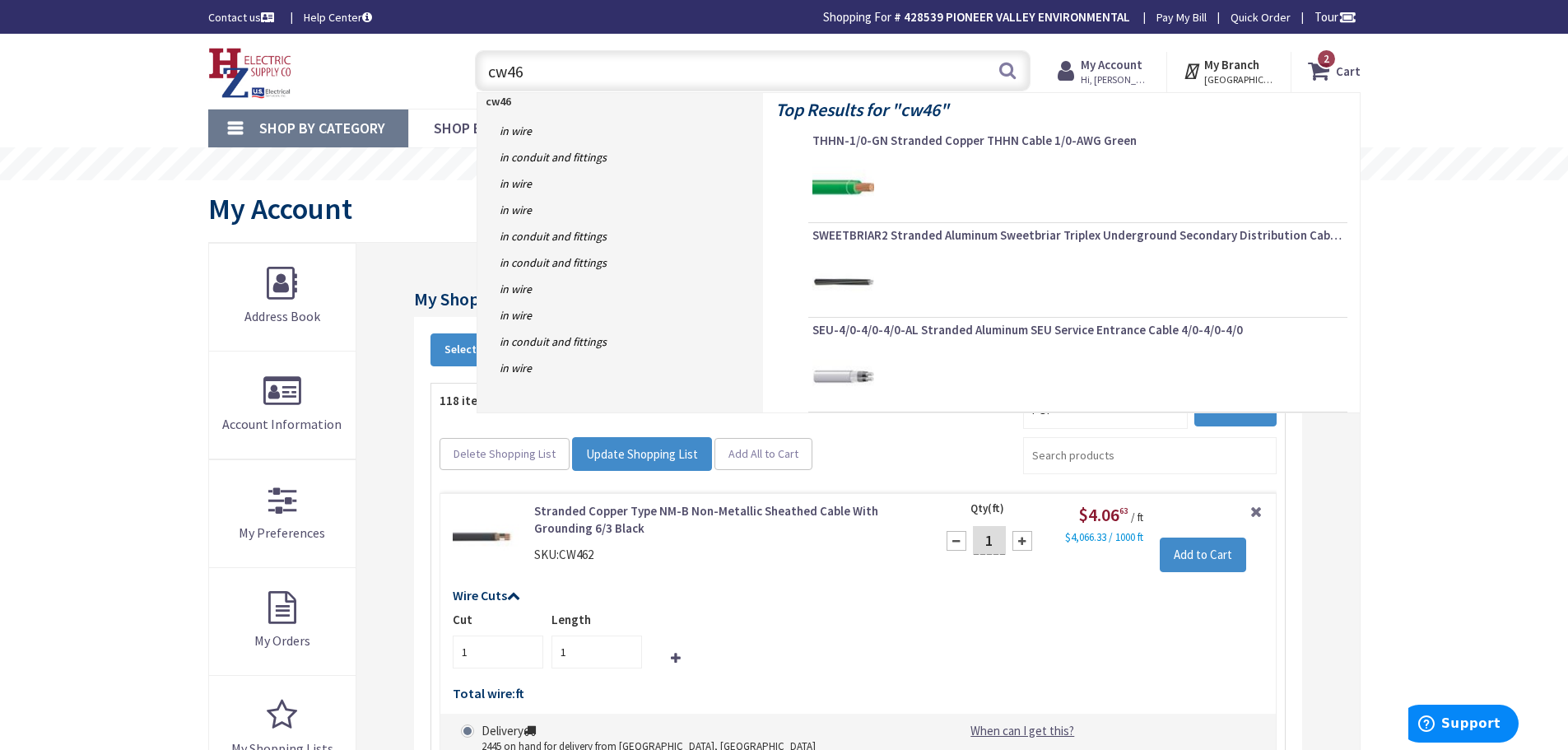
type input "cw461"
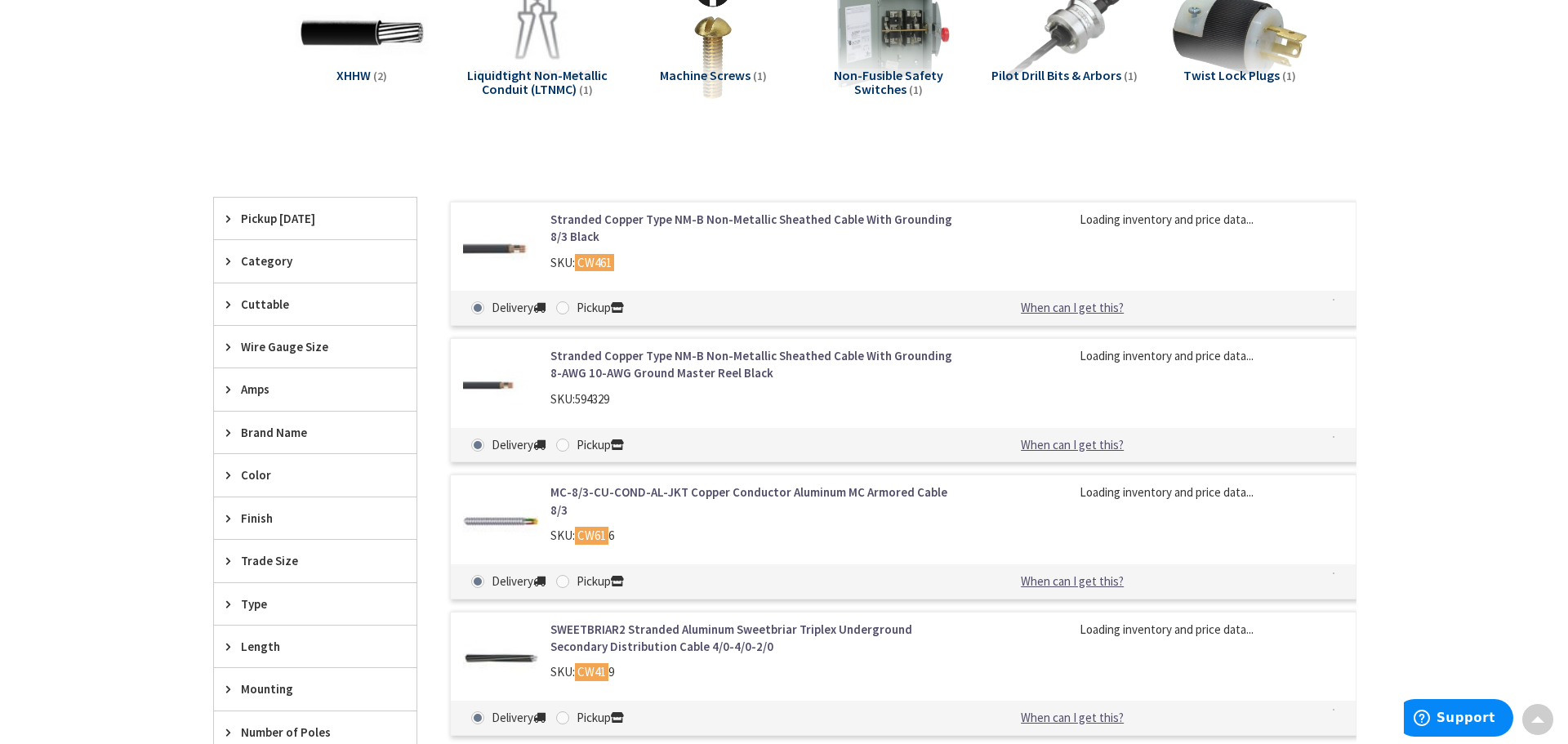
scroll to position [408, 0]
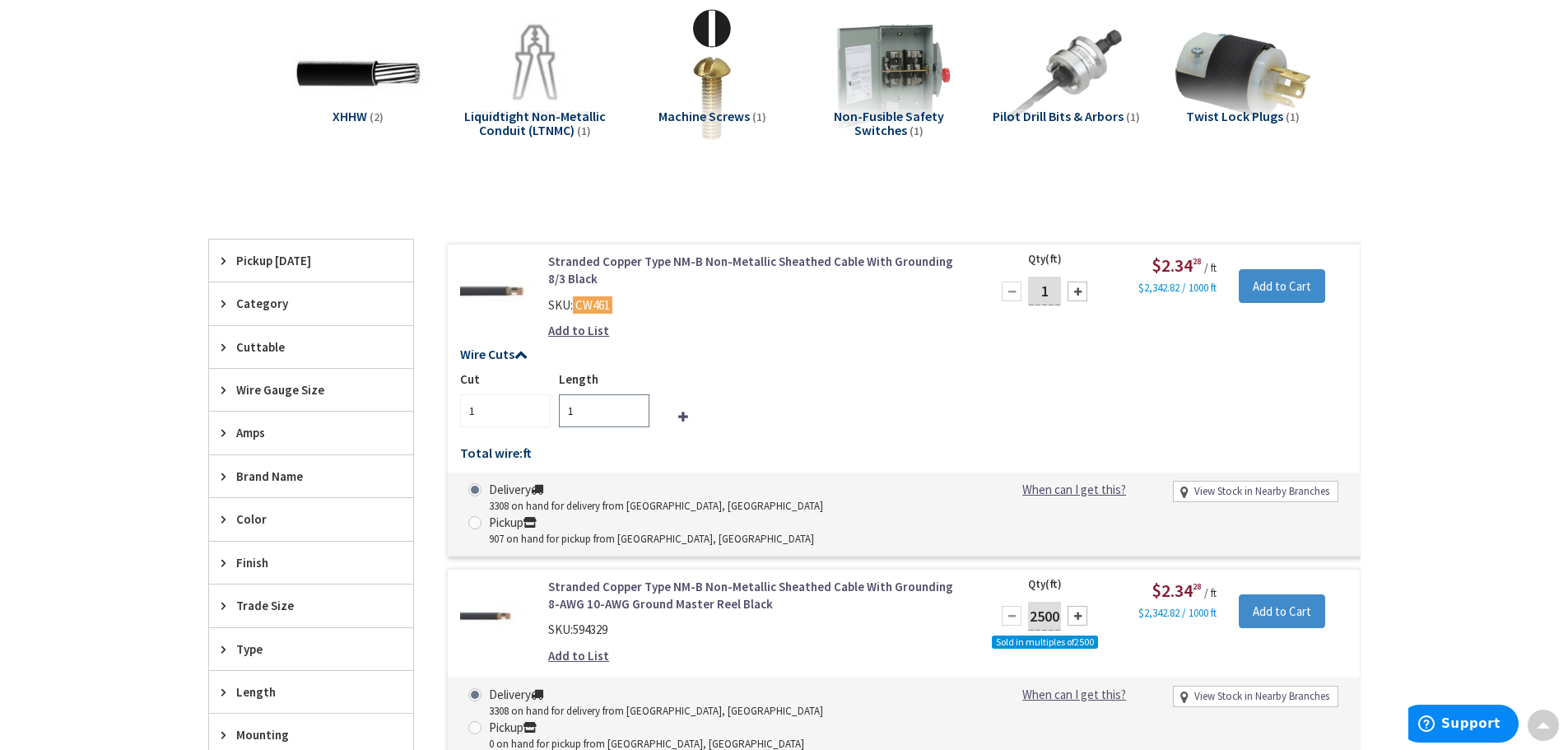
drag, startPoint x: 602, startPoint y: 407, endPoint x: 550, endPoint y: 407, distance: 52.0
click at [550, 407] on div "Length 1" at bounding box center [600, 398] width 99 height 57
type input "50"
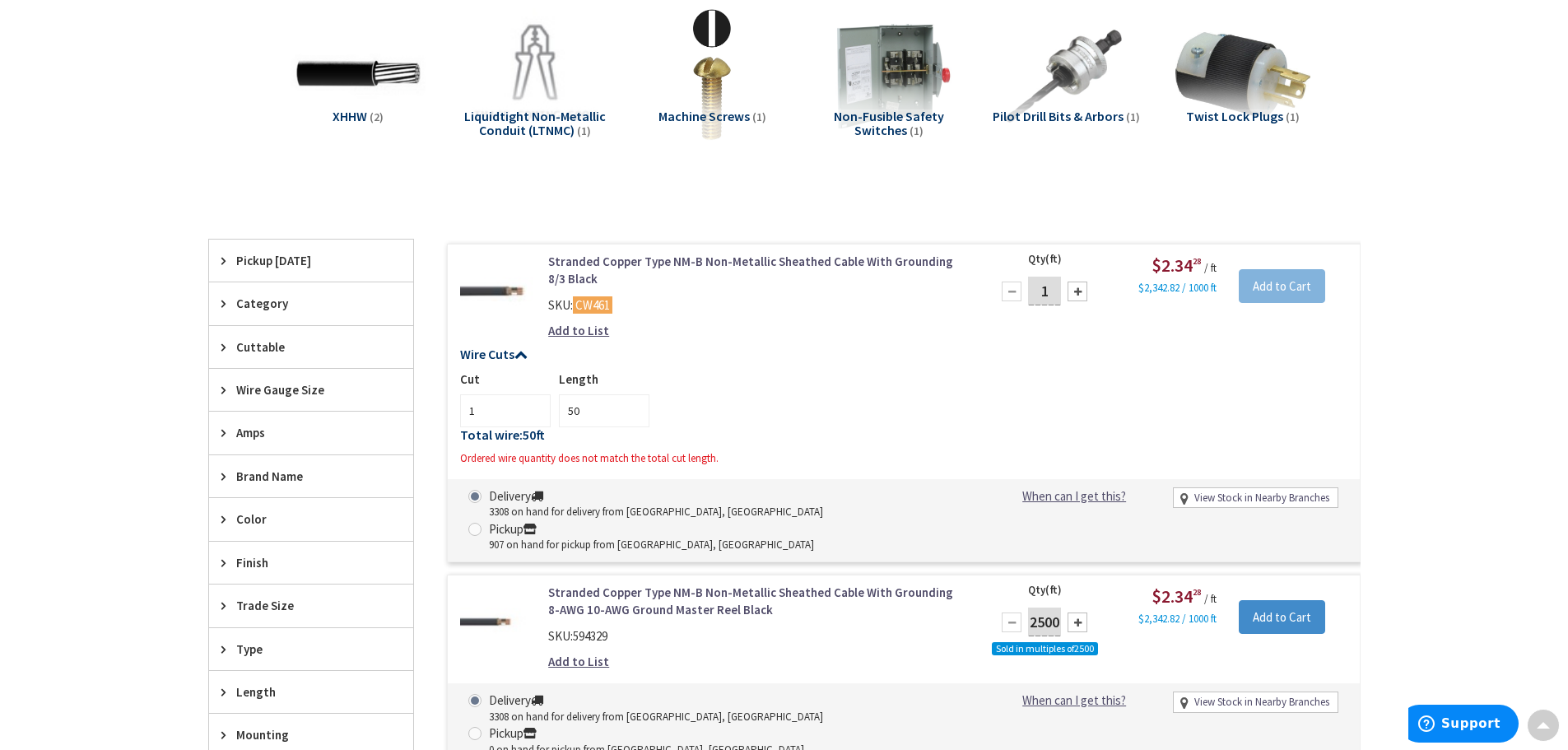
drag, startPoint x: 1051, startPoint y: 290, endPoint x: 1016, endPoint y: 290, distance: 35.0
click at [1021, 290] on div "1" at bounding box center [1044, 291] width 99 height 33
type input "50"
click at [1043, 365] on div "Wire Cuts Cut 1 Length 50 Total wire: 50 ft Ordered wire quantity does not matc…" at bounding box center [904, 410] width 912 height 126
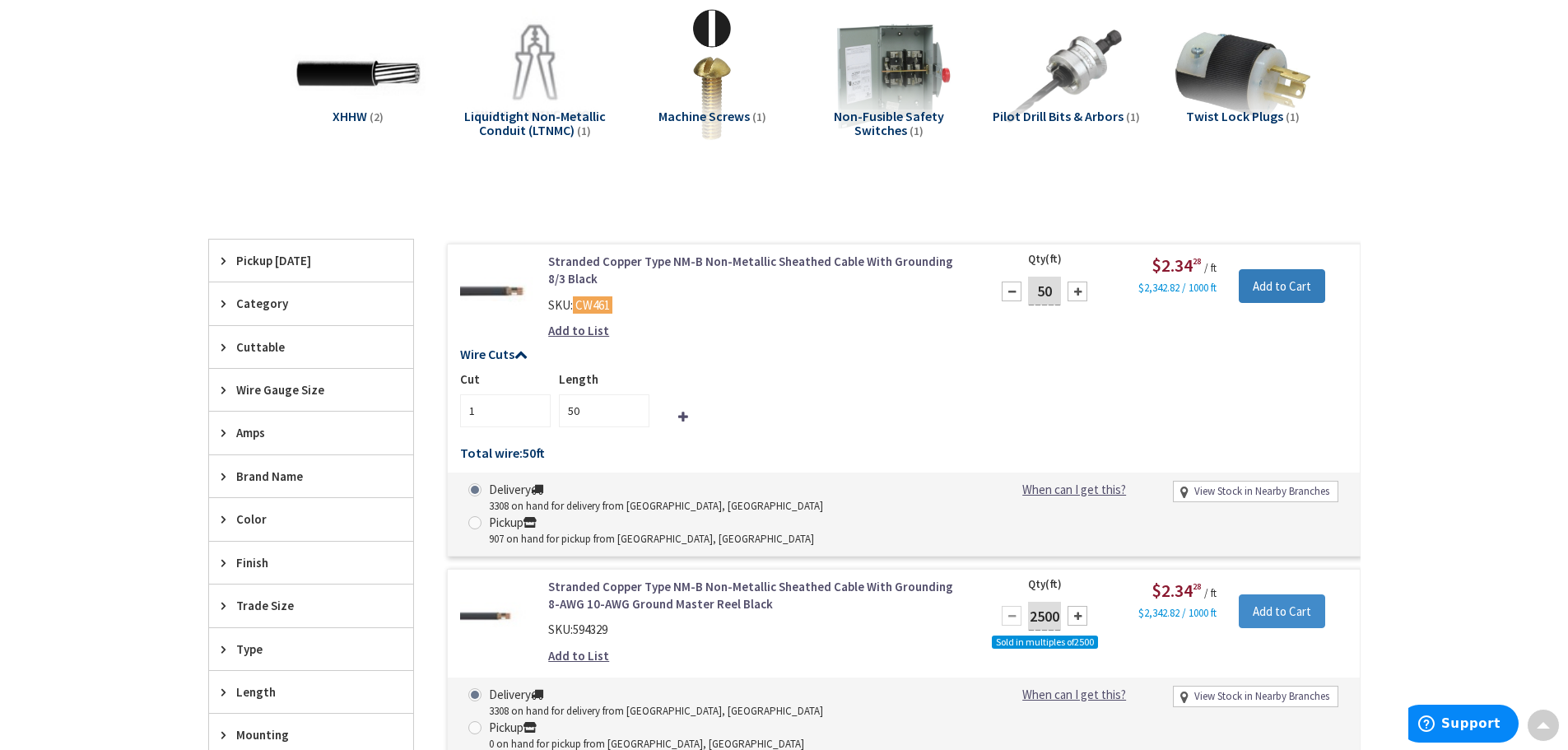
click at [1301, 281] on input "Add to Cart" at bounding box center [1281, 287] width 86 height 35
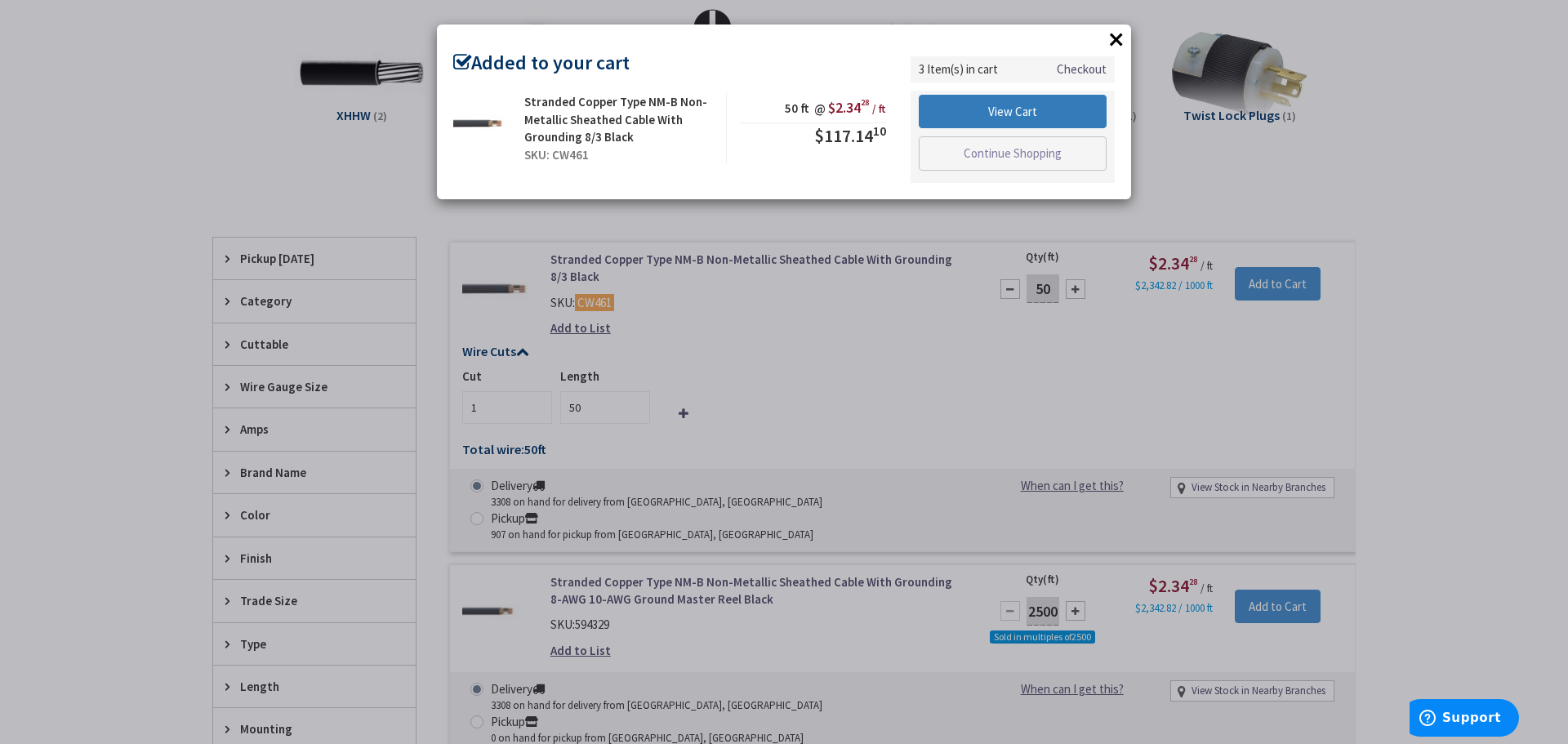
click at [993, 106] on link "View Cart" at bounding box center [1013, 112] width 188 height 35
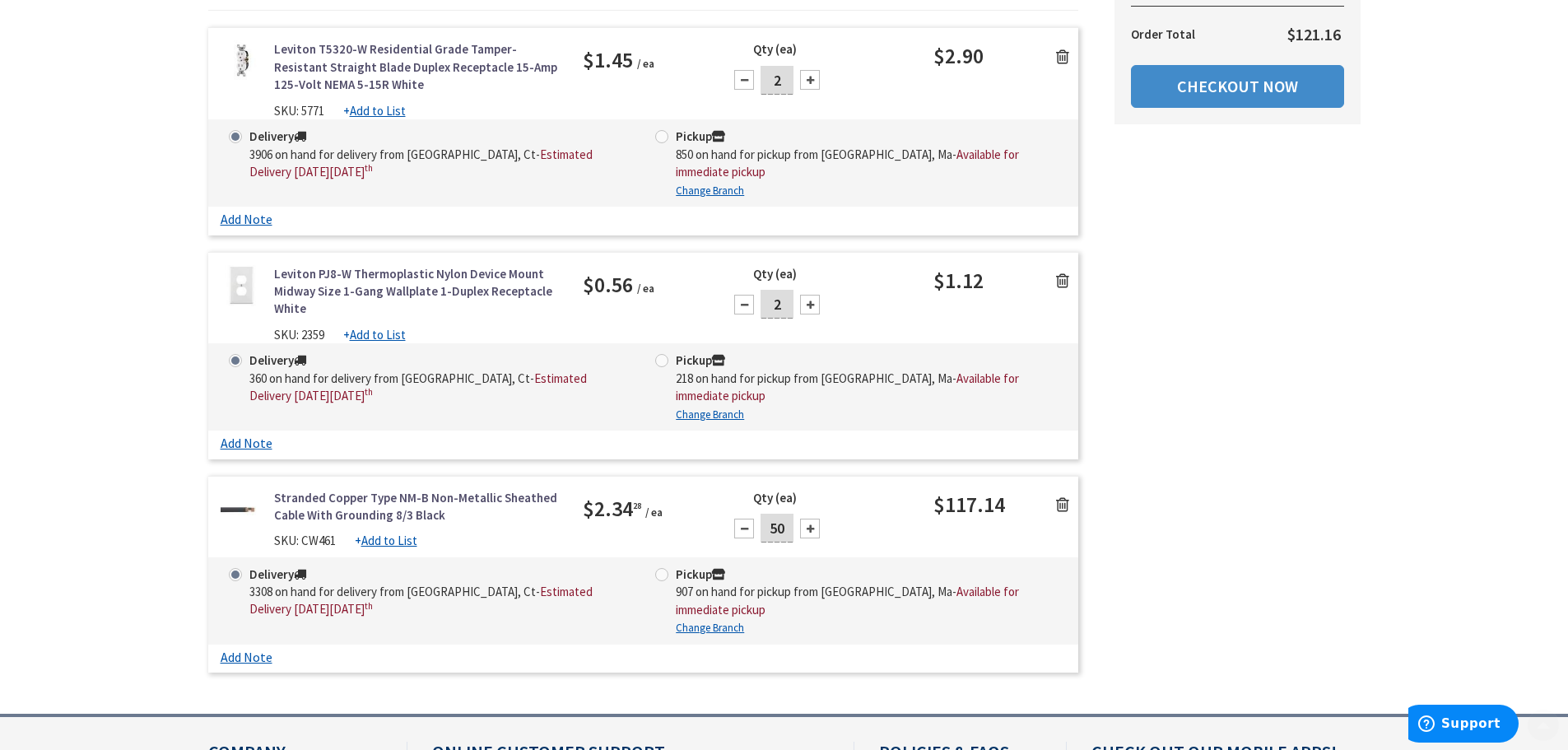
scroll to position [411, 0]
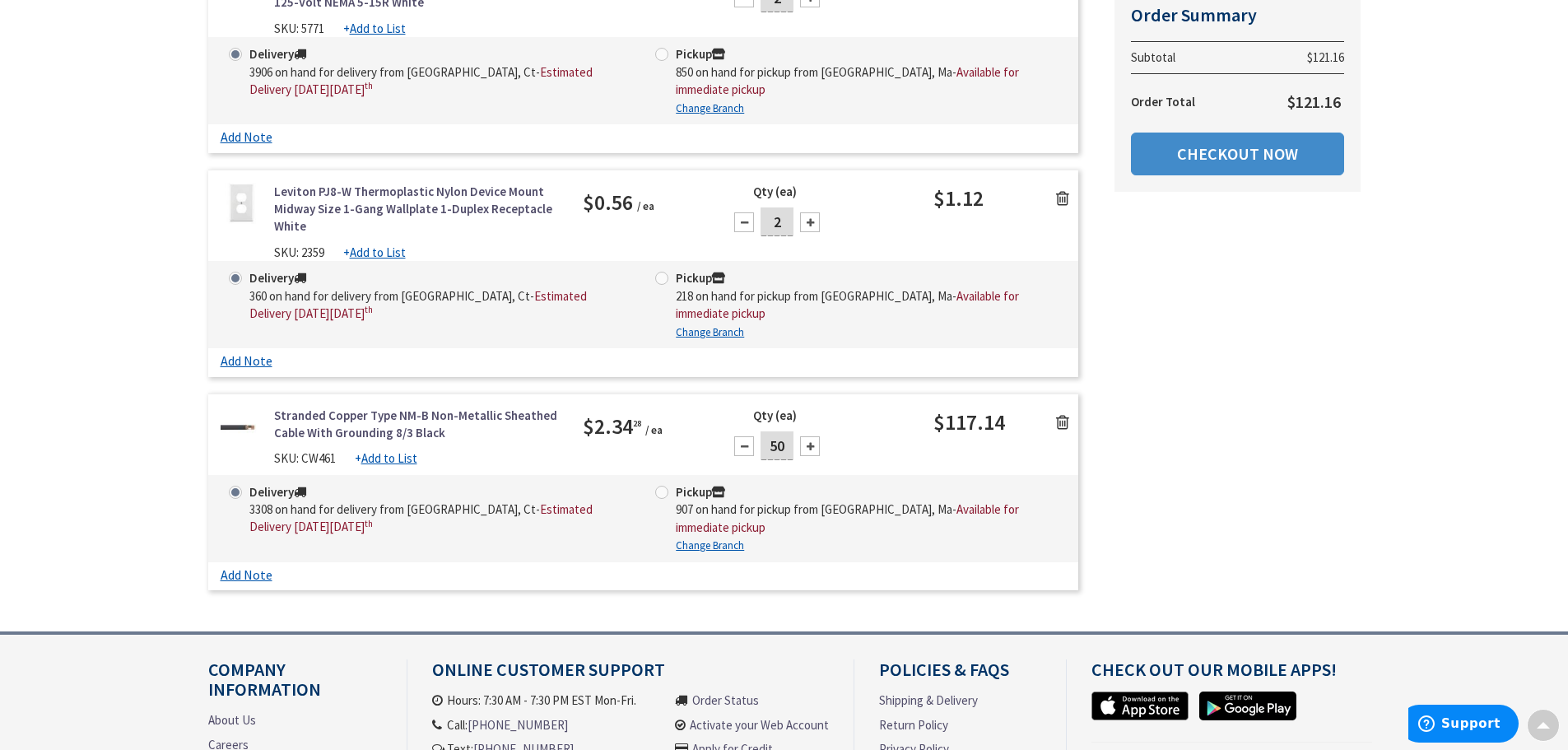
click at [1062, 422] on icon at bounding box center [1062, 422] width 13 height 16
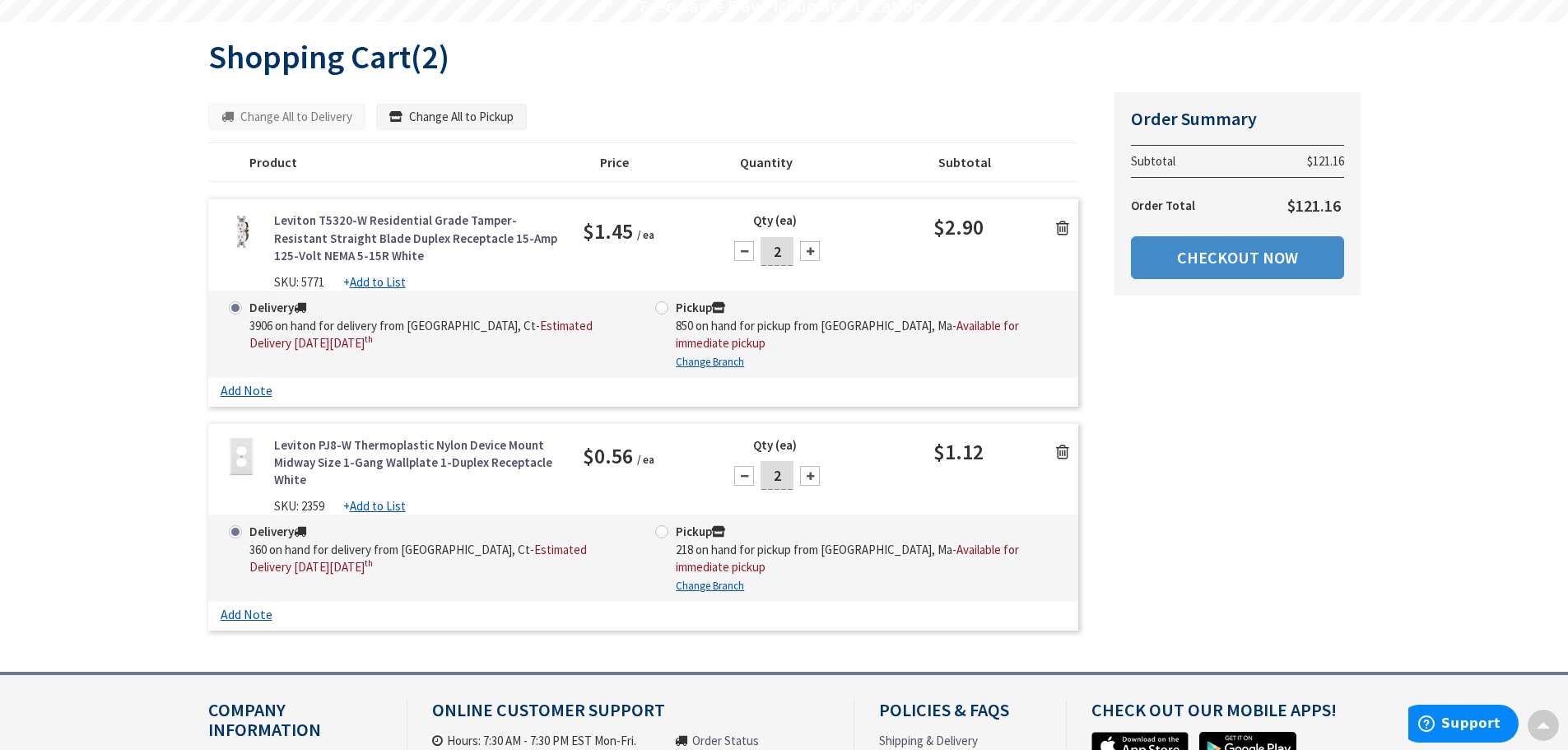
scroll to position [157, 0]
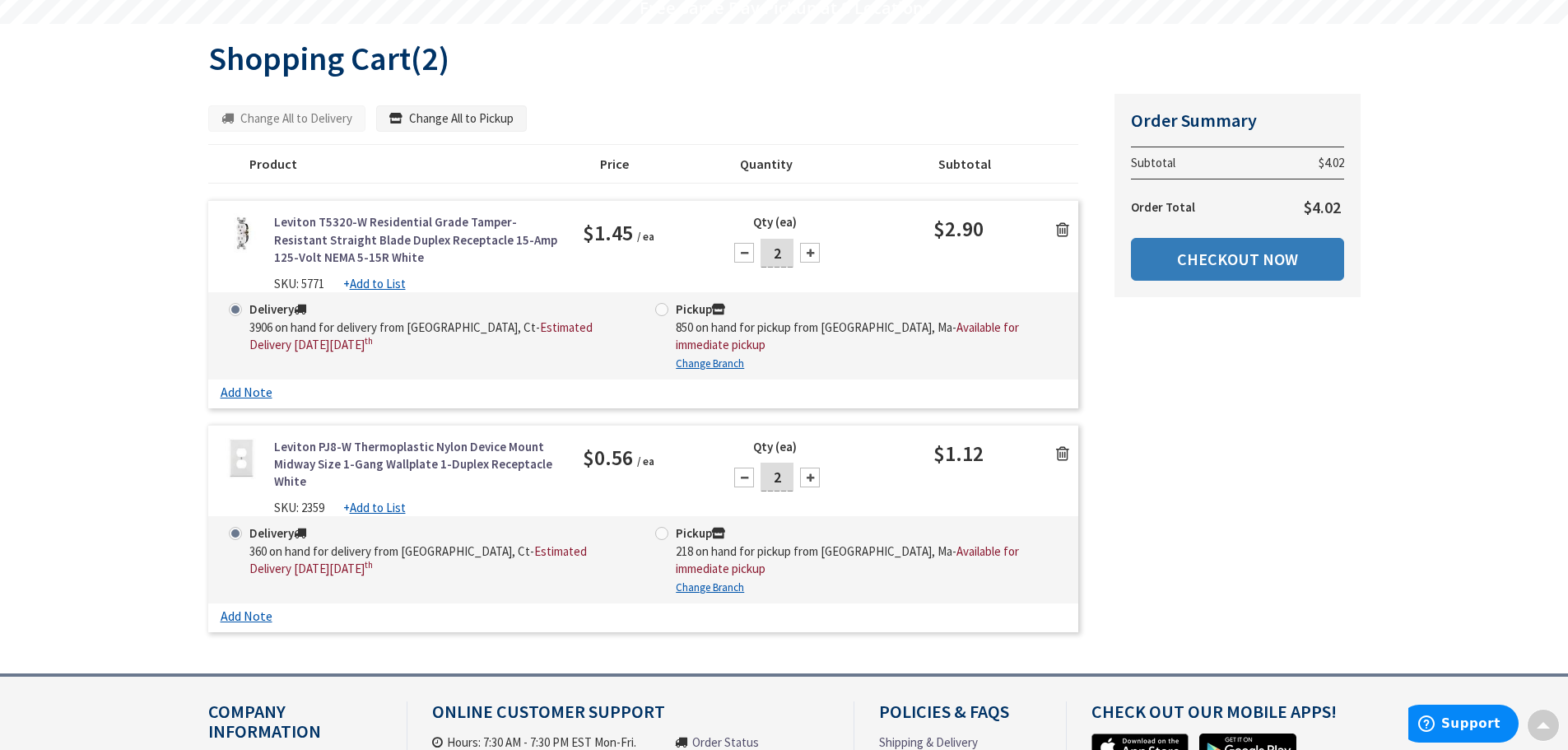
click at [1276, 266] on link "Checkout Now" at bounding box center [1237, 259] width 213 height 43
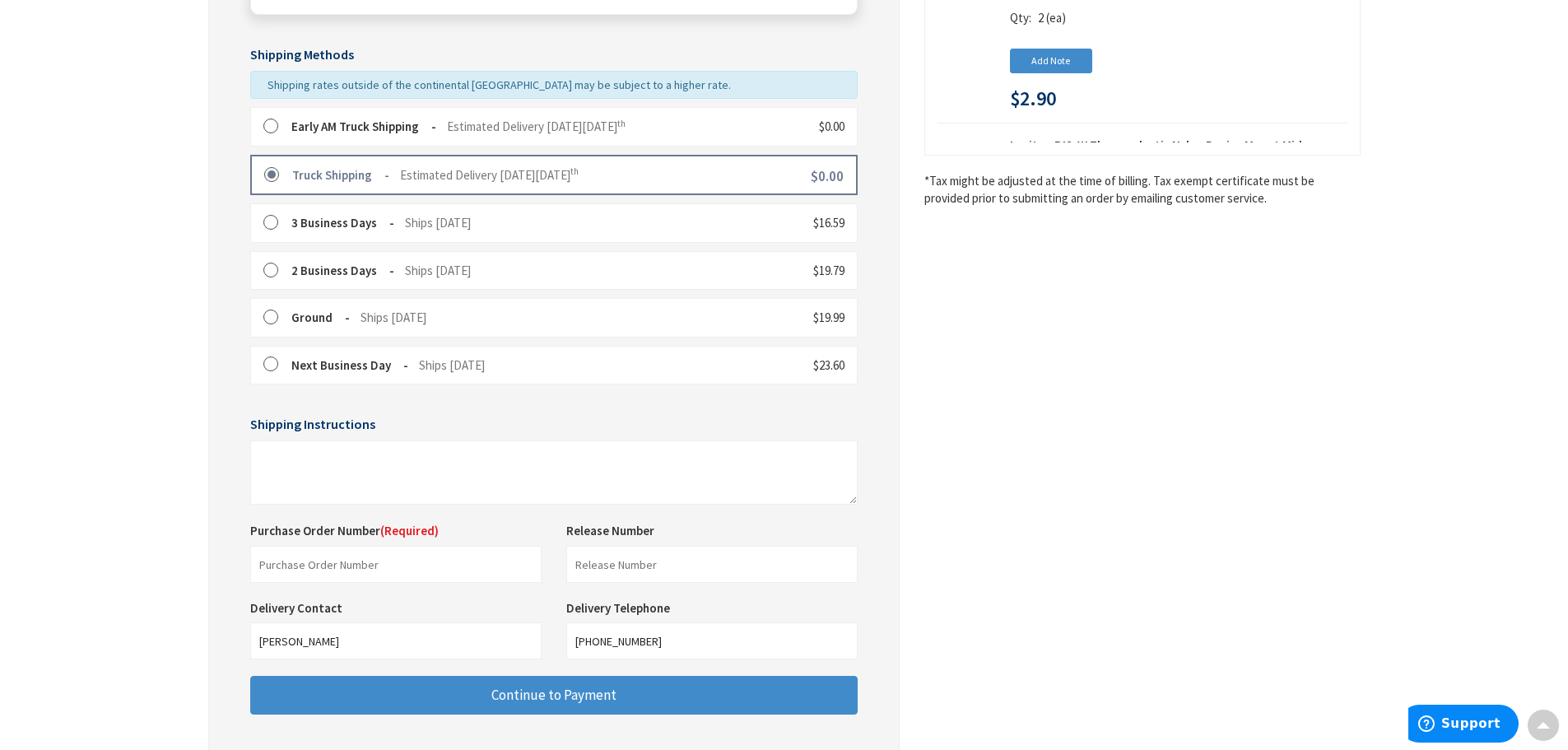
scroll to position [516, 0]
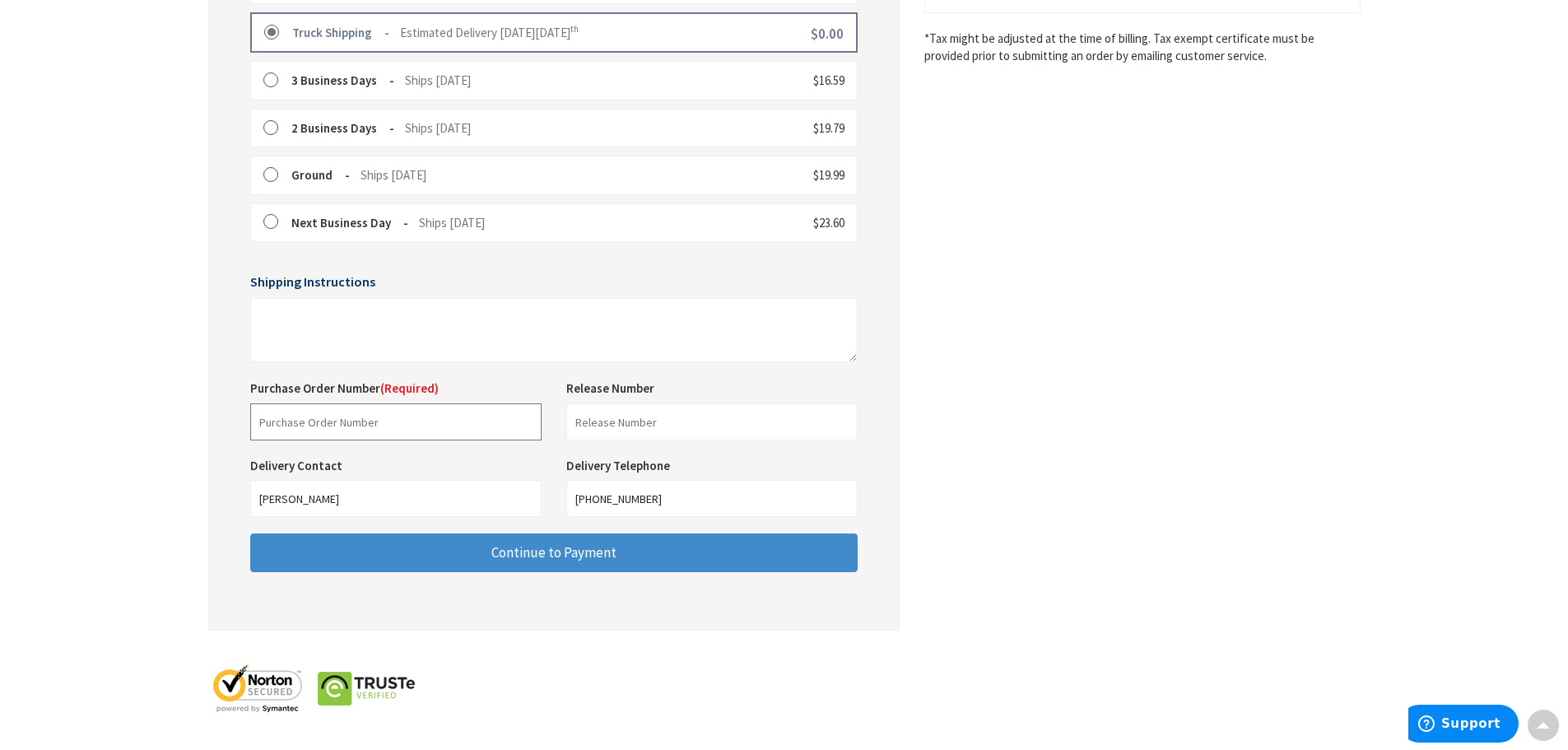
click at [431, 417] on input "text" at bounding box center [396, 421] width 291 height 37
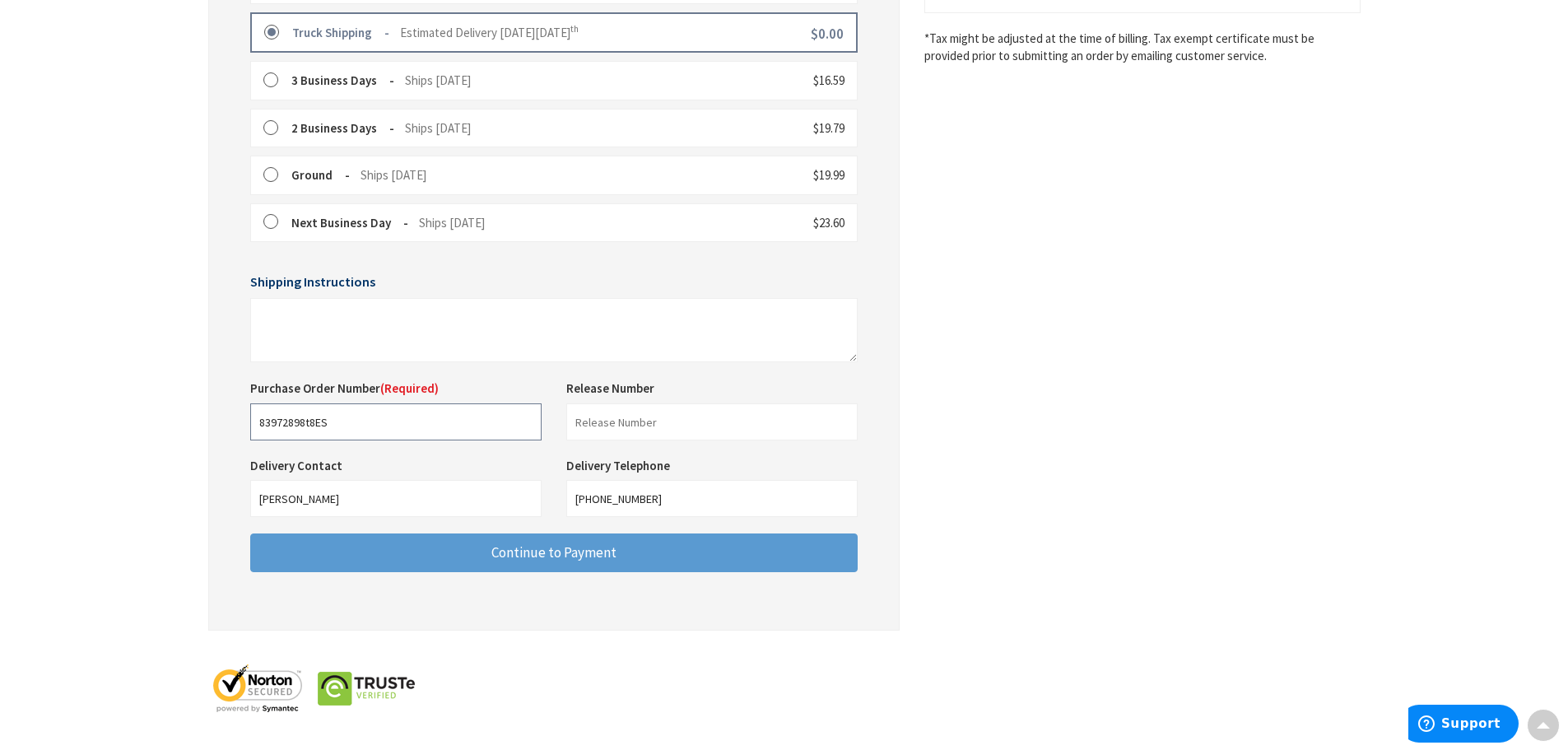
type input "83972898t8ES"
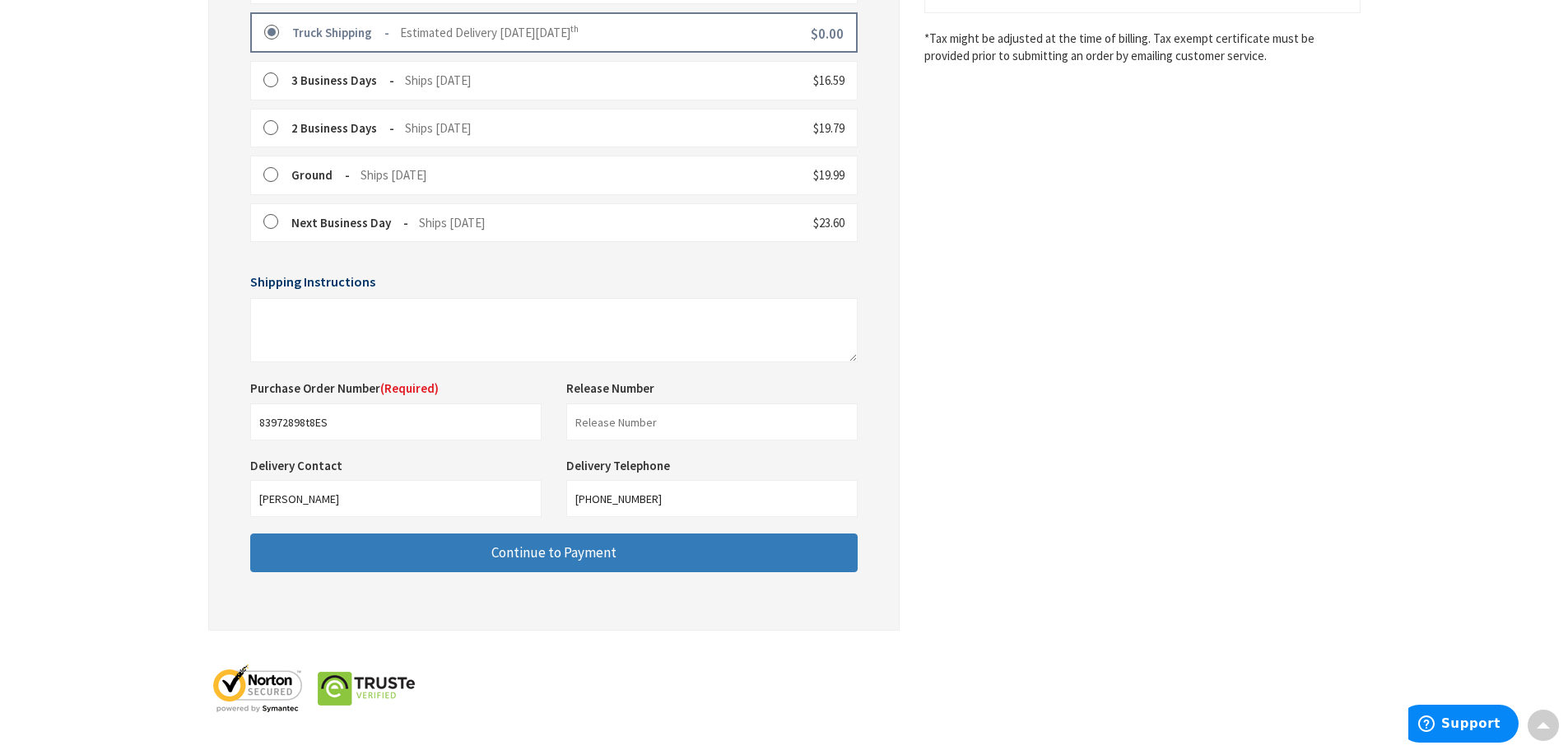
click at [609, 553] on span "Continue to Payment" at bounding box center [553, 552] width 125 height 18
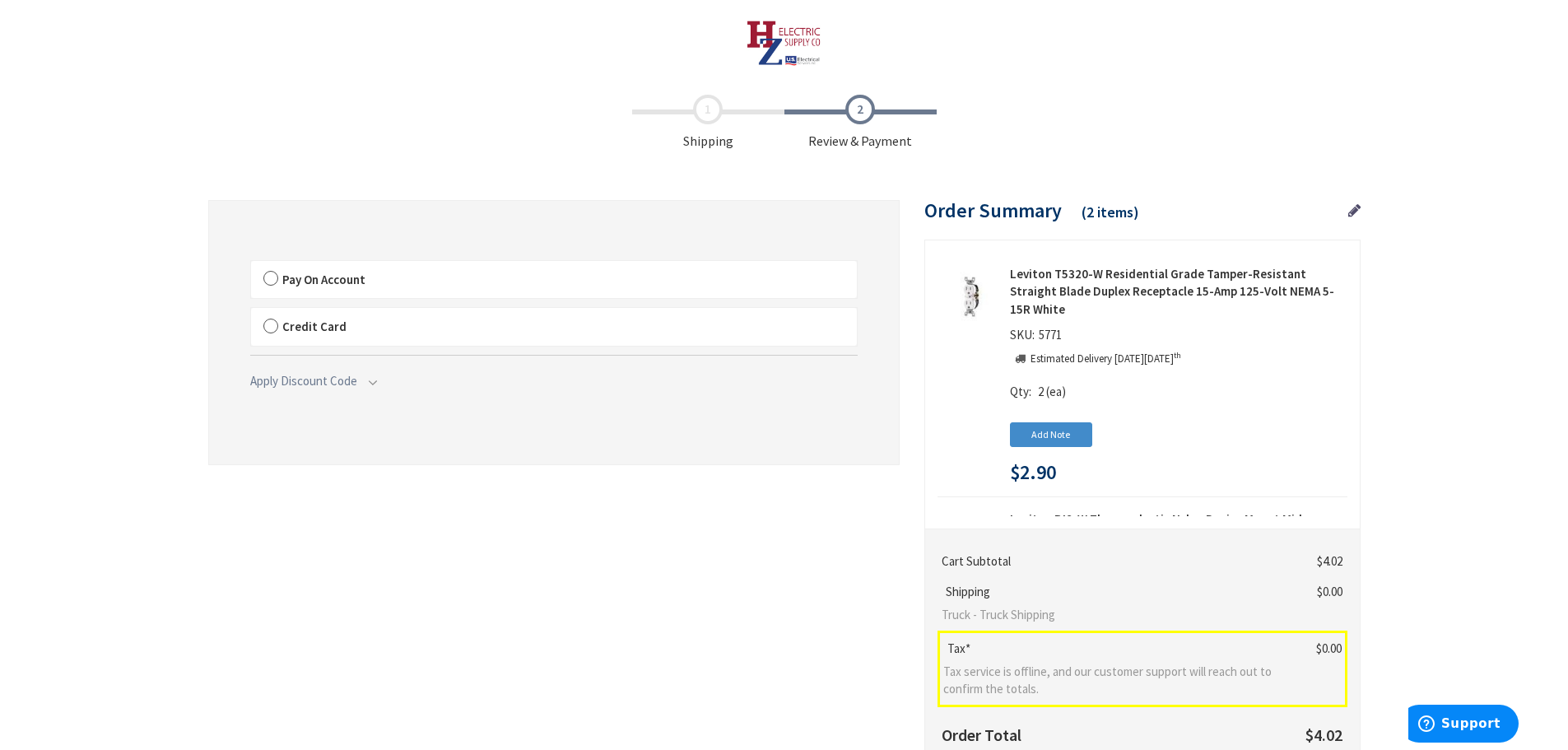
click at [274, 277] on label "Pay On Account" at bounding box center [553, 279] width 605 height 38
click at [251, 264] on input "Pay On Account" at bounding box center [251, 264] width 0 height 0
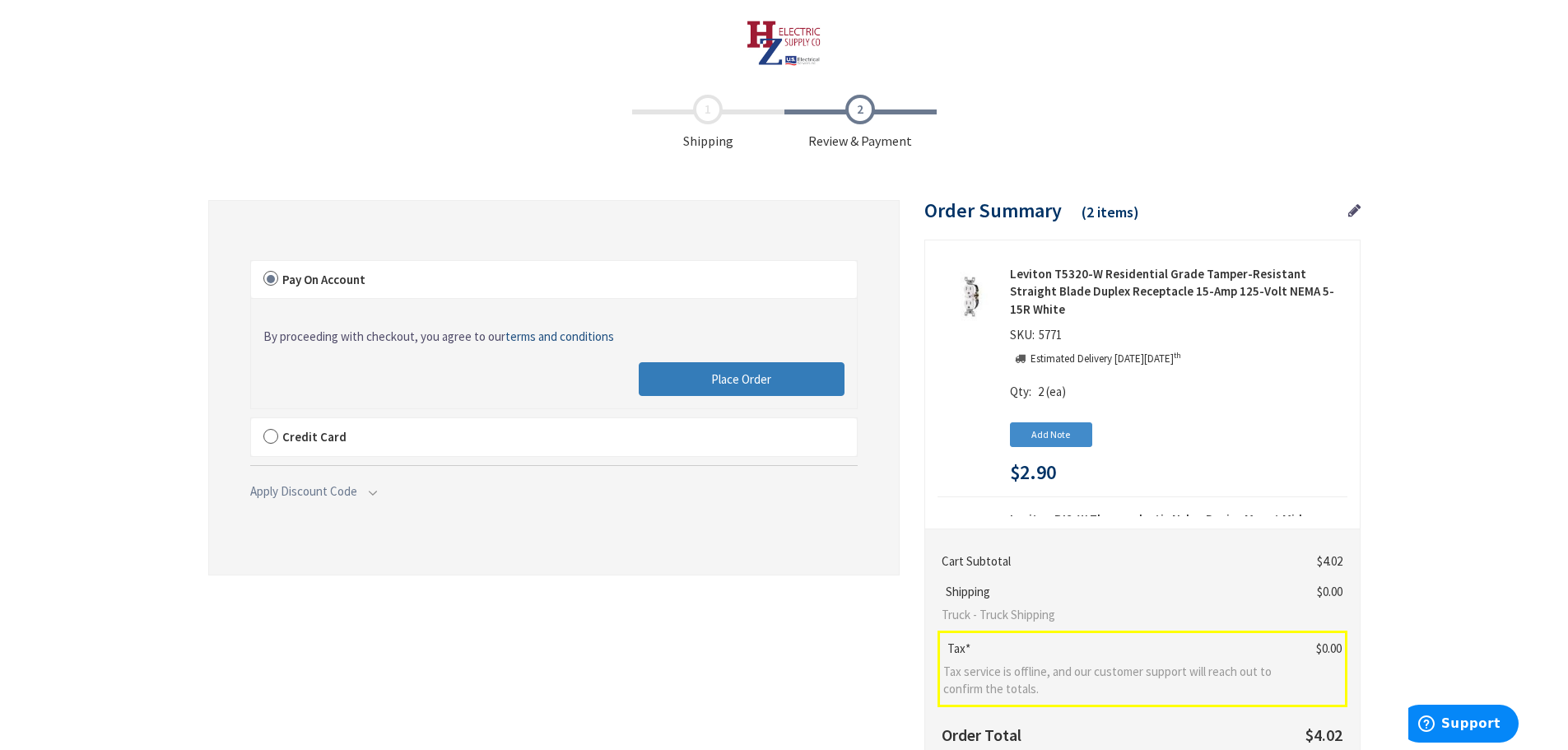
click at [738, 383] on span "Place Order" at bounding box center [741, 378] width 60 height 16
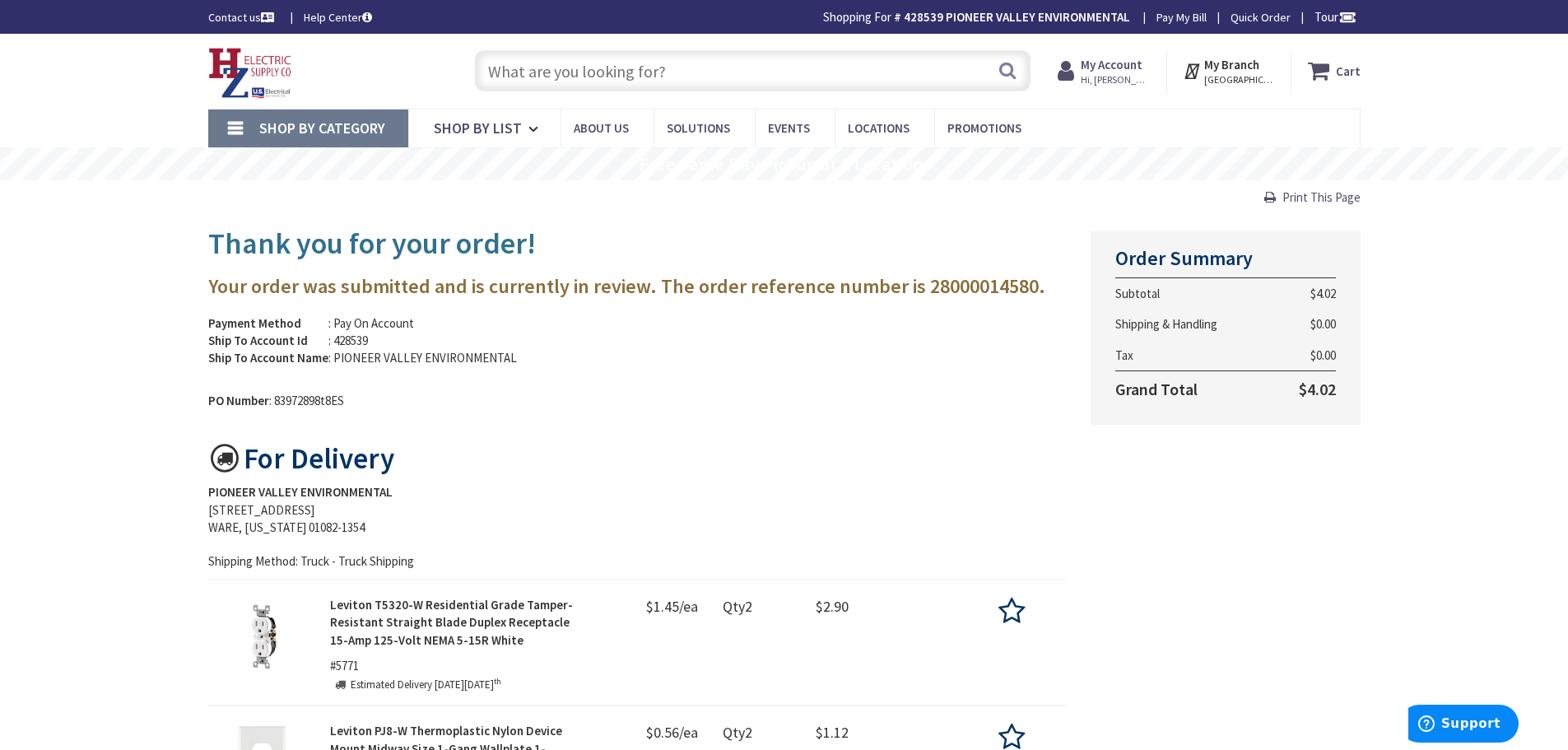
click at [235, 65] on img at bounding box center [250, 73] width 84 height 51
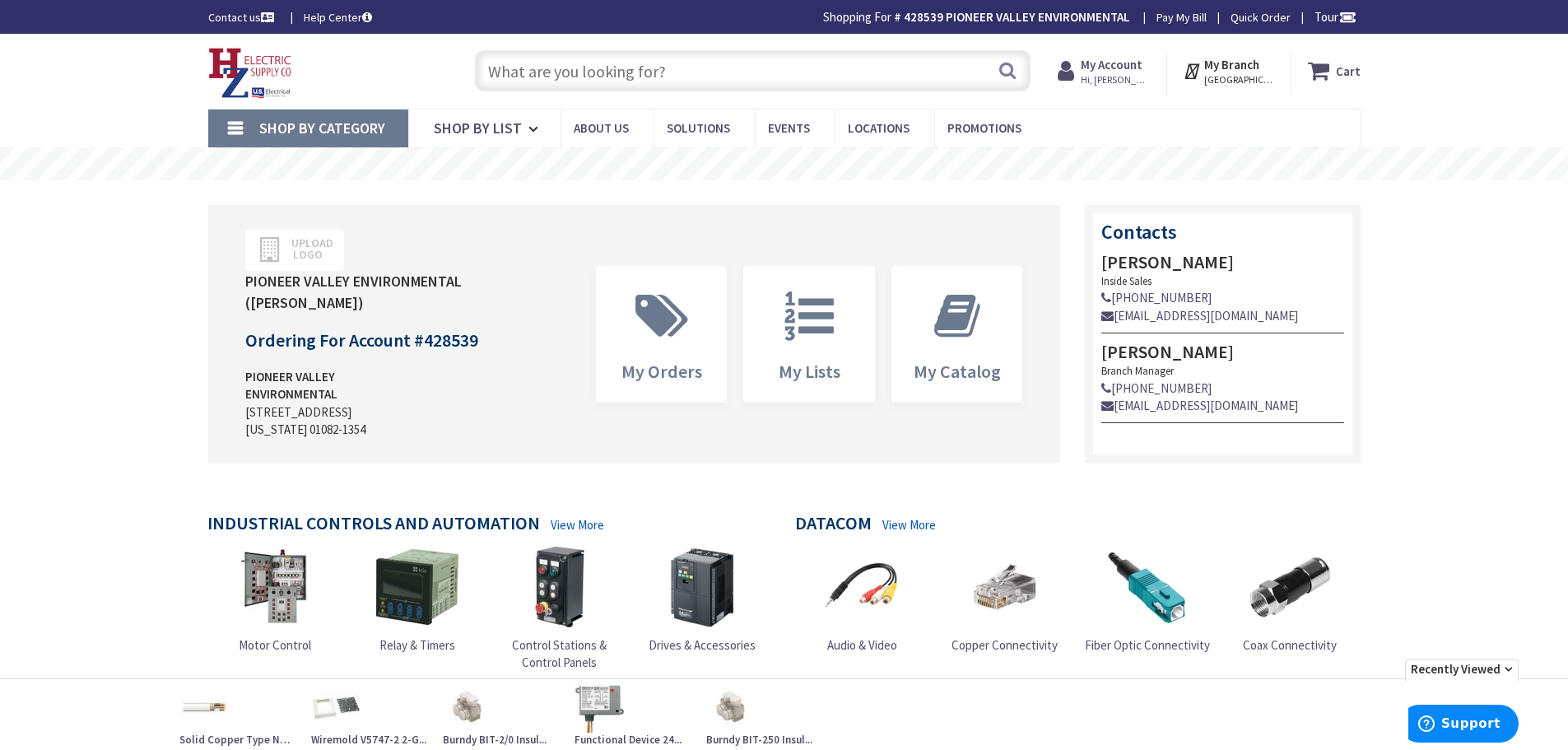
click at [606, 69] on input "text" at bounding box center [753, 71] width 556 height 41
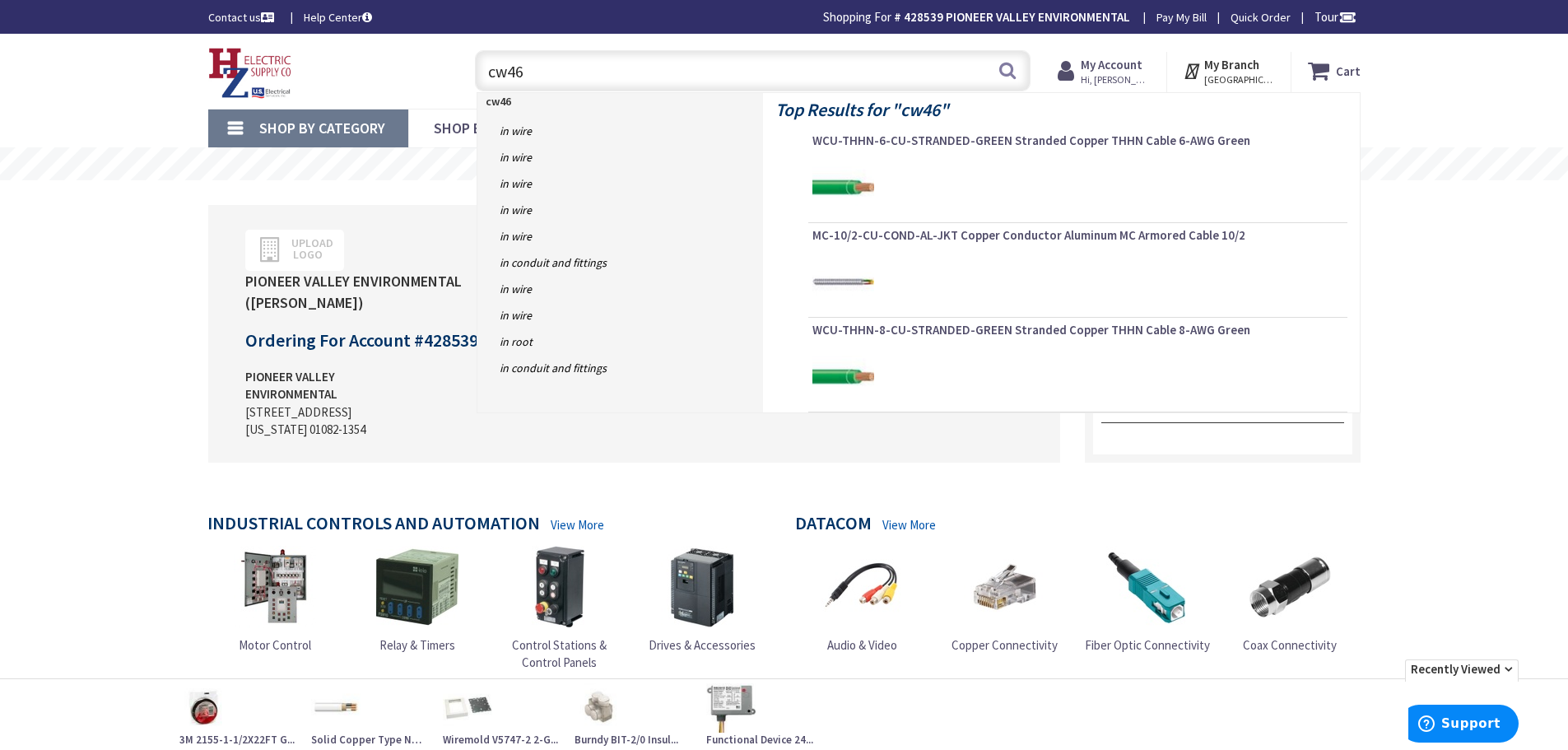
type input "cw461"
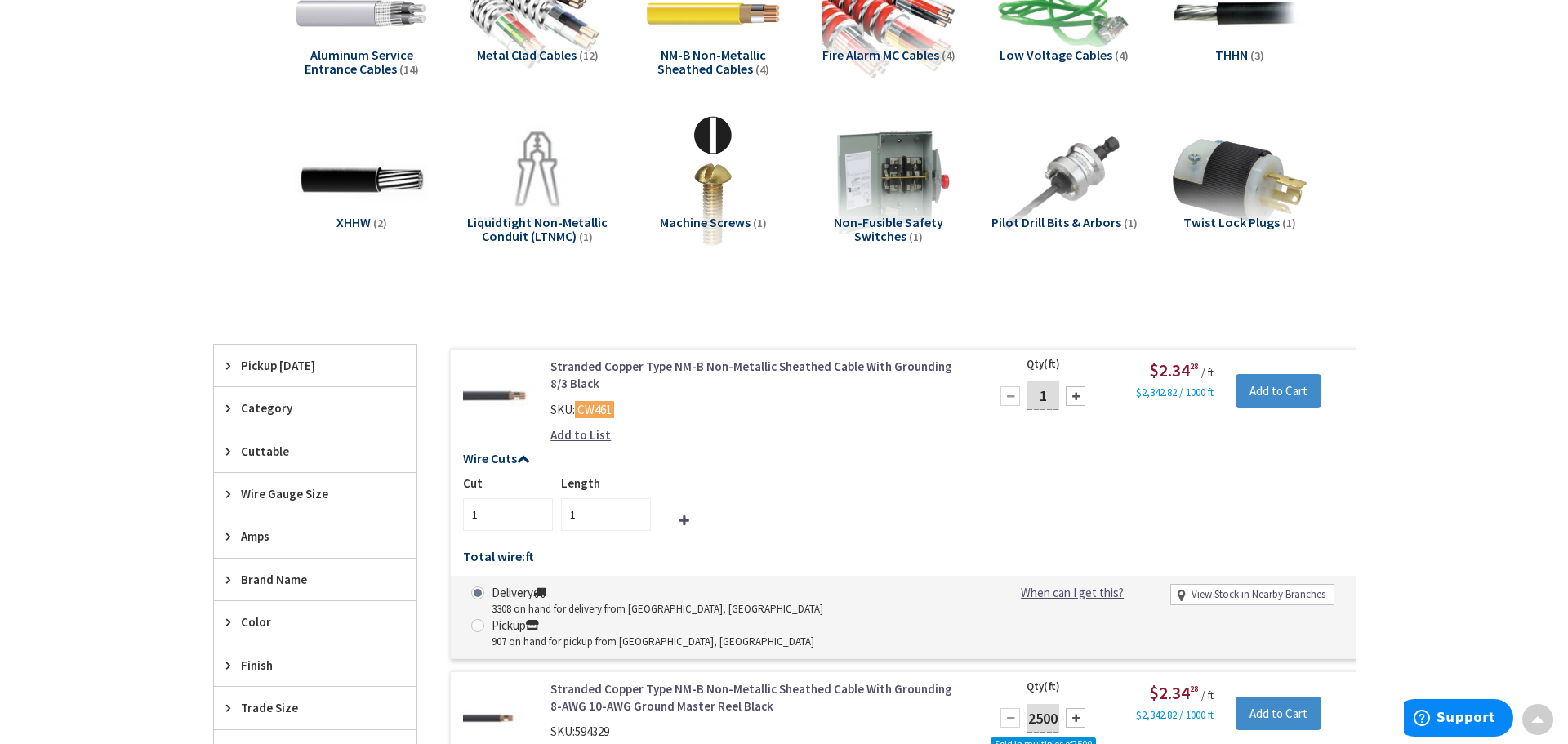
scroll to position [326, 0]
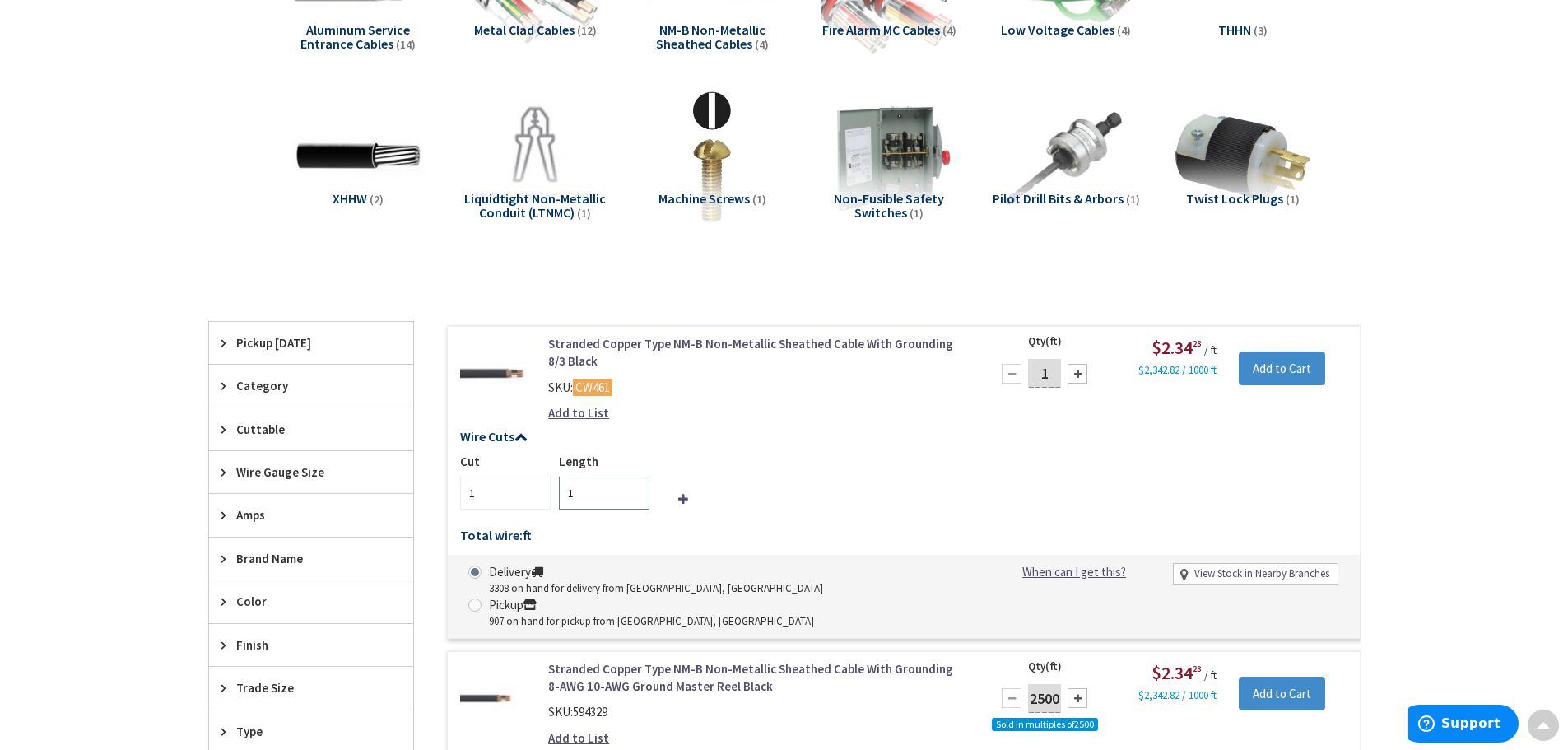
drag, startPoint x: 588, startPoint y: 484, endPoint x: 540, endPoint y: 488, distance: 48.2
click at [540, 488] on div "Cut 1 Length 1" at bounding box center [903, 481] width 887 height 57
type input "50"
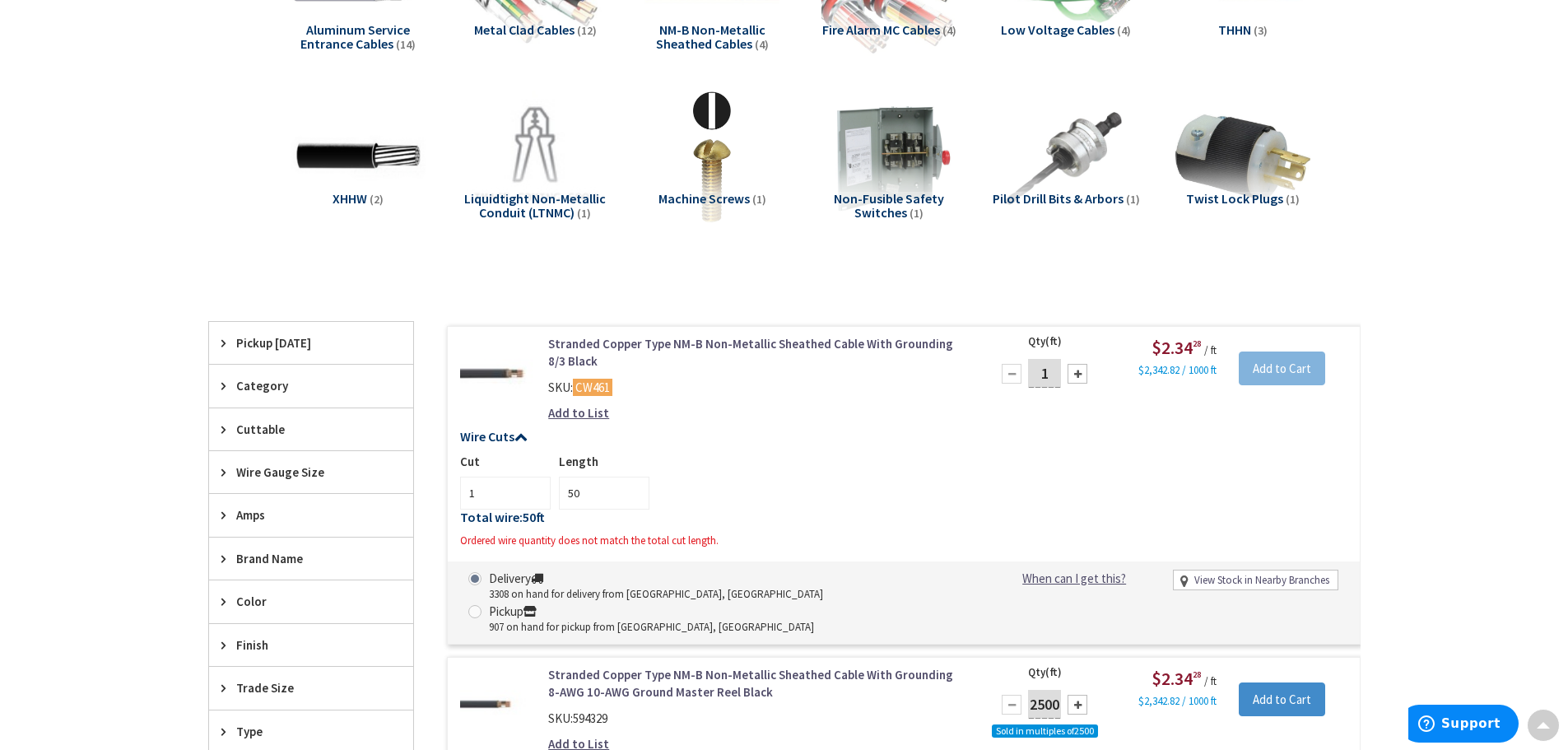
drag, startPoint x: 1050, startPoint y: 371, endPoint x: 1018, endPoint y: 369, distance: 32.1
click at [1018, 369] on div "1" at bounding box center [1044, 374] width 99 height 33
type input "50"
click at [943, 462] on div "Cut 1 Length 50" at bounding box center [903, 481] width 887 height 57
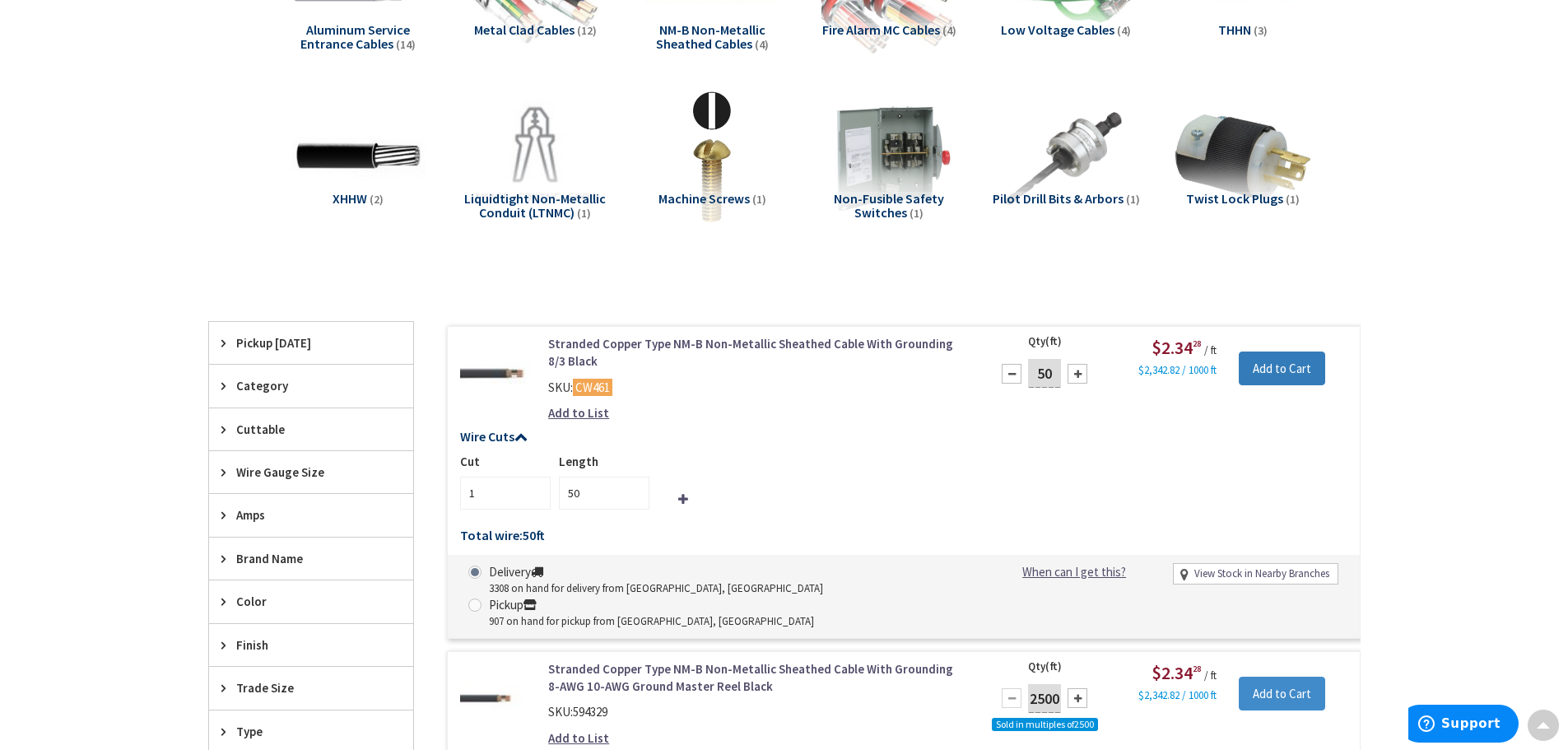
click at [1288, 375] on input "Add to Cart" at bounding box center [1281, 369] width 86 height 35
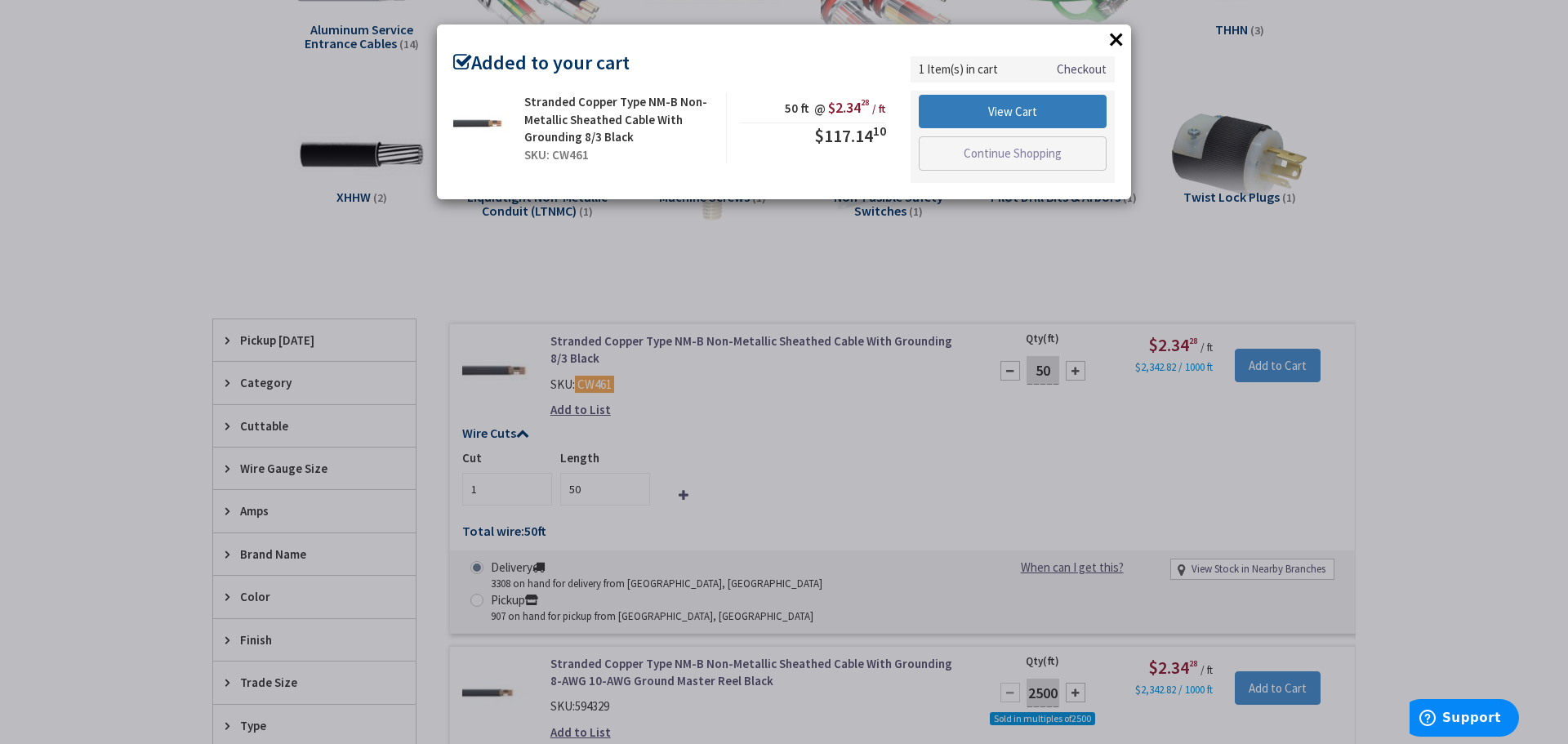
click at [966, 112] on link "View Cart" at bounding box center [1013, 112] width 188 height 35
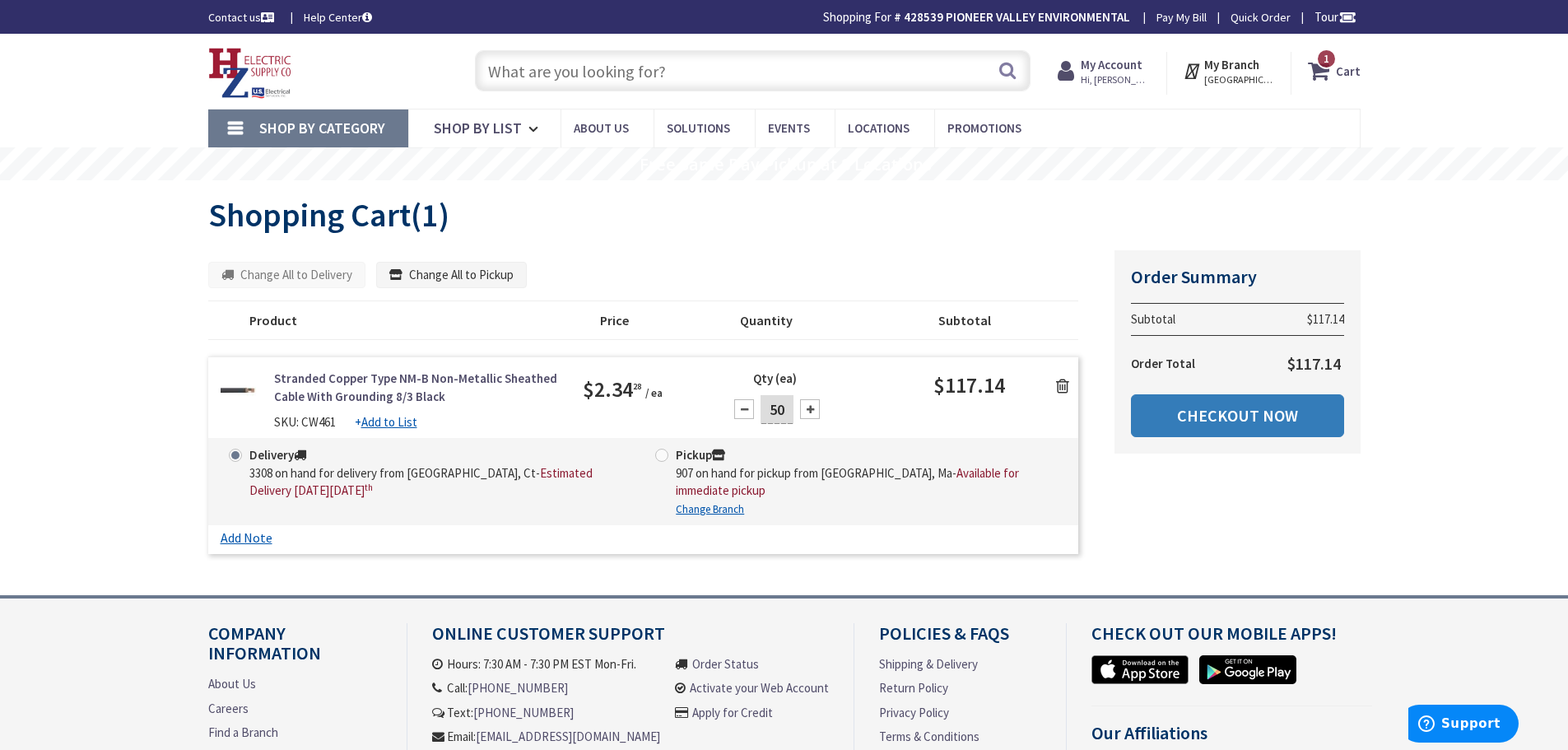
click at [1275, 420] on link "Checkout Now" at bounding box center [1237, 415] width 213 height 43
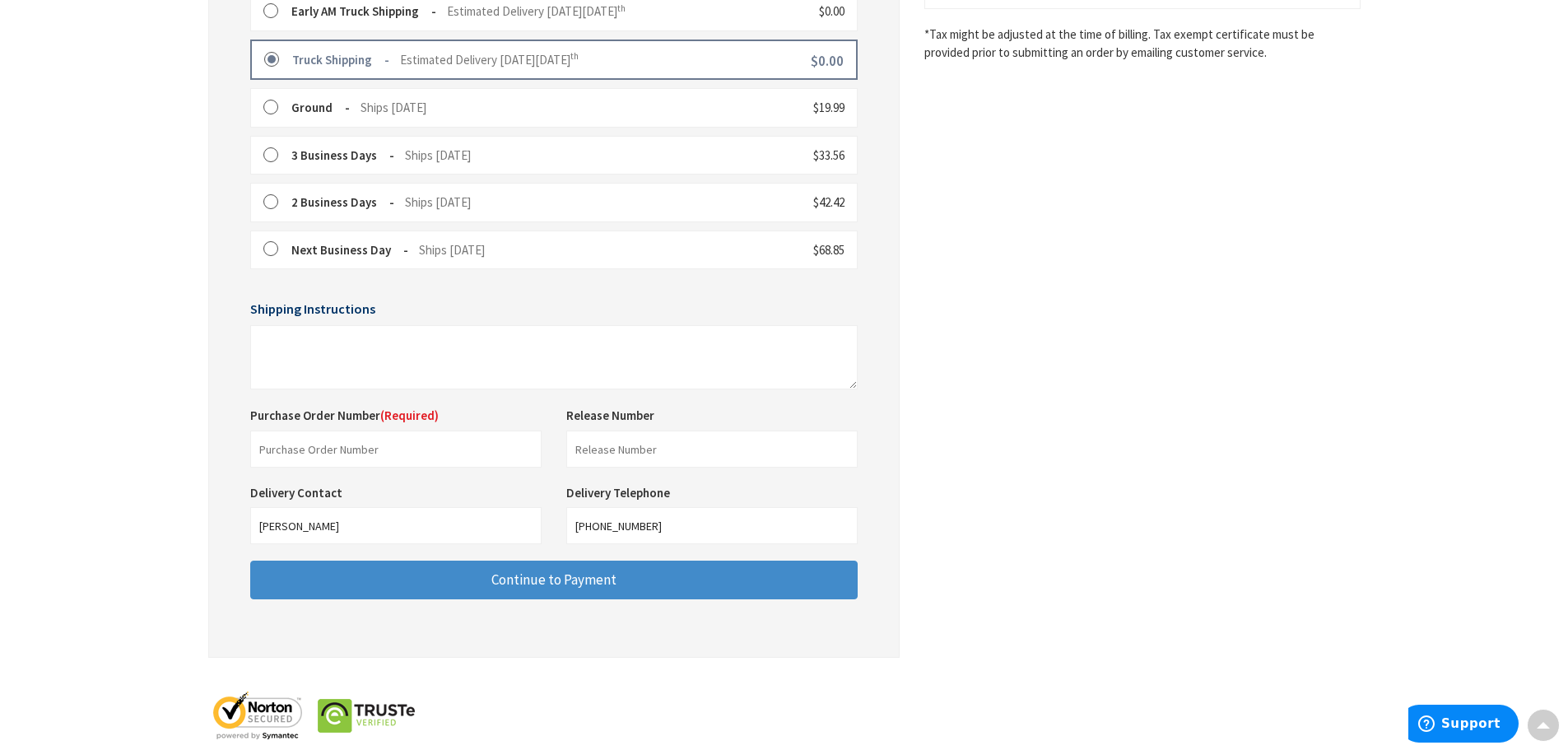
scroll to position [516, 0]
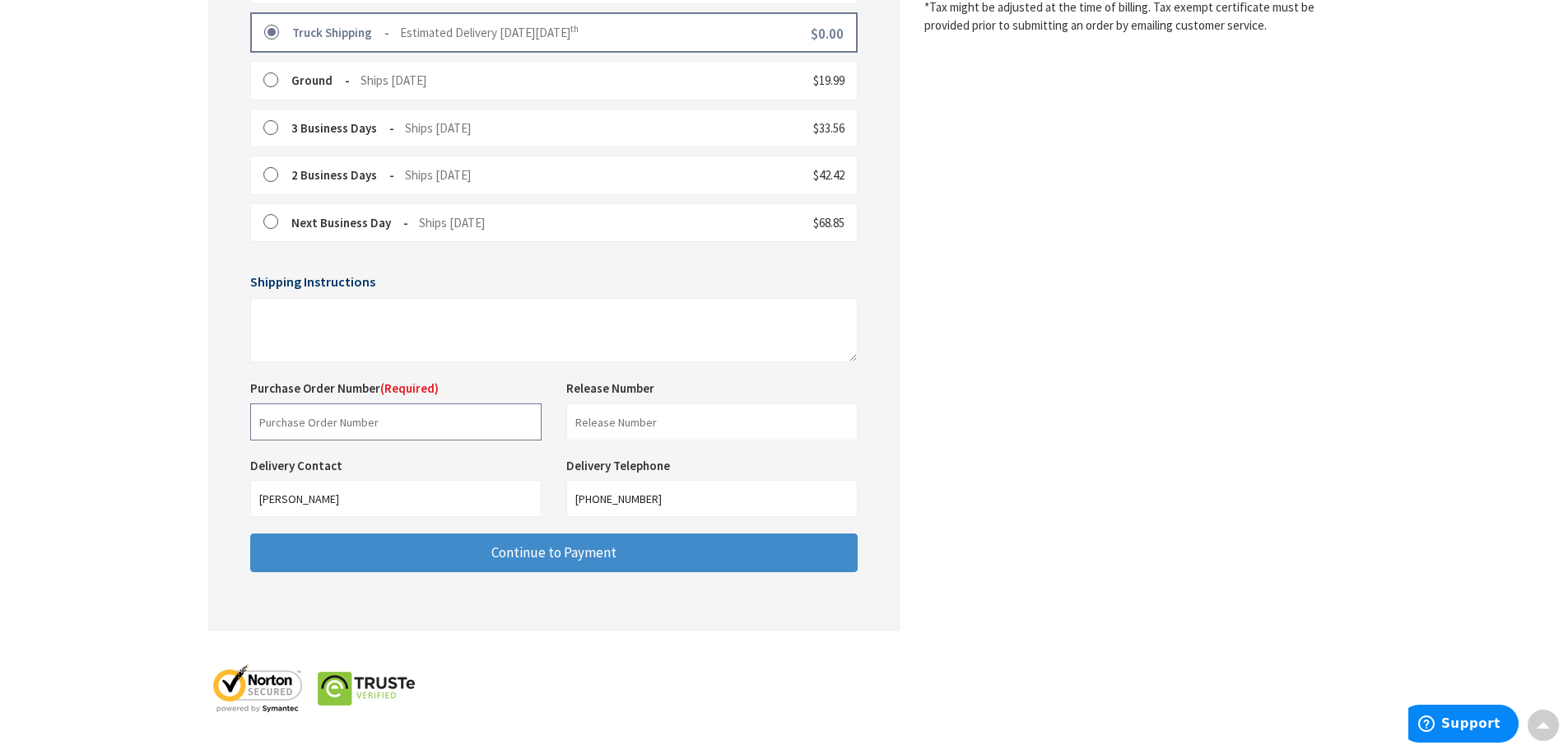
click at [392, 426] on input "text" at bounding box center [396, 421] width 291 height 37
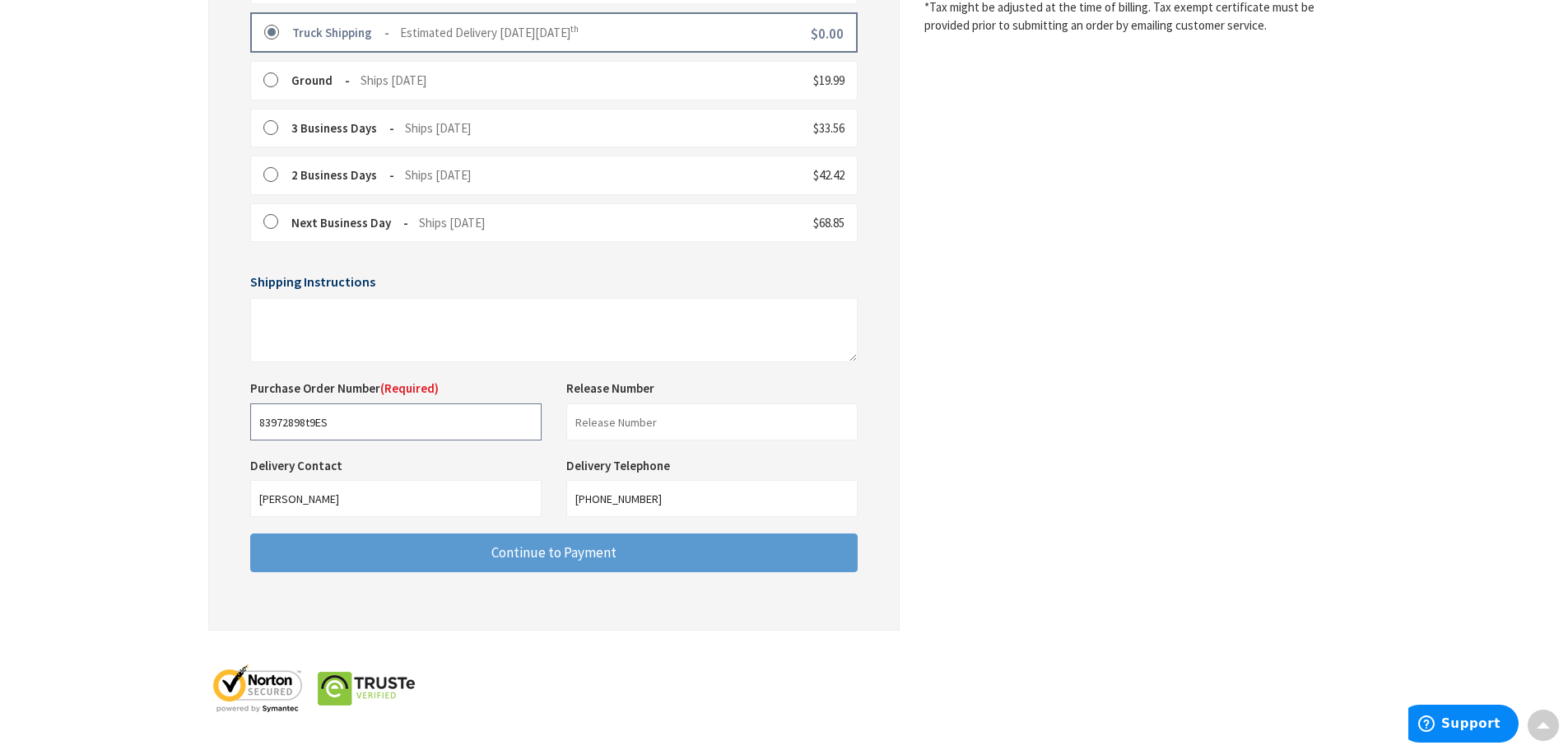
type input "83972898t9ES"
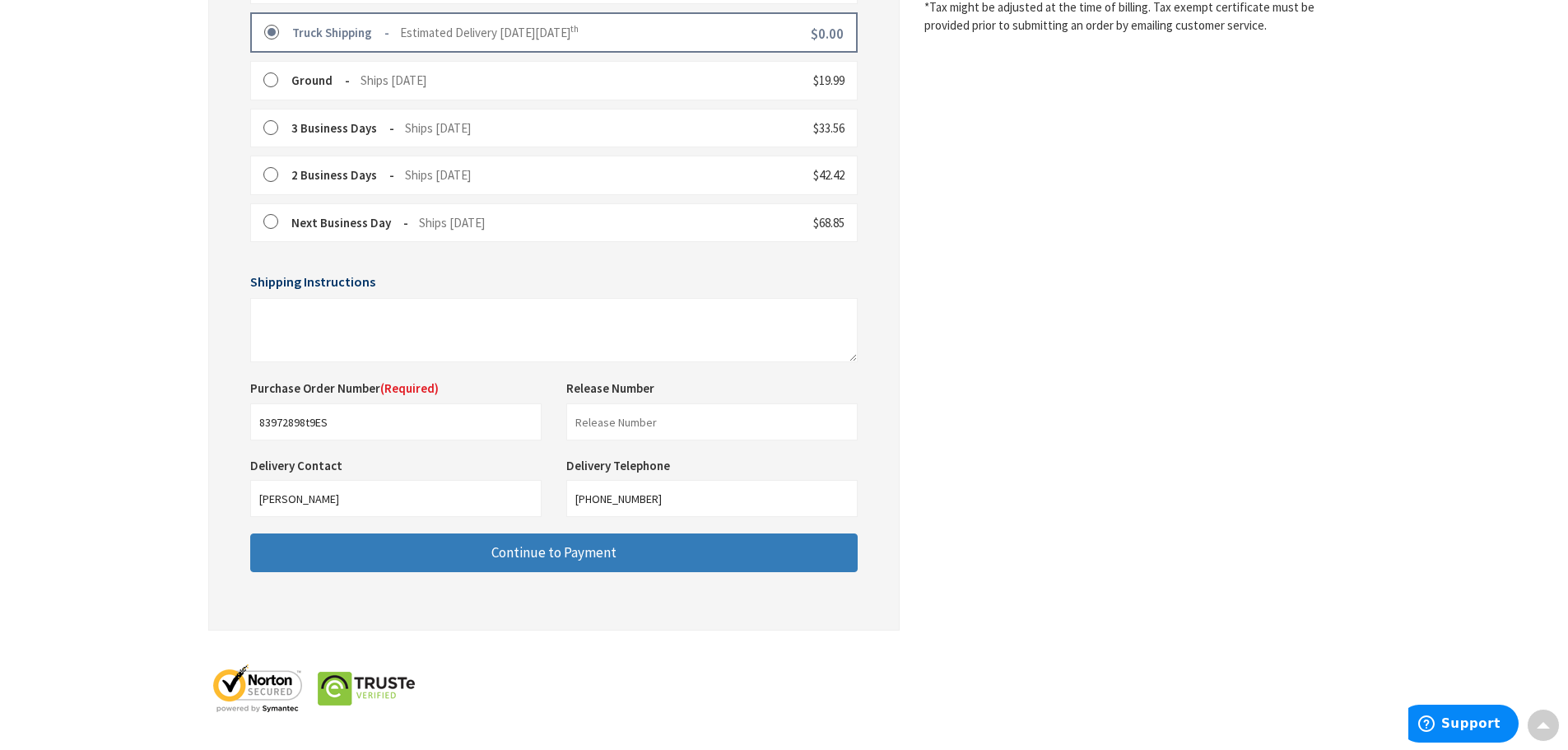
click at [511, 556] on span "Continue to Payment" at bounding box center [553, 552] width 125 height 18
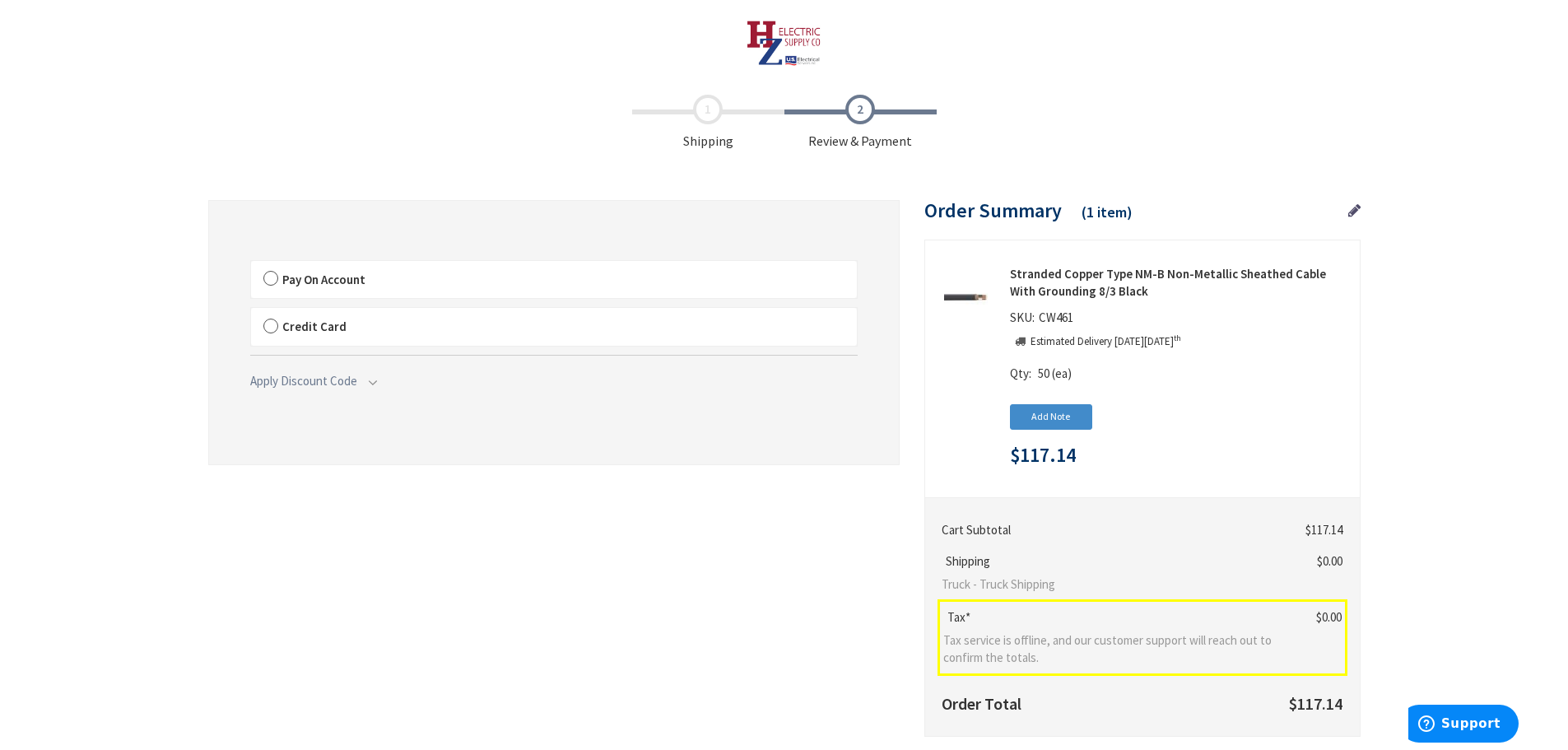
click at [270, 275] on label "Pay On Account" at bounding box center [553, 279] width 605 height 38
click at [251, 264] on input "Pay On Account" at bounding box center [251, 264] width 0 height 0
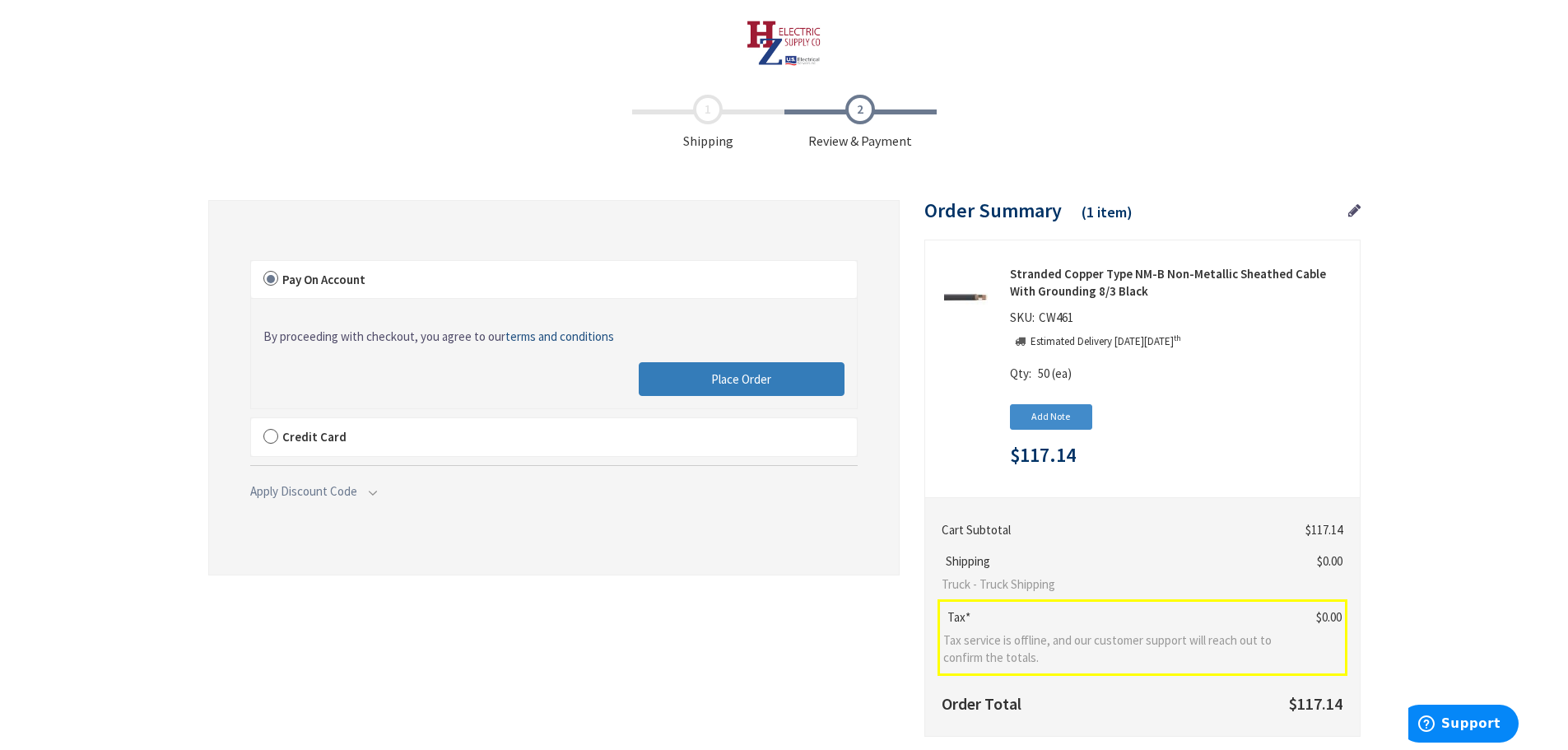
drag, startPoint x: 771, startPoint y: 377, endPoint x: 441, endPoint y: 399, distance: 330.7
click at [771, 377] on button "Place Order" at bounding box center [741, 379] width 206 height 35
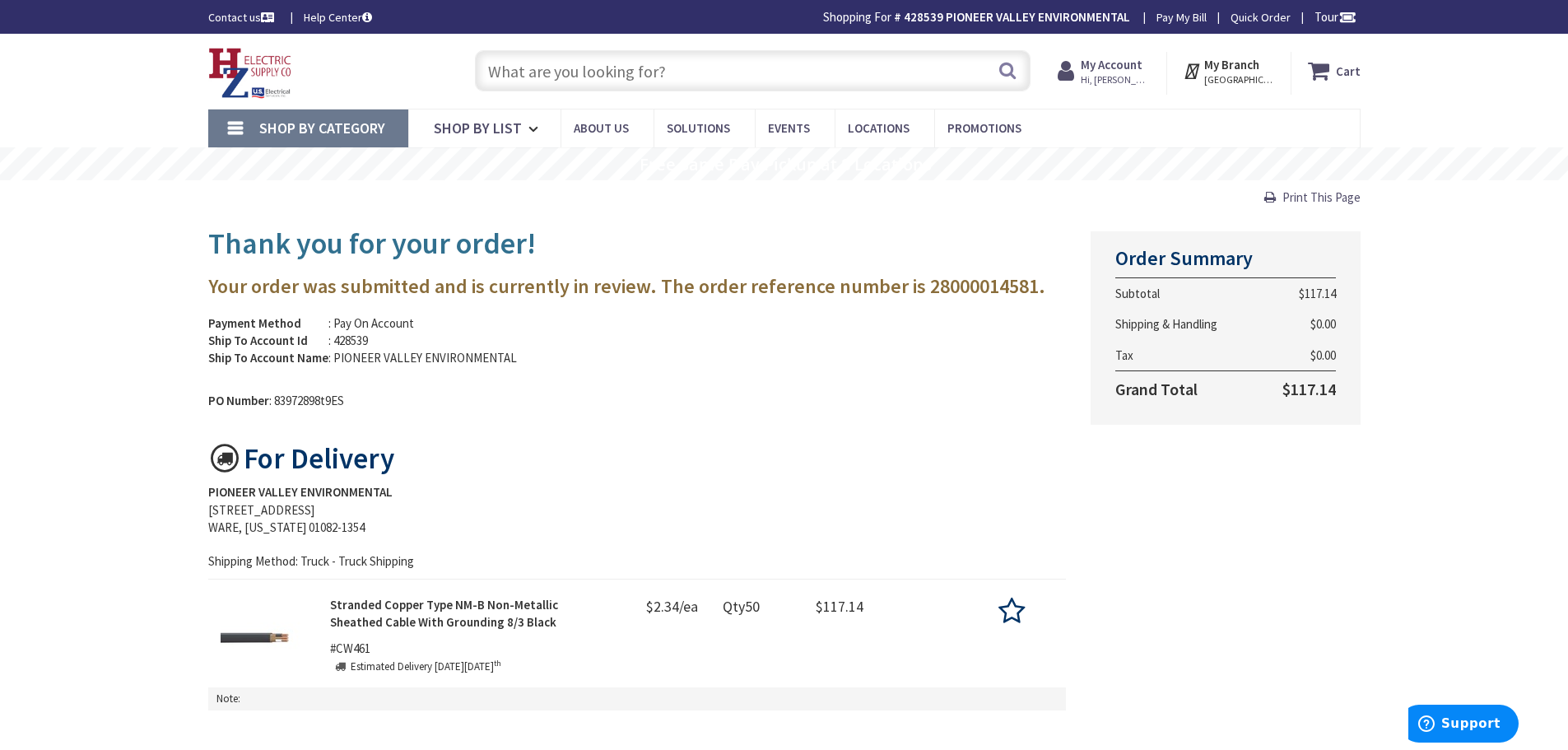
click at [239, 61] on img at bounding box center [250, 73] width 84 height 51
